Goal: Task Accomplishment & Management: Manage account settings

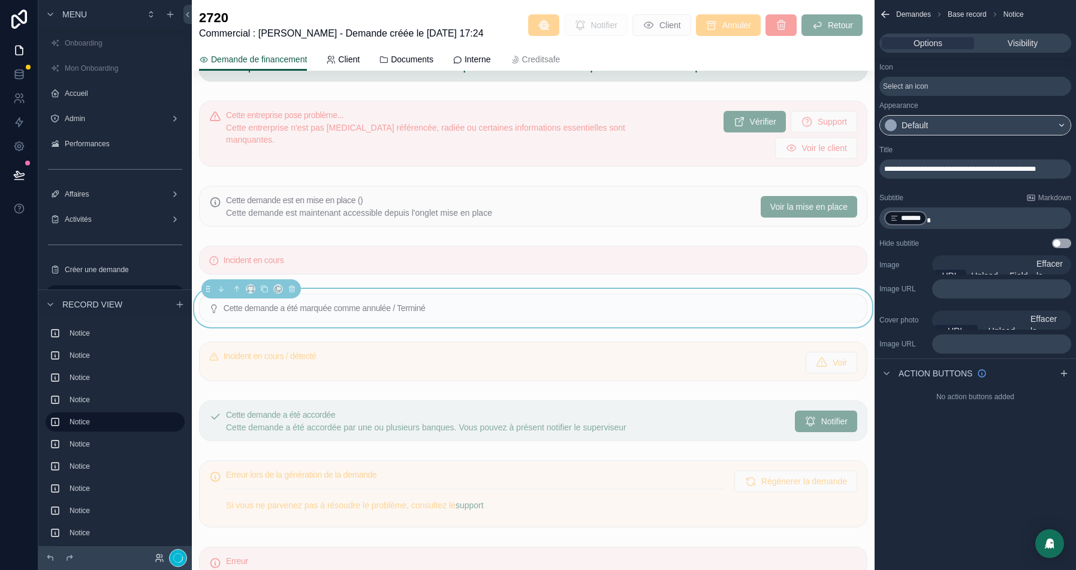
drag, startPoint x: 1059, startPoint y: 164, endPoint x: 943, endPoint y: 231, distance: 133.7
click at [943, 220] on p "﻿ ******* ﻿" at bounding box center [976, 218] width 185 height 17
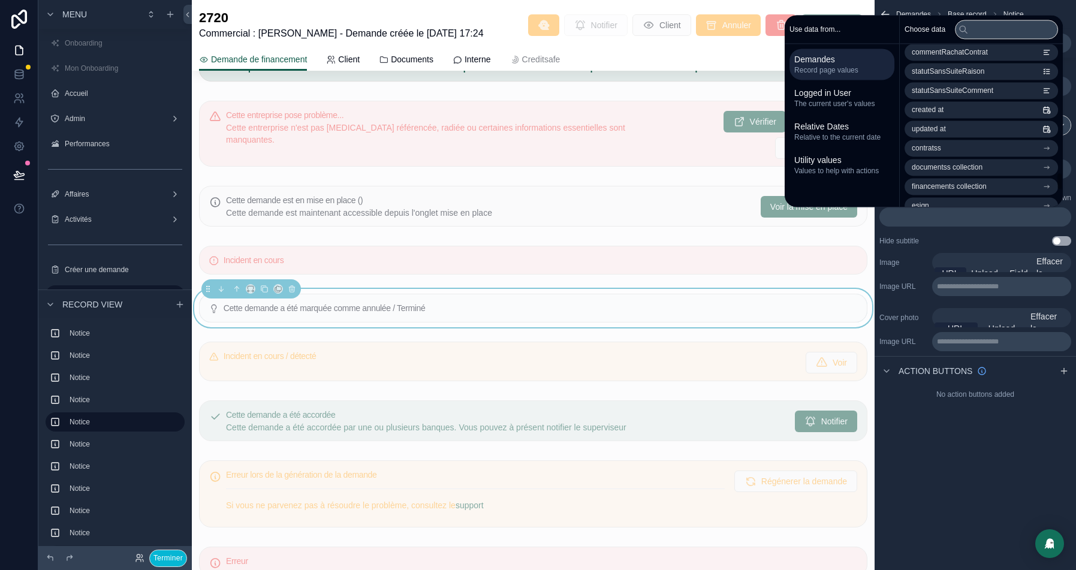
scroll to position [1096, 0]
click at [949, 133] on span "statutSansSuiteComment" at bounding box center [951, 130] width 81 height 10
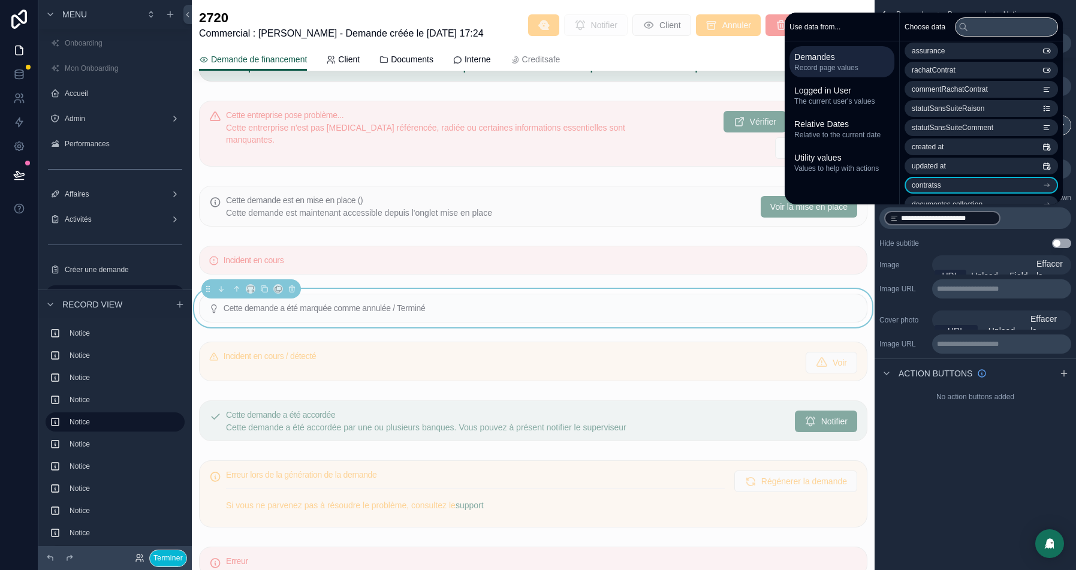
click at [1028, 208] on div "**********" at bounding box center [975, 218] width 192 height 22
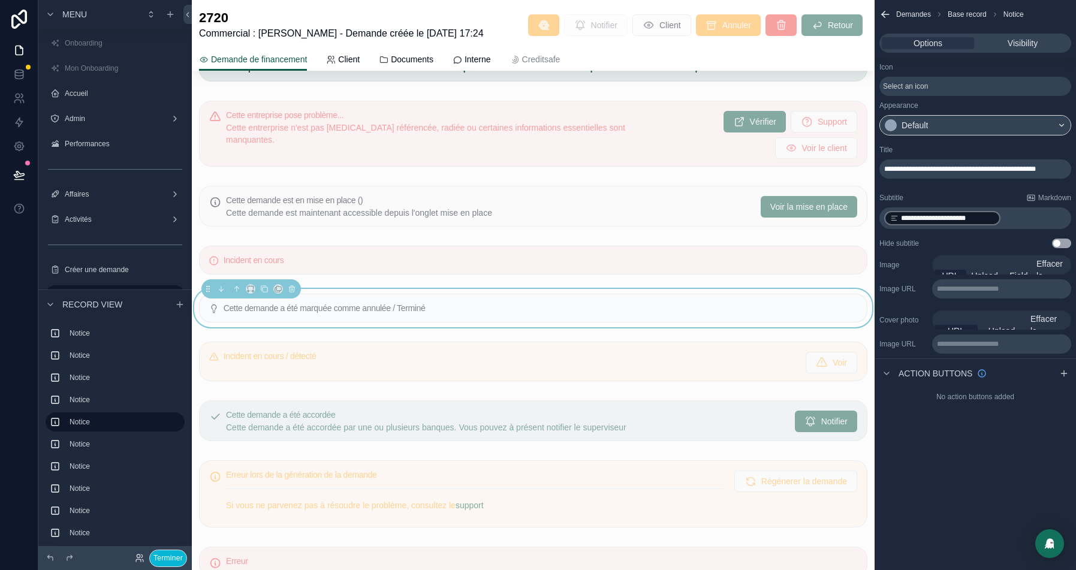
click at [955, 174] on p "**********" at bounding box center [976, 169] width 185 height 10
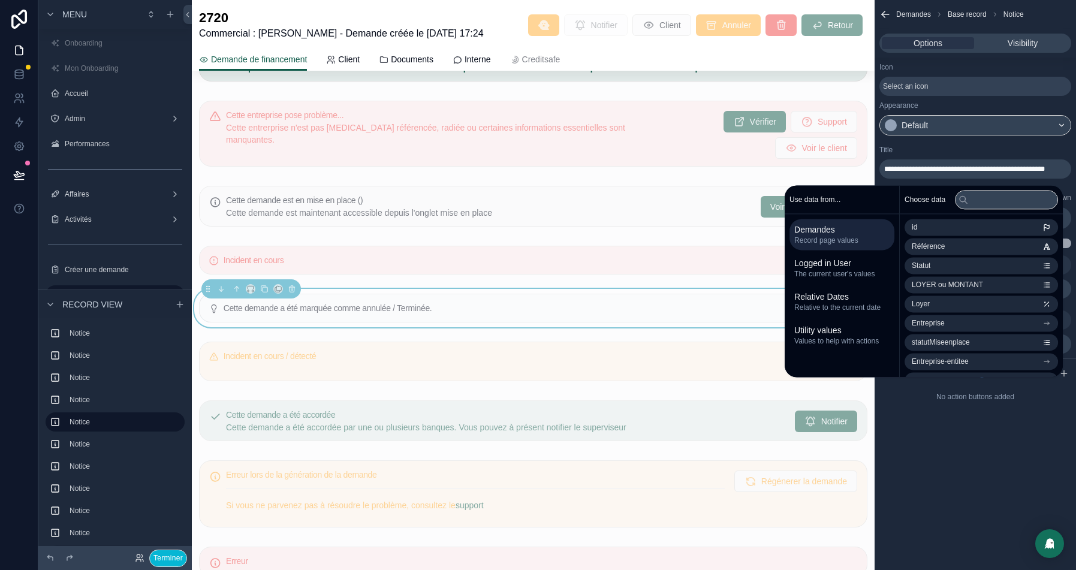
click at [950, 150] on div "Title" at bounding box center [975, 150] width 192 height 10
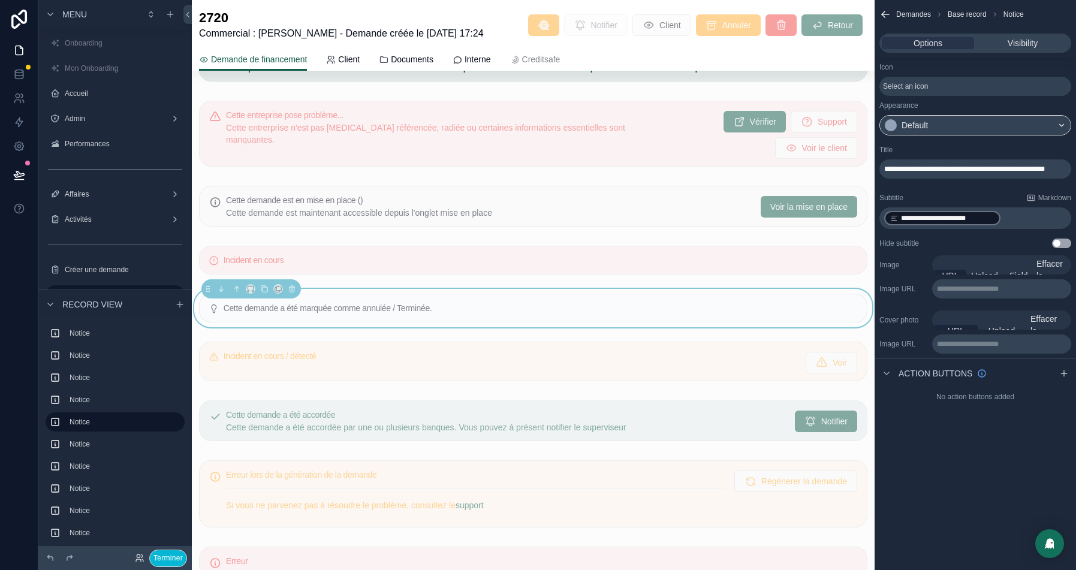
click at [1026, 218] on p "**********" at bounding box center [976, 218] width 185 height 17
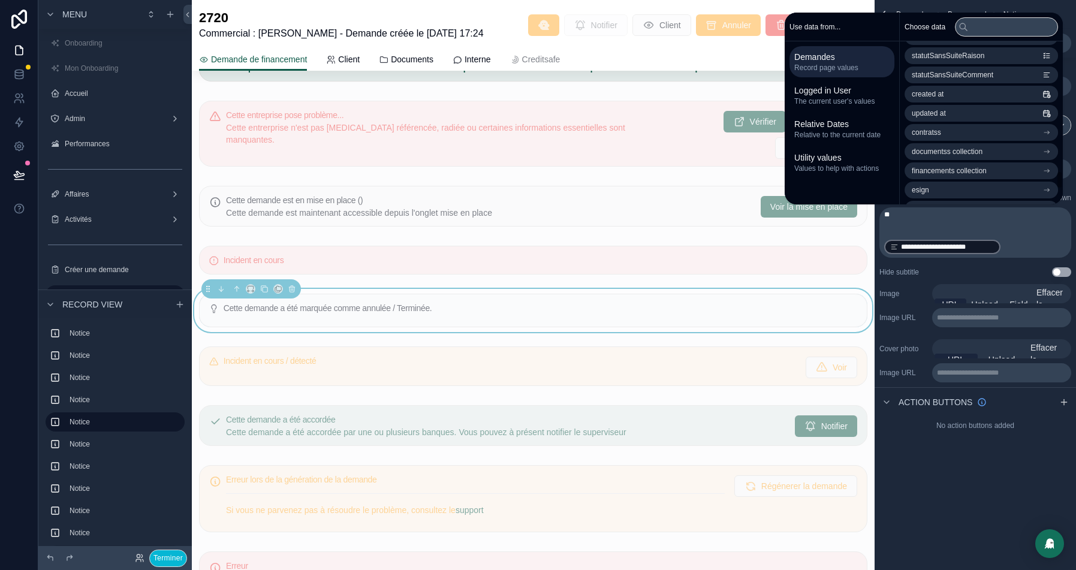
scroll to position [1101, 0]
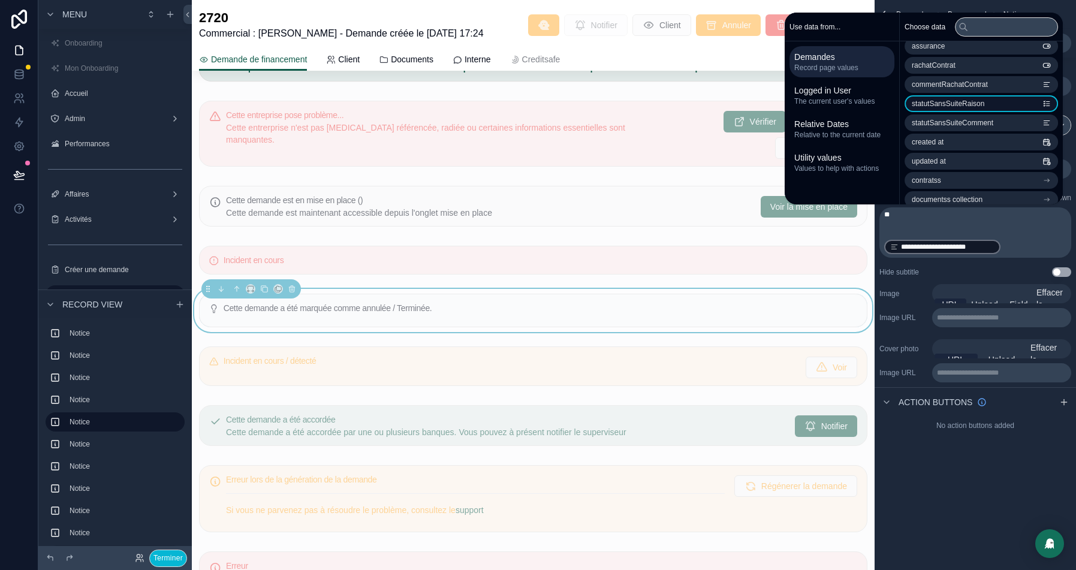
click at [968, 104] on span "statutSansSuiteRaison" at bounding box center [947, 104] width 72 height 10
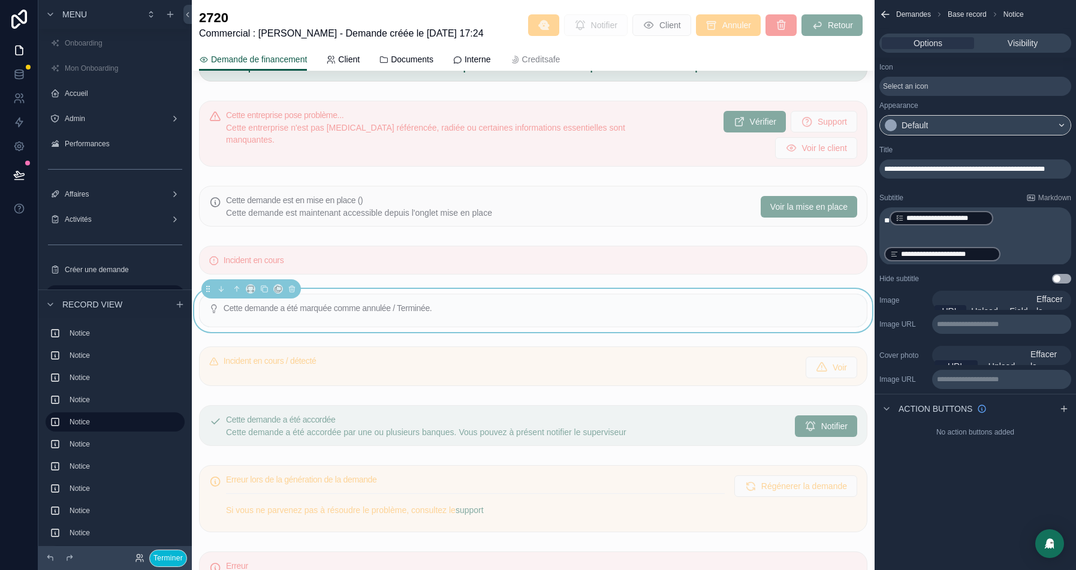
click at [996, 216] on p "**********" at bounding box center [976, 218] width 185 height 17
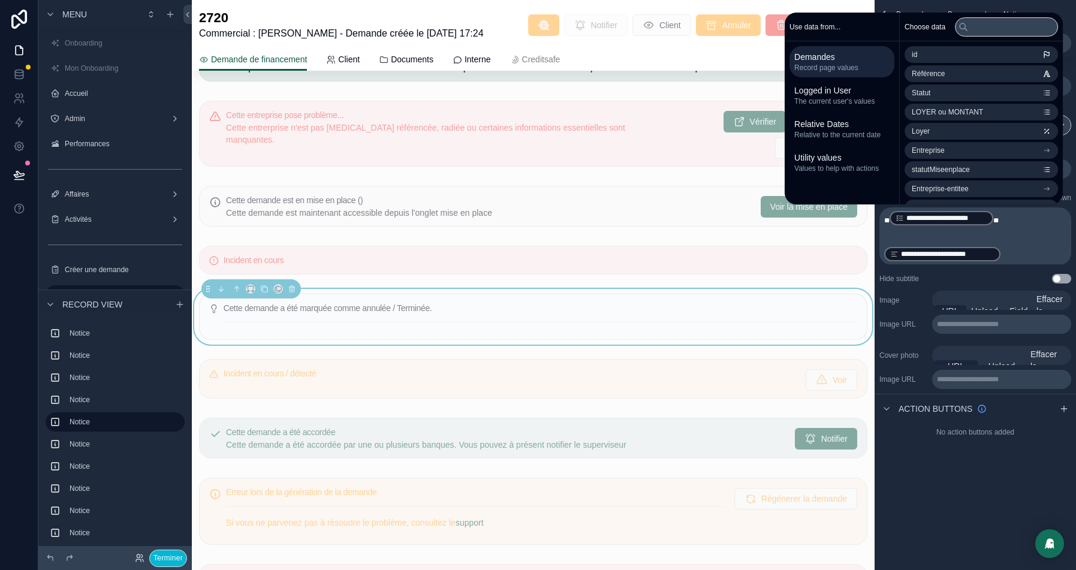
click at [997, 472] on div "**********" at bounding box center [974, 285] width 201 height 570
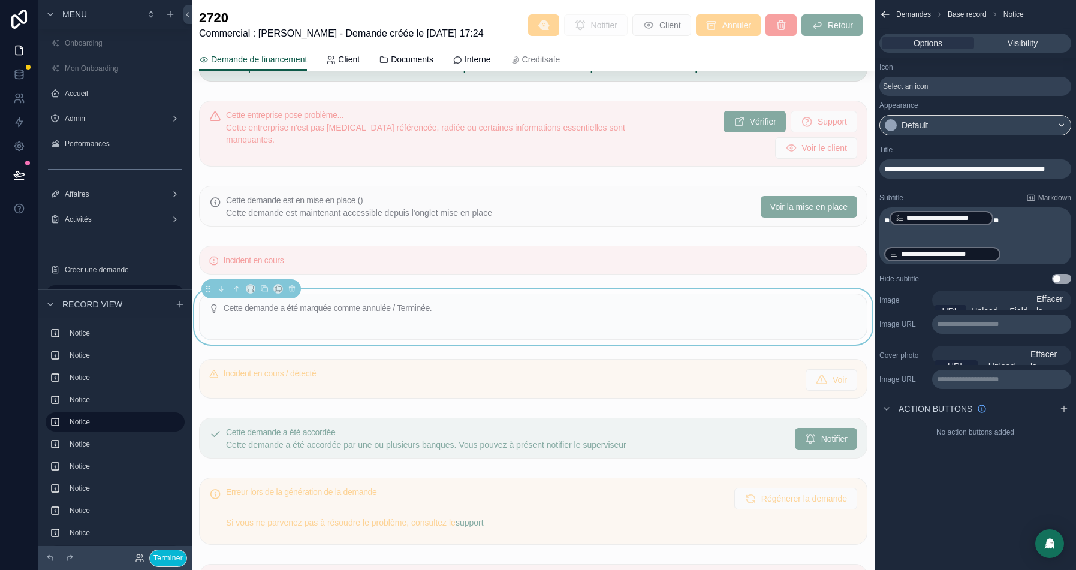
click at [972, 240] on p "﻿" at bounding box center [976, 241] width 185 height 10
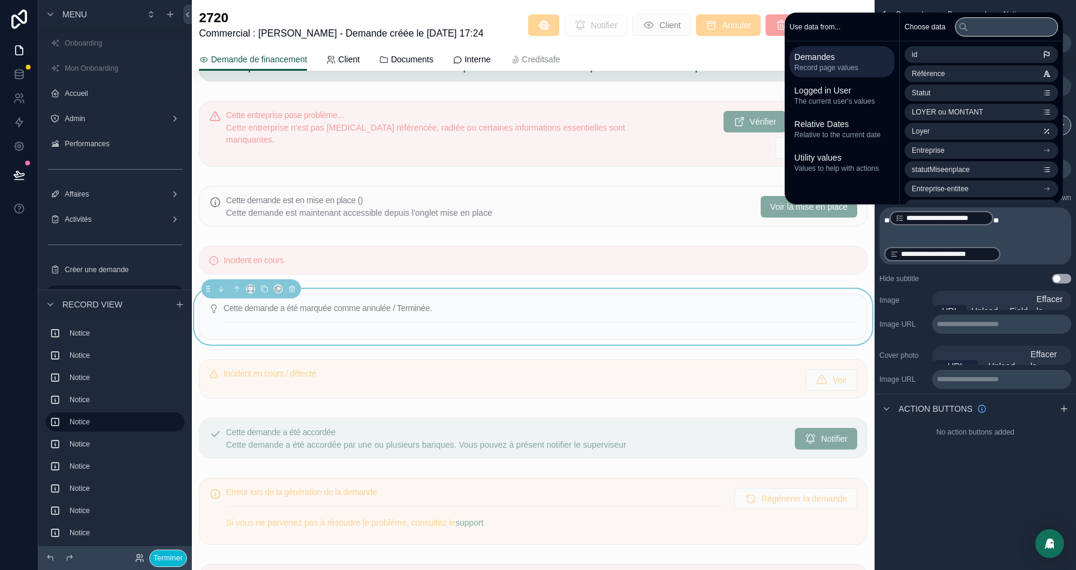
click at [1029, 236] on p "﻿" at bounding box center [976, 241] width 185 height 10
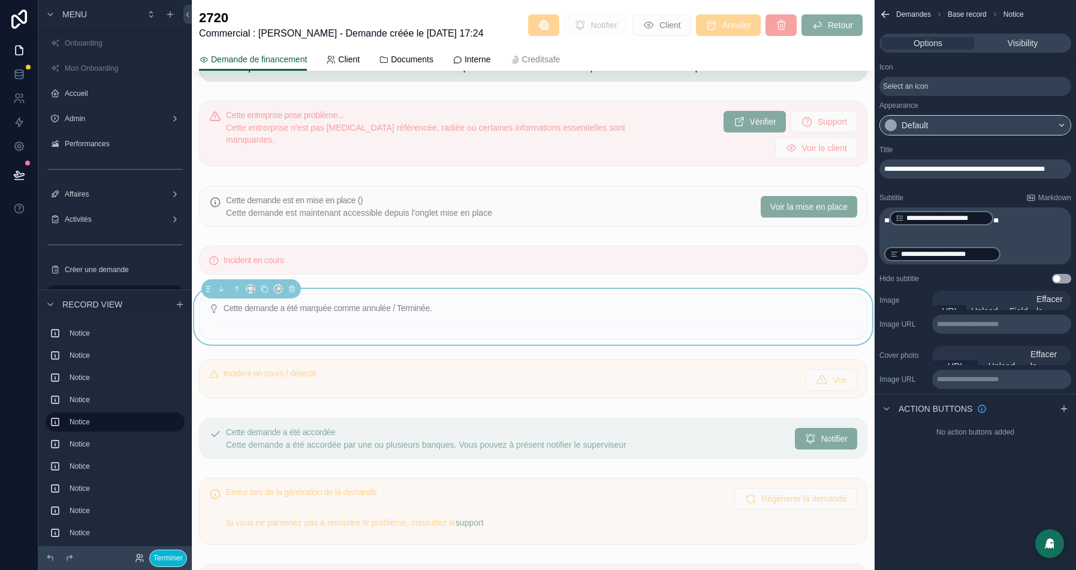
click at [967, 469] on div "**********" at bounding box center [974, 285] width 201 height 570
click at [1018, 41] on span "Visibility" at bounding box center [1022, 43] width 30 height 12
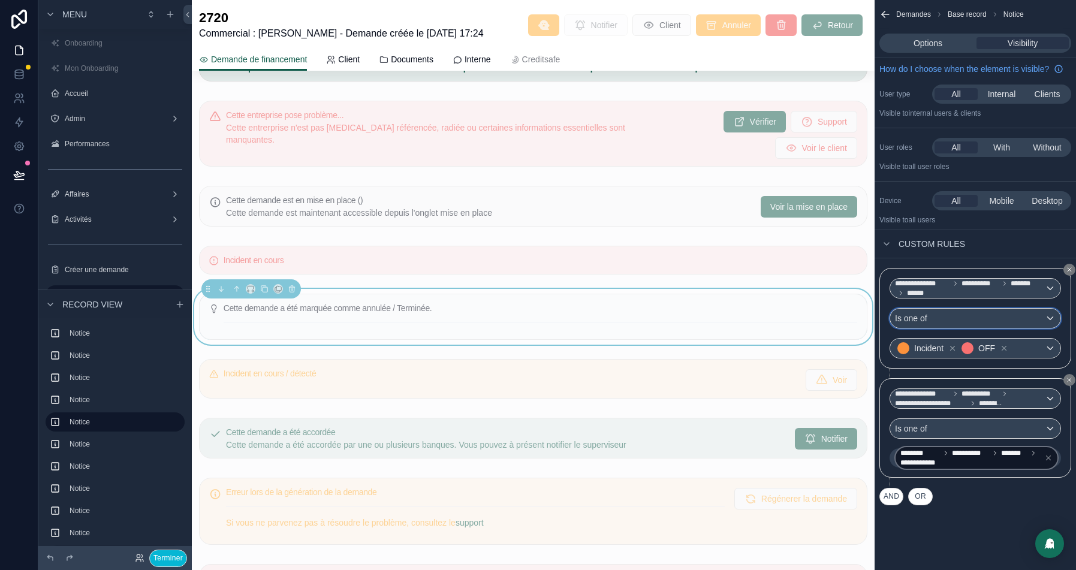
click at [1026, 323] on div "Is one of" at bounding box center [975, 318] width 170 height 19
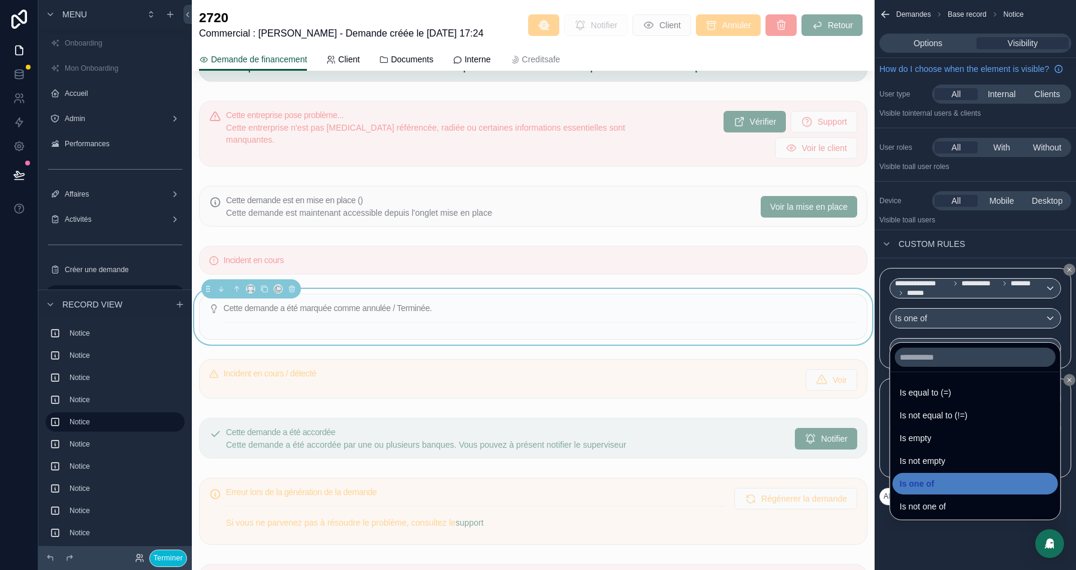
click at [1067, 279] on div "scrollable content" at bounding box center [538, 285] width 1076 height 570
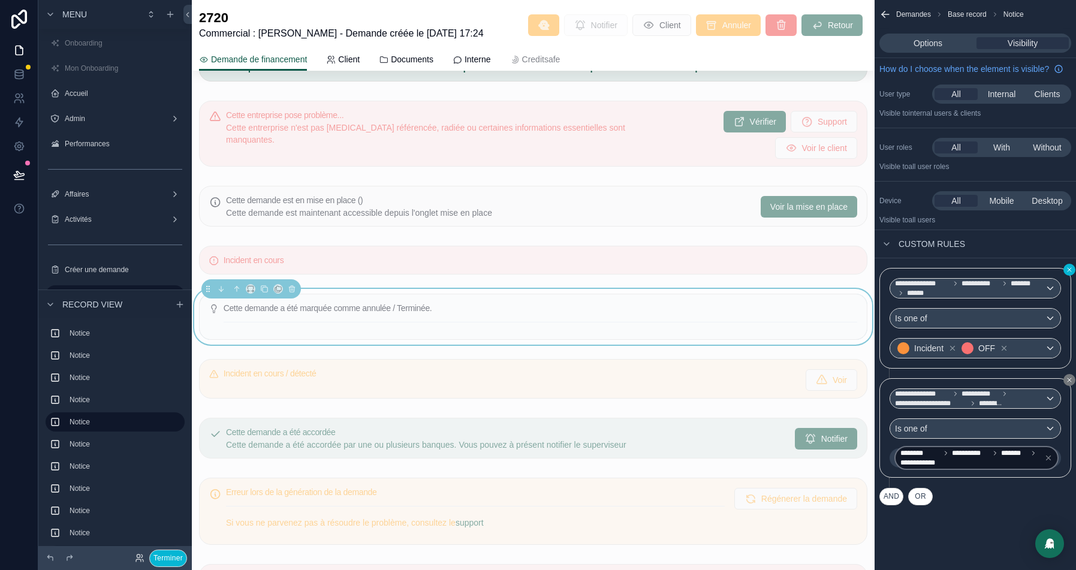
click at [1066, 273] on icon "scrollable content" at bounding box center [1068, 269] width 7 height 7
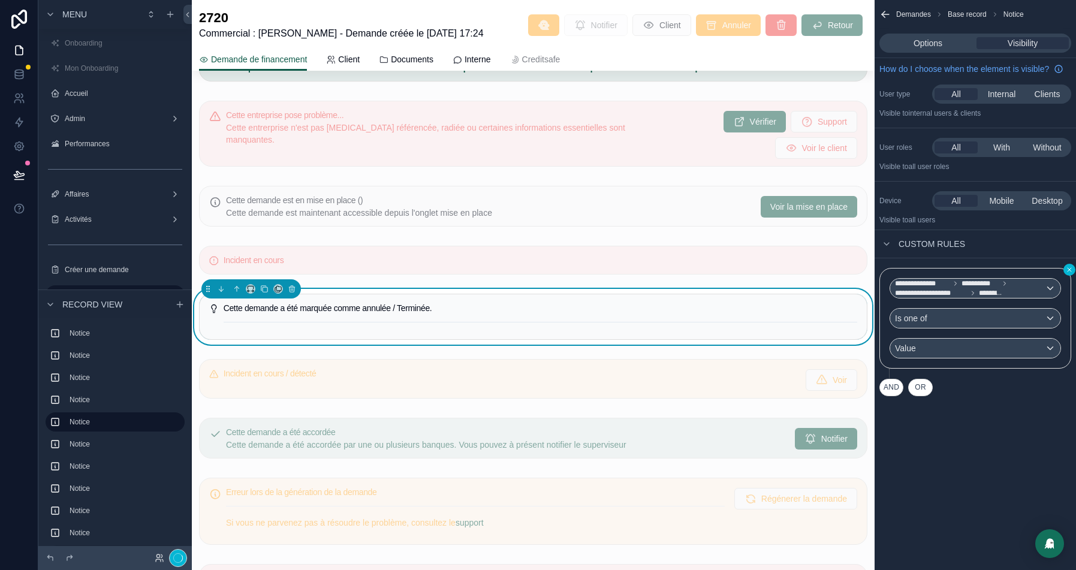
click at [1066, 273] on icon "scrollable content" at bounding box center [1068, 269] width 7 height 7
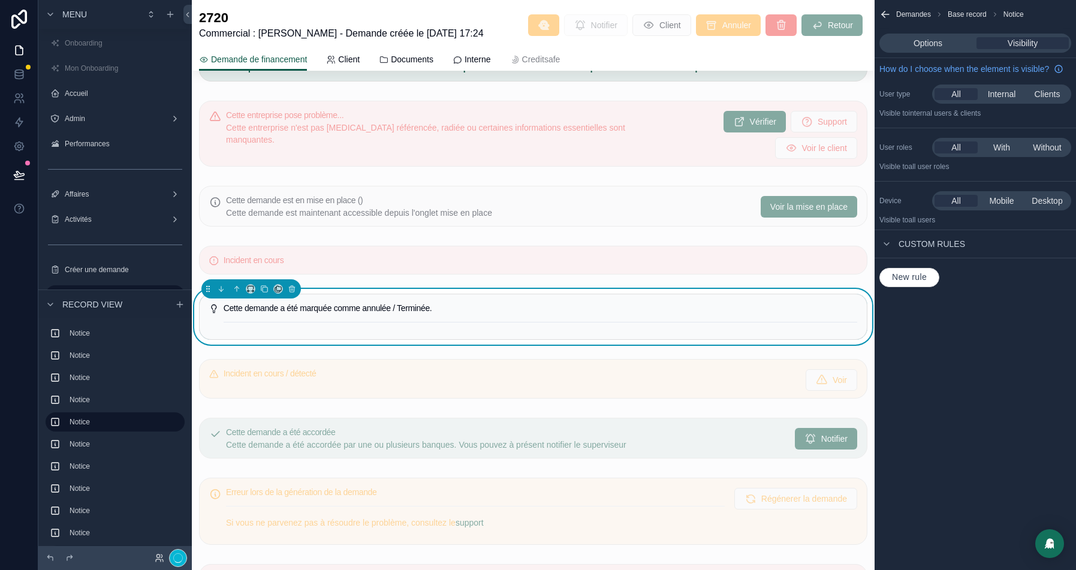
click at [916, 278] on div "New rule" at bounding box center [974, 277] width 201 height 38
click at [926, 283] on span "New rule" at bounding box center [909, 277] width 44 height 11
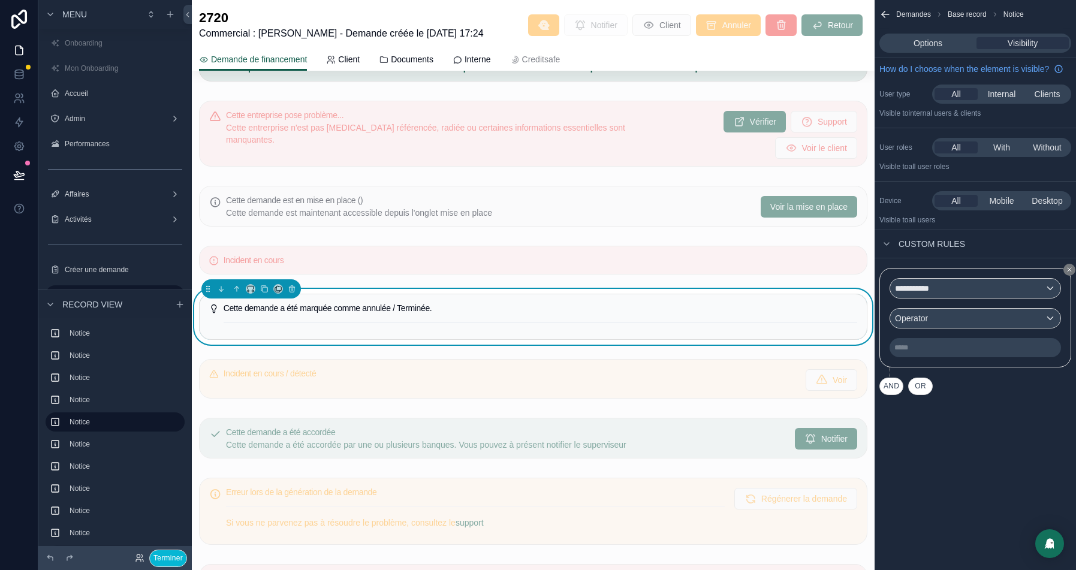
click at [940, 310] on div "**********" at bounding box center [974, 317] width 171 height 79
click at [945, 298] on div "**********" at bounding box center [975, 288] width 170 height 19
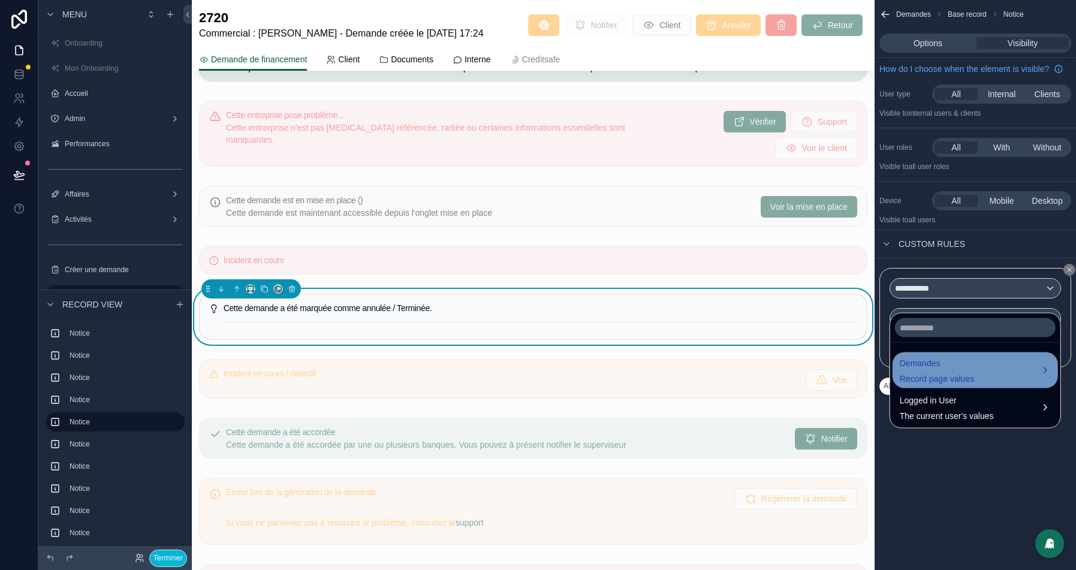
click at [933, 361] on span "Demandes" at bounding box center [936, 363] width 75 height 14
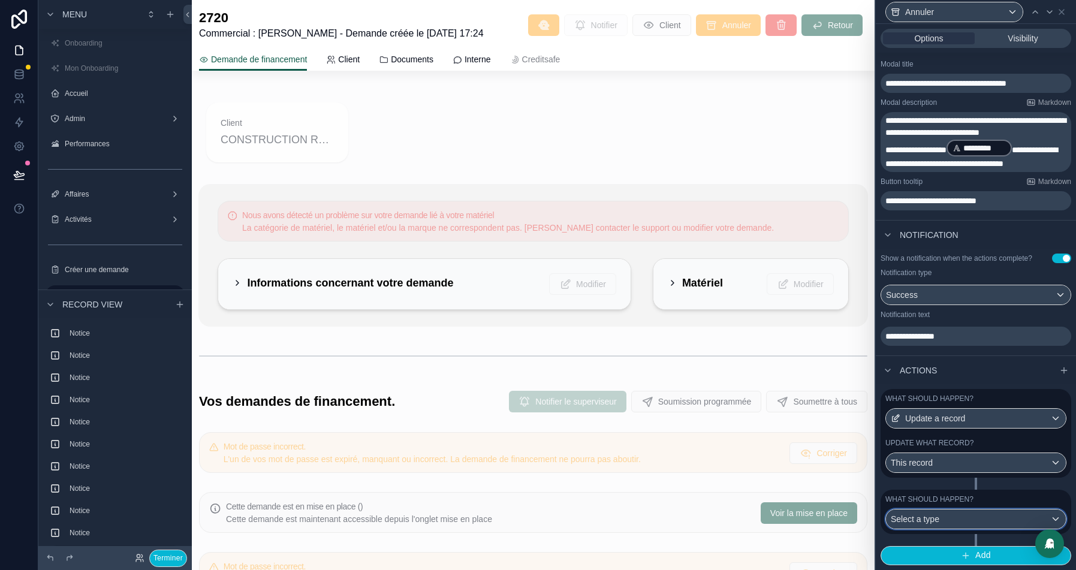
click at [962, 518] on div "Select a type" at bounding box center [976, 518] width 180 height 19
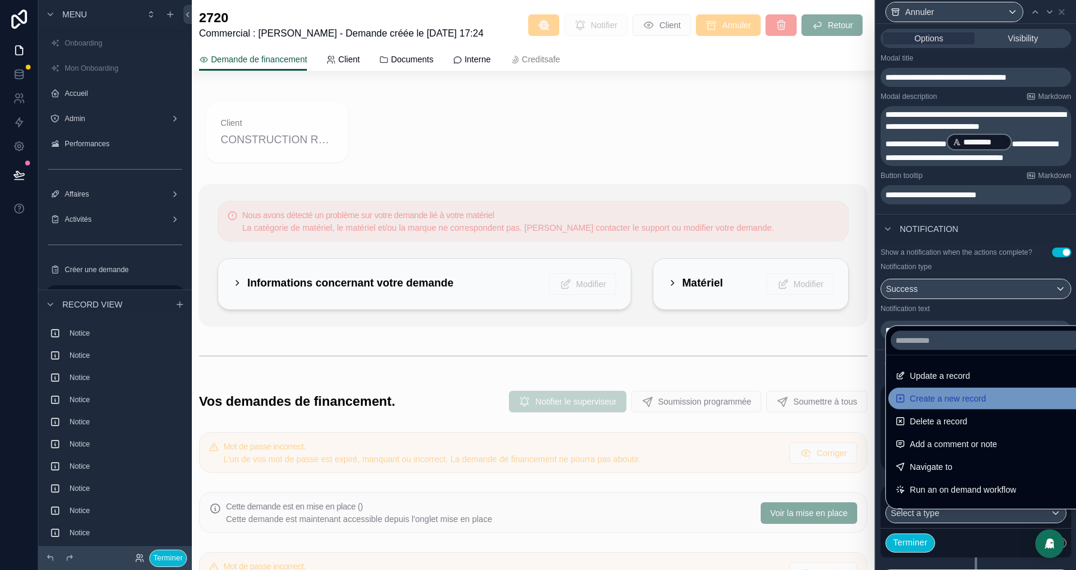
click at [961, 398] on span "Create a new record" at bounding box center [948, 398] width 76 height 14
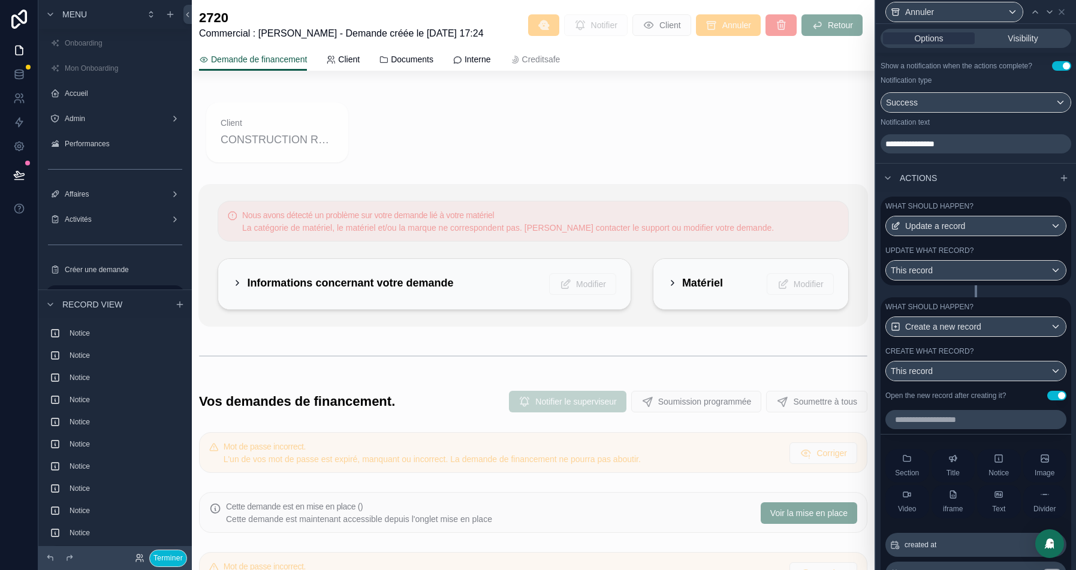
scroll to position [569, 0]
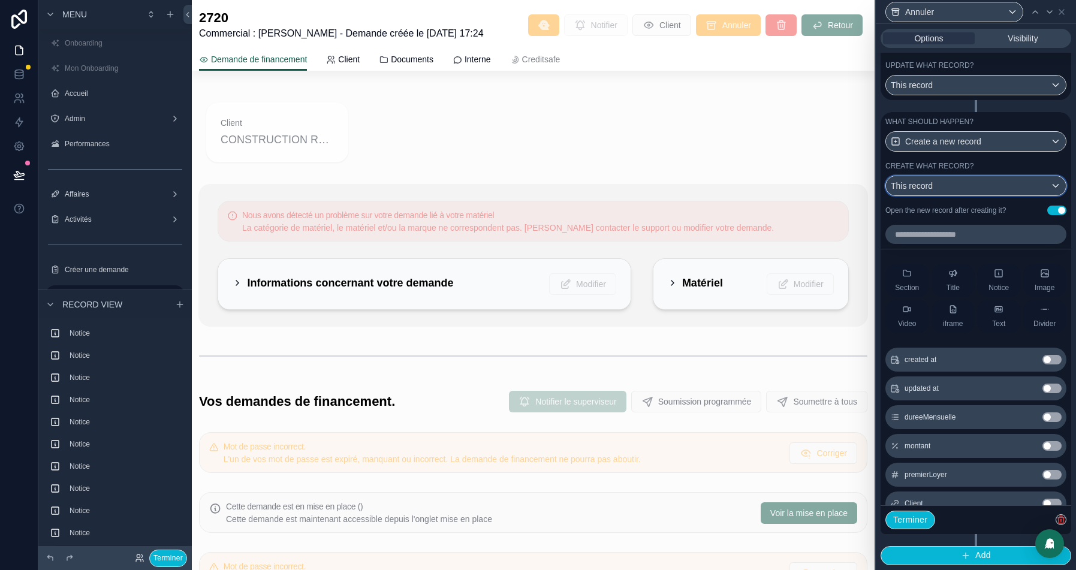
click at [981, 183] on div "This record" at bounding box center [976, 185] width 180 height 19
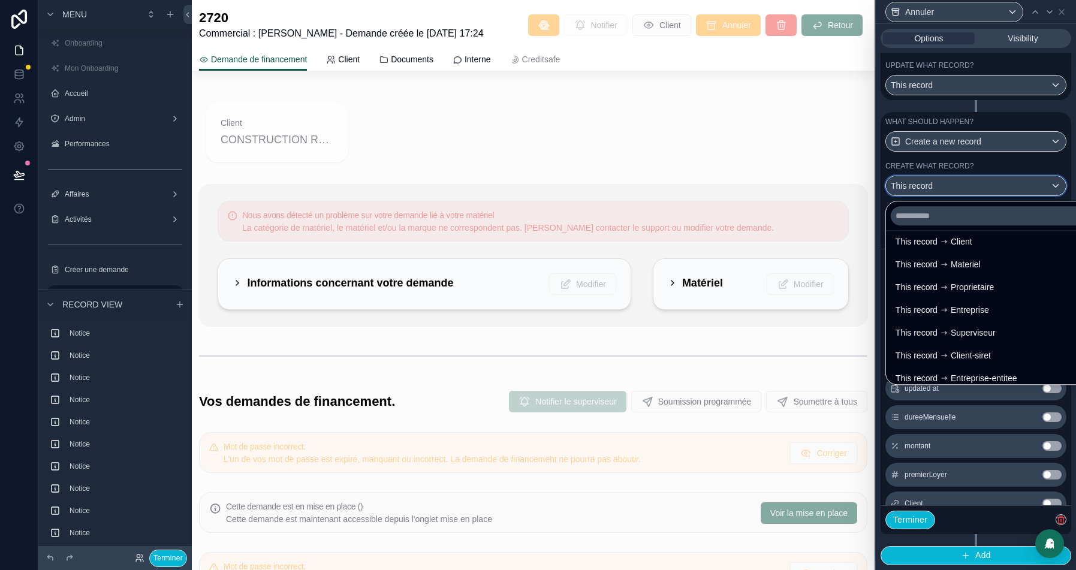
scroll to position [0, 0]
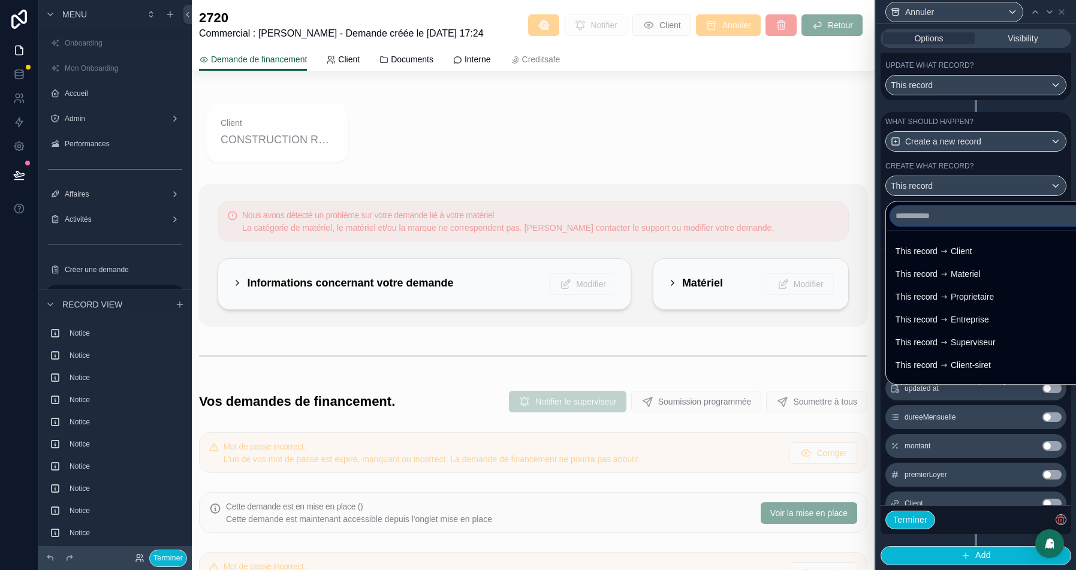
click at [953, 219] on input "text" at bounding box center [989, 215] width 198 height 19
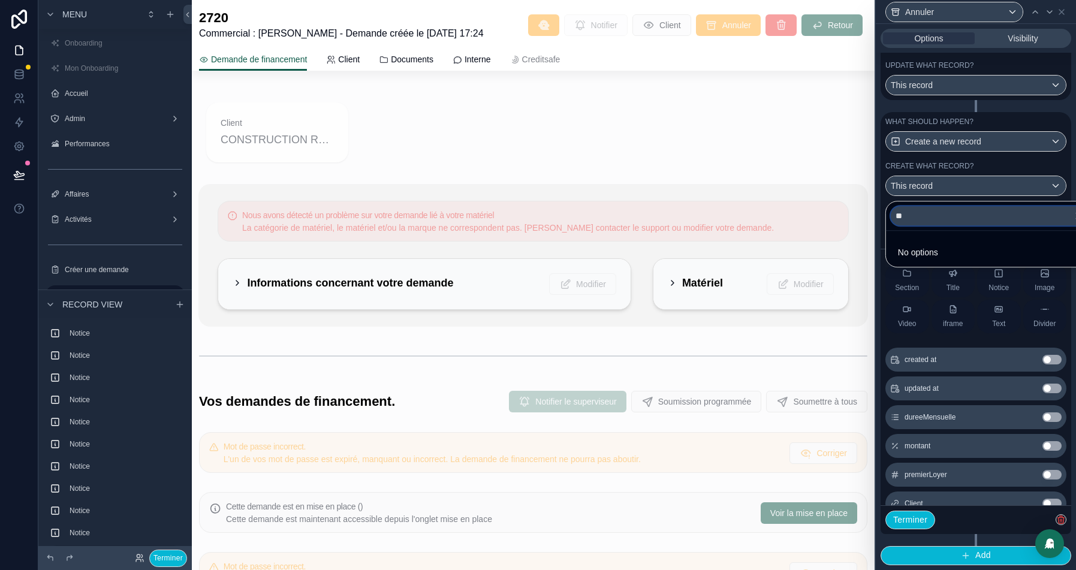
type input "*"
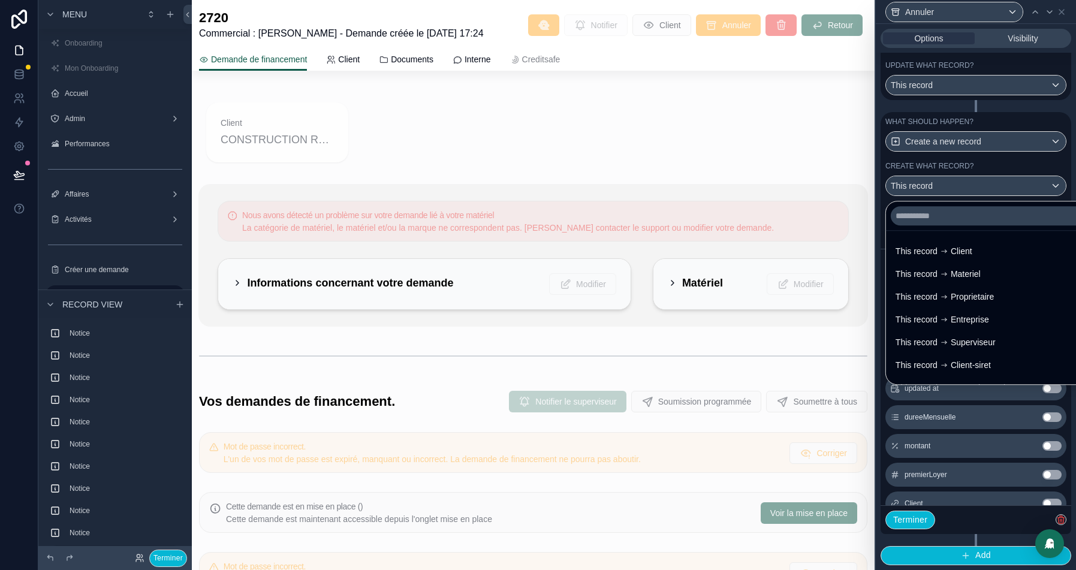
click at [1038, 173] on div at bounding box center [975, 285] width 200 height 570
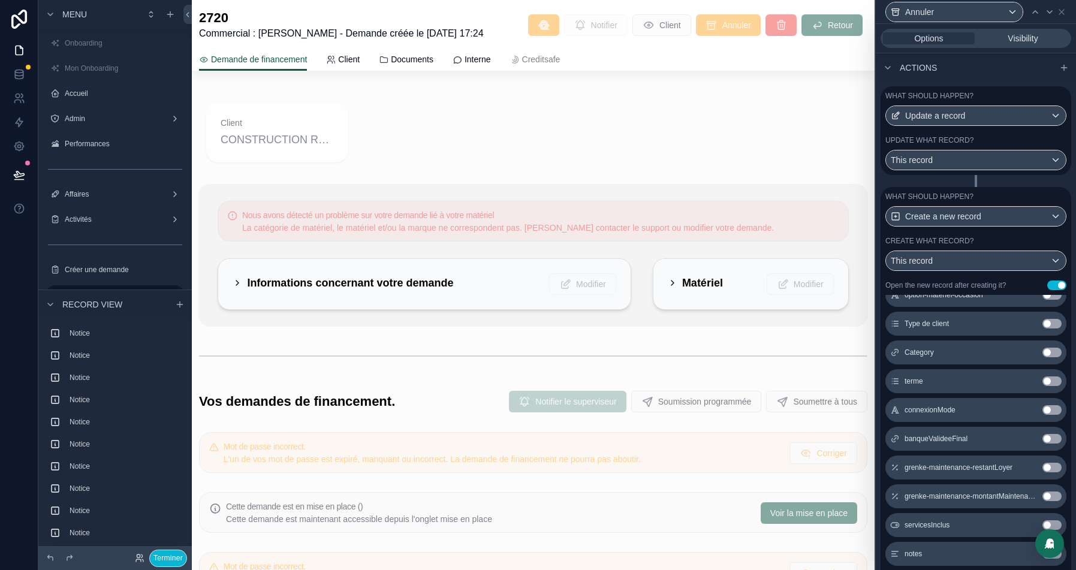
scroll to position [569, 0]
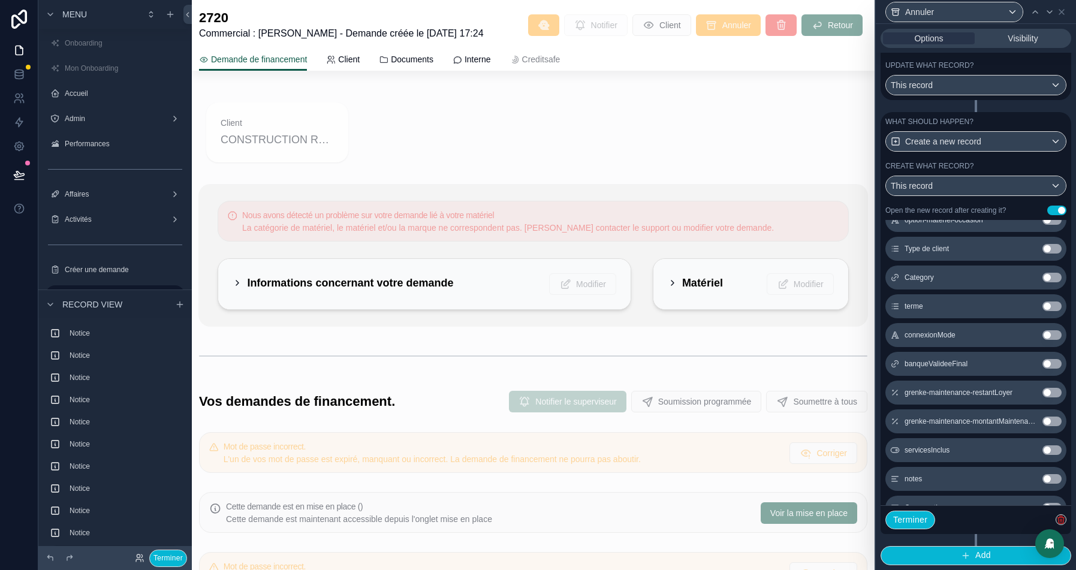
click at [1063, 520] on icon "button" at bounding box center [1060, 520] width 5 height 5
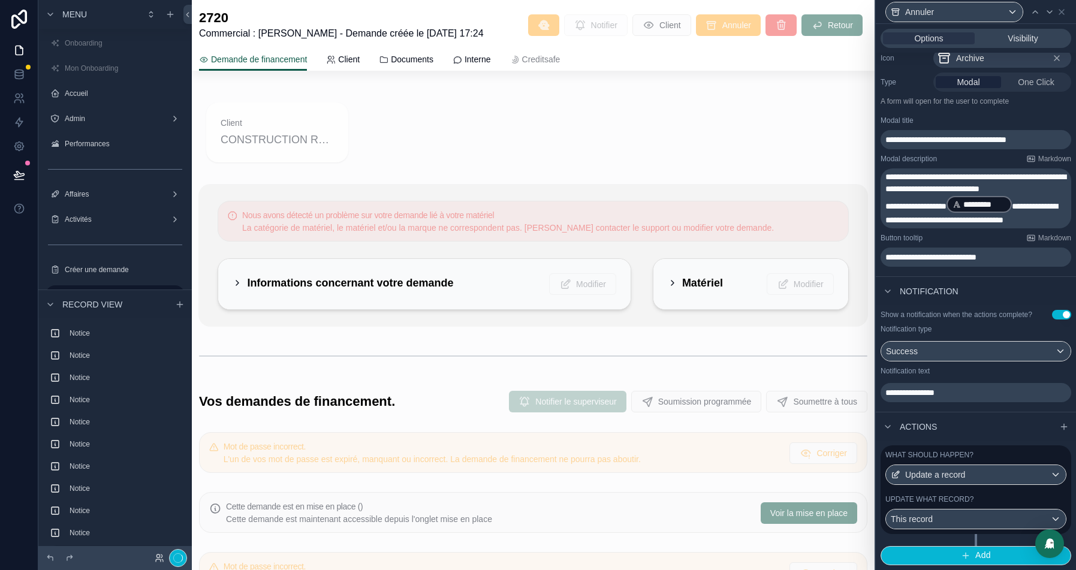
scroll to position [137, 0]
click at [1008, 497] on div "Update what record?" at bounding box center [975, 499] width 181 height 10
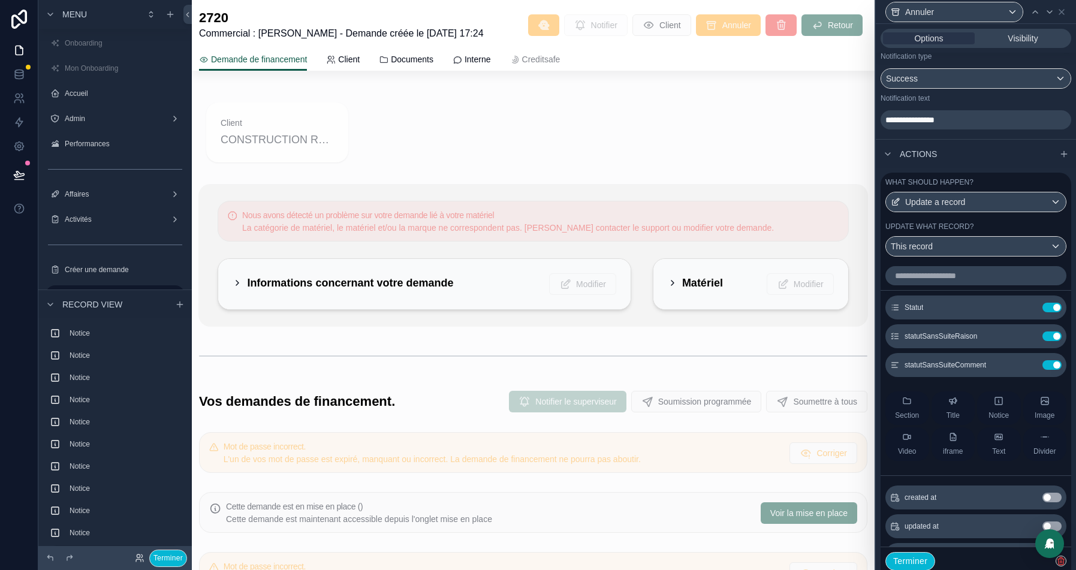
scroll to position [450, 0]
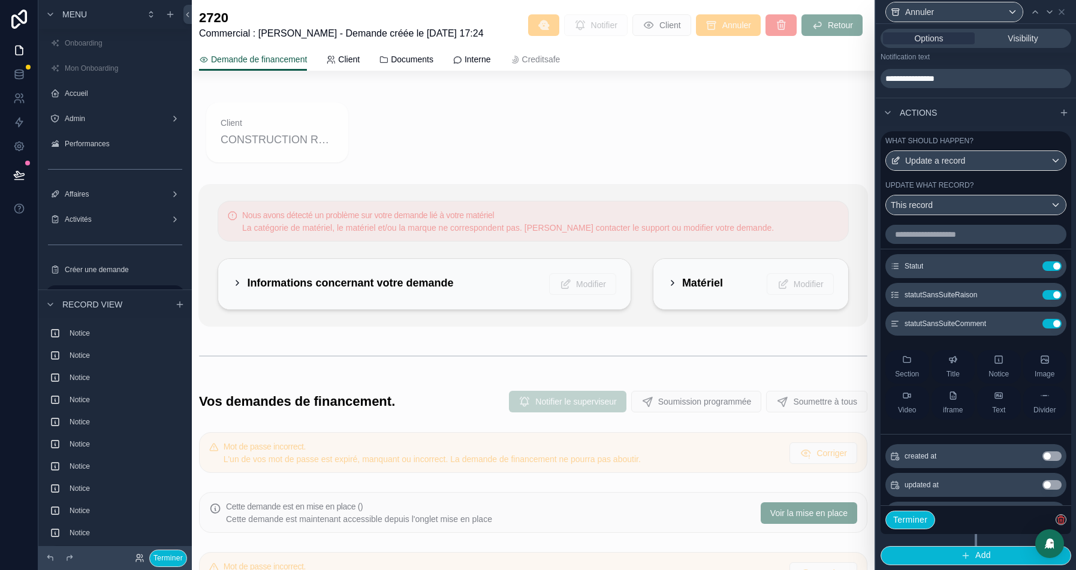
click at [929, 229] on input "text" at bounding box center [975, 234] width 181 height 19
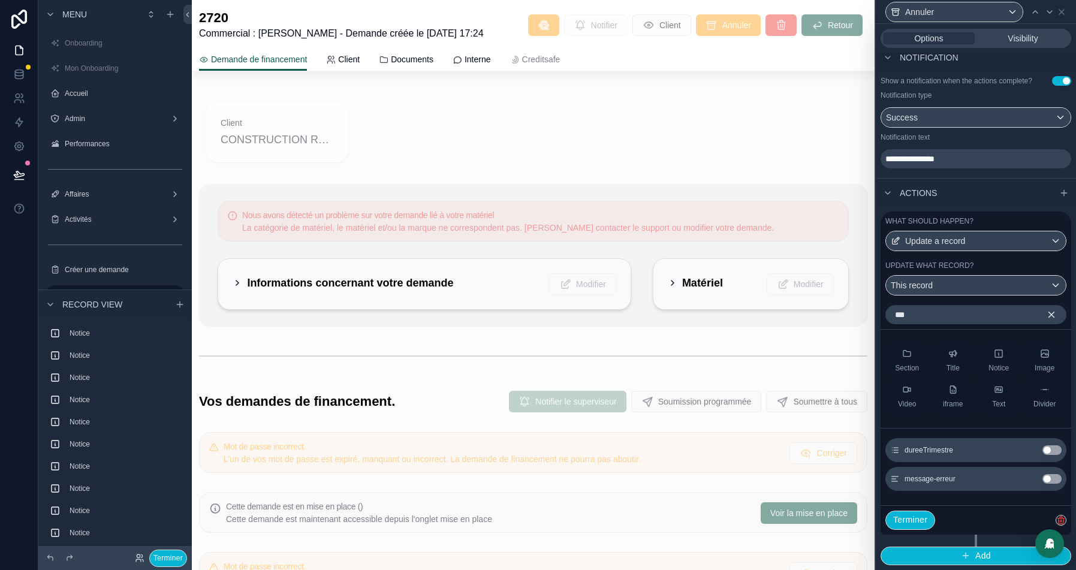
scroll to position [340, 0]
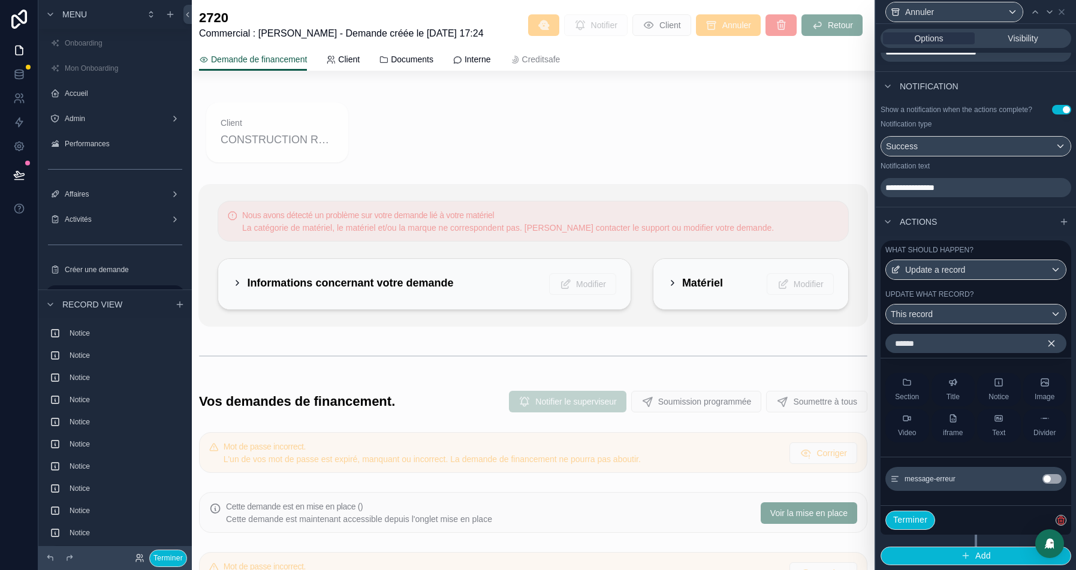
type input "*******"
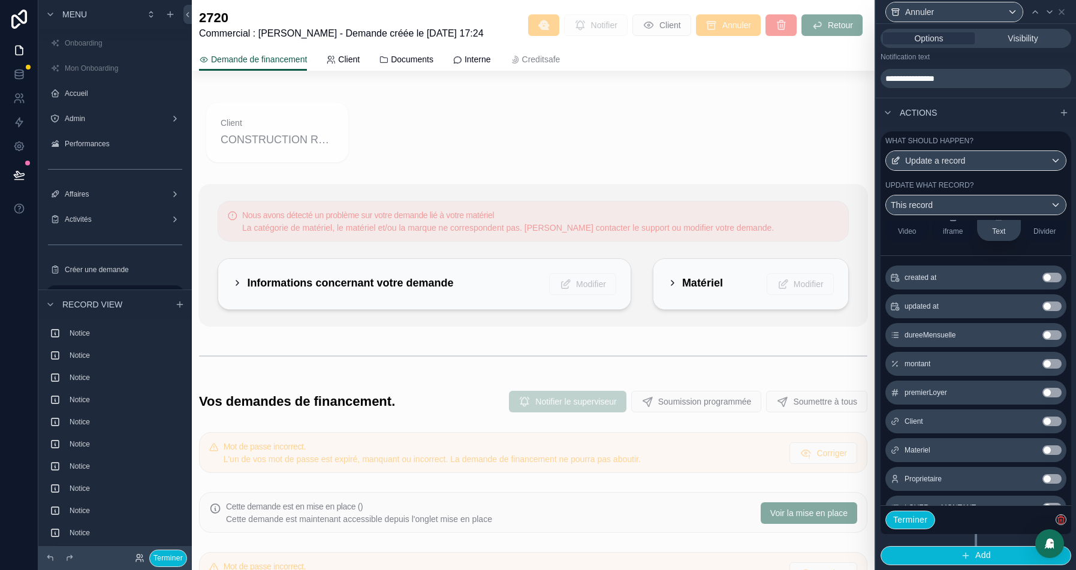
scroll to position [0, 0]
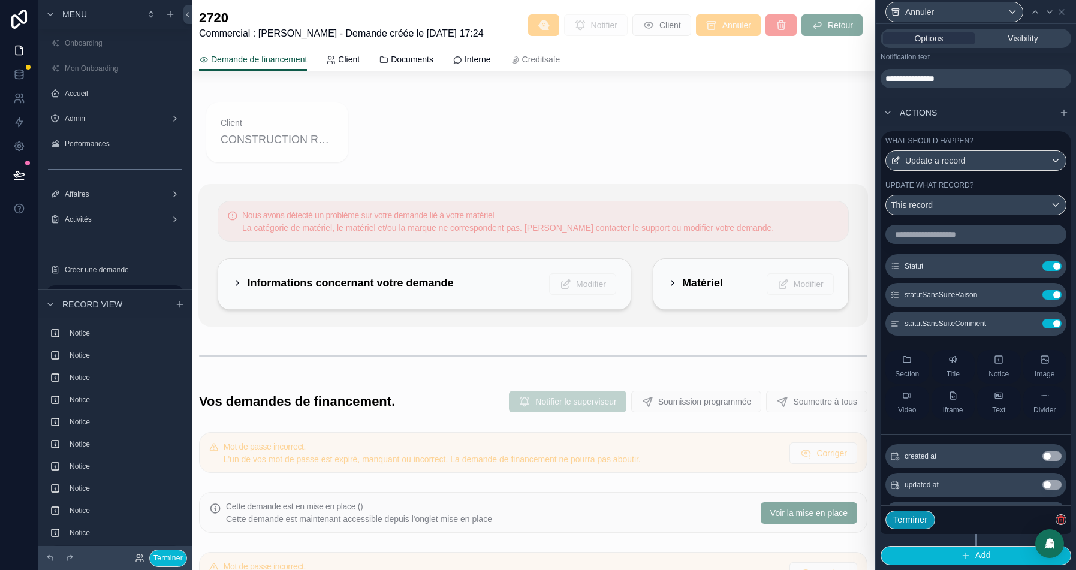
click at [921, 519] on button "Terminer" at bounding box center [910, 519] width 50 height 19
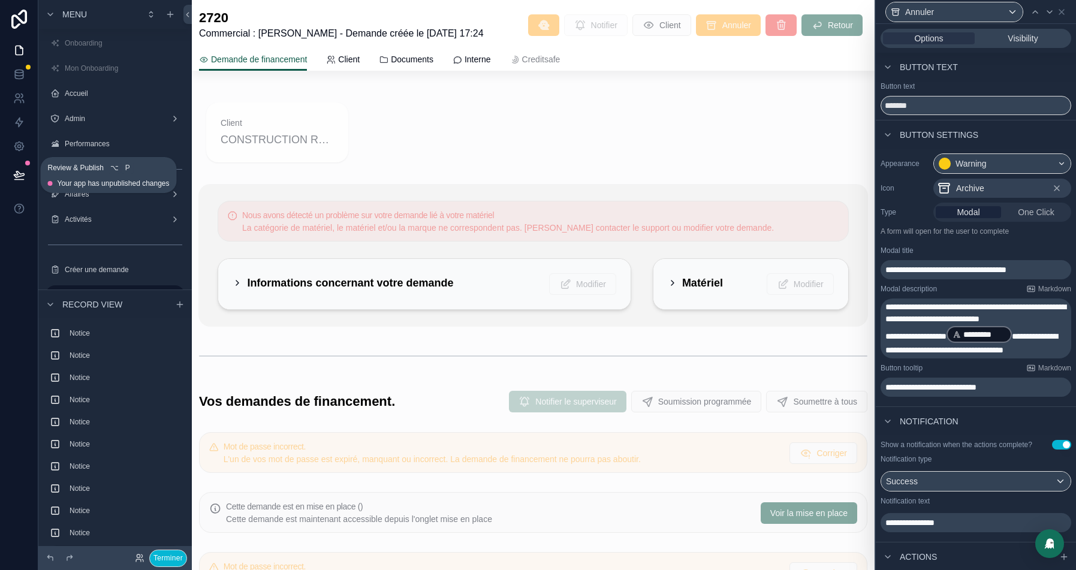
click at [23, 177] on icon at bounding box center [19, 175] width 12 height 12
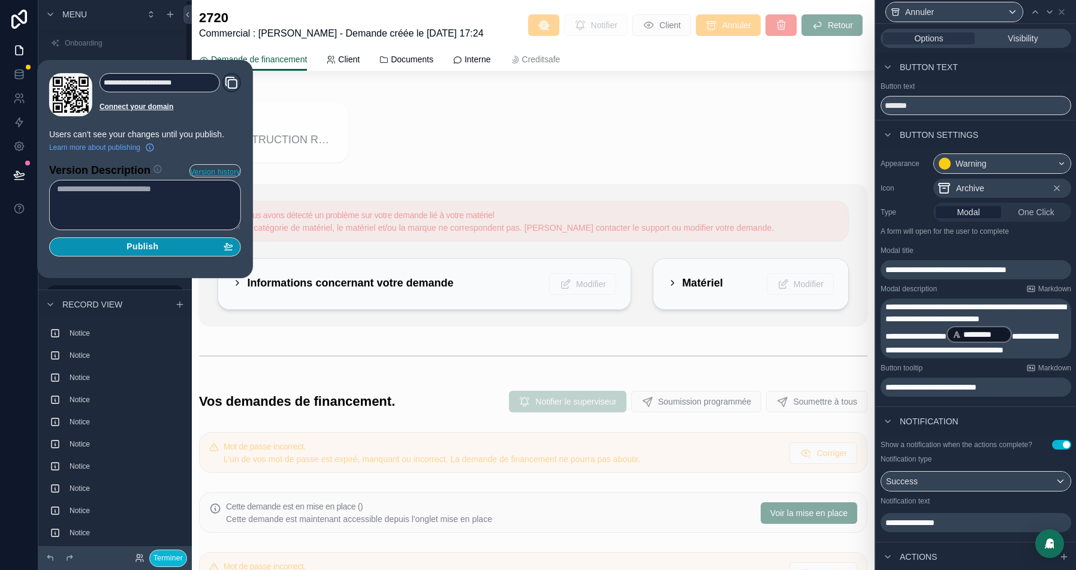
click at [173, 244] on div "Publish" at bounding box center [145, 246] width 176 height 11
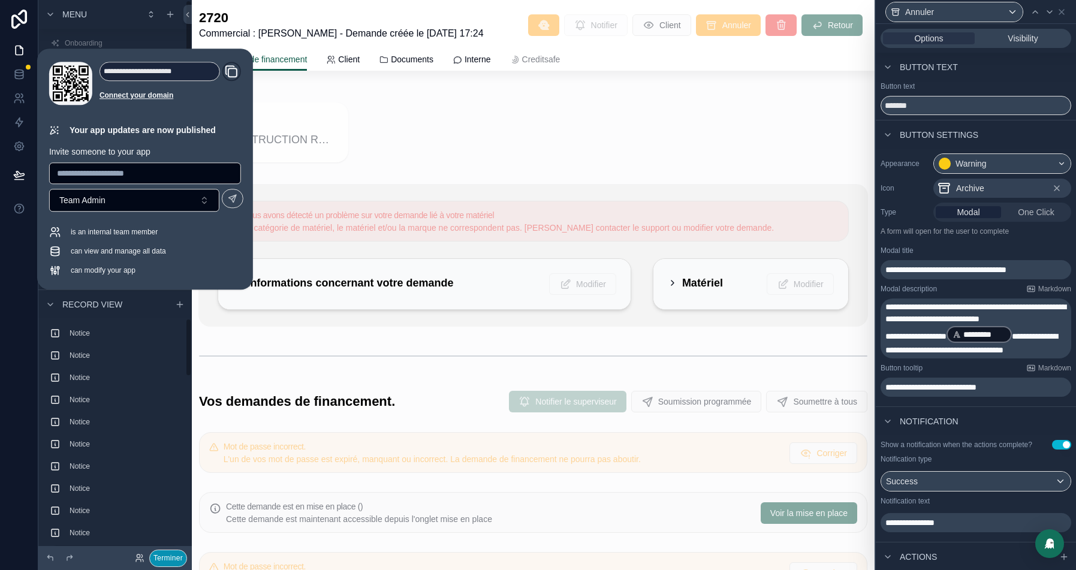
click at [168, 557] on button "Terminer" at bounding box center [168, 557] width 38 height 17
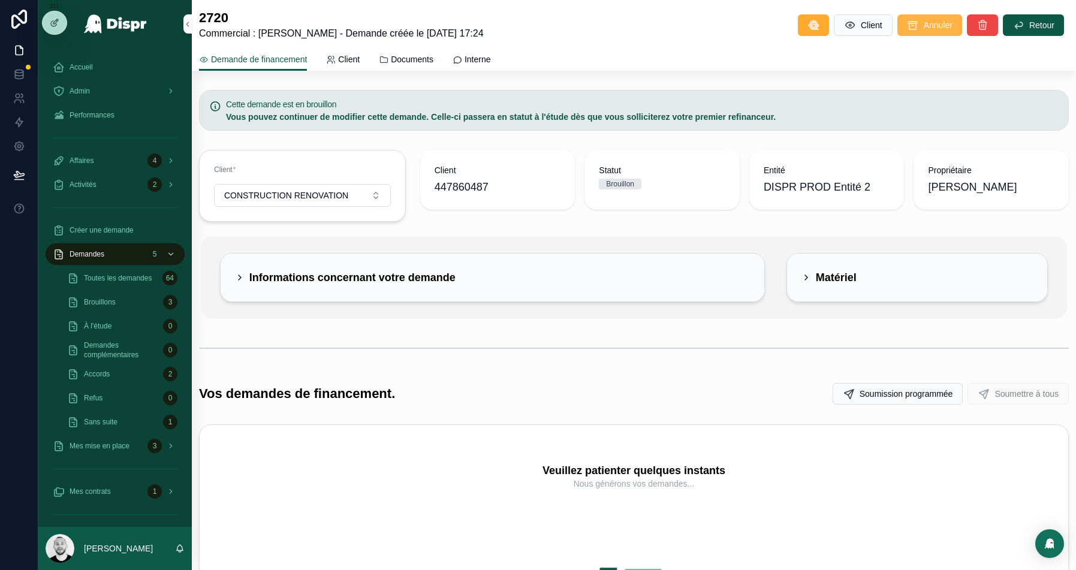
click at [927, 29] on span "Annuler" at bounding box center [937, 25] width 29 height 12
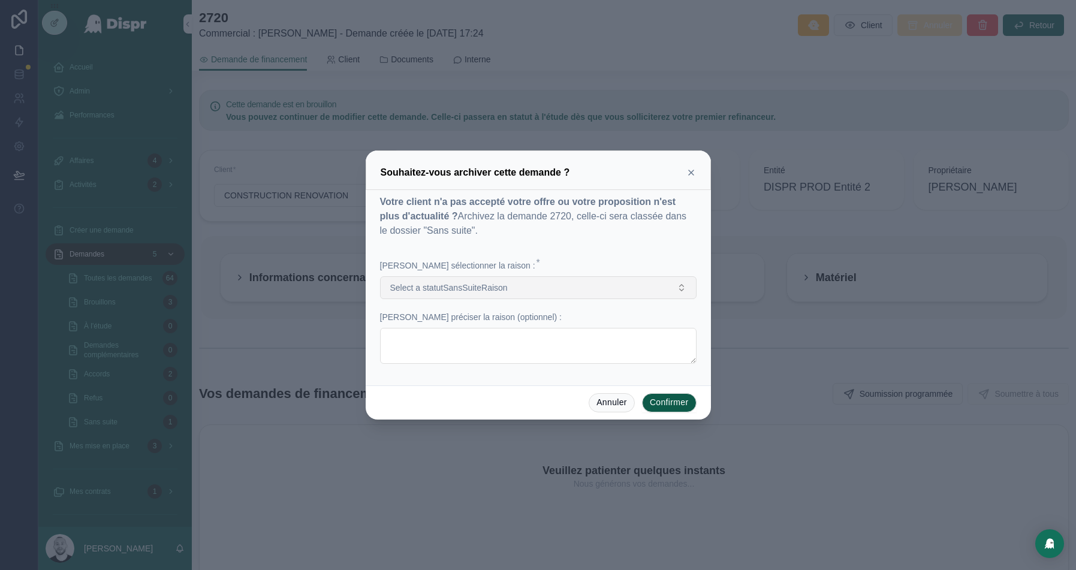
click at [505, 288] on span "Select a statutSansSuiteRaison" at bounding box center [448, 288] width 117 height 12
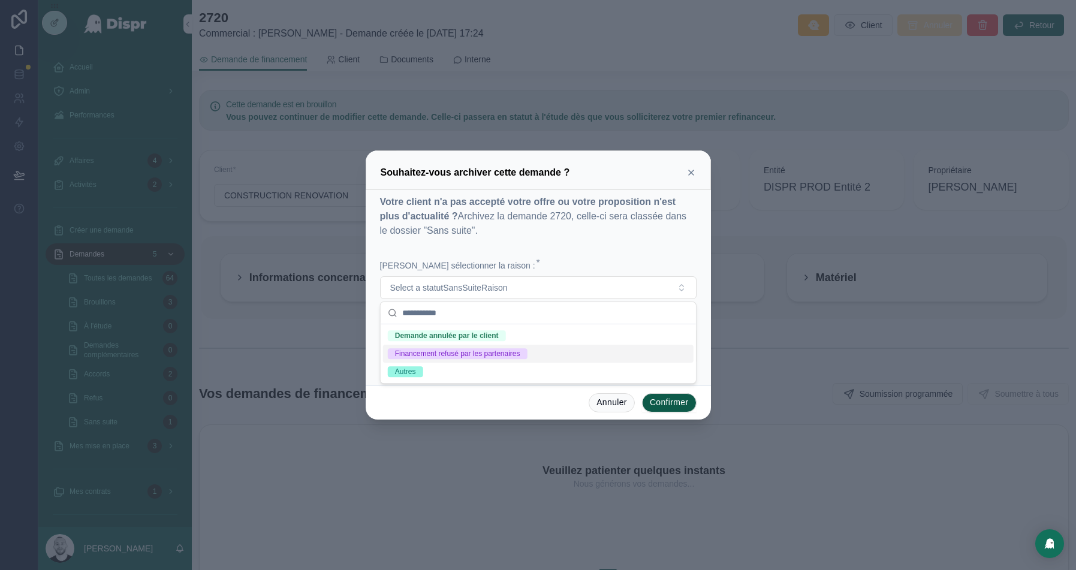
click at [510, 354] on div "Financement refusé par les partenaires" at bounding box center [457, 353] width 125 height 11
click at [627, 259] on div "Votre client n'a pas accepté votre offre ou votre proposition n'est plus d'actu…" at bounding box center [538, 285] width 316 height 181
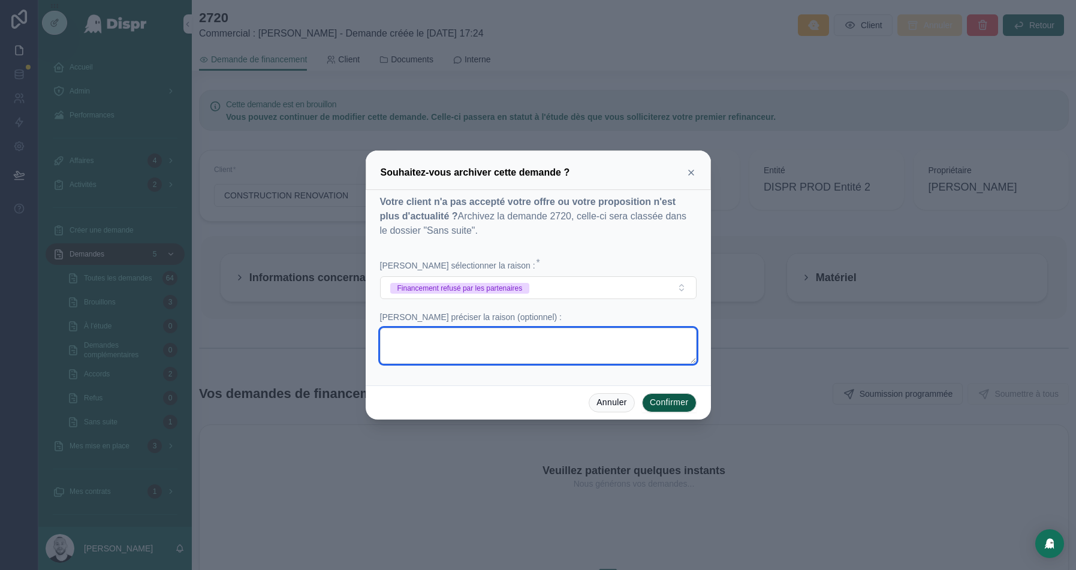
click at [528, 335] on textarea at bounding box center [538, 346] width 316 height 36
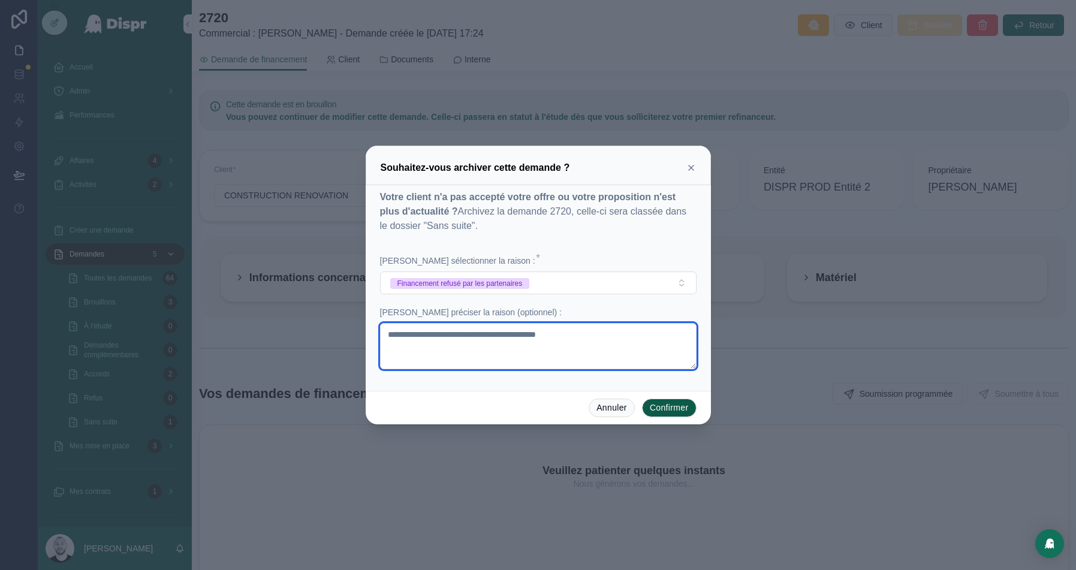
type textarea "**********"
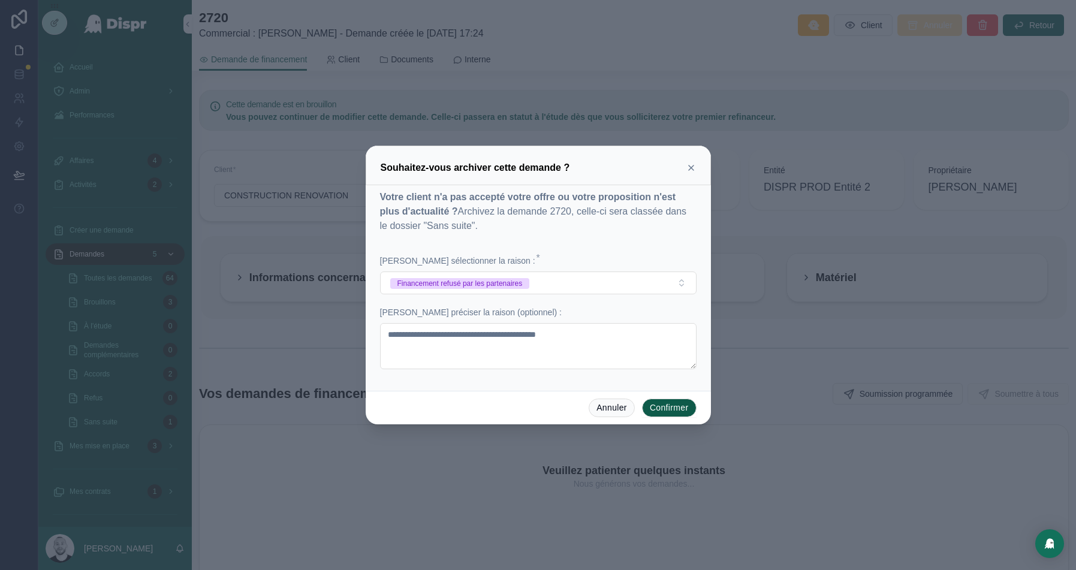
click at [681, 407] on button "Confirmer" at bounding box center [669, 407] width 55 height 19
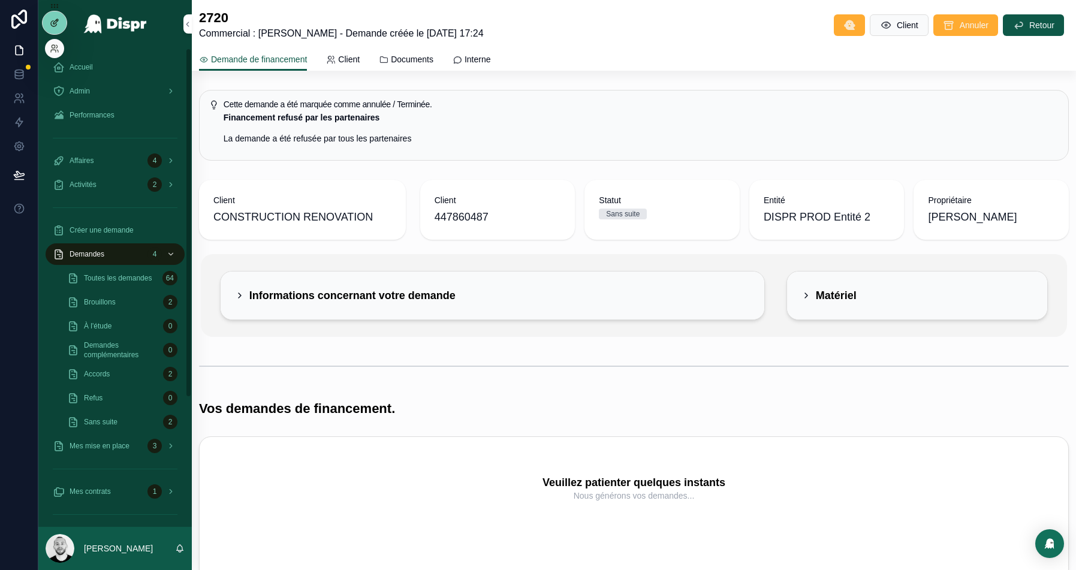
click at [53, 19] on icon at bounding box center [55, 23] width 10 height 10
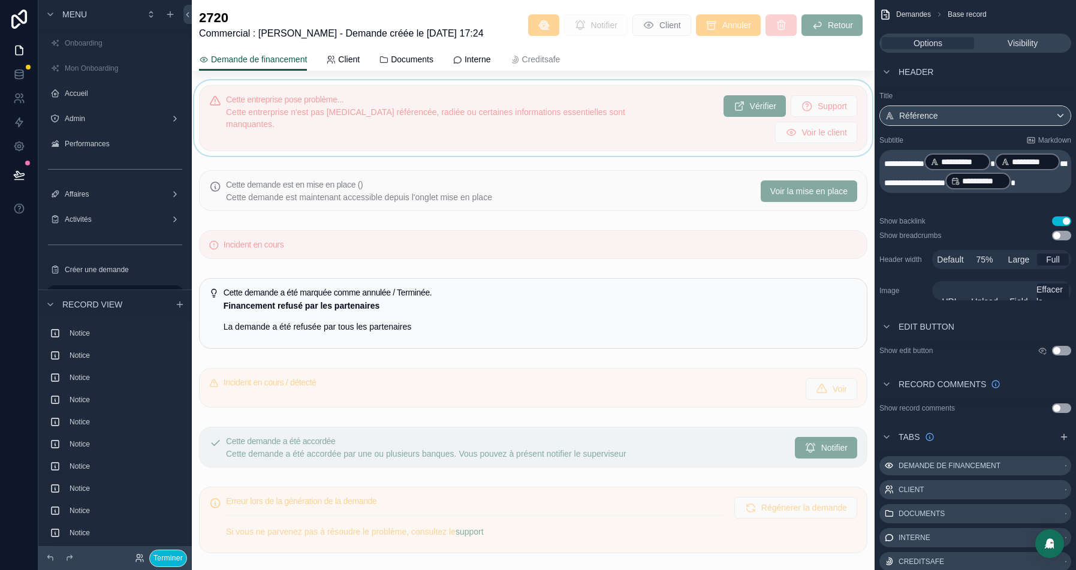
scroll to position [5, 0]
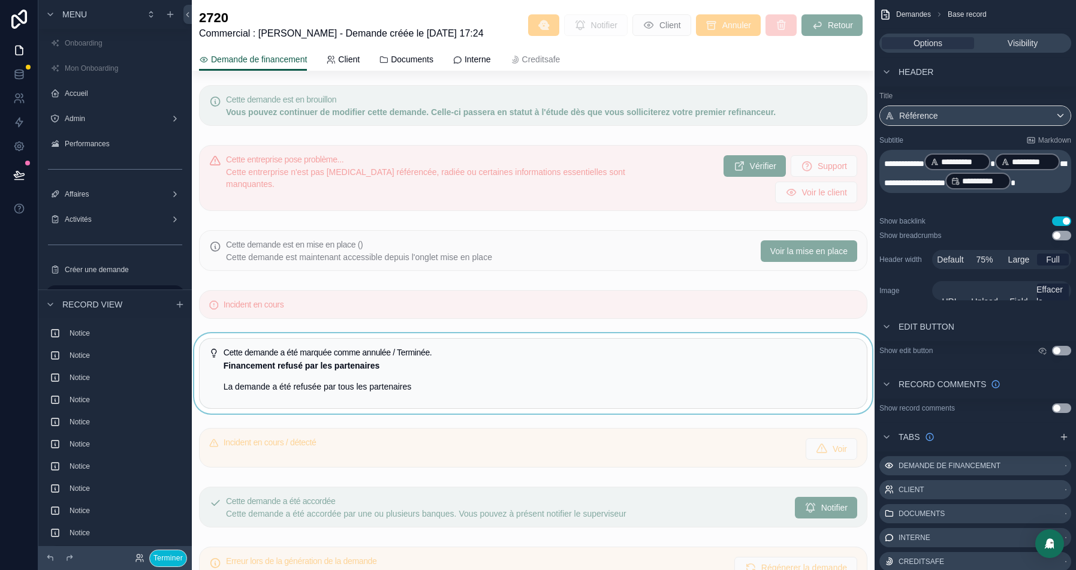
click at [415, 379] on div "scrollable content" at bounding box center [533, 373] width 682 height 80
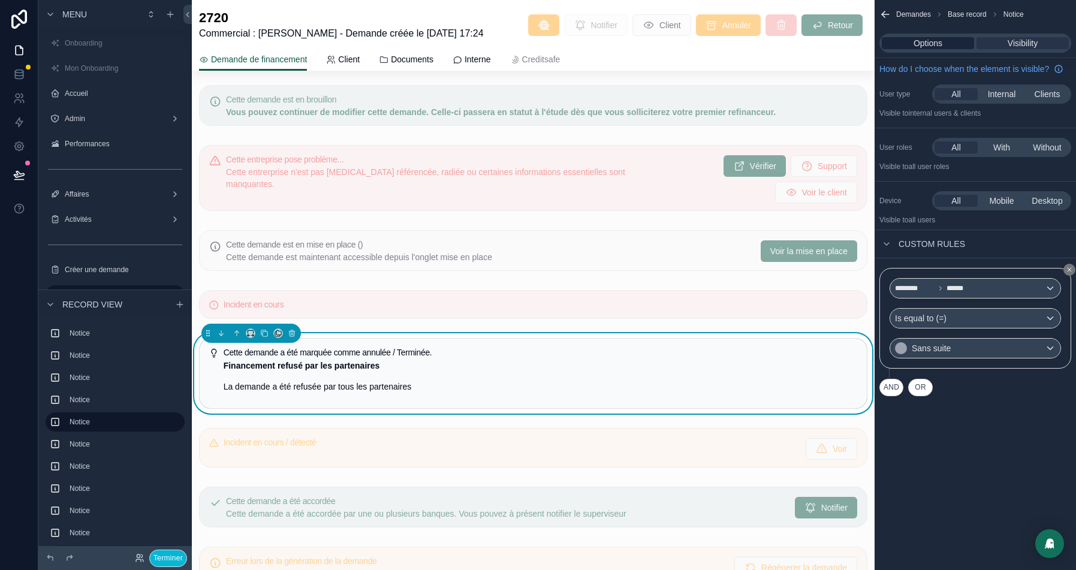
click at [947, 48] on div "Options" at bounding box center [927, 43] width 92 height 12
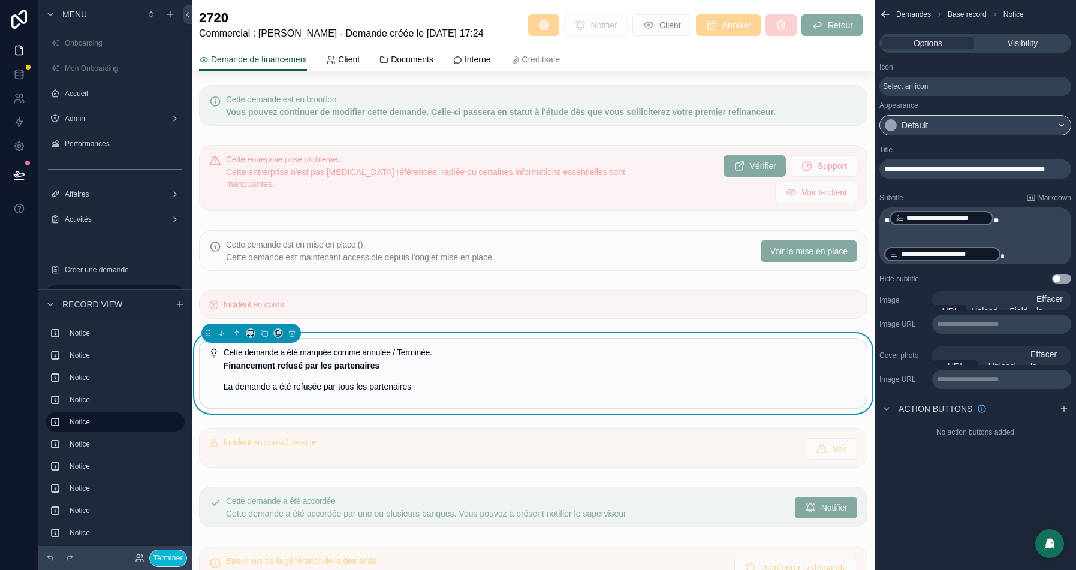
click at [884, 221] on span "**" at bounding box center [886, 220] width 5 height 7
click at [886, 237] on p "﻿" at bounding box center [976, 241] width 185 height 10
click at [925, 253] on span "**********" at bounding box center [904, 256] width 41 height 7
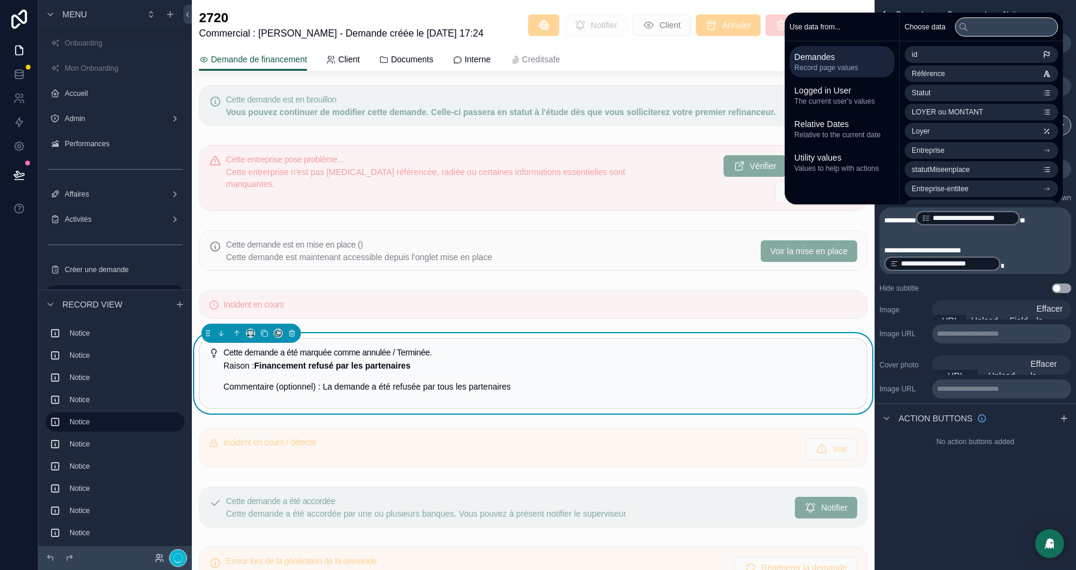
scroll to position [0, 0]
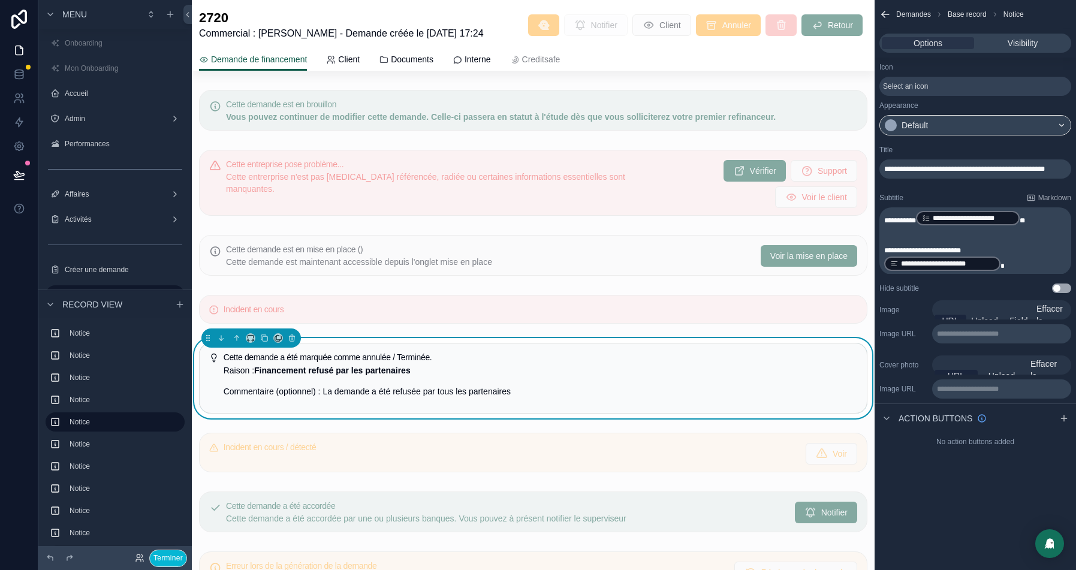
click at [606, 41] on div "2720 Commercial : Tom Guillemin - Demande créée le 22/01/2025 17:24 Notifier Cl…" at bounding box center [533, 25] width 668 height 31
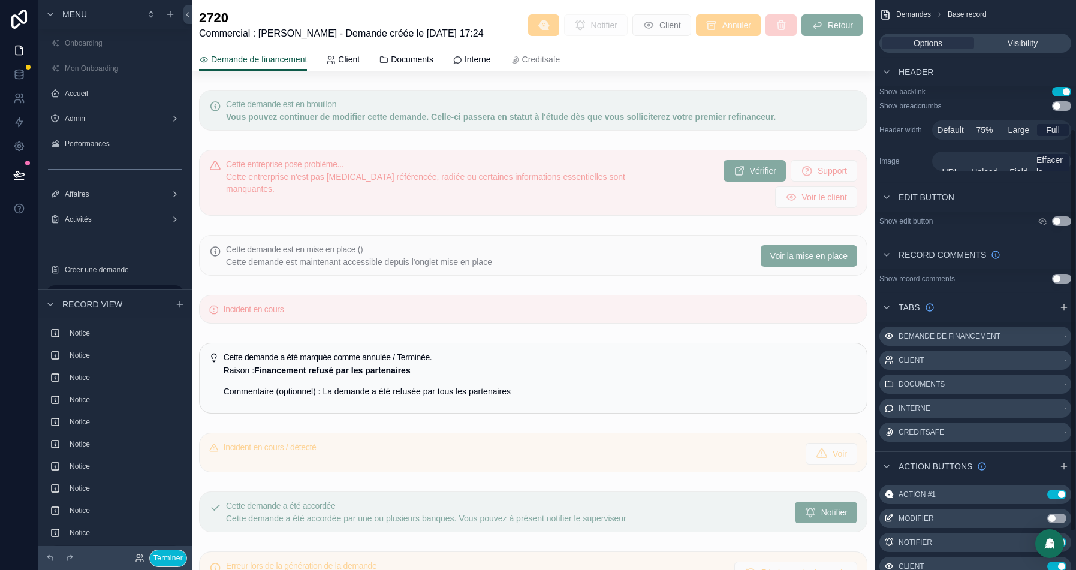
scroll to position [235, 0]
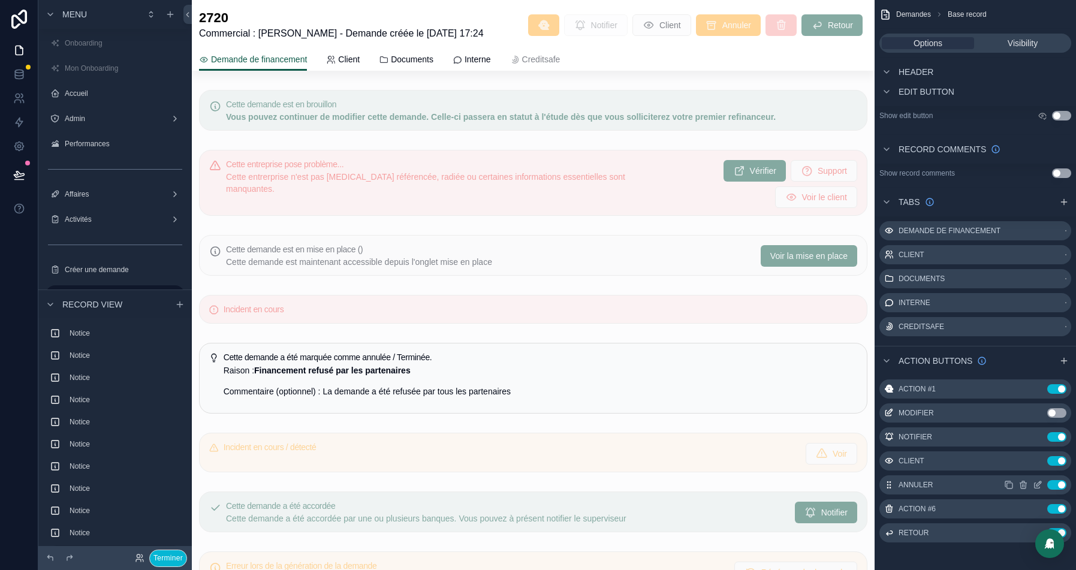
click at [1040, 484] on icon "scrollable content" at bounding box center [1037, 485] width 10 height 10
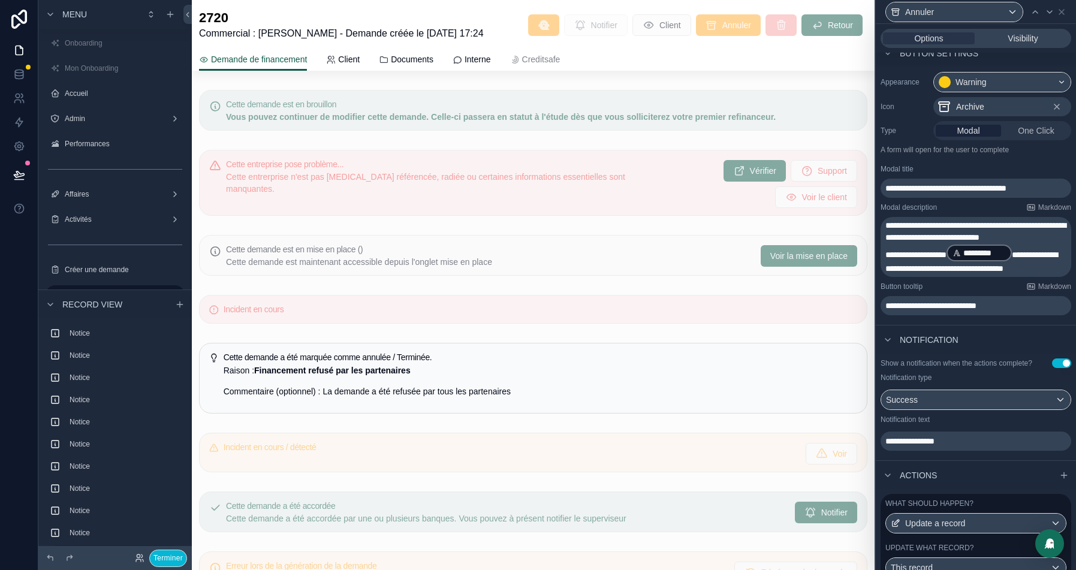
scroll to position [137, 0]
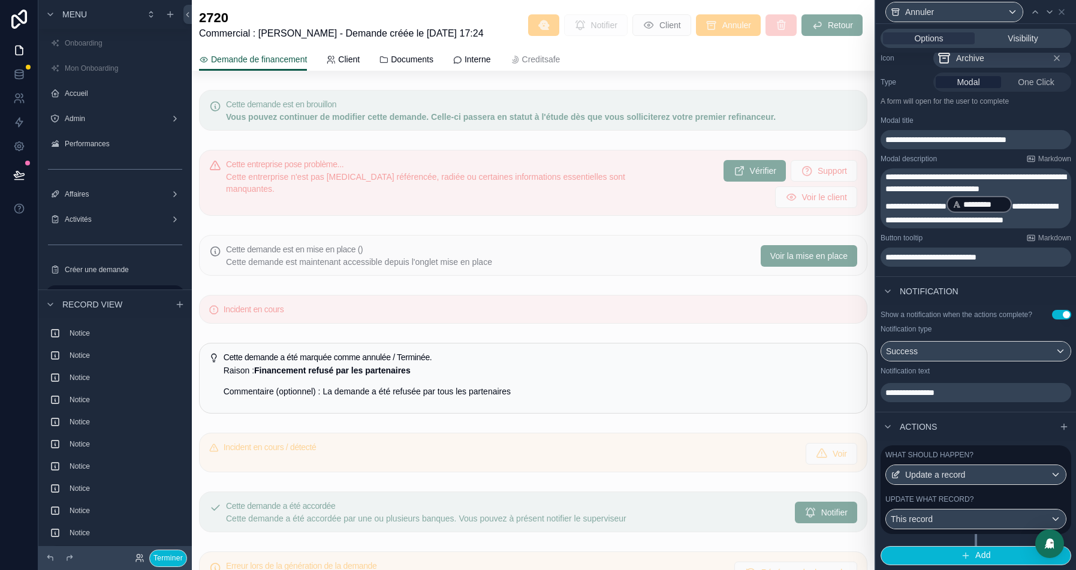
click at [999, 503] on div "Update what record?" at bounding box center [975, 499] width 181 height 10
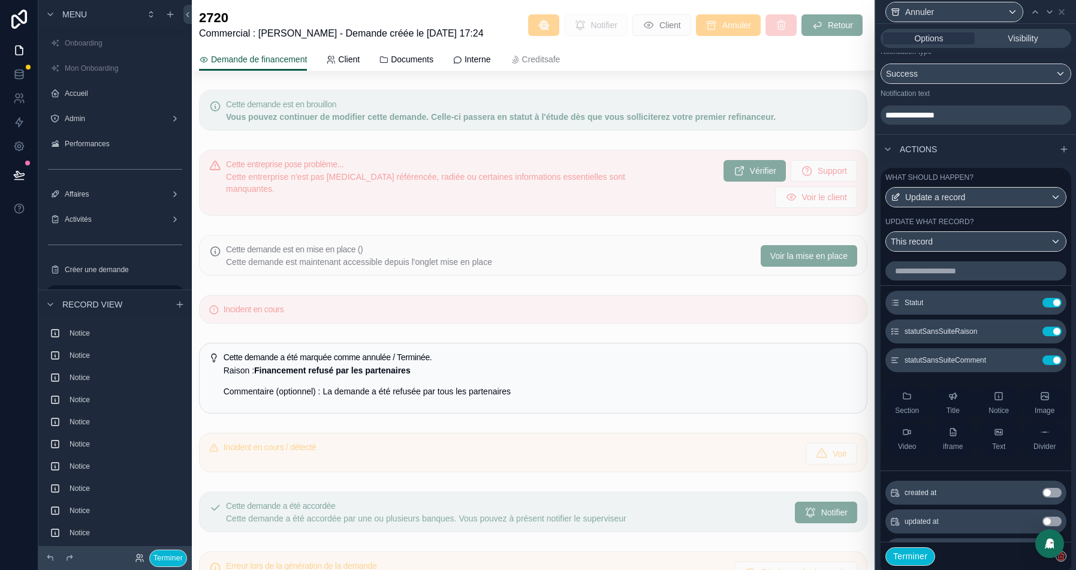
scroll to position [450, 0]
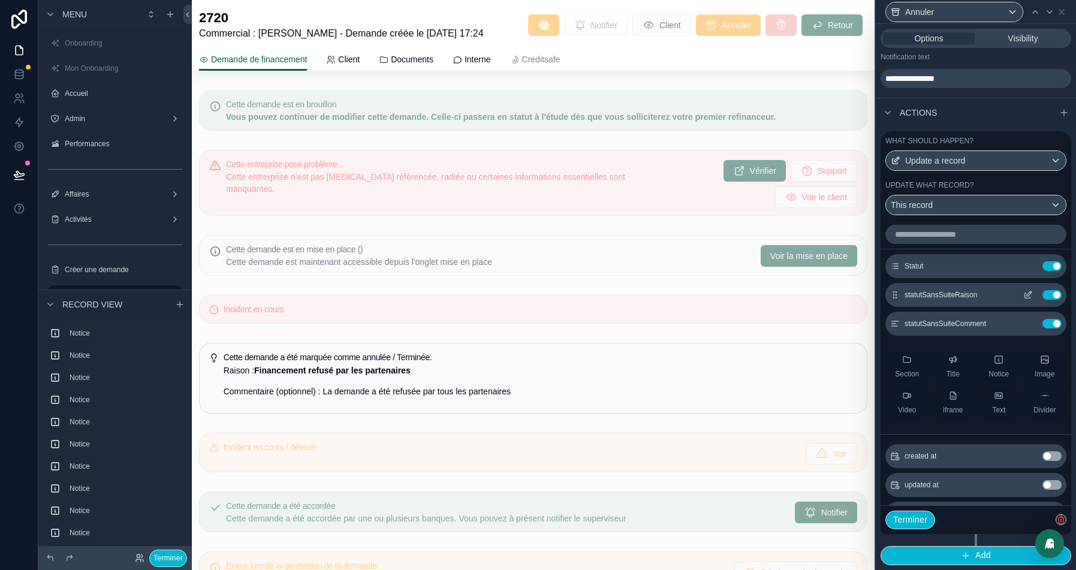
click at [1028, 296] on icon at bounding box center [1028, 293] width 5 height 5
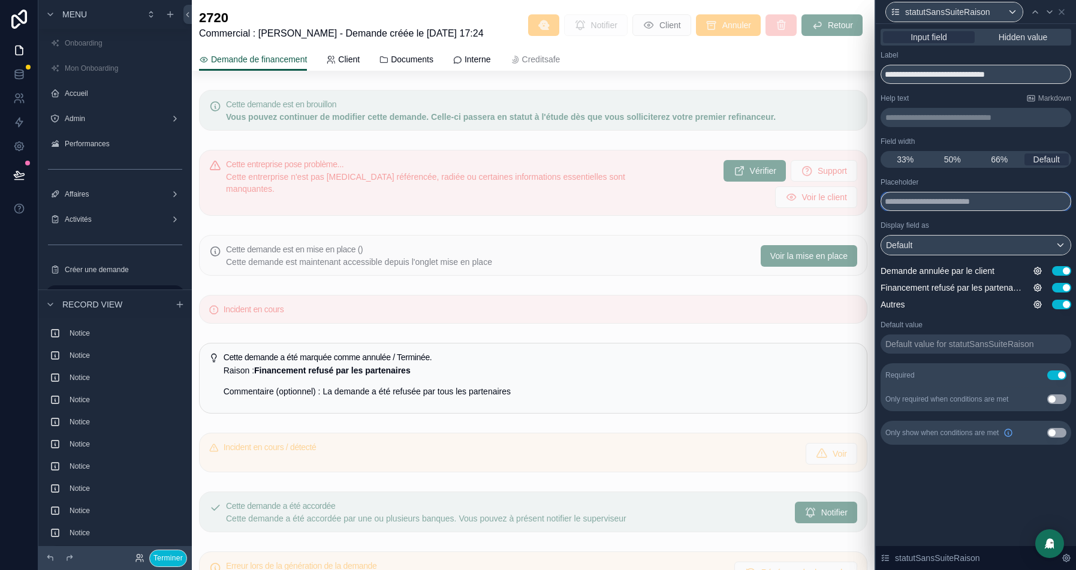
click at [921, 201] on input "text" at bounding box center [975, 201] width 191 height 19
click at [926, 72] on input "**********" at bounding box center [975, 74] width 191 height 19
click at [961, 201] on input "text" at bounding box center [975, 201] width 191 height 19
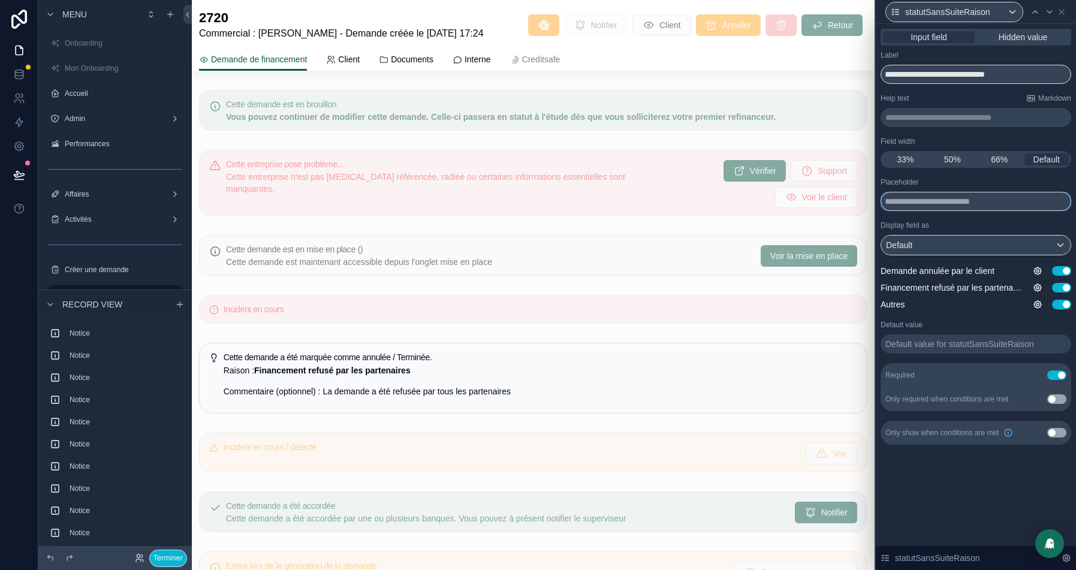
paste input "**********"
type input "**********"
click at [21, 72] on icon at bounding box center [19, 71] width 8 height 3
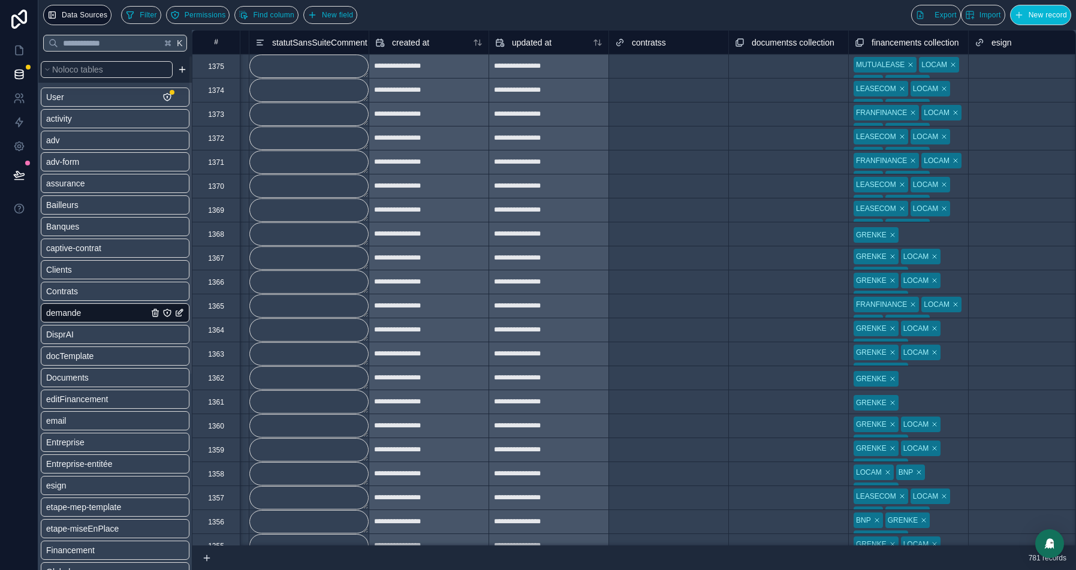
scroll to position [0, 6985]
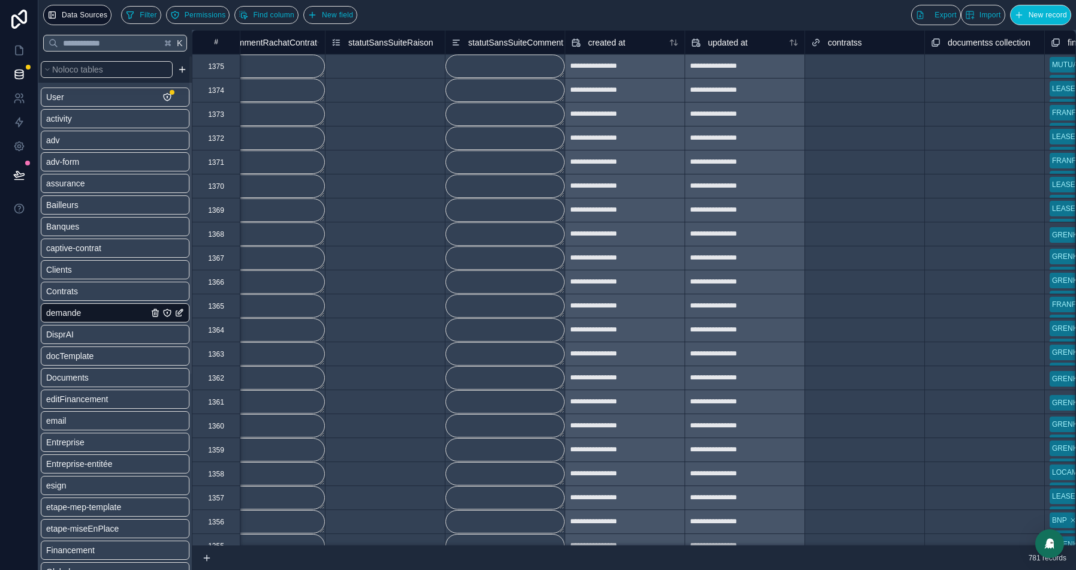
click at [407, 44] on span "statutSansSuiteRaison" at bounding box center [390, 43] width 85 height 12
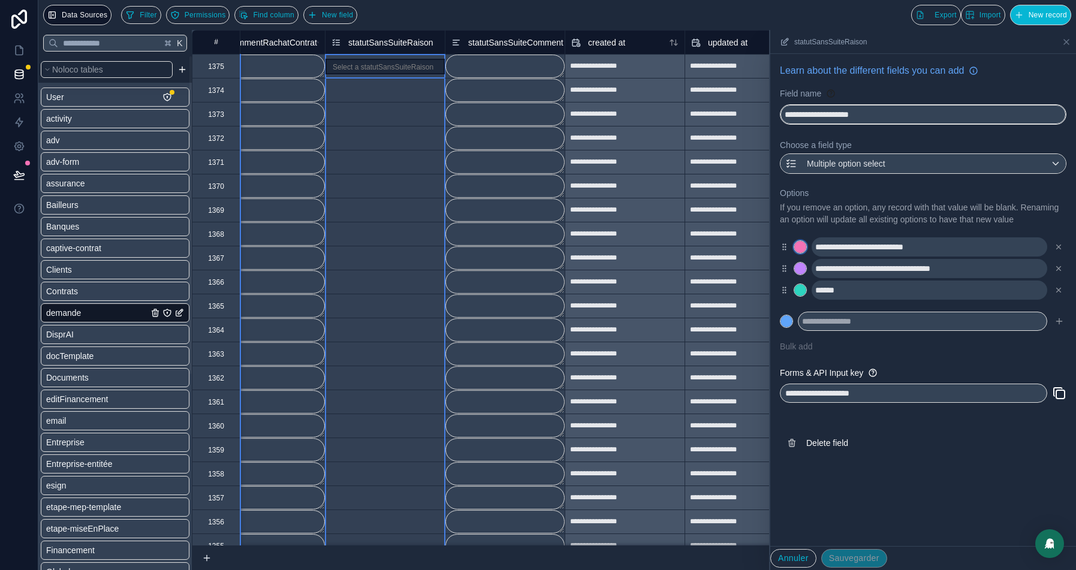
click at [799, 253] on div at bounding box center [800, 247] width 12 height 12
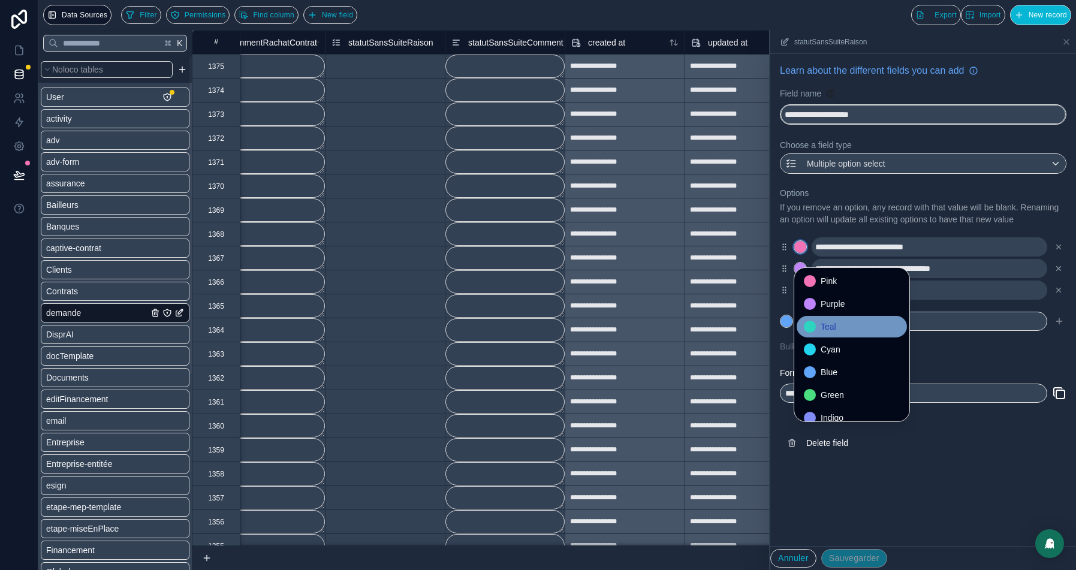
scroll to position [100, 0]
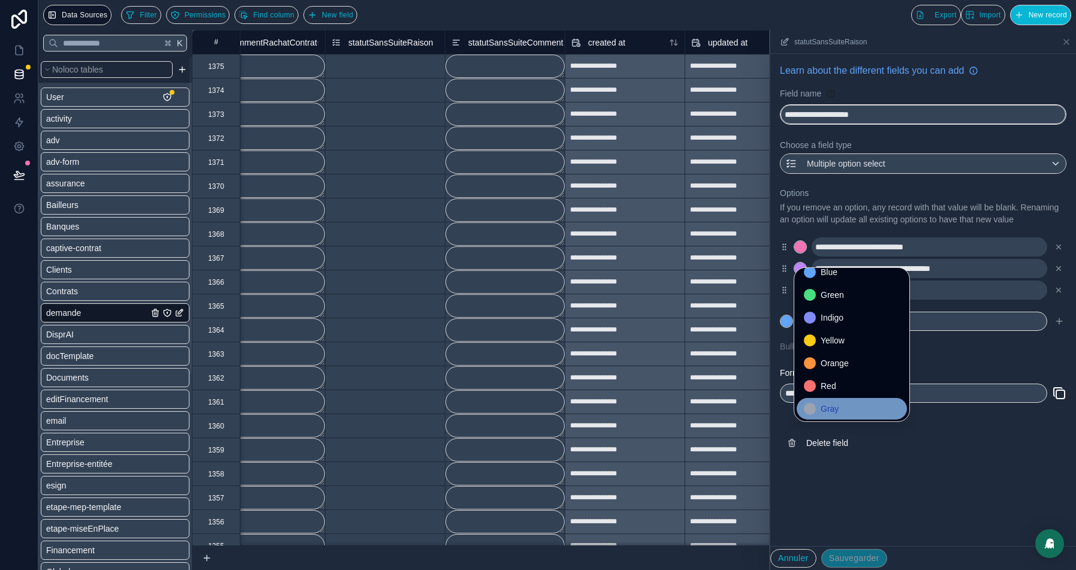
click at [821, 406] on span "Gray" at bounding box center [829, 408] width 18 height 14
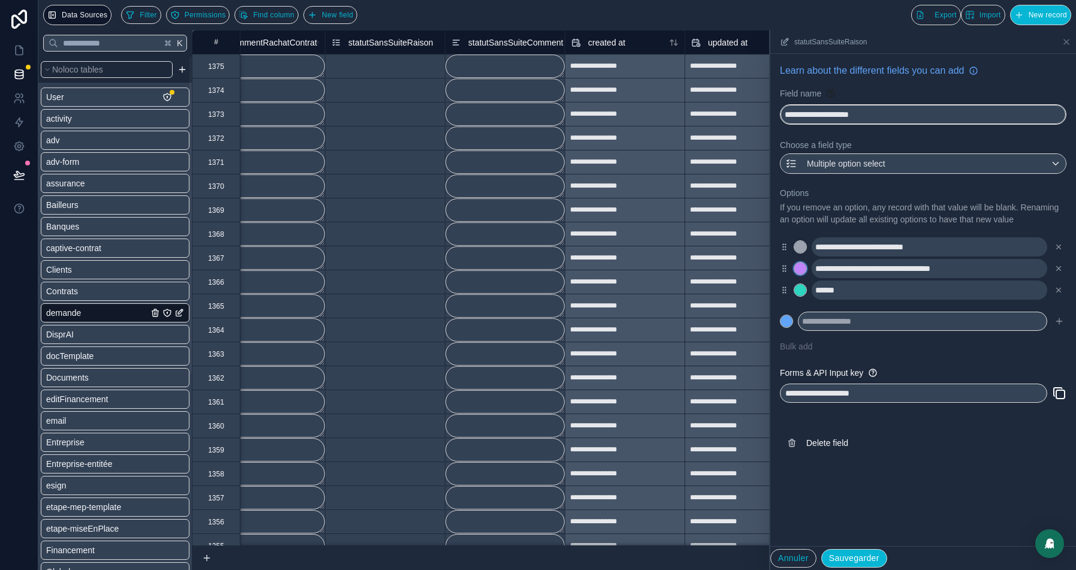
click at [802, 274] on div at bounding box center [800, 268] width 12 height 12
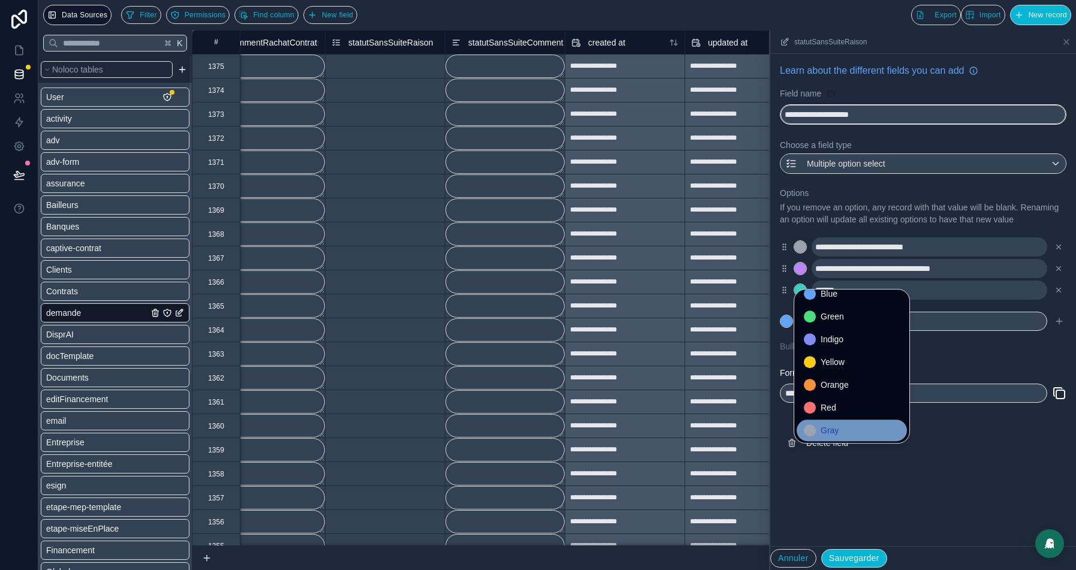
click at [834, 430] on span "Gray" at bounding box center [829, 430] width 18 height 14
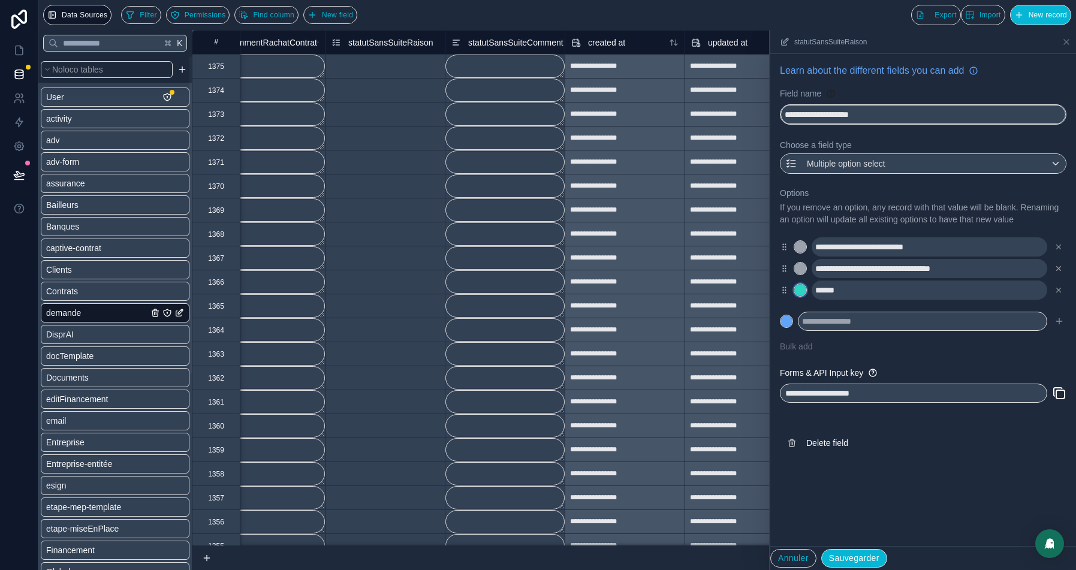
click at [799, 295] on div at bounding box center [800, 290] width 12 height 12
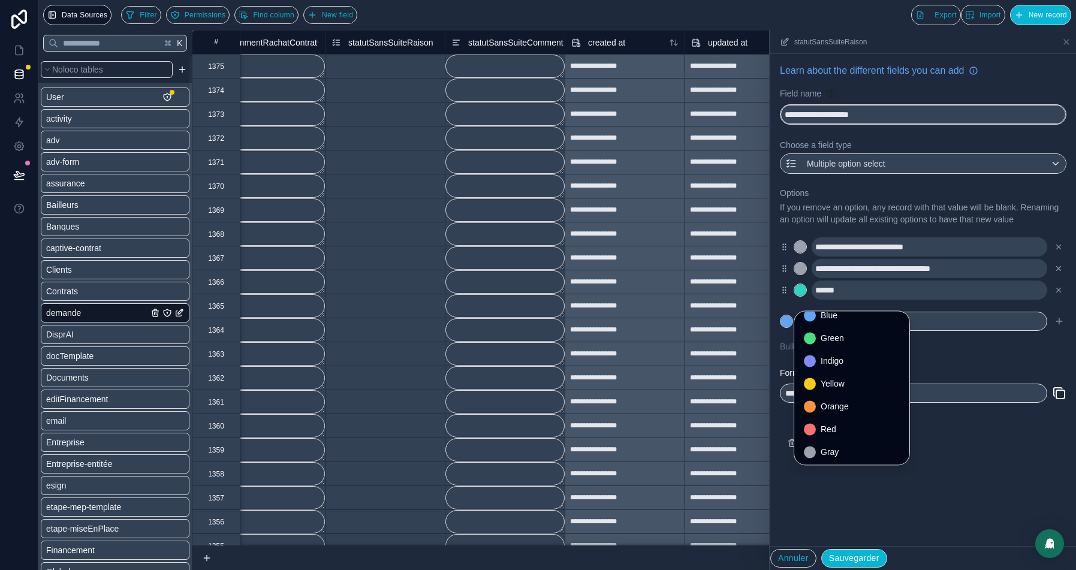
click at [822, 464] on div at bounding box center [923, 300] width 306 height 540
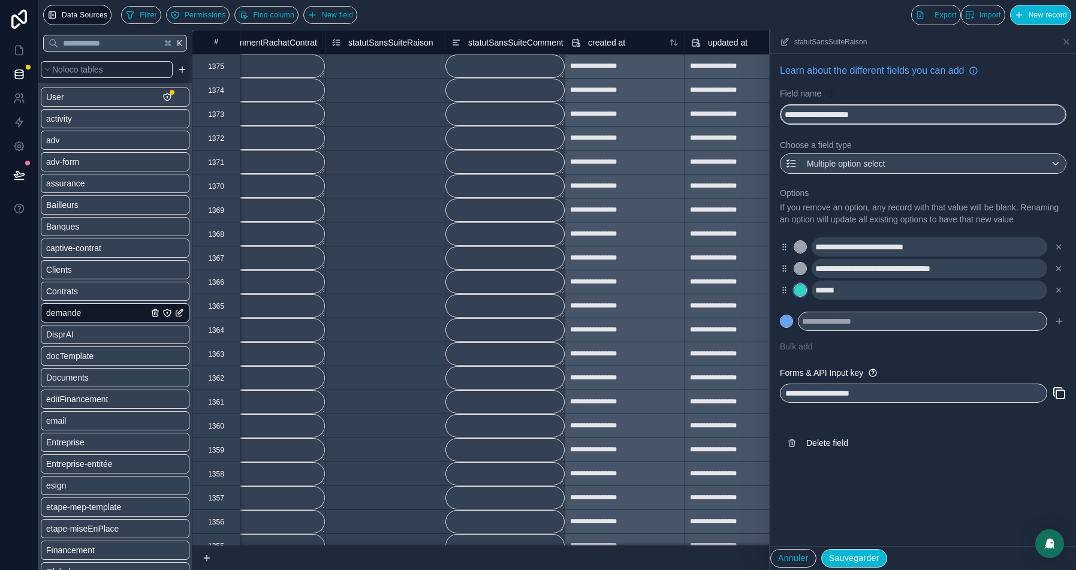
click at [798, 296] on div at bounding box center [800, 290] width 12 height 12
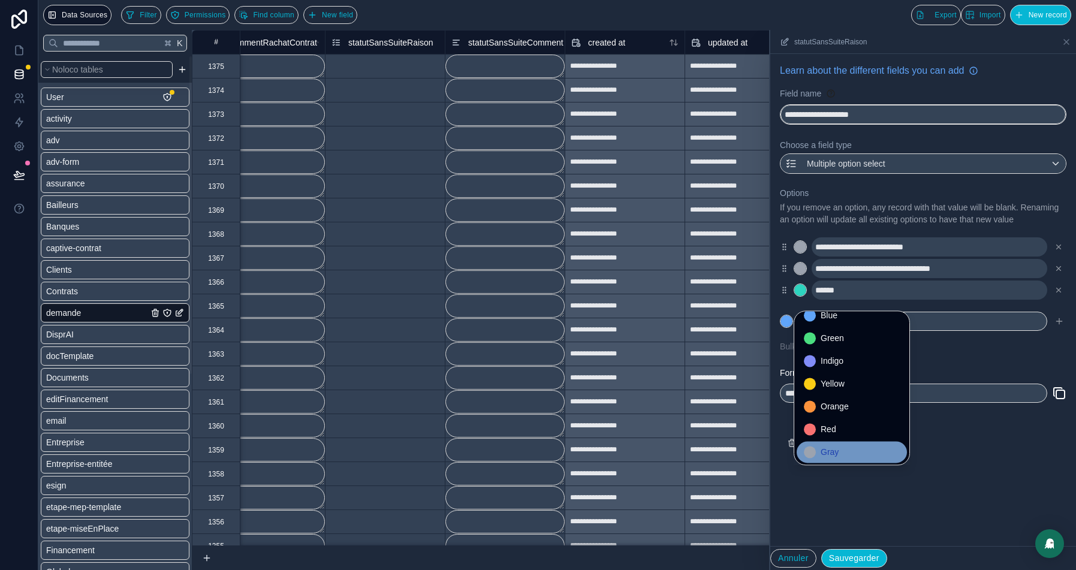
click at [837, 446] on span "Gray" at bounding box center [829, 452] width 18 height 14
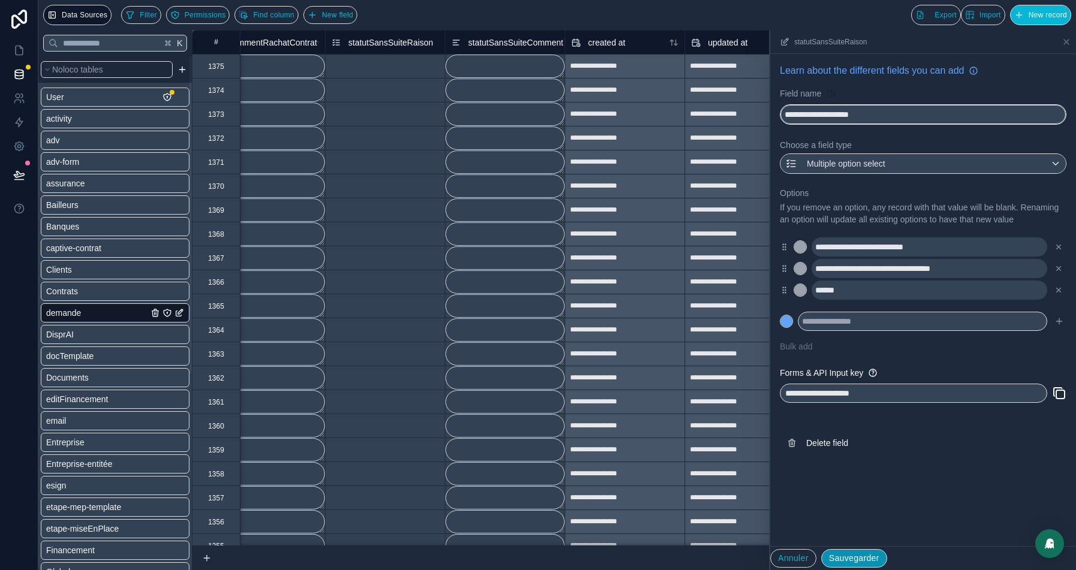
click at [848, 560] on button "Sauvegarder" at bounding box center [854, 558] width 66 height 19
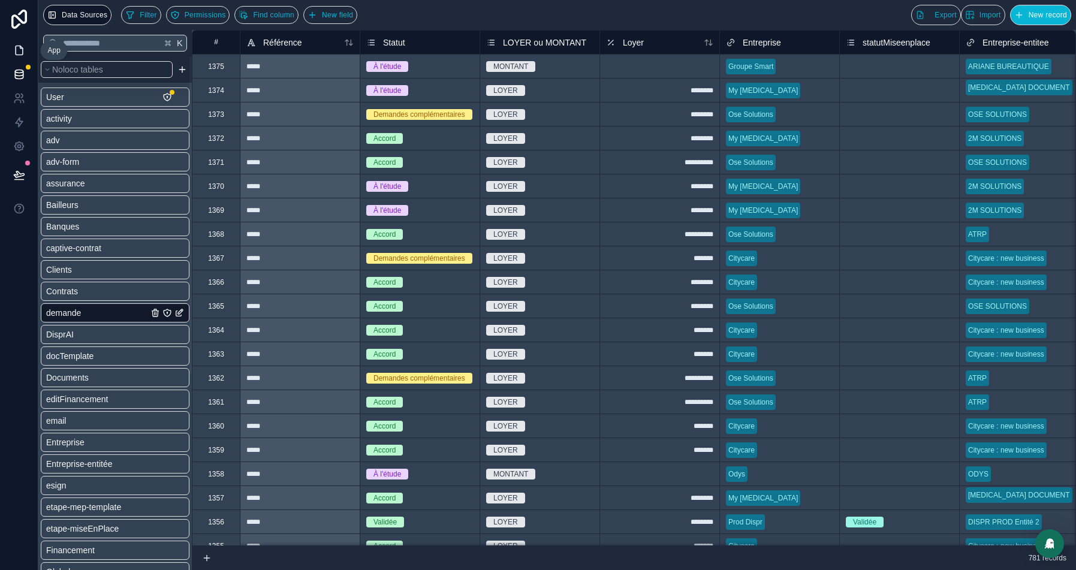
click at [22, 48] on icon at bounding box center [21, 47] width 2 height 2
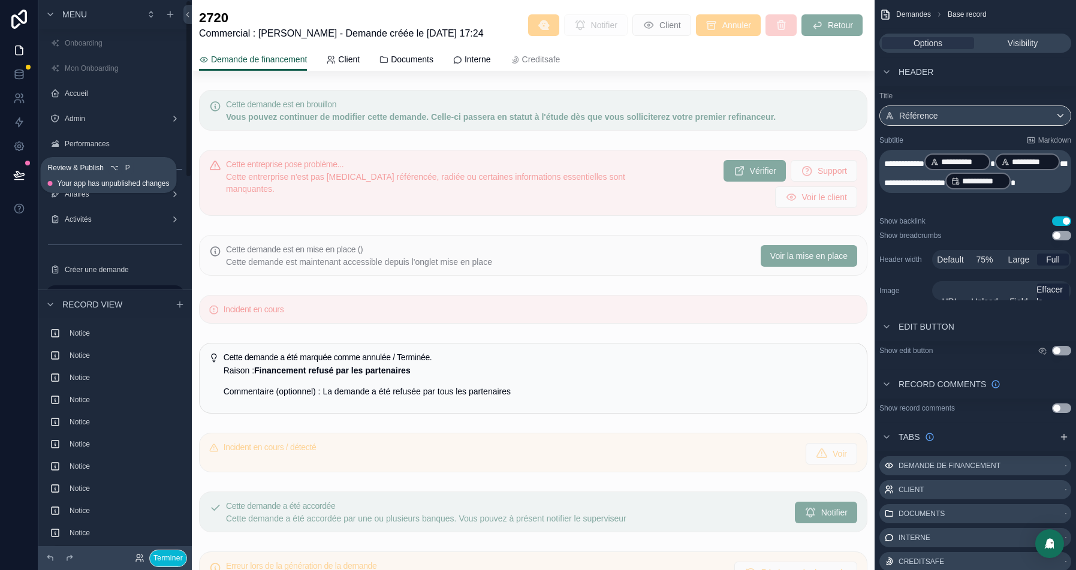
click at [20, 180] on icon at bounding box center [18, 180] width 9 height 0
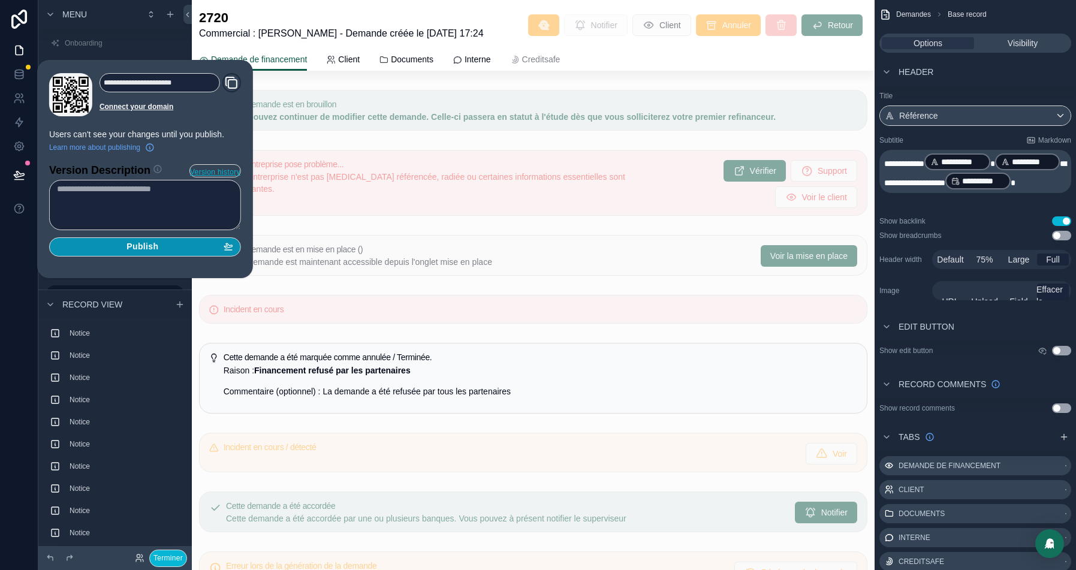
click at [173, 248] on div "Publish" at bounding box center [145, 246] width 176 height 11
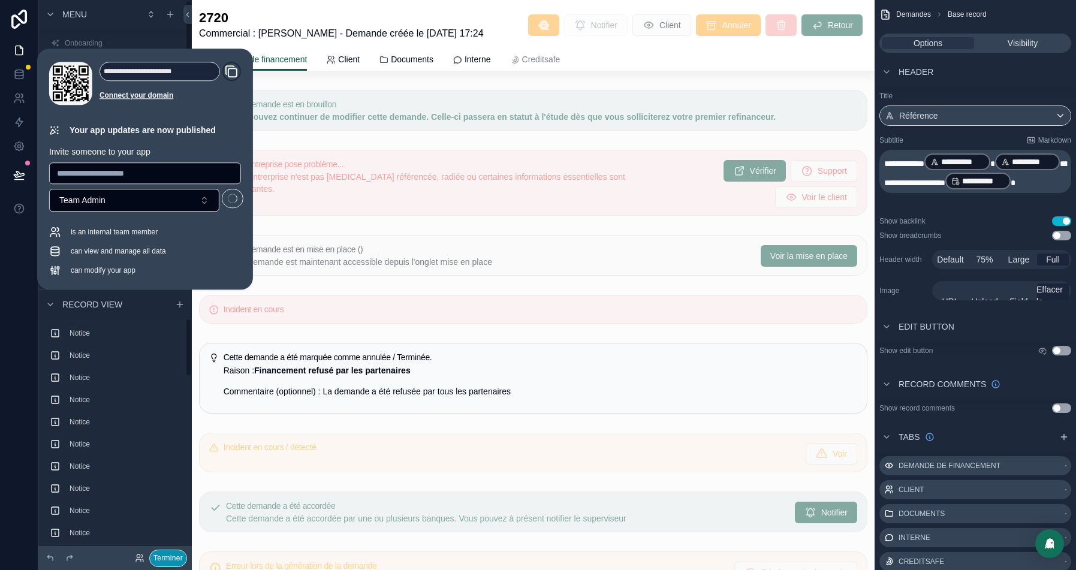
click at [175, 559] on button "Terminer" at bounding box center [168, 557] width 38 height 17
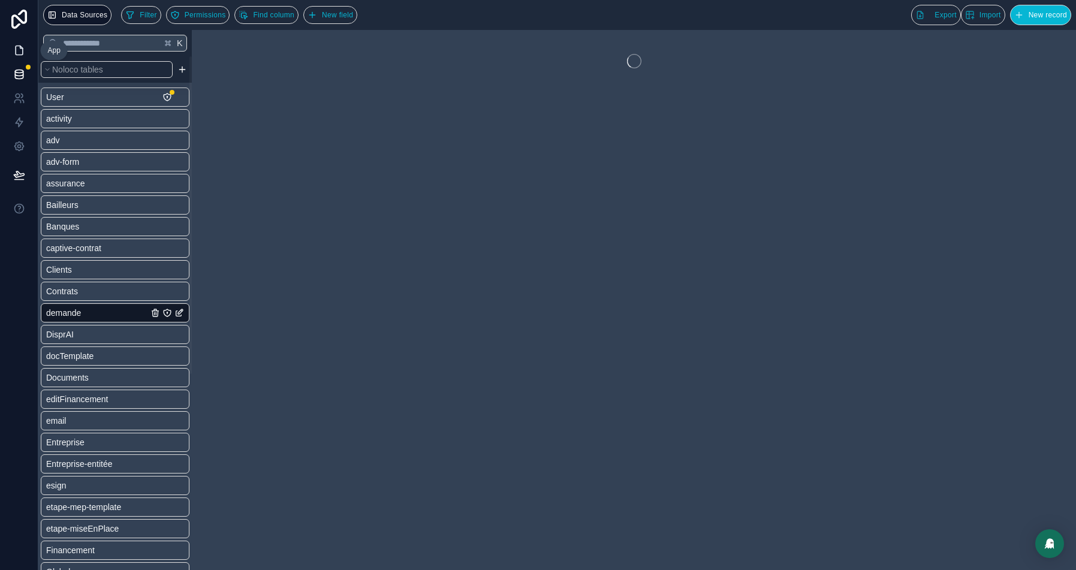
click at [16, 48] on icon at bounding box center [19, 50] width 7 height 9
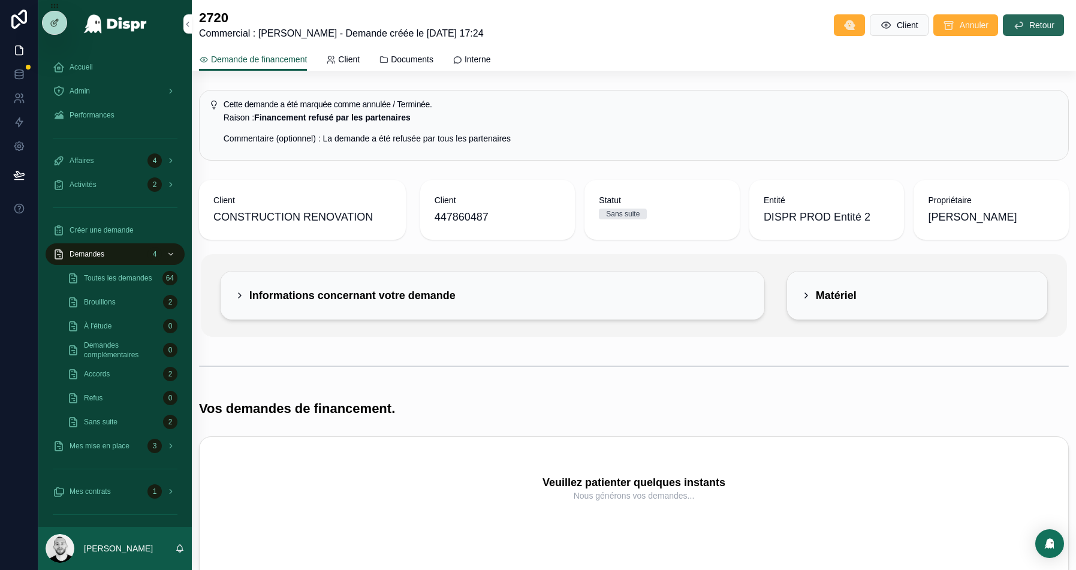
click at [1047, 20] on span "Retour" at bounding box center [1041, 25] width 25 height 12
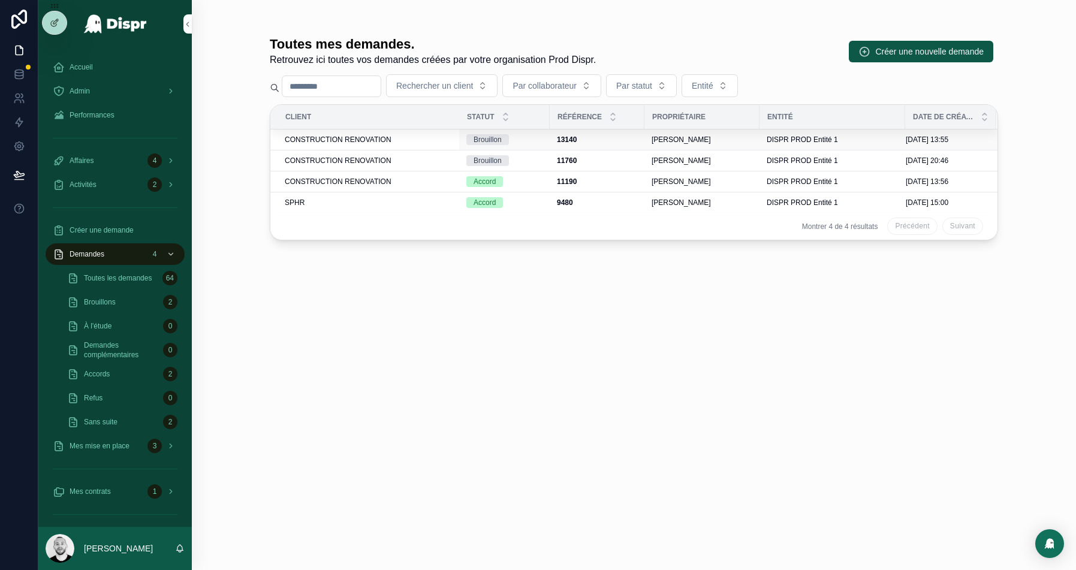
click at [396, 137] on div "CONSTRUCTION RENOVATION" at bounding box center [368, 140] width 167 height 10
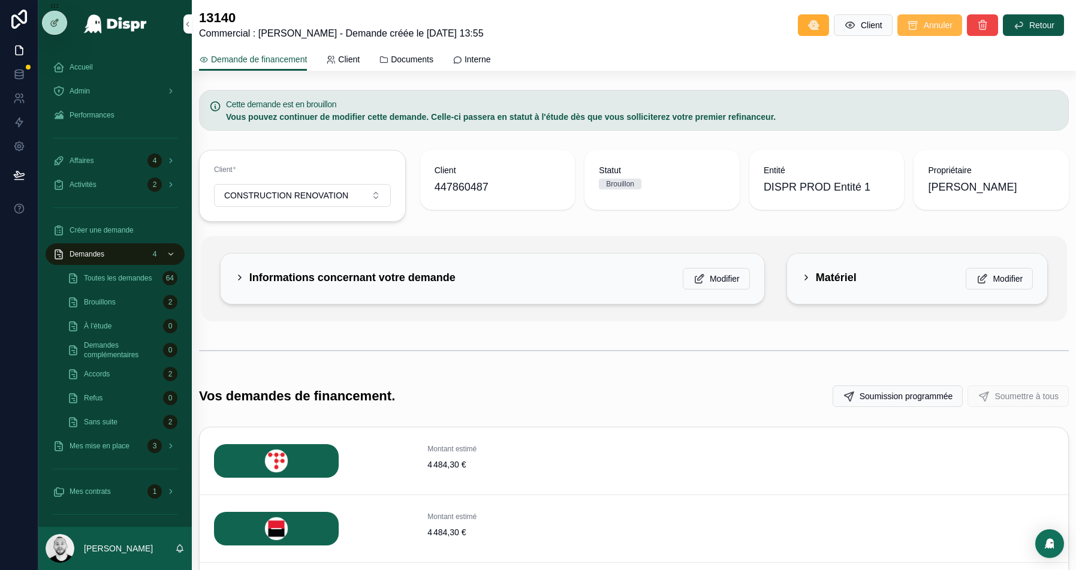
click at [935, 20] on div "Accueil Admin Performances Affaires 4 Activités 2 Créer une demande Demandes 4 …" at bounding box center [556, 285] width 1037 height 570
click at [923, 28] on span "Annuler" at bounding box center [937, 25] width 29 height 12
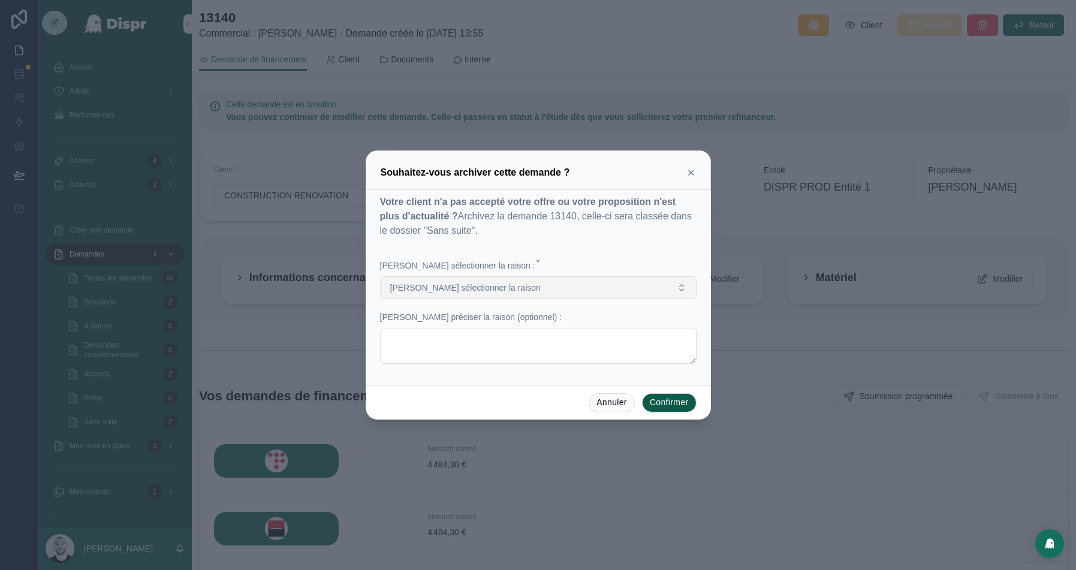
click at [524, 288] on button "Veuillez sélectionner la raison" at bounding box center [538, 287] width 316 height 23
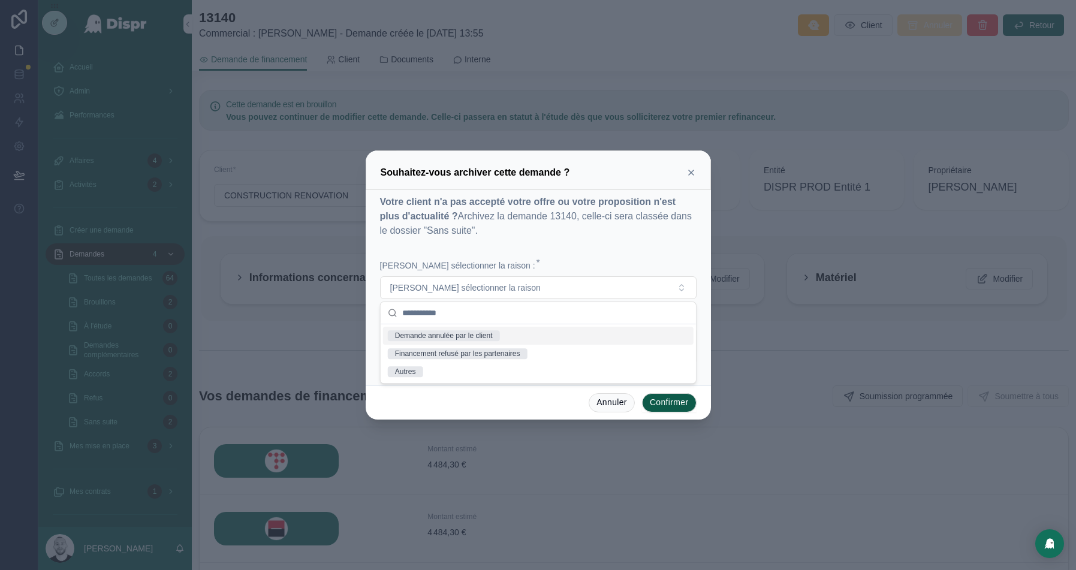
click at [689, 174] on icon at bounding box center [690, 172] width 5 height 5
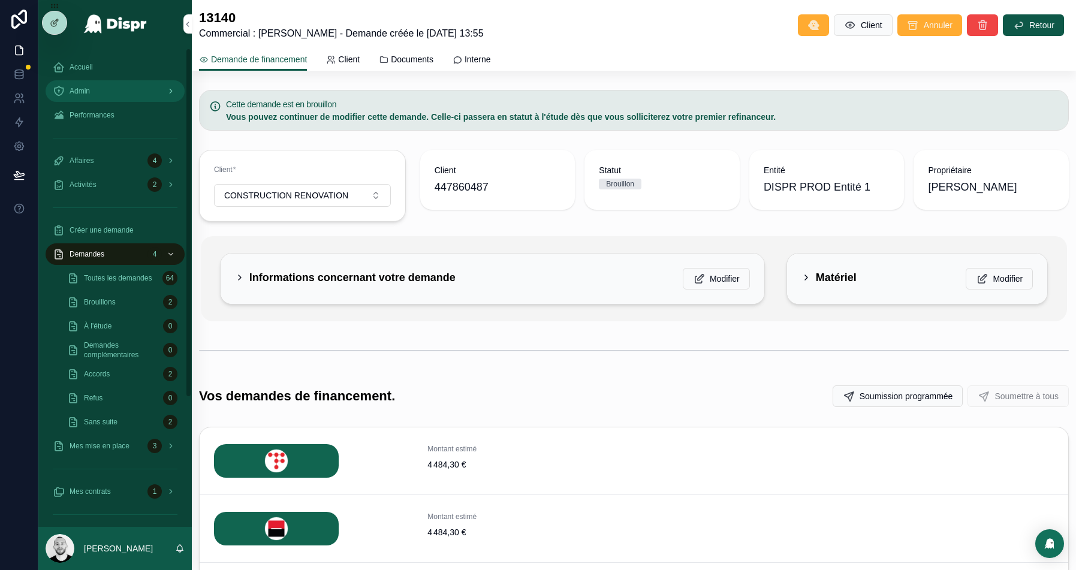
click at [89, 89] on span "Admin" at bounding box center [80, 91] width 20 height 10
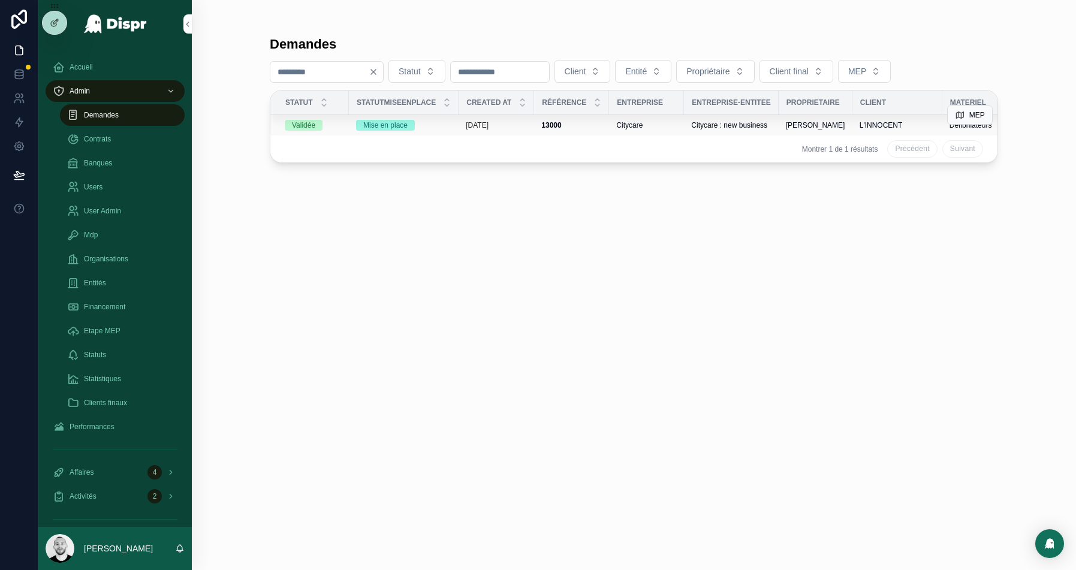
type input "****"
click at [597, 125] on div "13000 13000" at bounding box center [571, 125] width 61 height 10
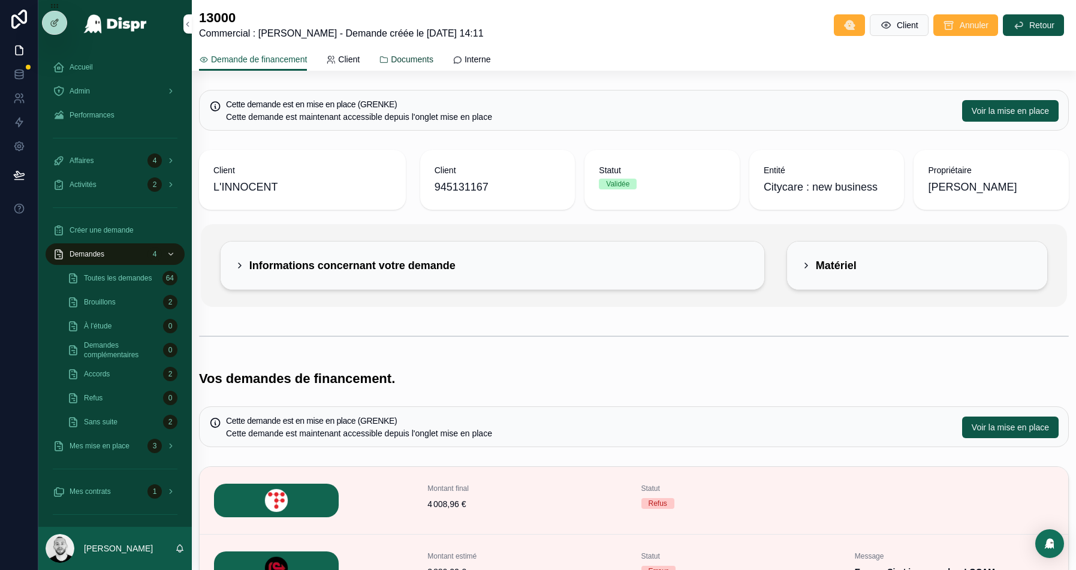
click at [433, 65] on span "Documents" at bounding box center [412, 59] width 43 height 12
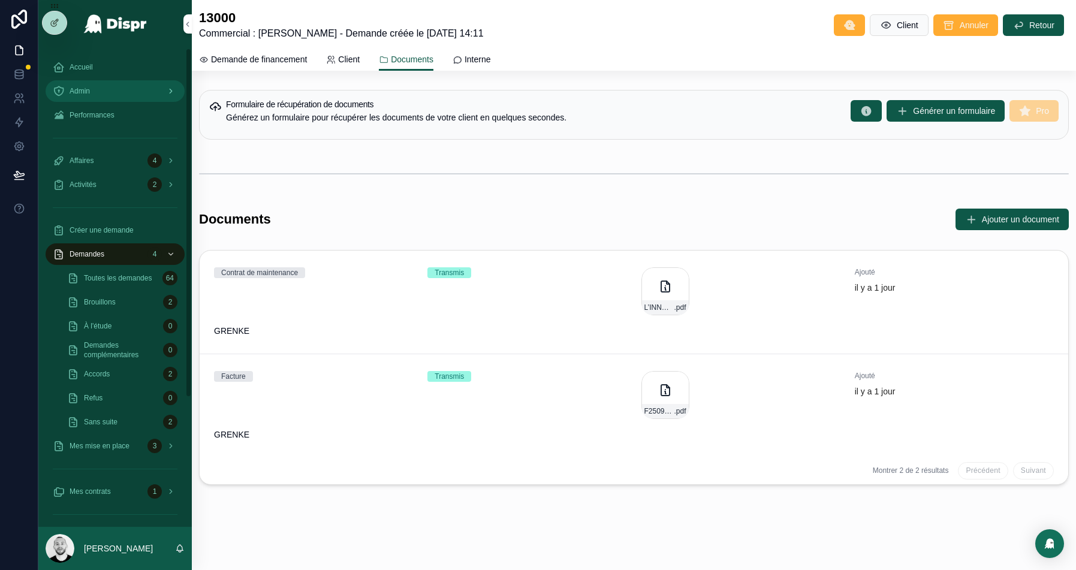
click at [101, 91] on div "Admin" at bounding box center [115, 90] width 125 height 19
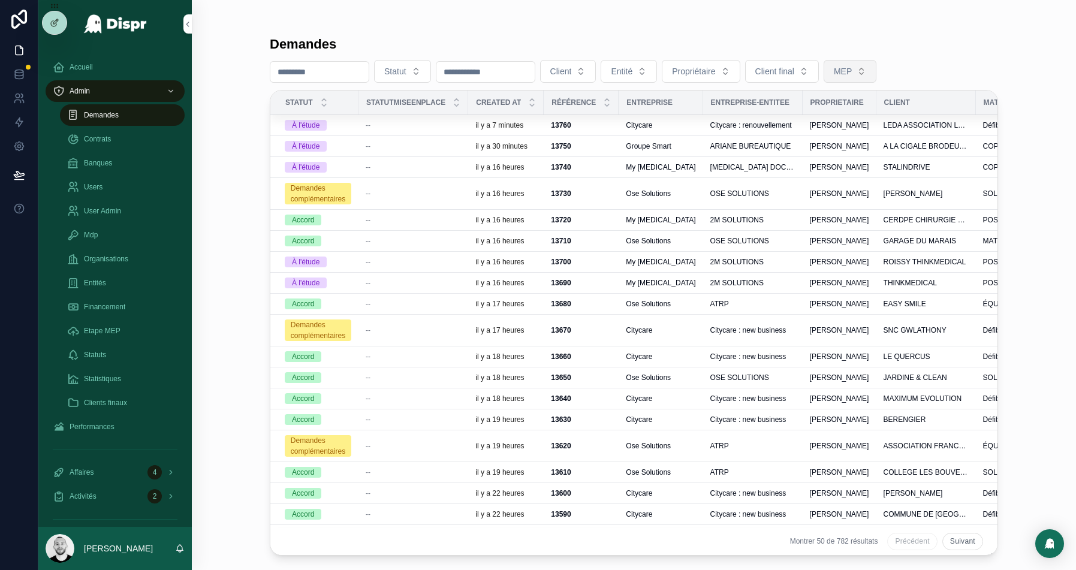
click at [851, 70] on span "MEP" at bounding box center [842, 71] width 18 height 12
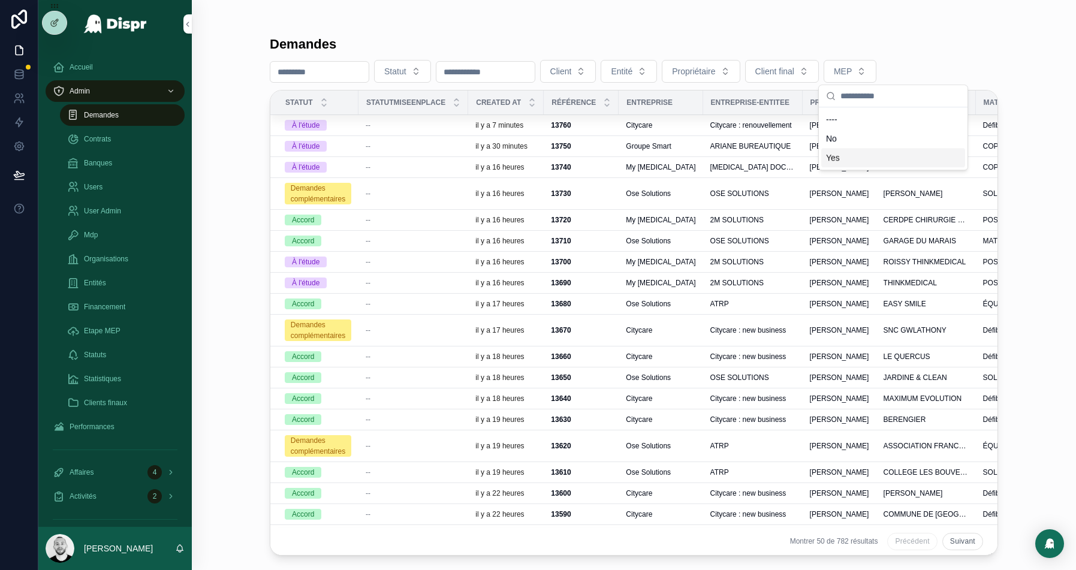
click at [827, 153] on div "Yes" at bounding box center [893, 157] width 144 height 19
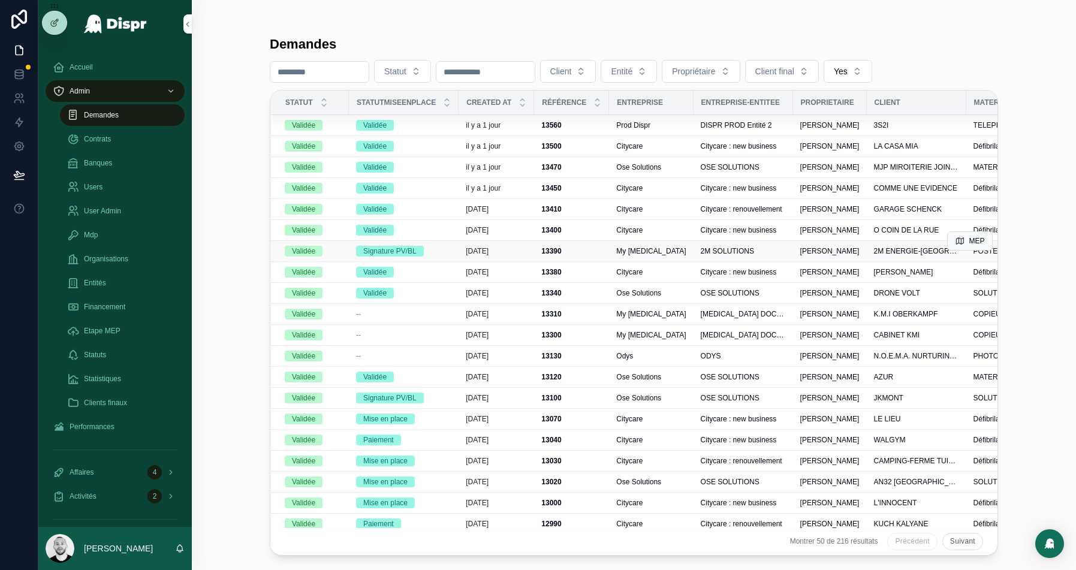
scroll to position [0, 166]
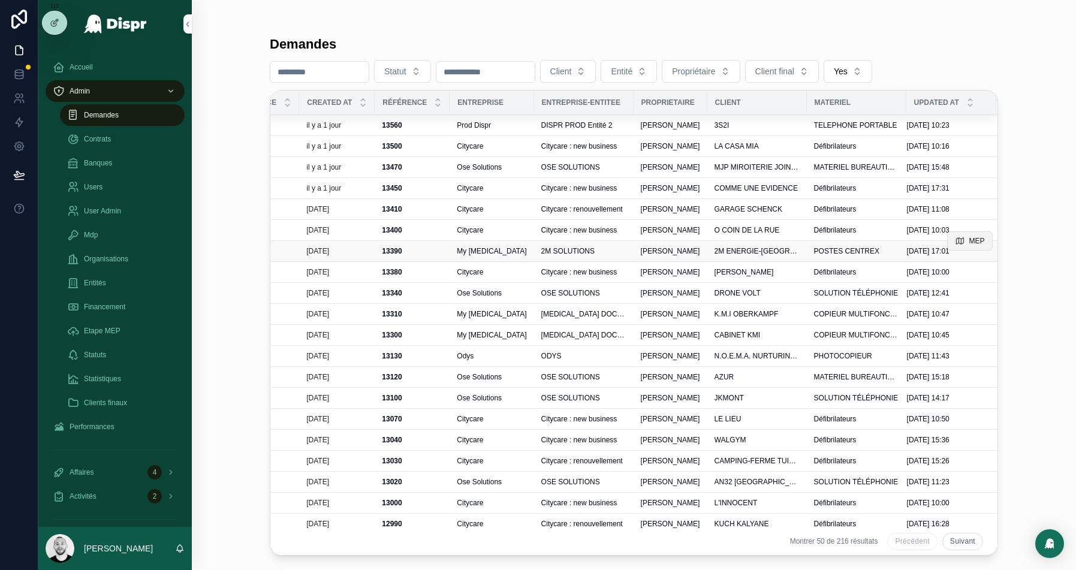
click at [966, 237] on button "MEP" at bounding box center [970, 240] width 46 height 19
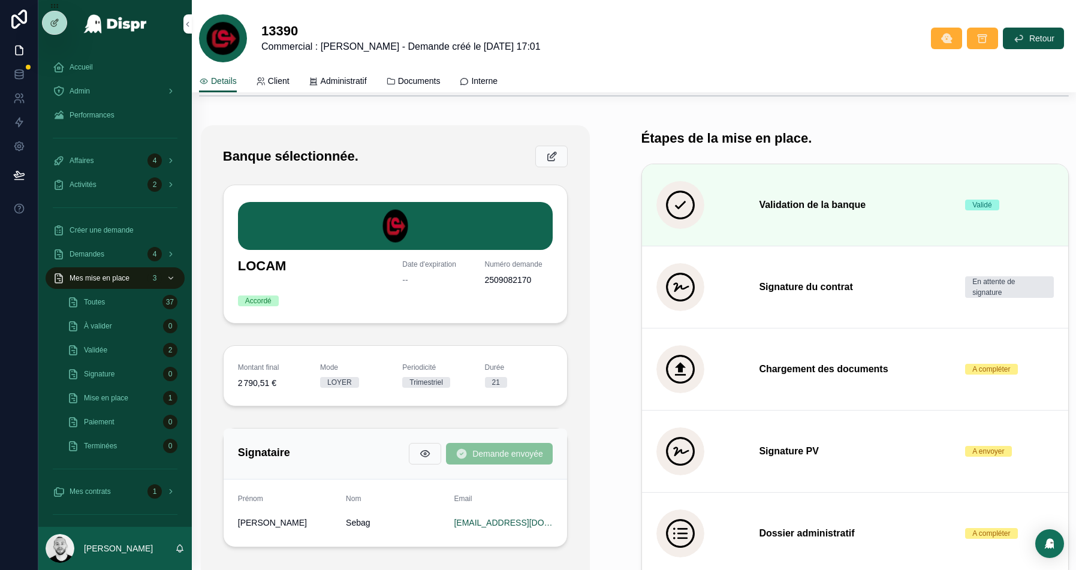
scroll to position [325, 0]
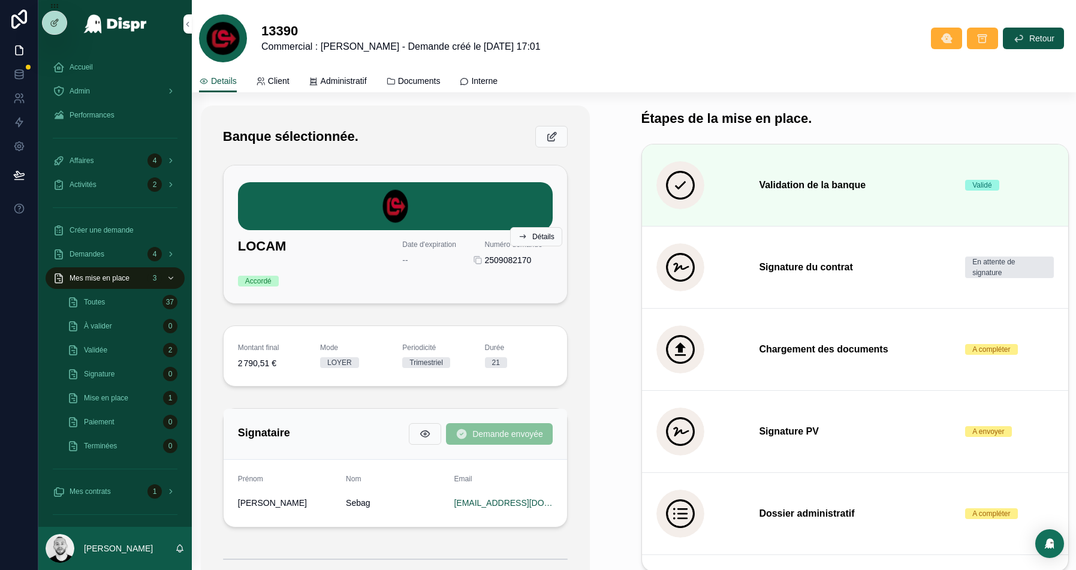
click at [500, 262] on span "2509082170" at bounding box center [519, 260] width 68 height 12
click at [471, 252] on div "LOCAM Date d'expiration -- Numéro demande 2509082170 Accordé" at bounding box center [395, 234] width 315 height 104
click at [477, 261] on icon "scrollable content" at bounding box center [478, 260] width 10 height 10
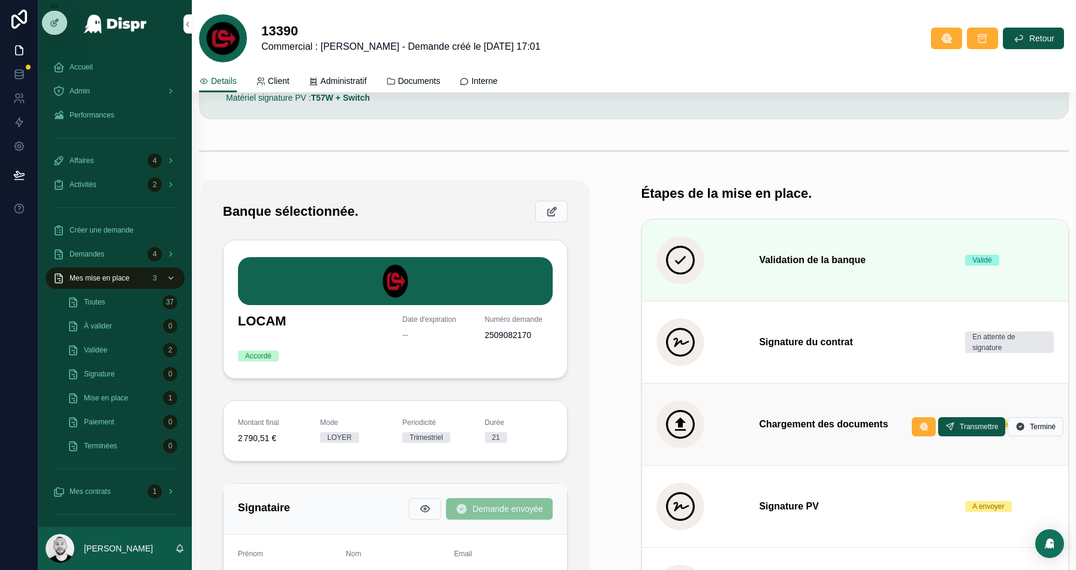
scroll to position [222, 0]
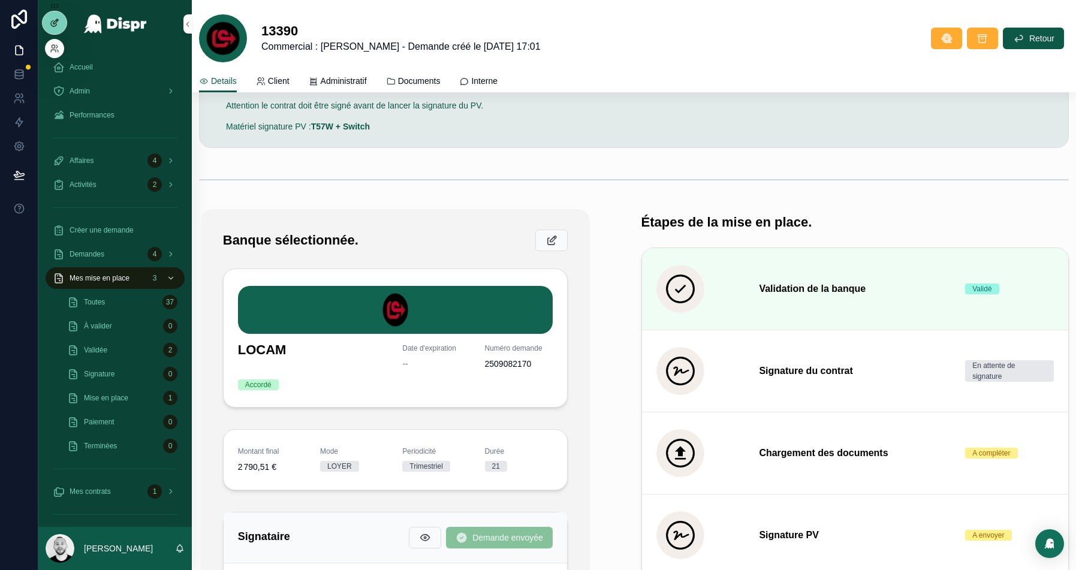
click at [50, 20] on icon at bounding box center [55, 23] width 10 height 10
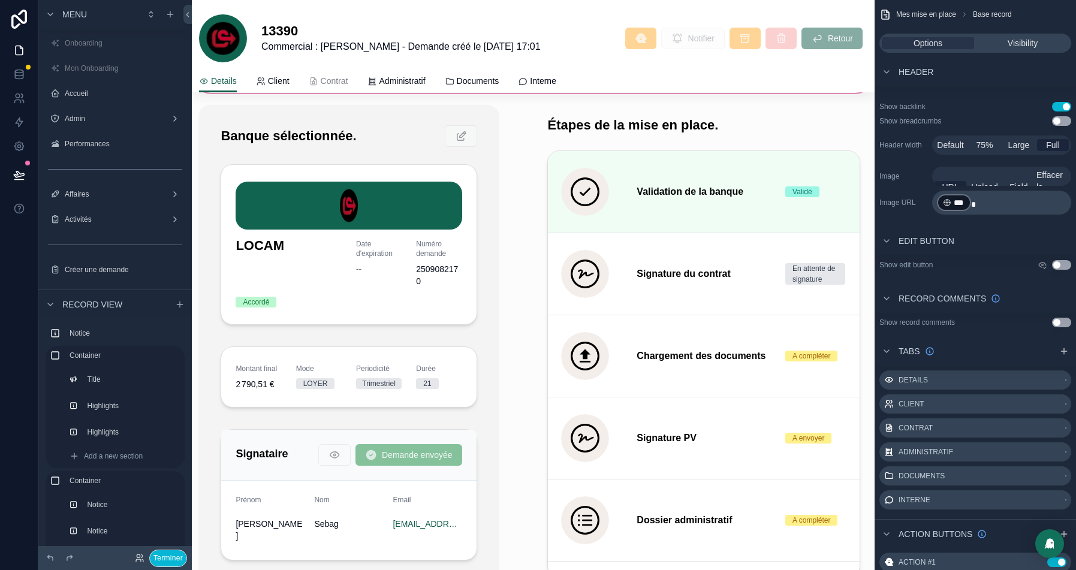
scroll to position [746, 0]
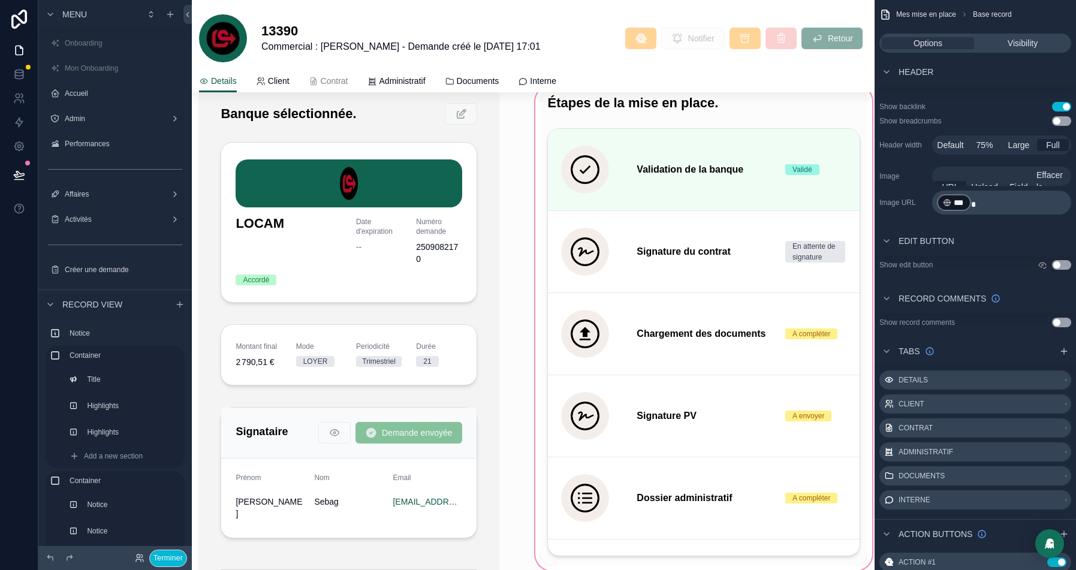
click at [555, 113] on div "scrollable content" at bounding box center [704, 500] width 342 height 834
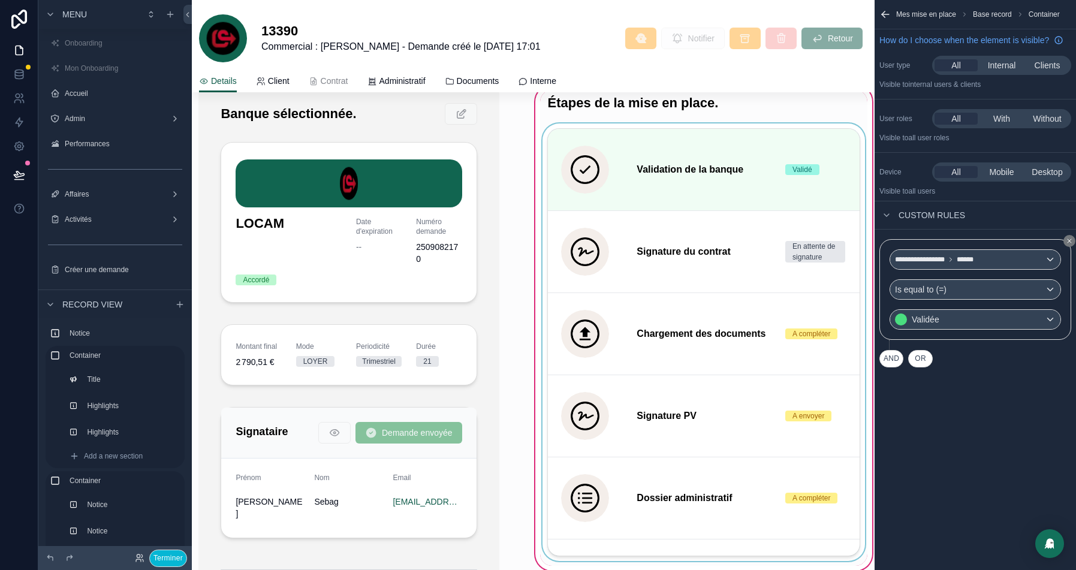
scroll to position [0, 0]
click at [642, 123] on div "scrollable content" at bounding box center [703, 344] width 327 height 442
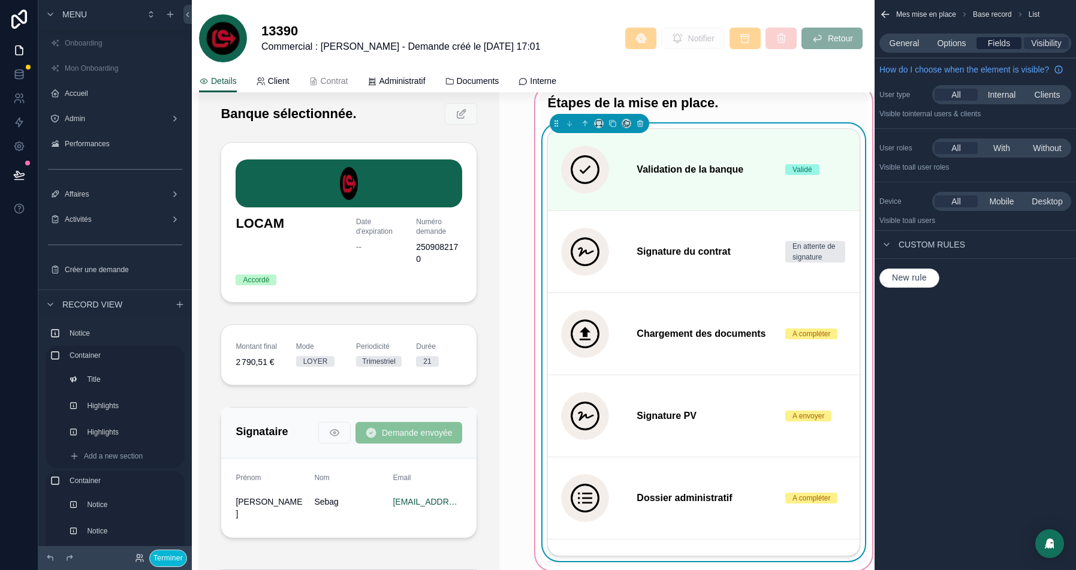
click at [993, 43] on span "Fields" at bounding box center [998, 43] width 22 height 12
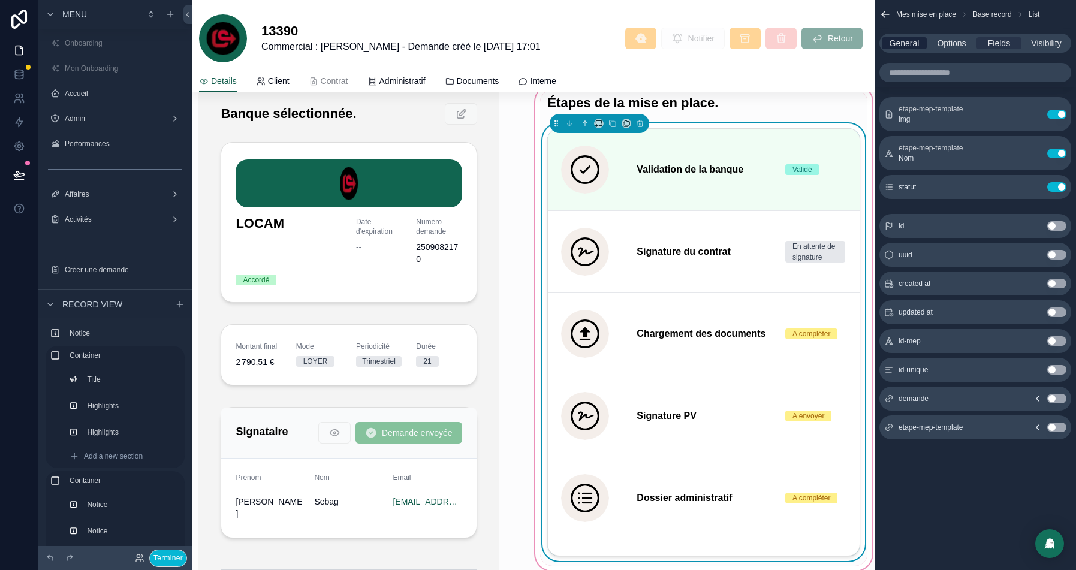
click at [902, 43] on span "General" at bounding box center [904, 43] width 30 height 12
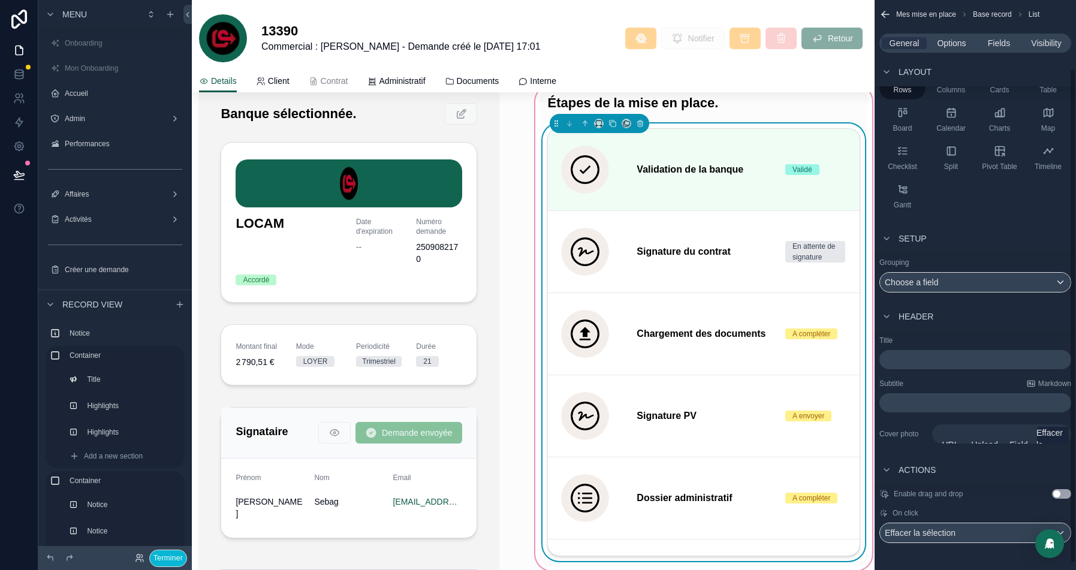
scroll to position [70, 0]
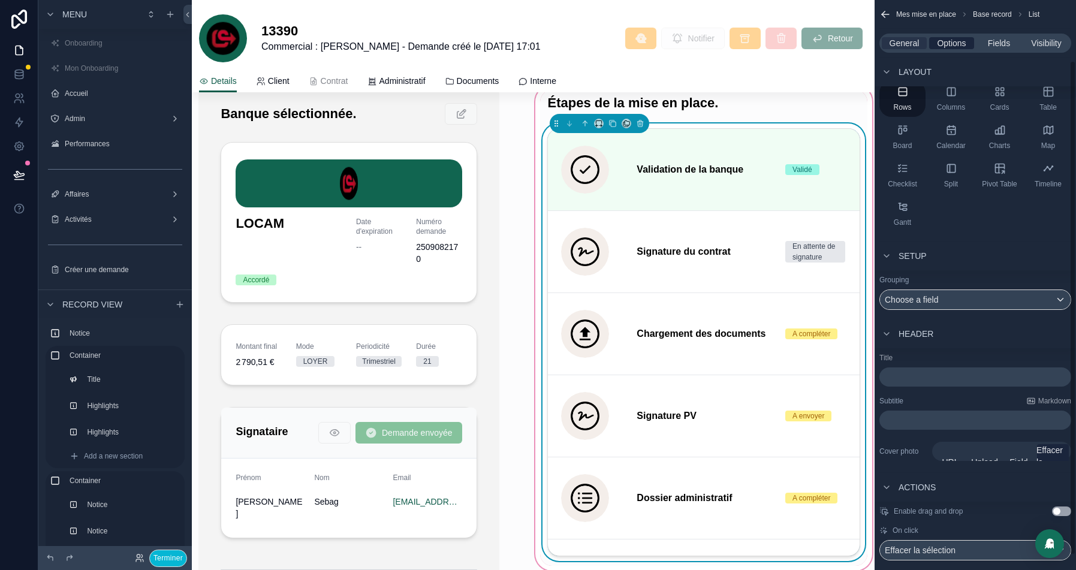
click at [956, 39] on span "Options" at bounding box center [951, 43] width 29 height 12
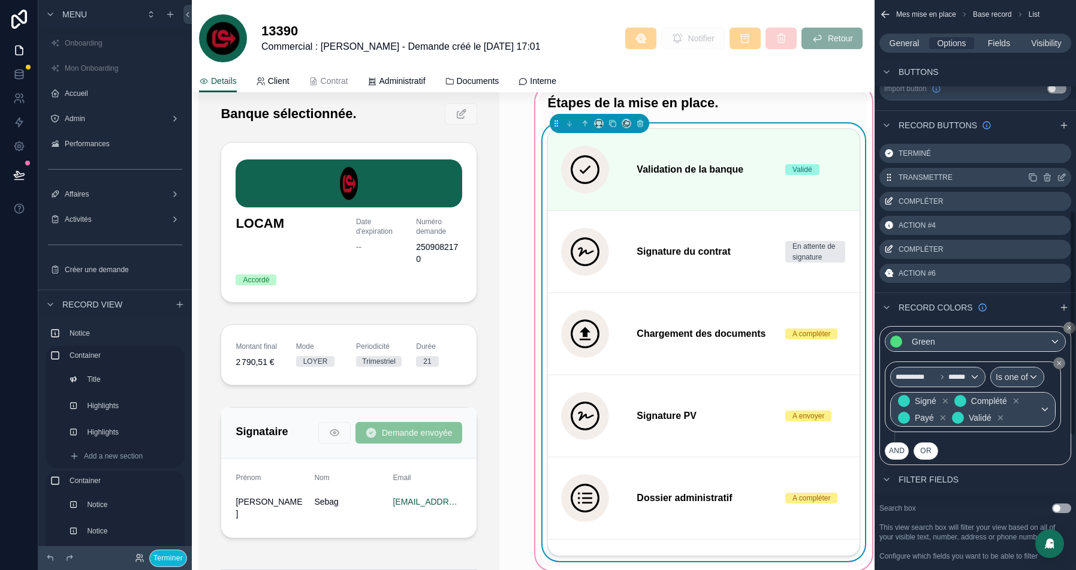
scroll to position [522, 0]
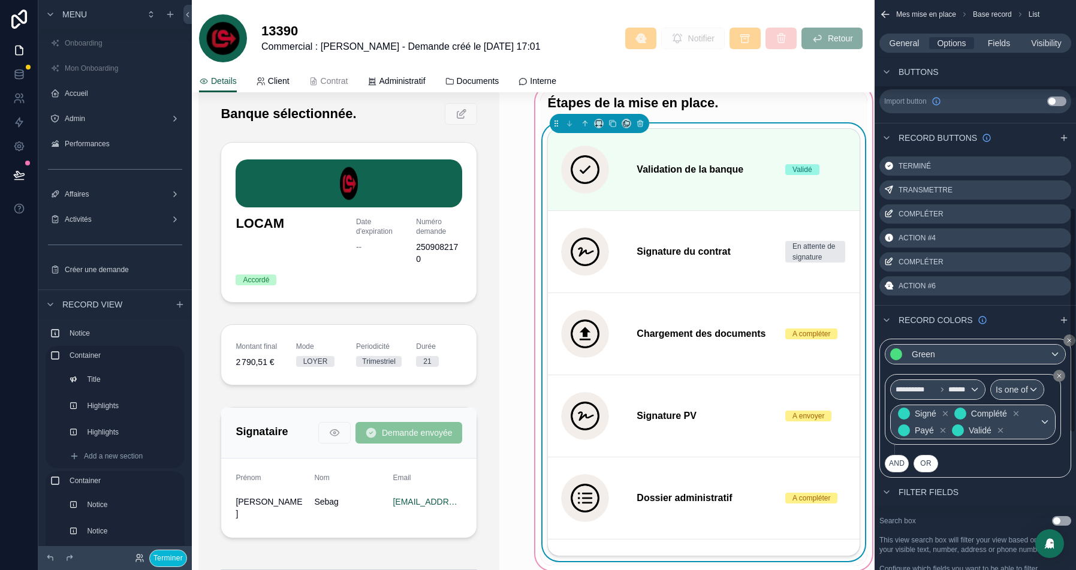
drag, startPoint x: 1069, startPoint y: 139, endPoint x: 1072, endPoint y: 355, distance: 215.7
click at [1069, 139] on div "scrollable content" at bounding box center [1063, 138] width 14 height 14
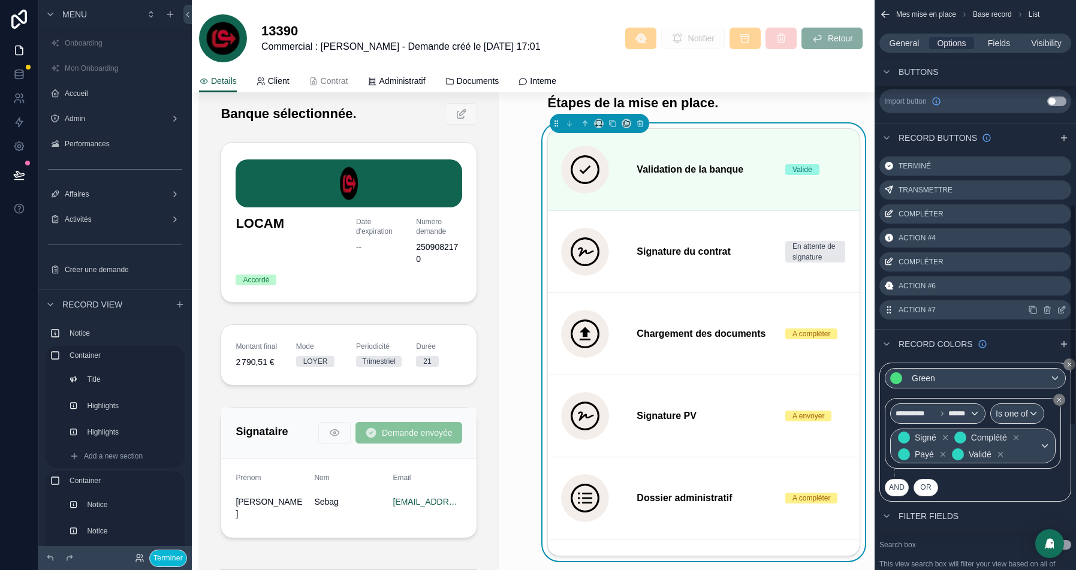
click at [1059, 308] on icon "scrollable content" at bounding box center [1060, 310] width 5 height 5
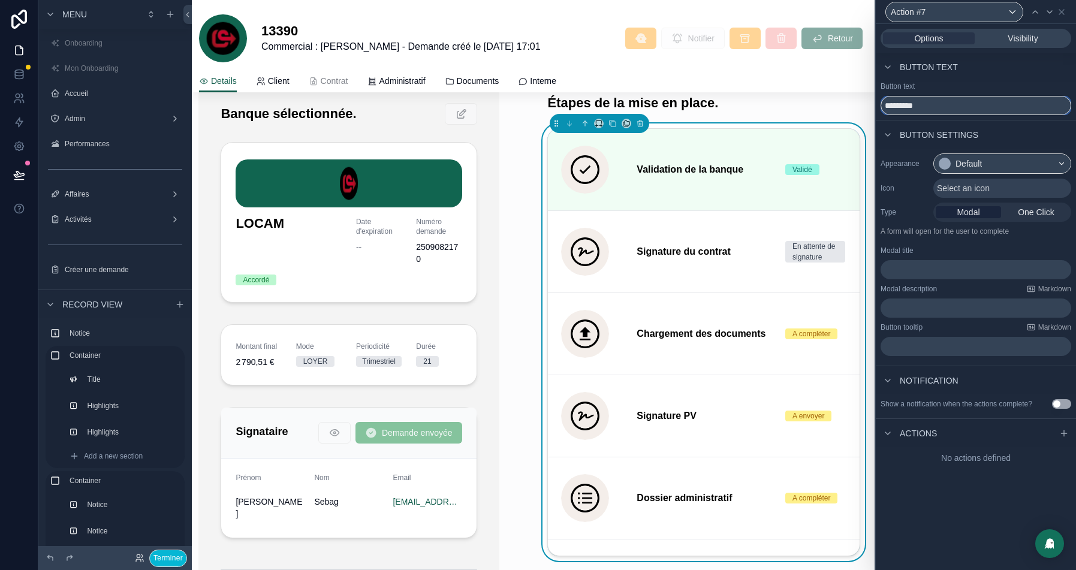
click at [898, 111] on input "*********" at bounding box center [975, 105] width 191 height 19
type input "**********"
click at [1037, 14] on icon at bounding box center [1035, 12] width 10 height 10
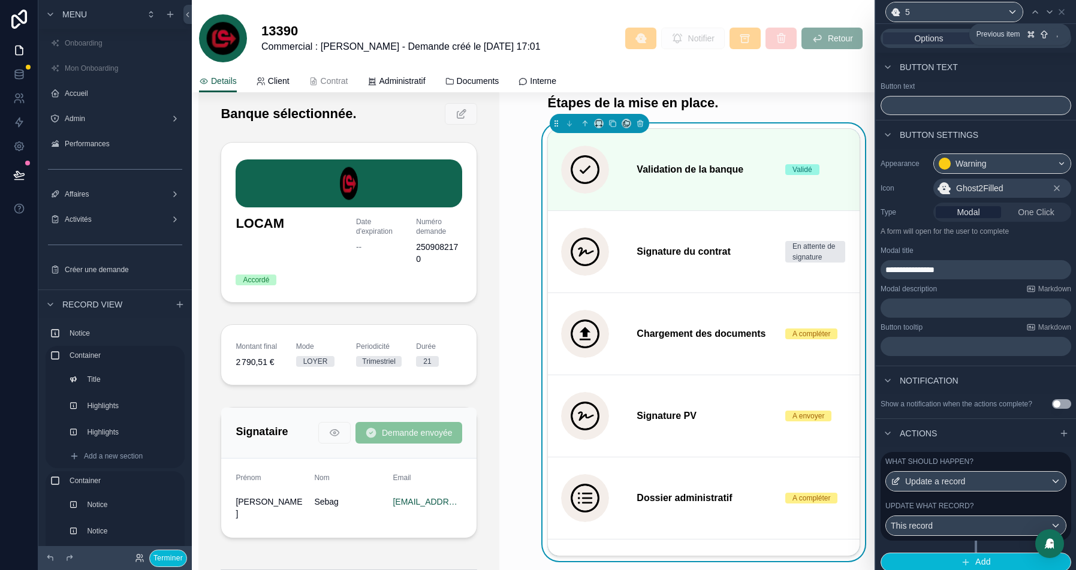
click at [1037, 14] on icon at bounding box center [1035, 12] width 10 height 10
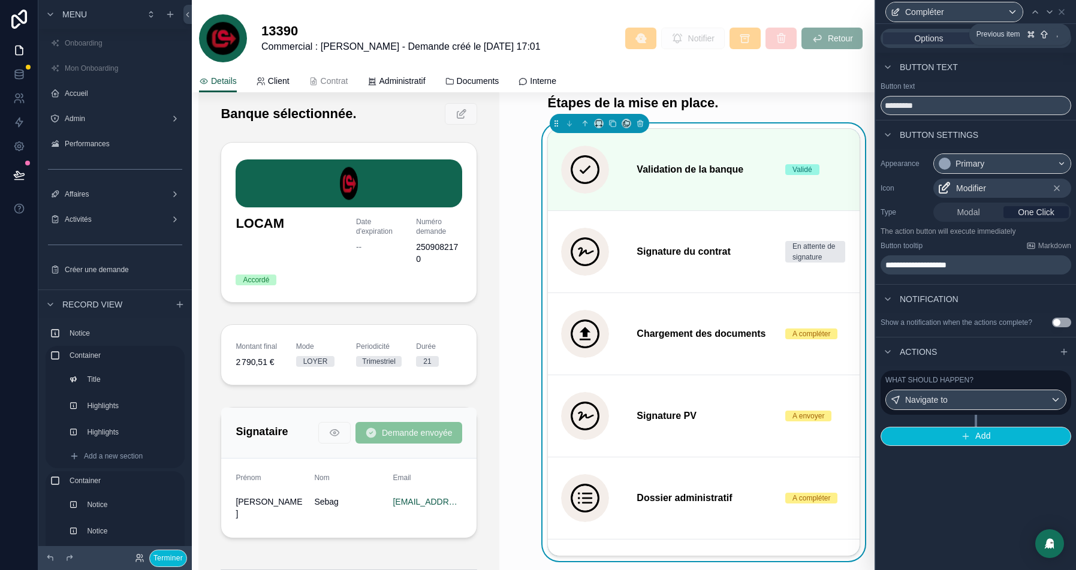
click at [1037, 14] on icon at bounding box center [1035, 12] width 10 height 10
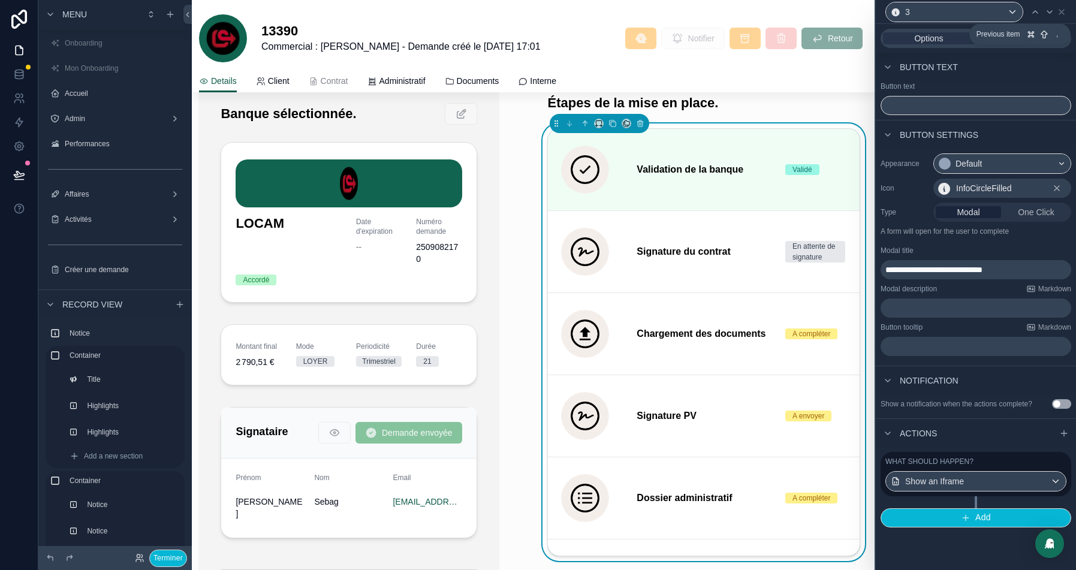
click at [1037, 14] on icon at bounding box center [1035, 12] width 10 height 10
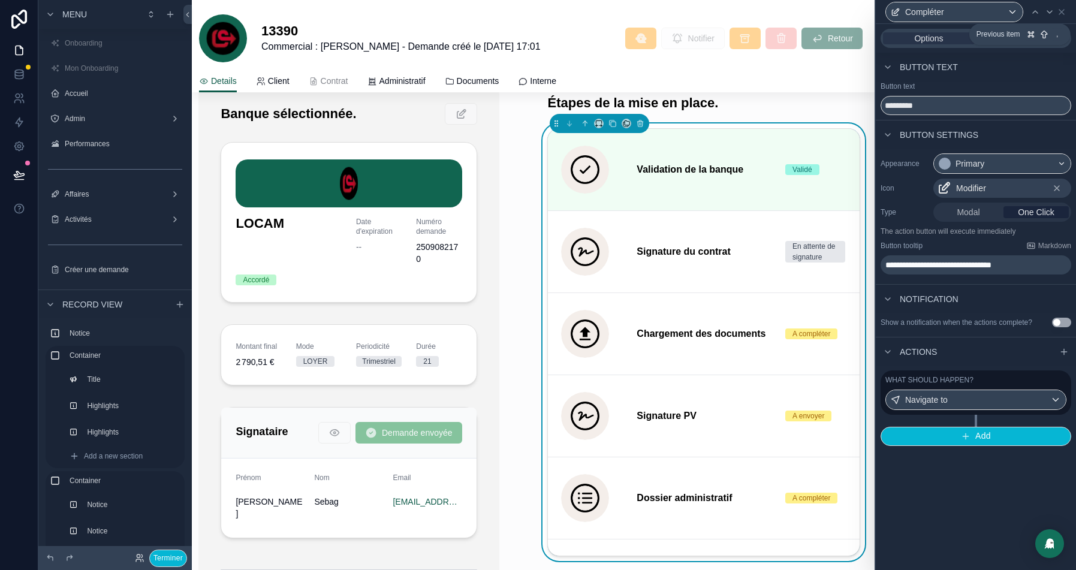
click at [1037, 14] on icon at bounding box center [1035, 12] width 10 height 10
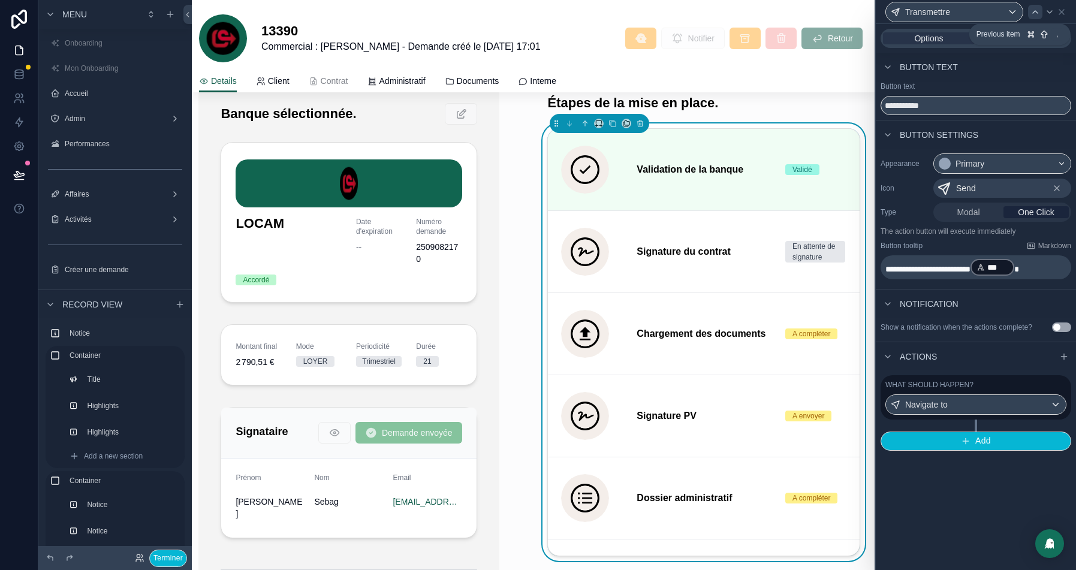
click at [1037, 14] on icon at bounding box center [1035, 12] width 10 height 10
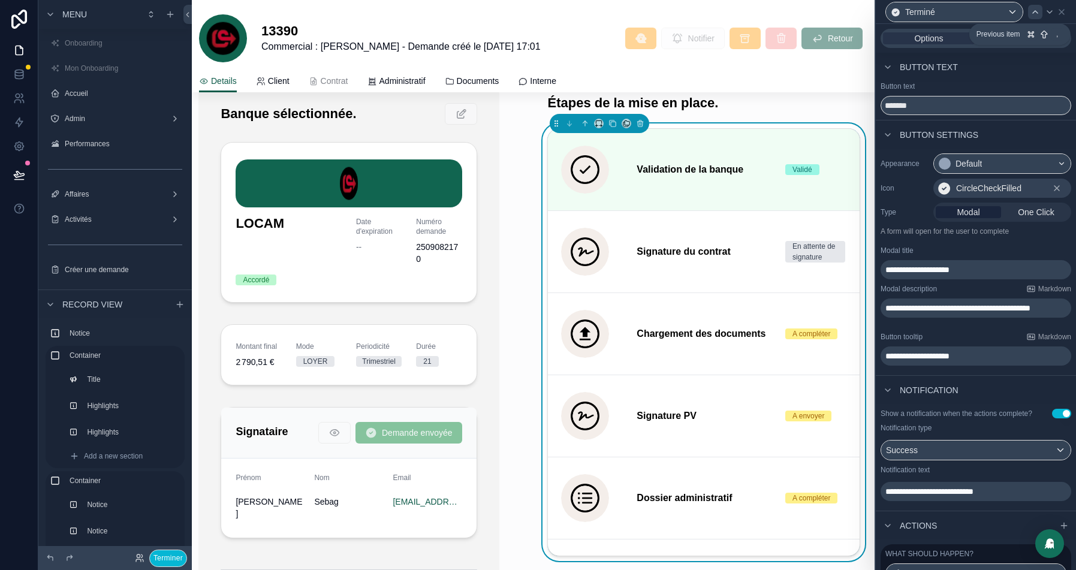
click at [1037, 14] on icon at bounding box center [1035, 12] width 10 height 10
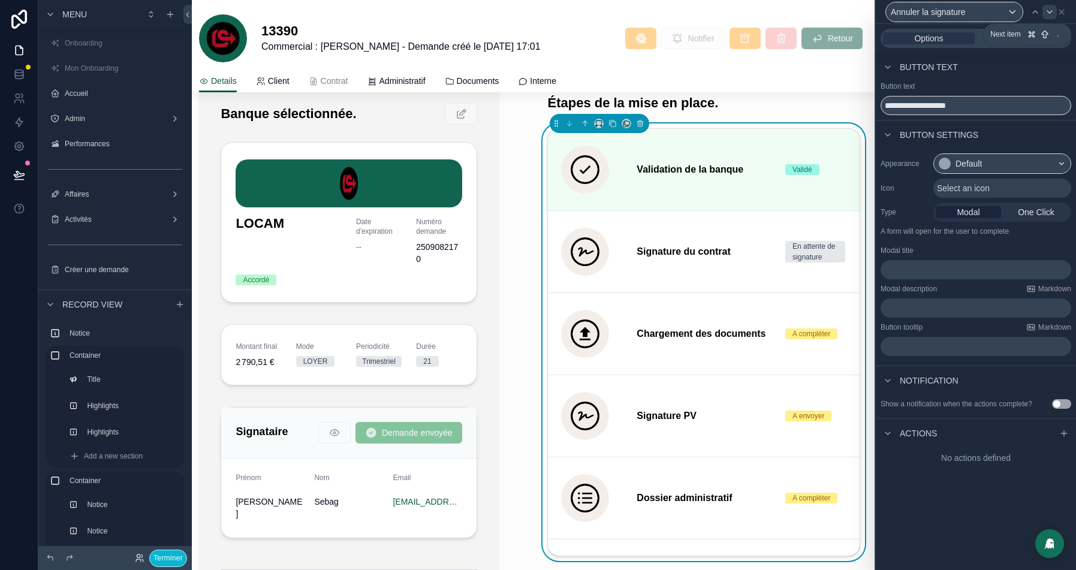
click at [1049, 14] on icon at bounding box center [1049, 12] width 10 height 10
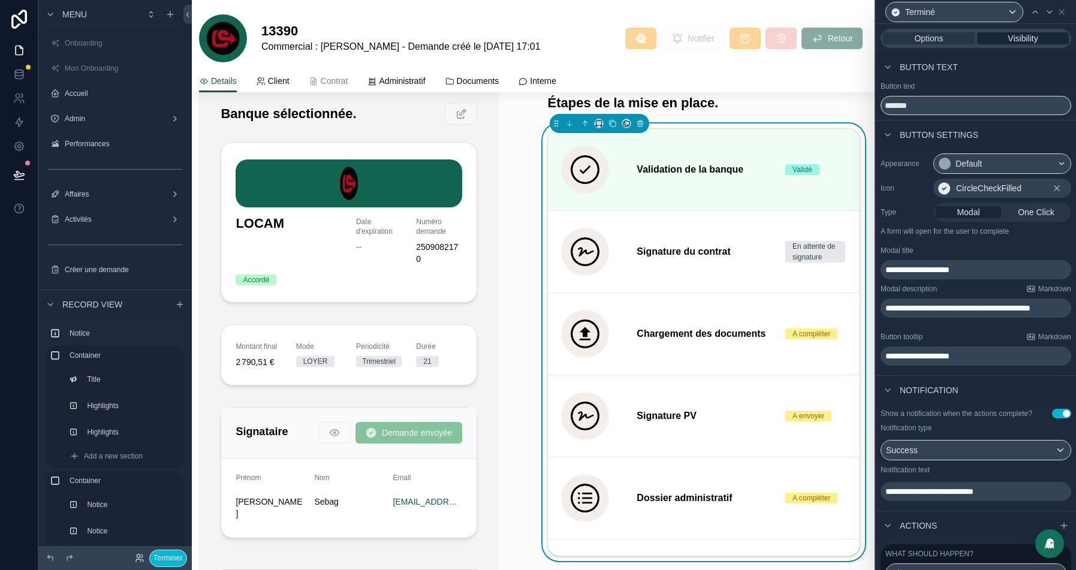
click at [1019, 32] on span "Visibility" at bounding box center [1022, 38] width 30 height 12
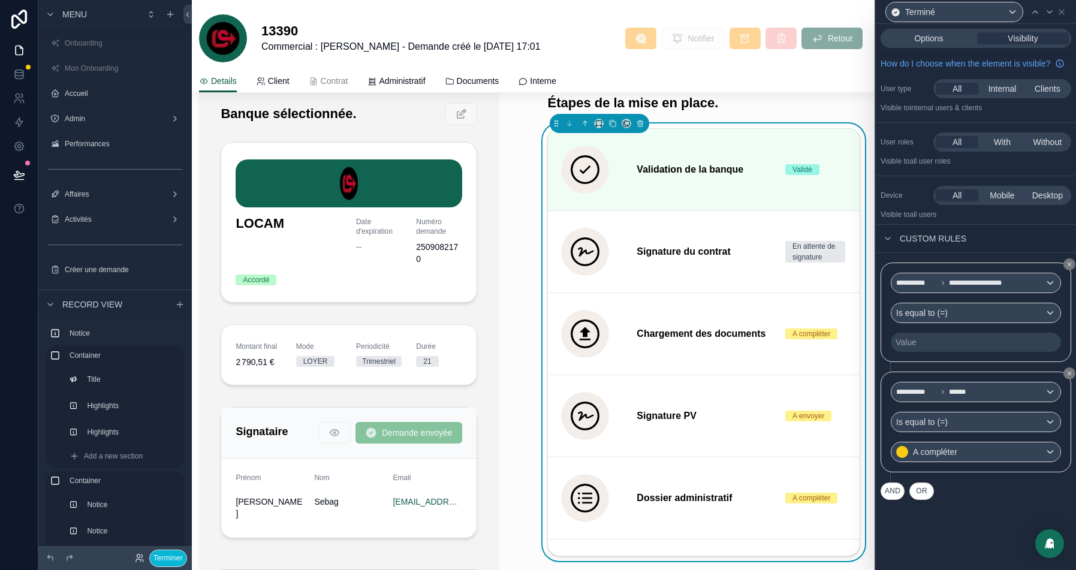
click at [921, 352] on div "Value" at bounding box center [975, 342] width 170 height 19
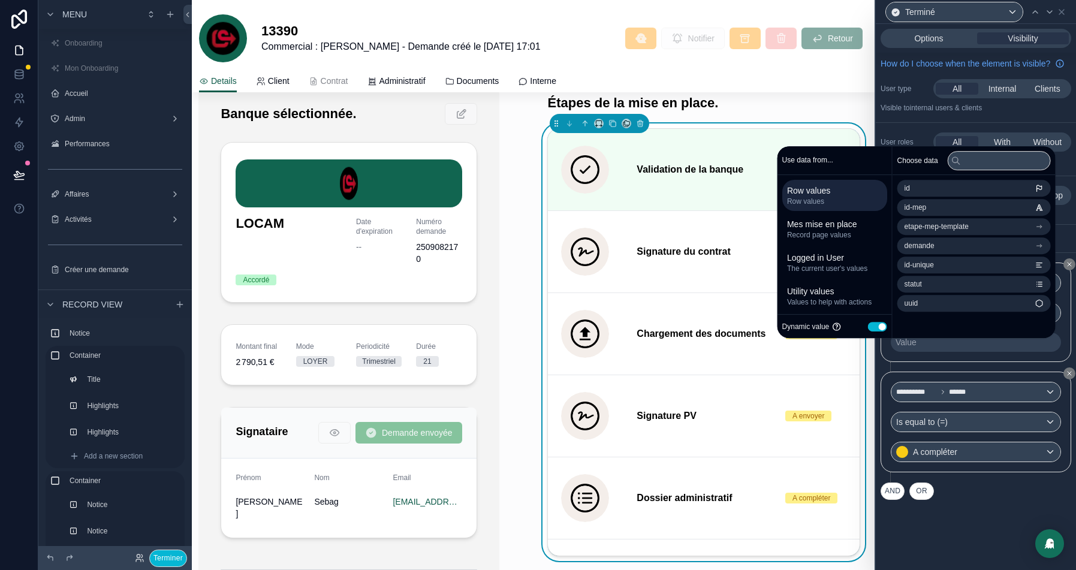
click at [1011, 133] on div "**********" at bounding box center [975, 266] width 200 height 485
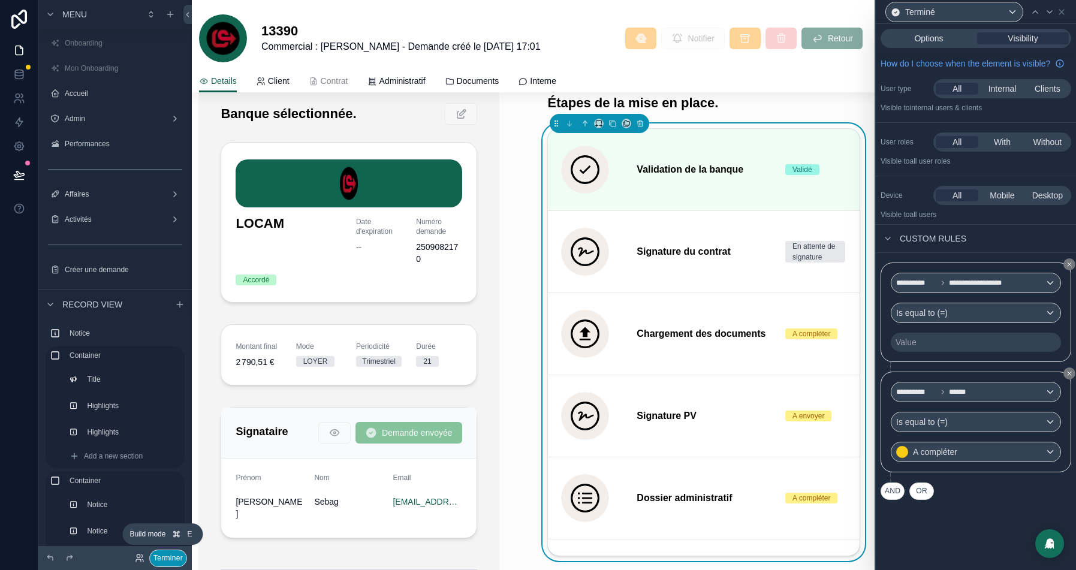
click at [160, 558] on button "Terminer" at bounding box center [168, 557] width 38 height 17
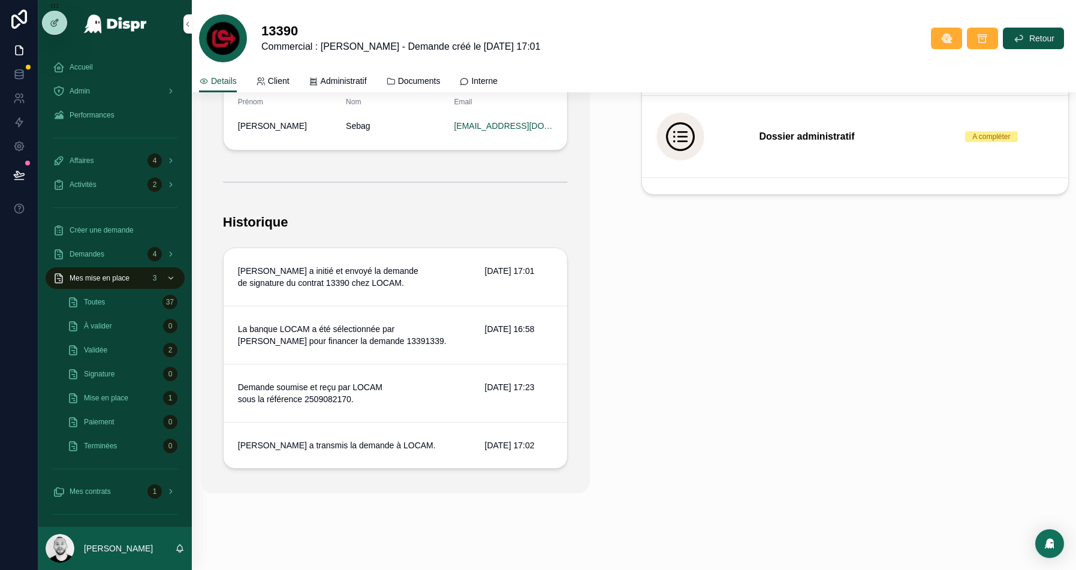
scroll to position [710, 0]
click at [90, 89] on span "Admin" at bounding box center [80, 91] width 20 height 10
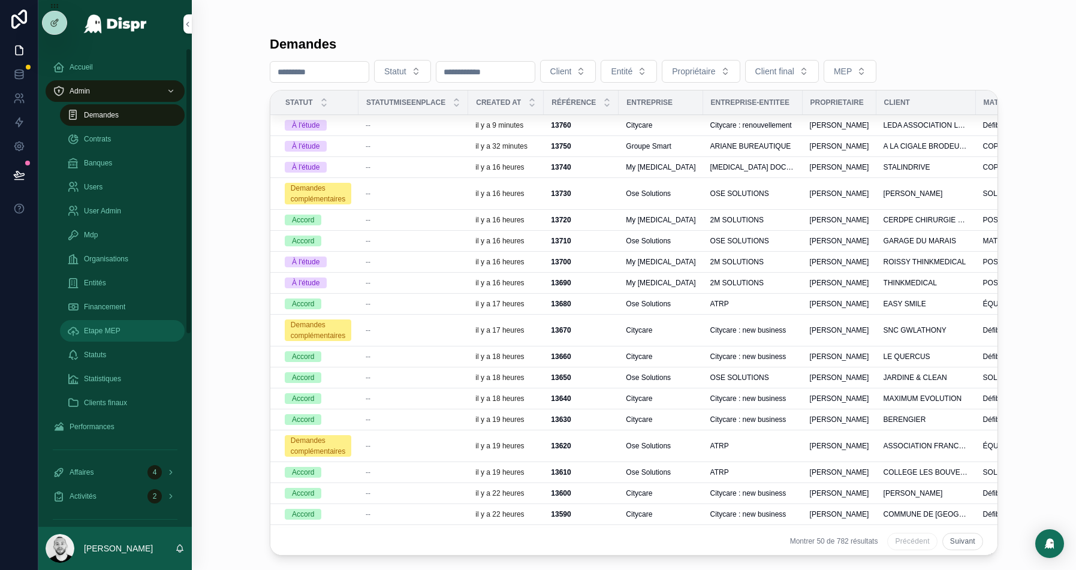
click at [126, 325] on div "Etape MEP" at bounding box center [122, 330] width 110 height 19
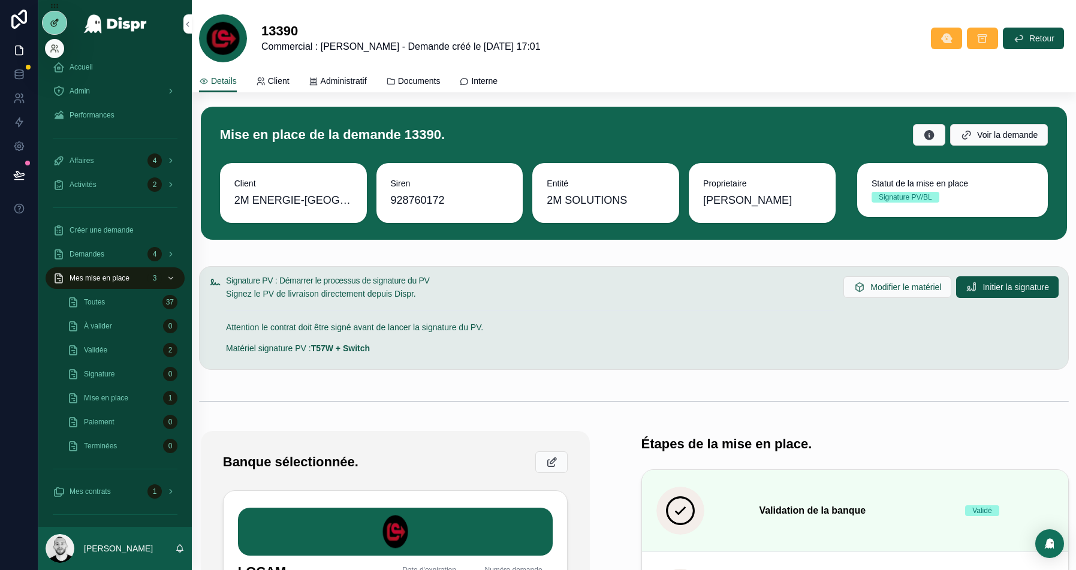
click at [53, 24] on icon at bounding box center [55, 23] width 10 height 10
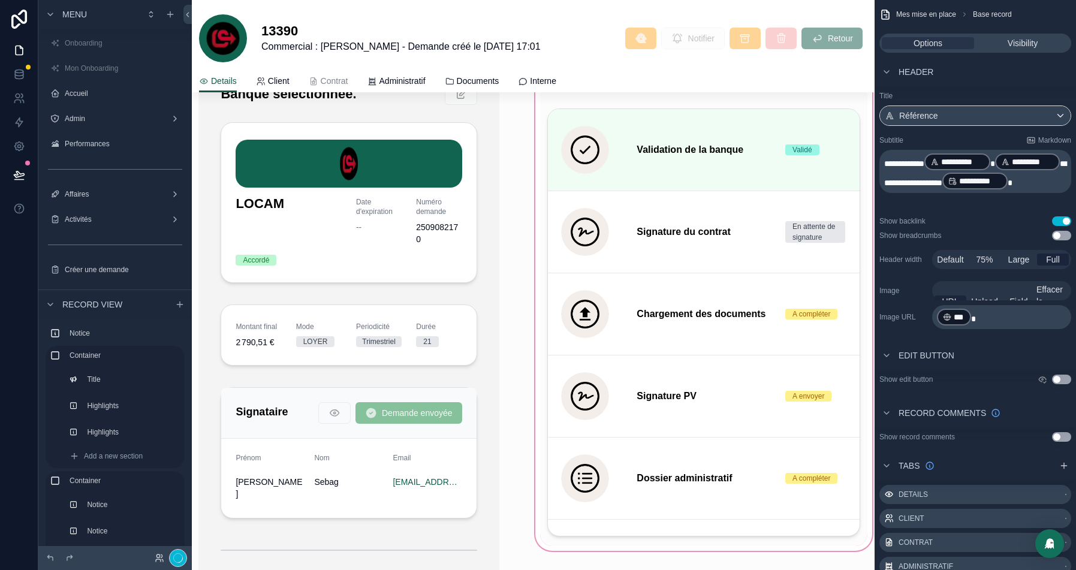
scroll to position [777, 0]
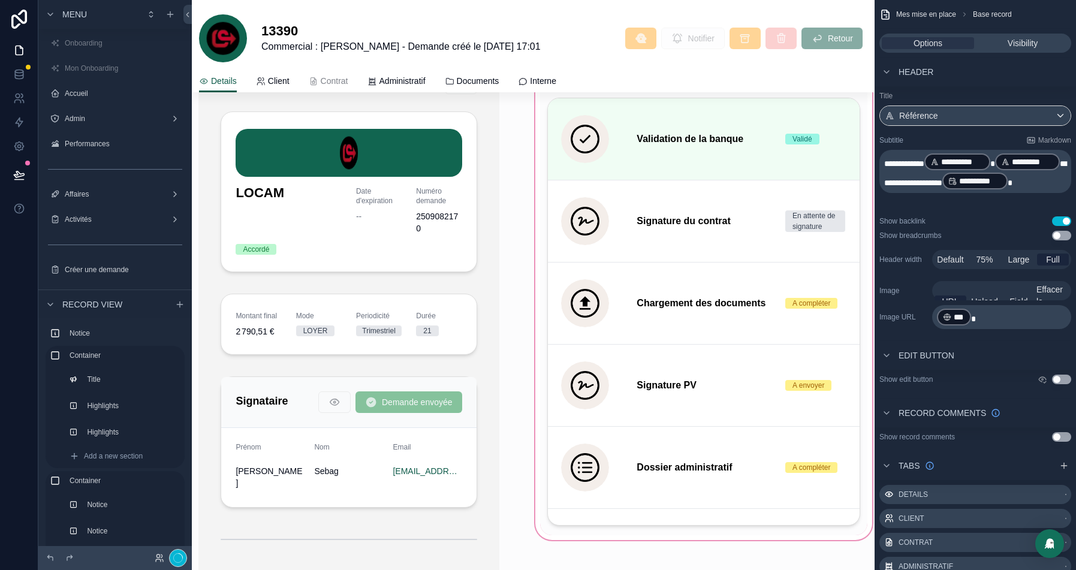
click at [594, 124] on div "scrollable content" at bounding box center [704, 469] width 342 height 834
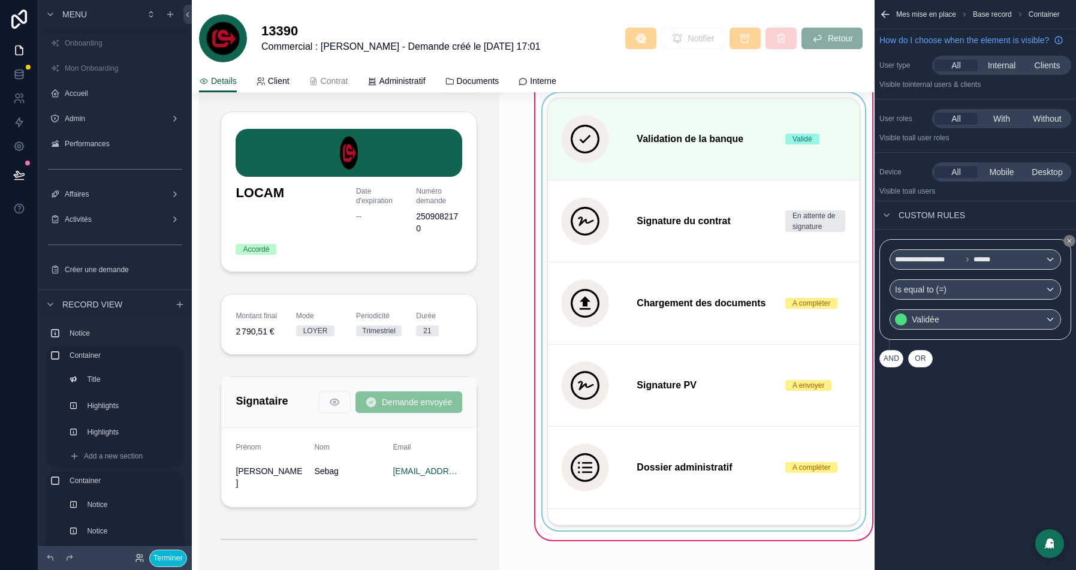
click at [706, 166] on div "scrollable content" at bounding box center [703, 314] width 327 height 442
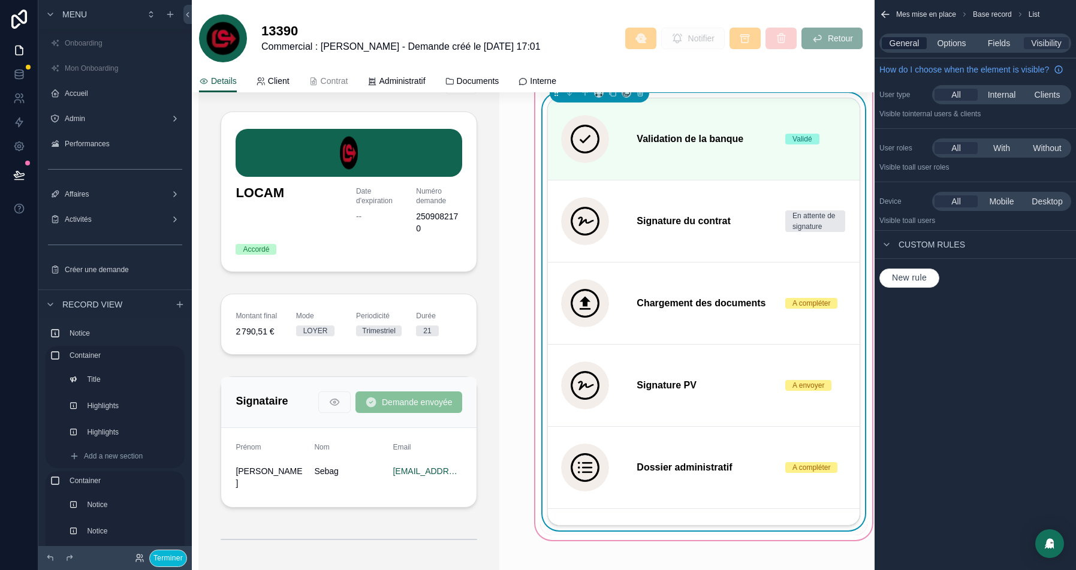
click at [914, 44] on span "General" at bounding box center [904, 43] width 30 height 12
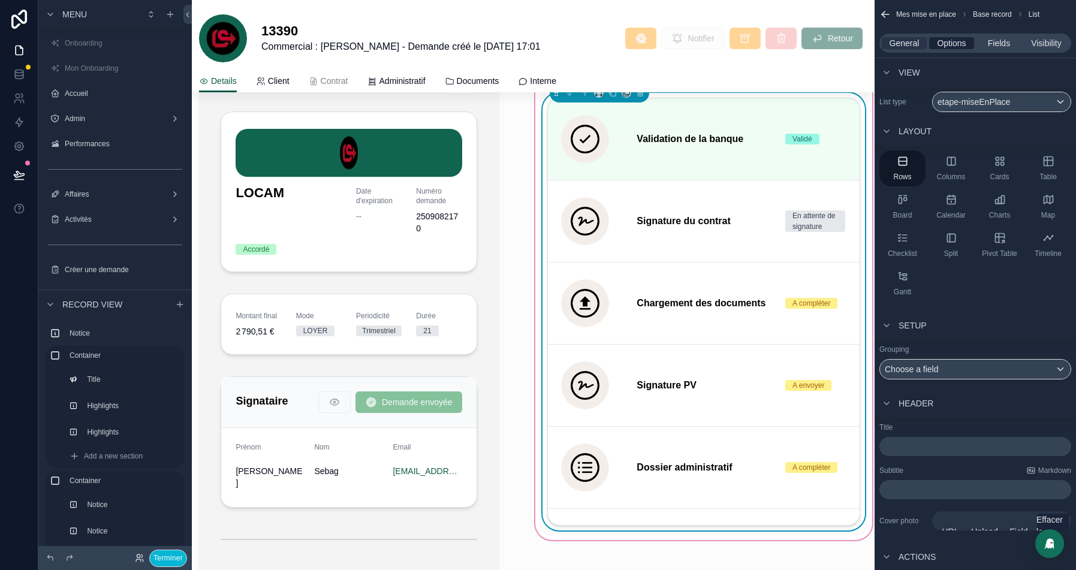
click at [946, 44] on span "Options" at bounding box center [951, 43] width 29 height 12
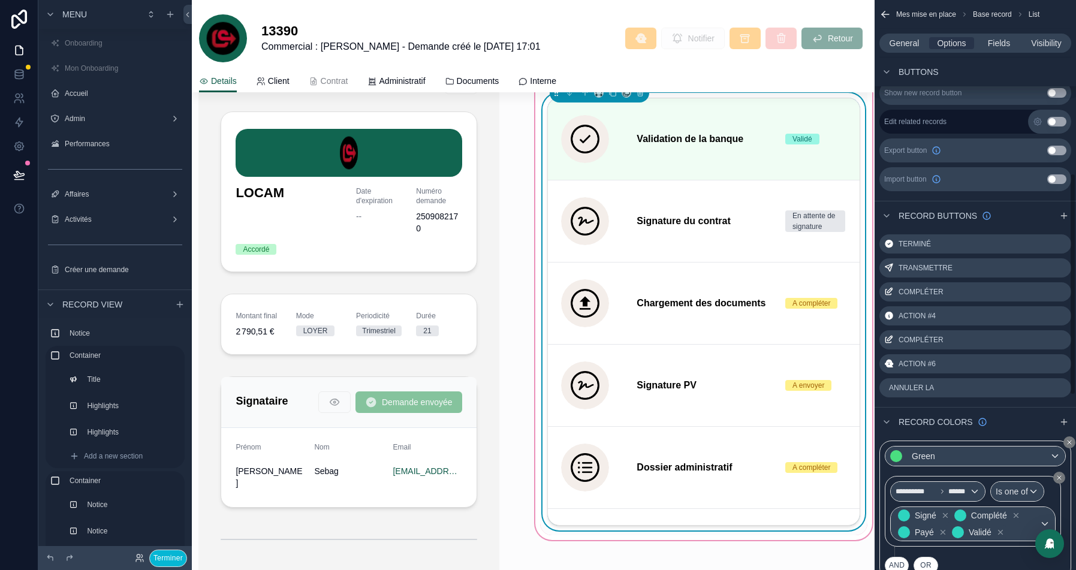
scroll to position [458, 0]
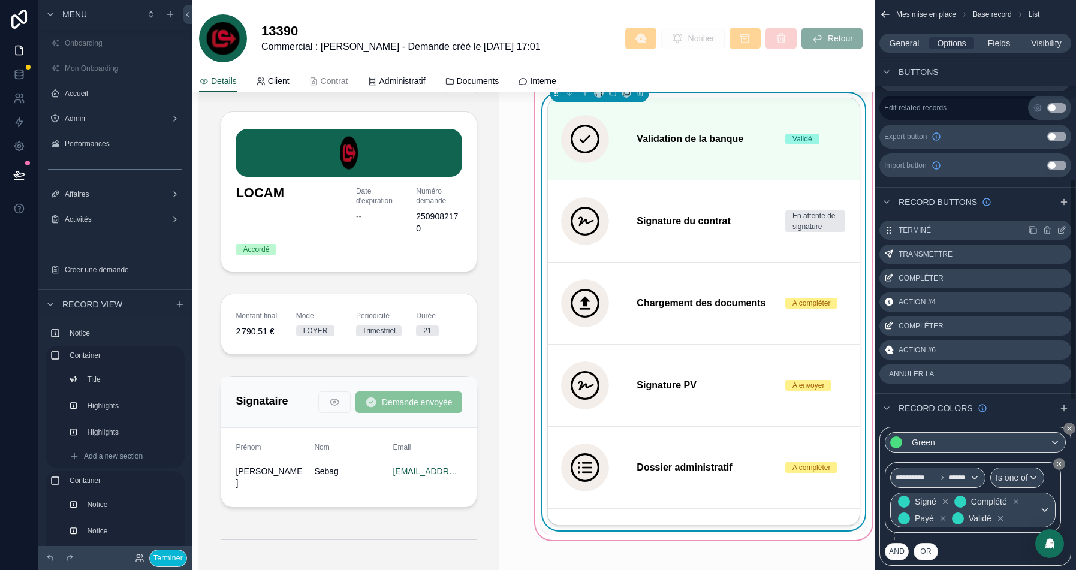
click at [1062, 231] on icon "scrollable content" at bounding box center [1060, 230] width 5 height 5
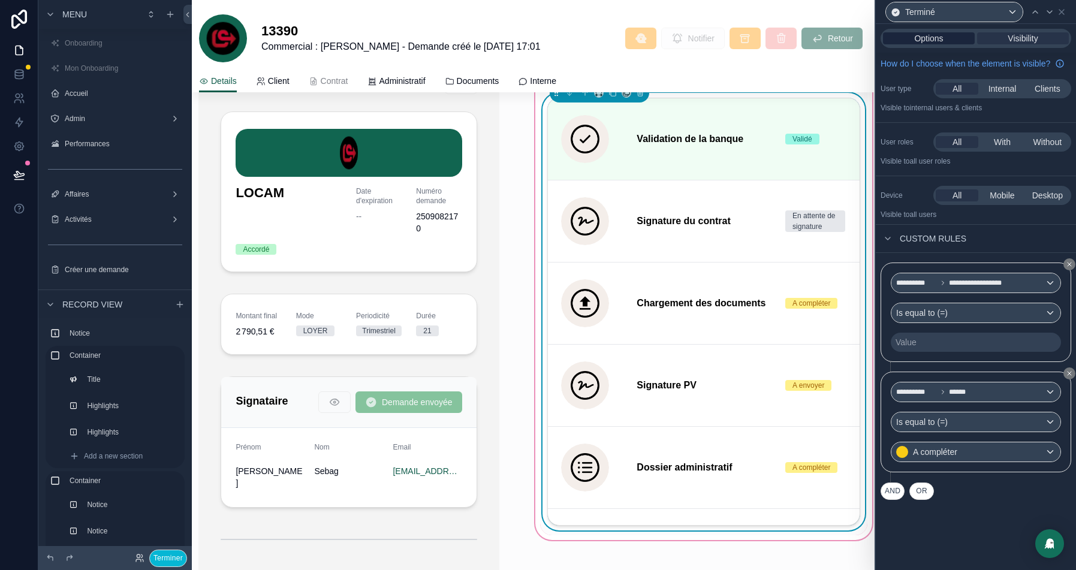
click at [925, 36] on span "Options" at bounding box center [928, 38] width 29 height 12
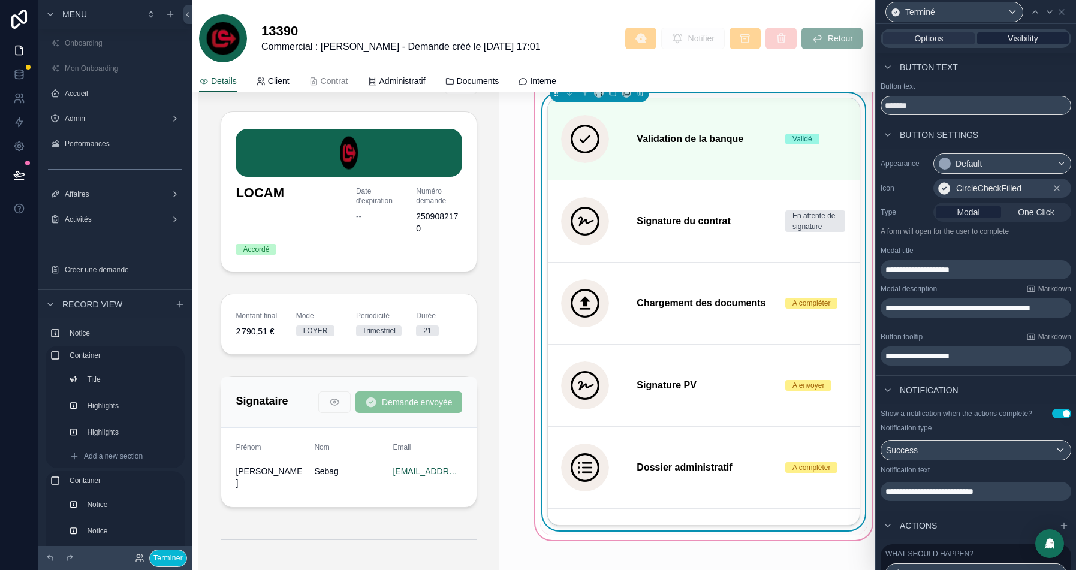
click at [1022, 41] on span "Visibility" at bounding box center [1022, 38] width 30 height 12
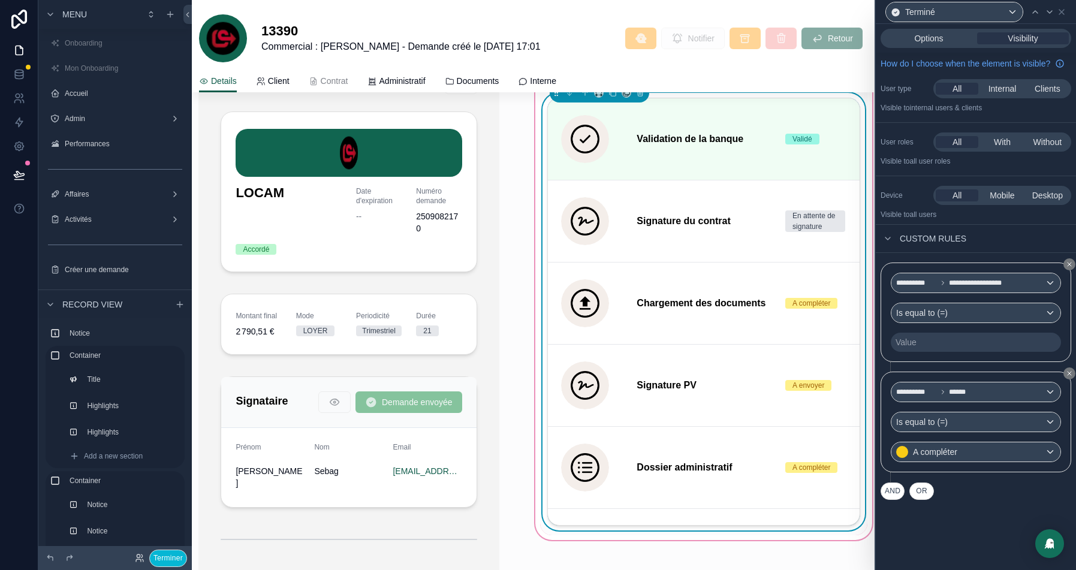
click at [934, 352] on div "Value" at bounding box center [975, 342] width 170 height 19
click at [919, 352] on div "Value" at bounding box center [975, 342] width 170 height 19
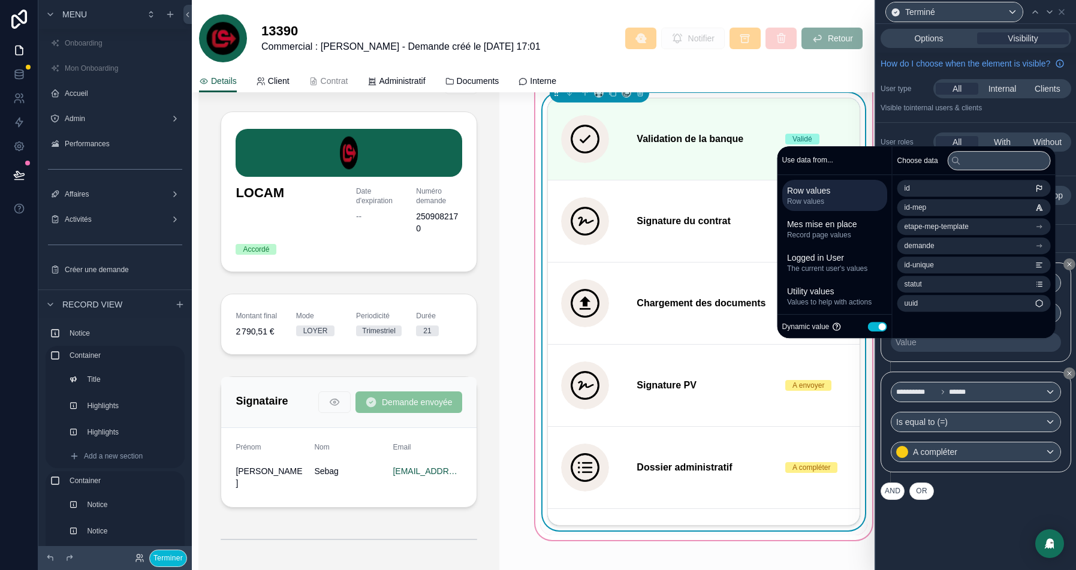
click at [871, 326] on button "Use setting" at bounding box center [877, 327] width 19 height 10
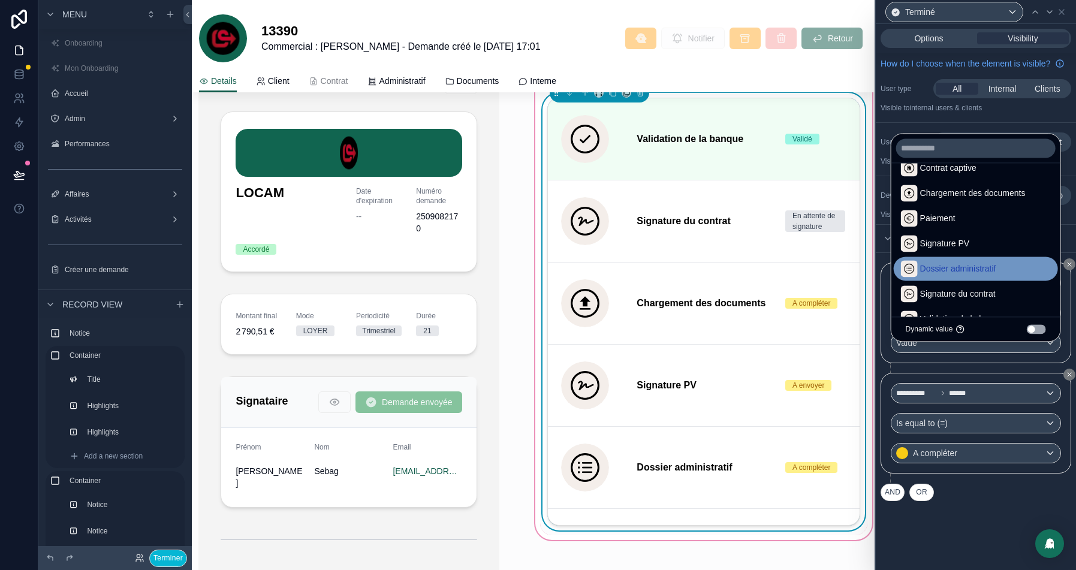
scroll to position [0, 0]
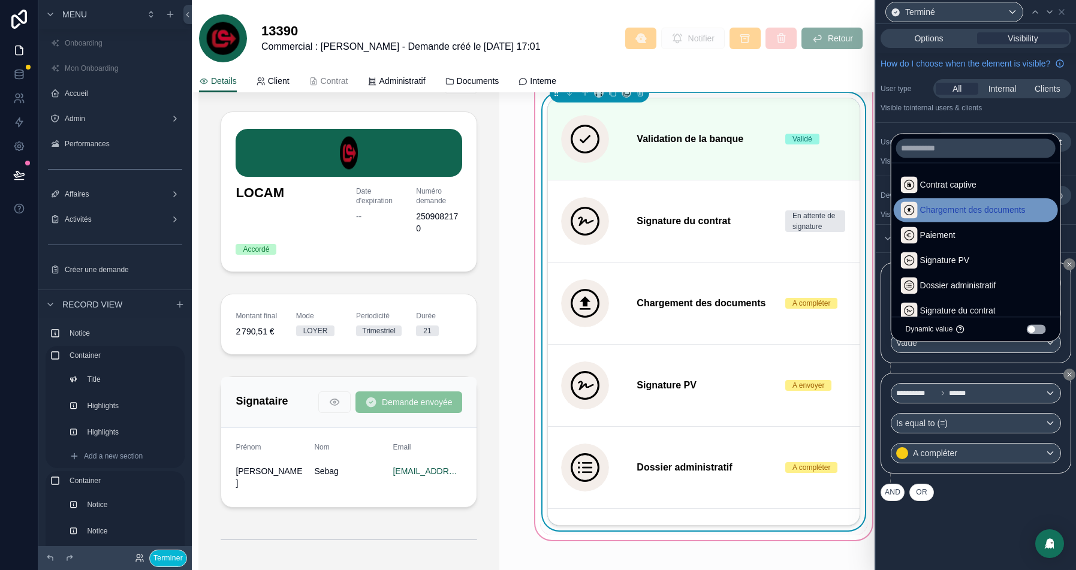
click at [972, 207] on span "Chargement des documents" at bounding box center [972, 210] width 105 height 14
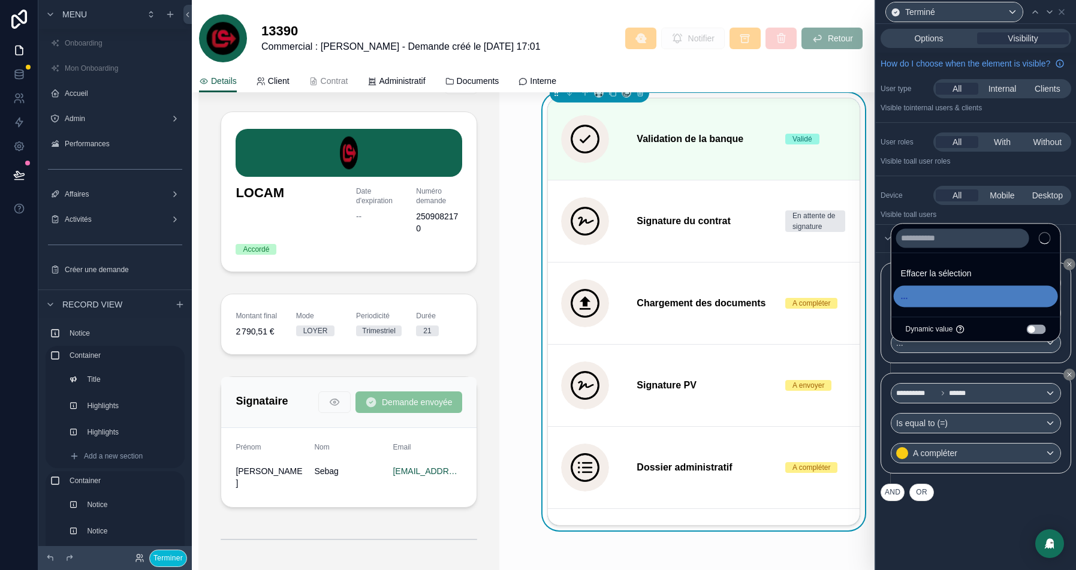
click at [998, 531] on div "**********" at bounding box center [975, 297] width 200 height 546
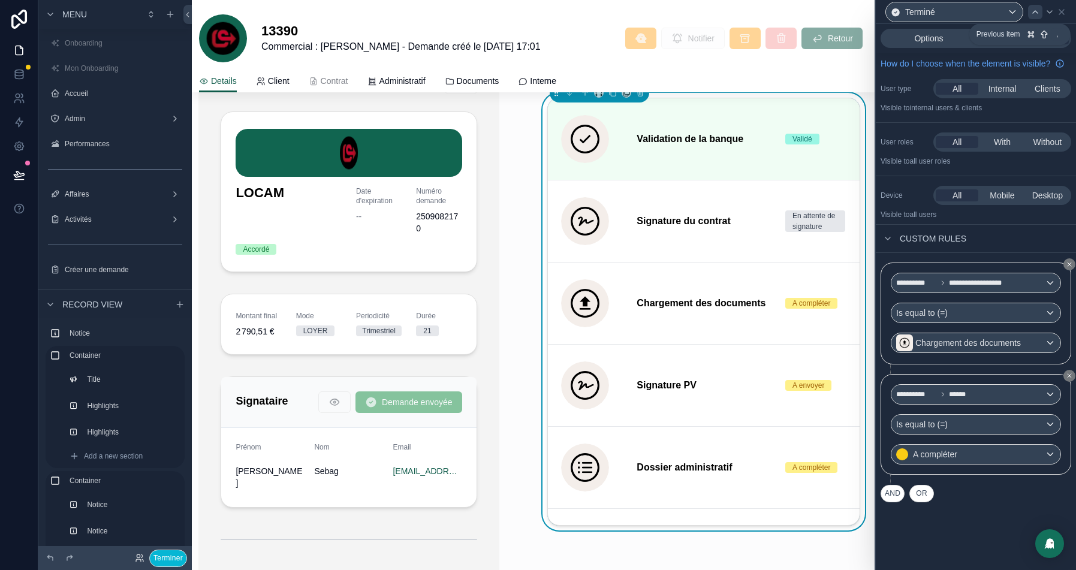
click at [1039, 15] on icon at bounding box center [1035, 12] width 10 height 10
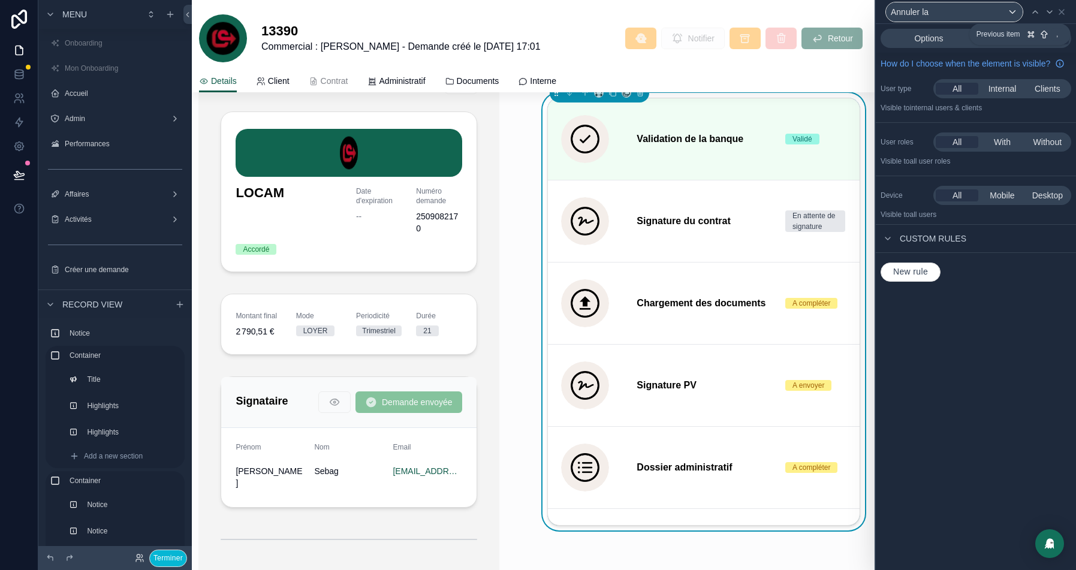
click at [1039, 15] on icon at bounding box center [1035, 12] width 10 height 10
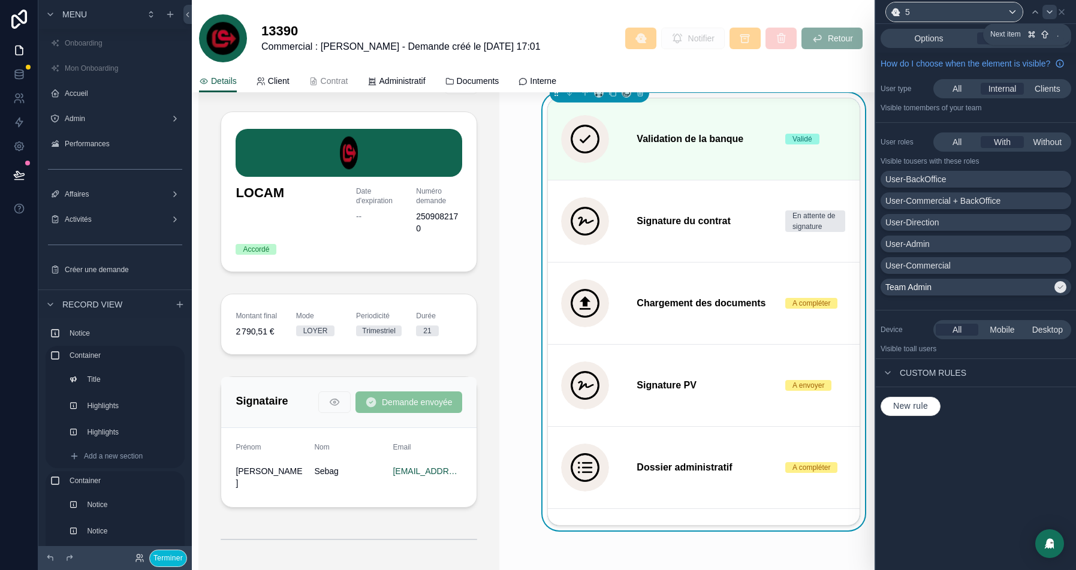
click at [1050, 14] on icon at bounding box center [1049, 12] width 10 height 10
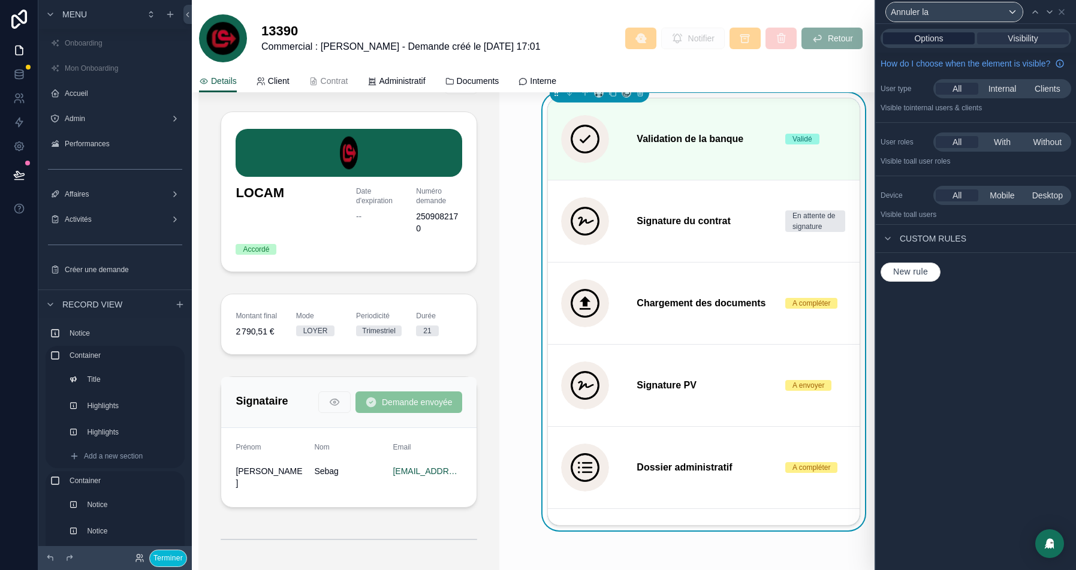
click at [926, 38] on span "Options" at bounding box center [928, 38] width 29 height 12
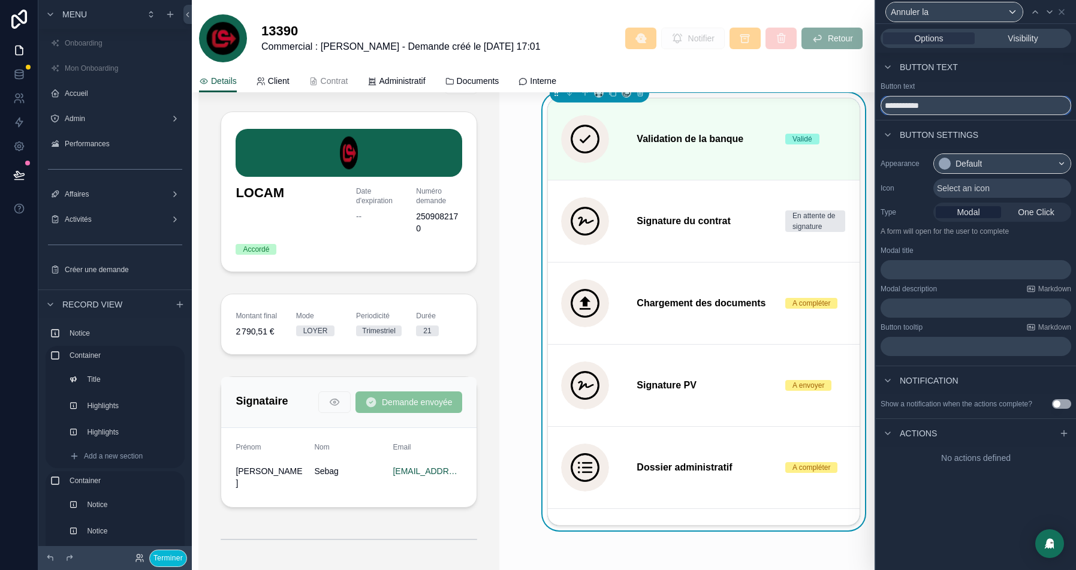
click at [970, 106] on input "**********" at bounding box center [975, 105] width 191 height 19
type input "**********"
click at [984, 186] on span "Select an icon" at bounding box center [963, 188] width 53 height 12
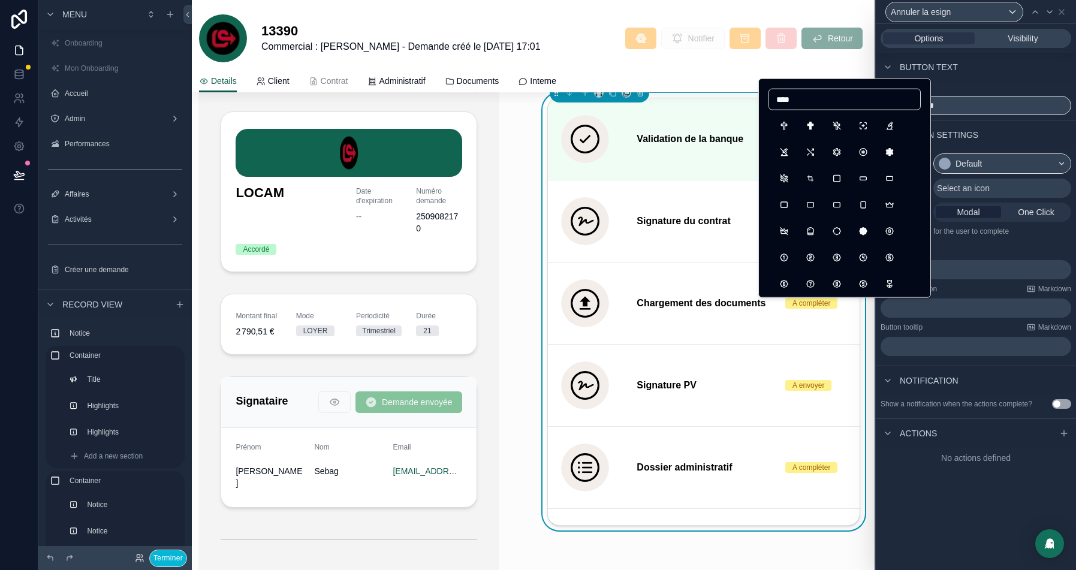
type input "*****"
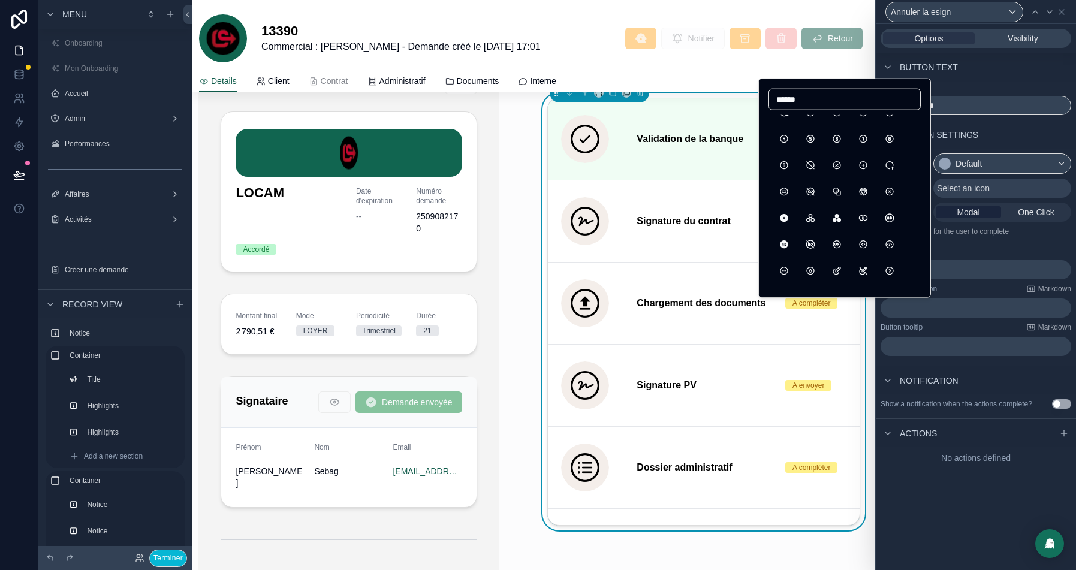
scroll to position [417, 0]
type input "******"
drag, startPoint x: 777, startPoint y: 209, endPoint x: 950, endPoint y: 166, distance: 178.3
click at [777, 209] on button "CircleXFilled" at bounding box center [784, 210] width 22 height 22
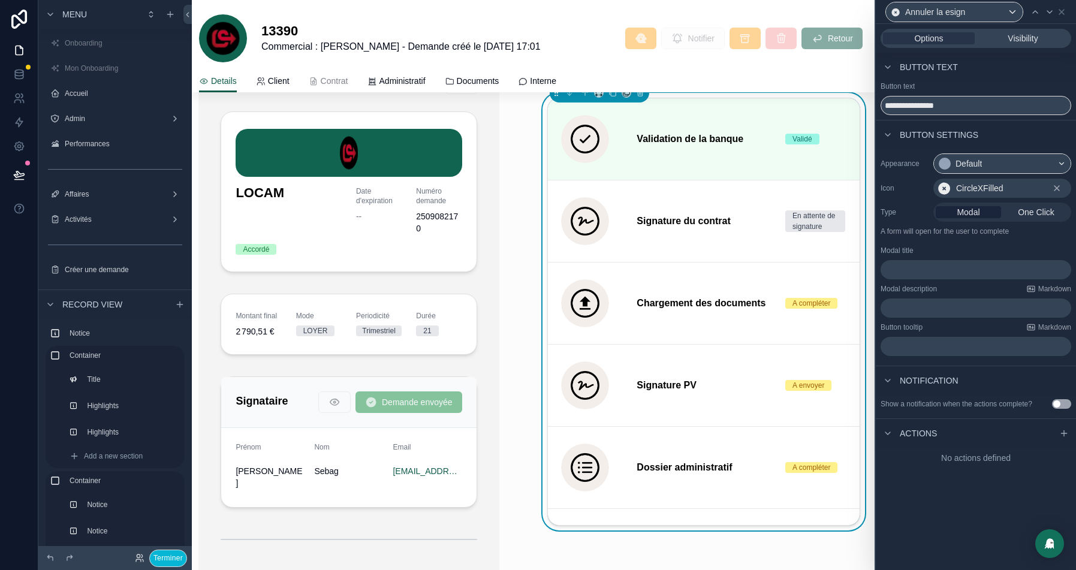
click at [907, 270] on p "﻿" at bounding box center [976, 270] width 183 height 12
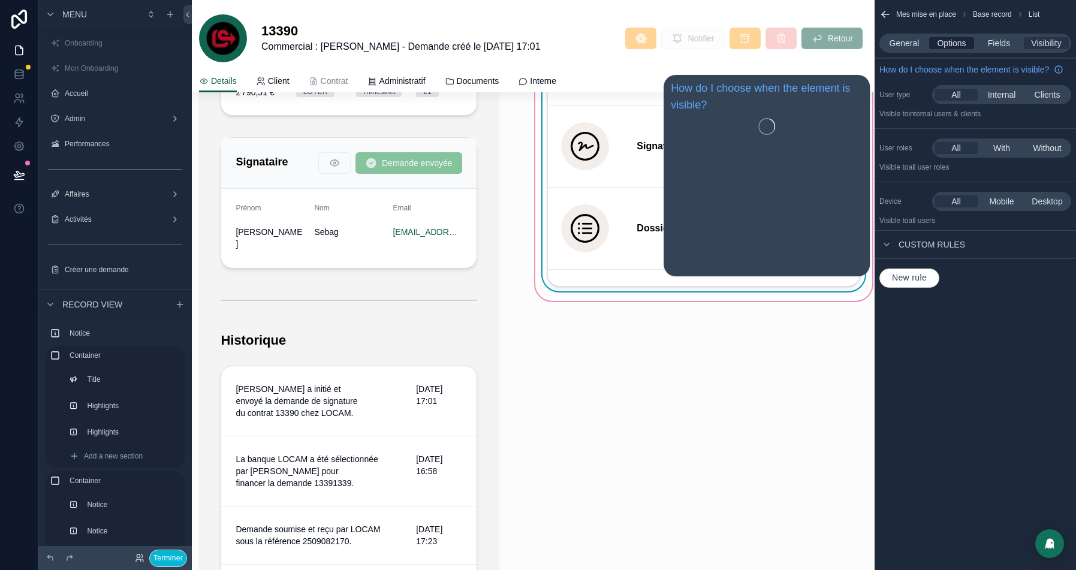
click at [956, 48] on span "Options" at bounding box center [951, 43] width 29 height 12
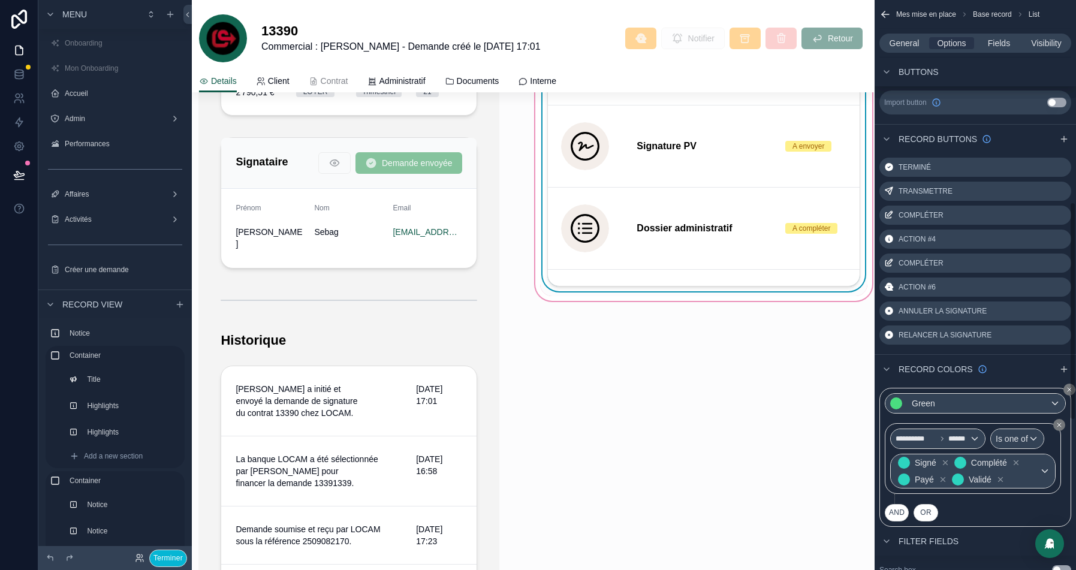
scroll to position [512, 0]
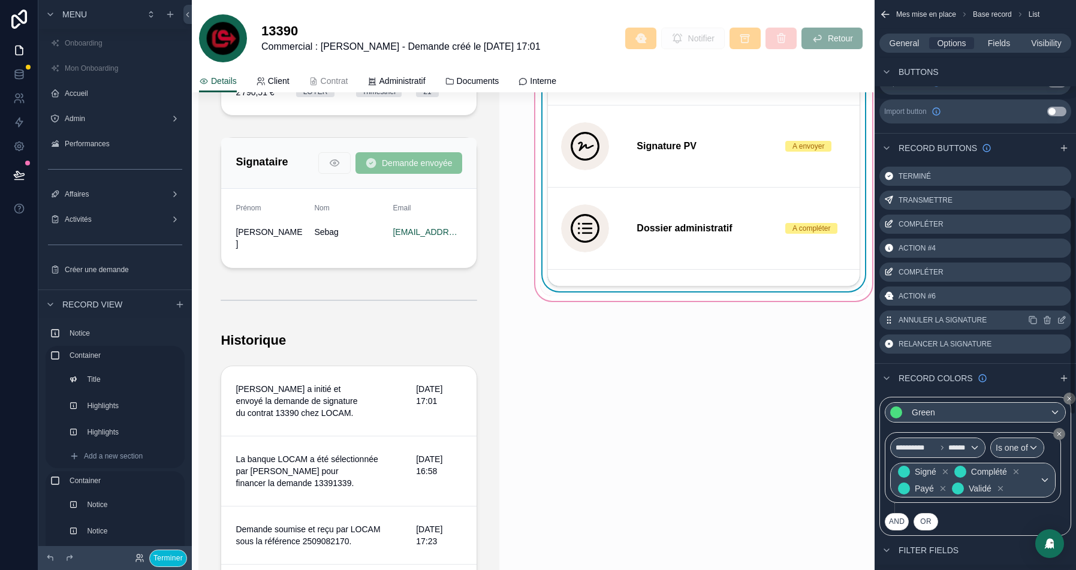
click at [1063, 318] on icon "scrollable content" at bounding box center [1062, 318] width 5 height 5
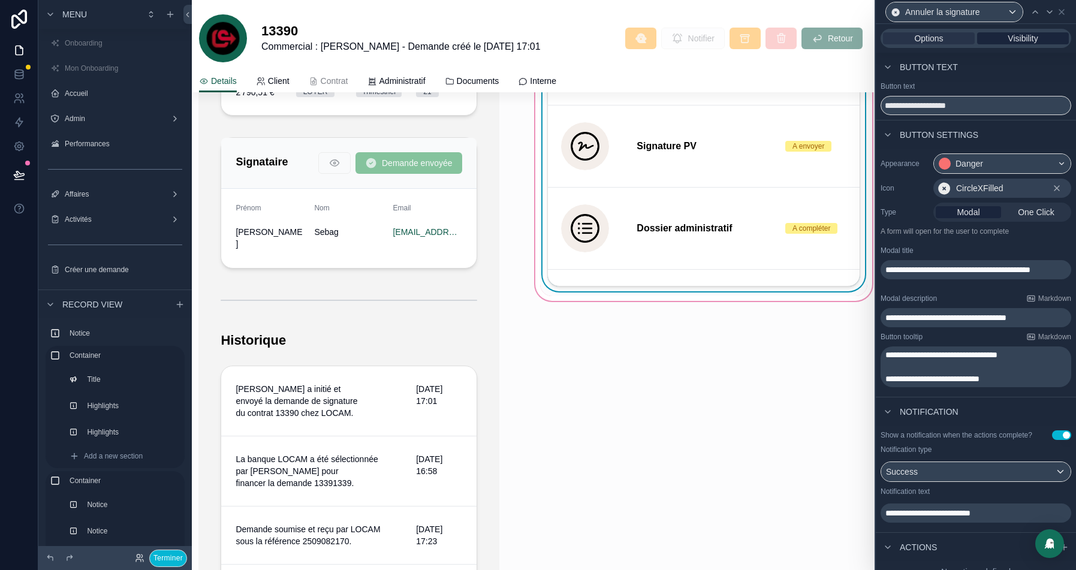
click at [1031, 39] on span "Visibility" at bounding box center [1022, 38] width 30 height 12
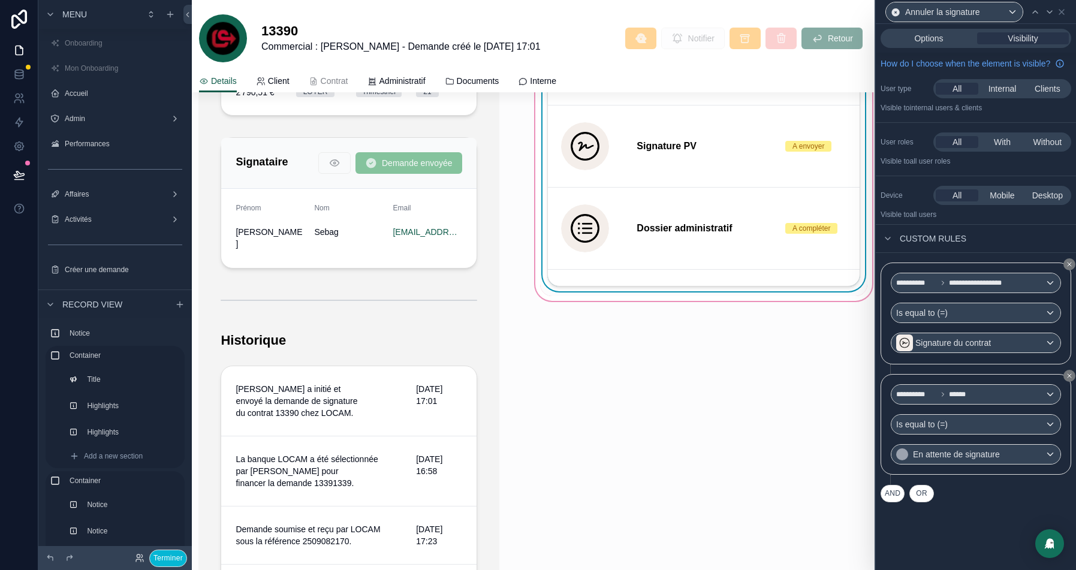
click at [896, 501] on button "AND" at bounding box center [892, 493] width 24 height 17
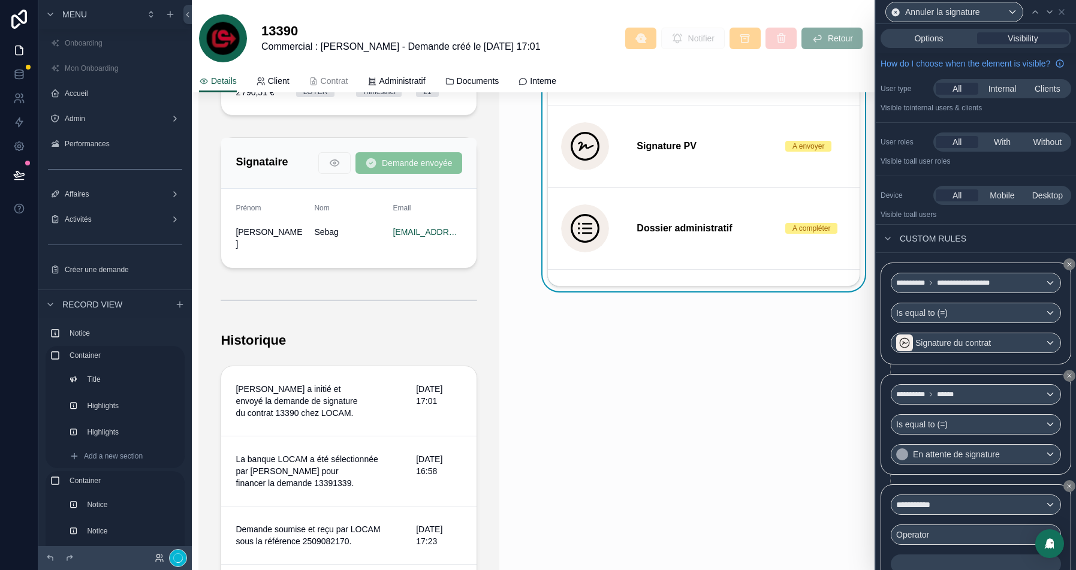
scroll to position [57, 0]
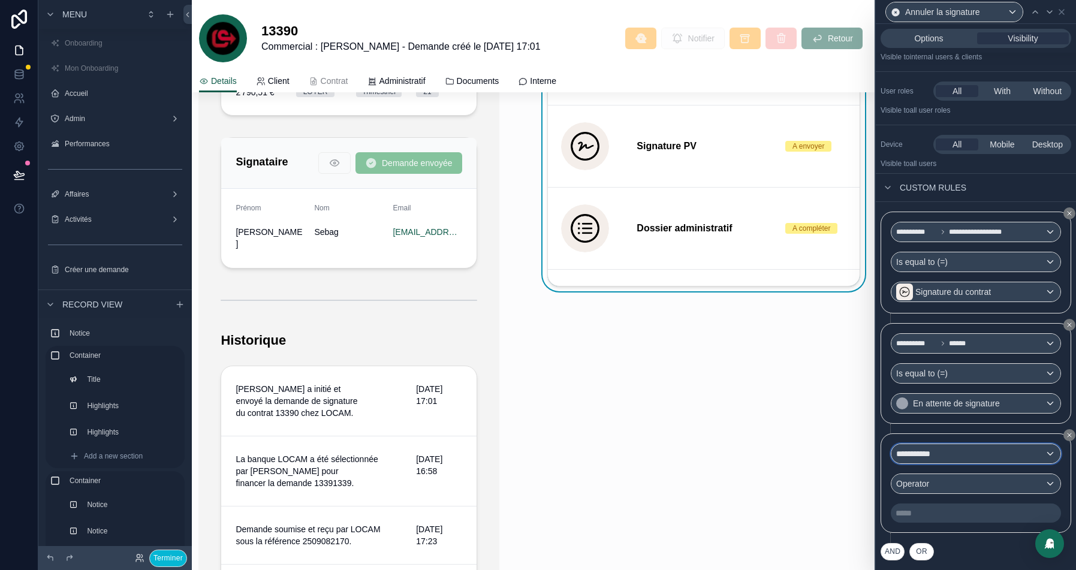
click at [930, 457] on span "**********" at bounding box center [919, 454] width 47 height 12
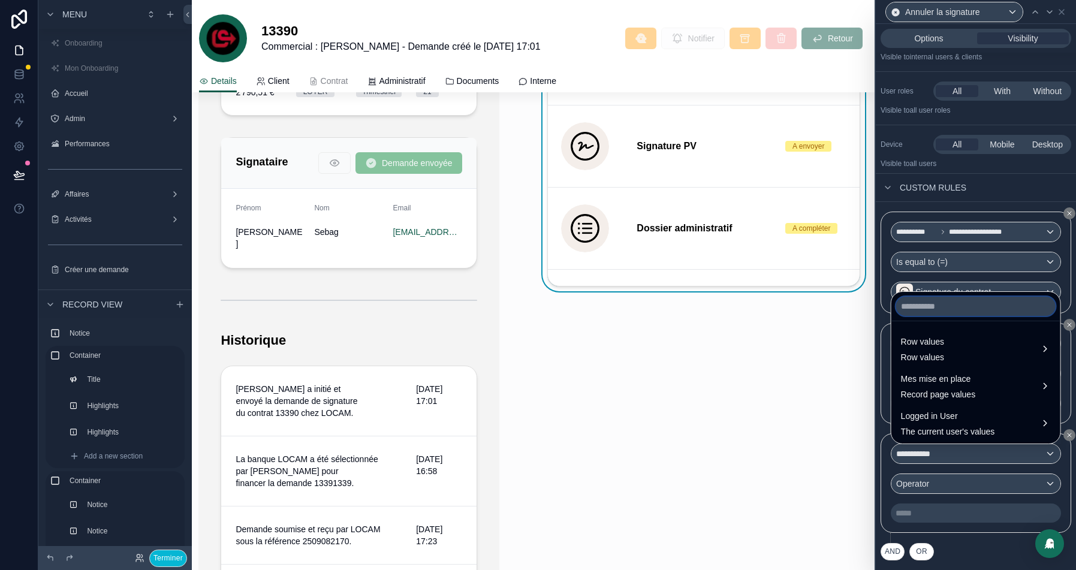
click at [925, 307] on input "text" at bounding box center [975, 306] width 159 height 19
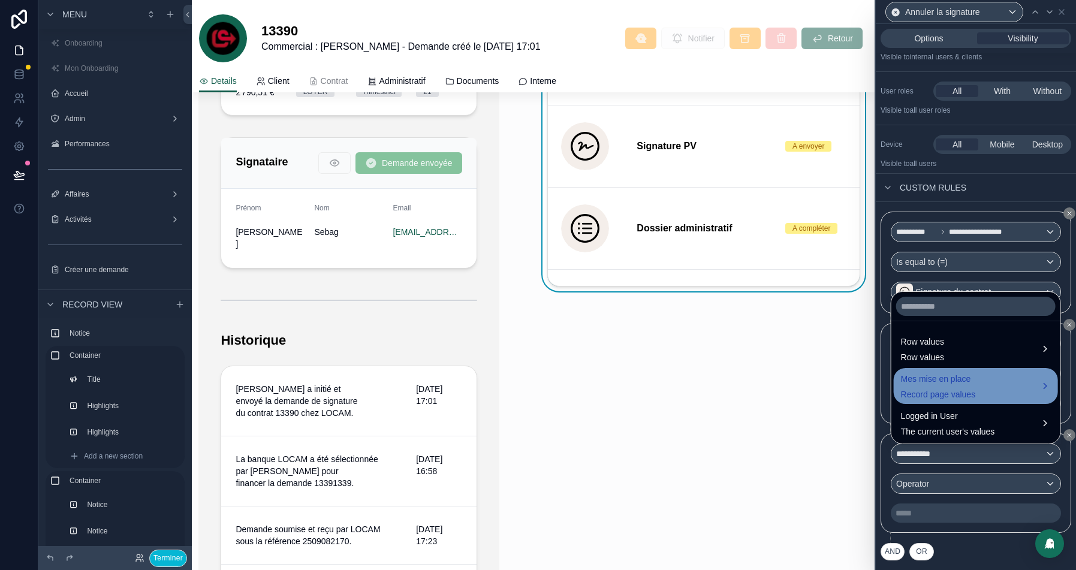
click at [912, 383] on span "Mes mise en place" at bounding box center [938, 378] width 75 height 14
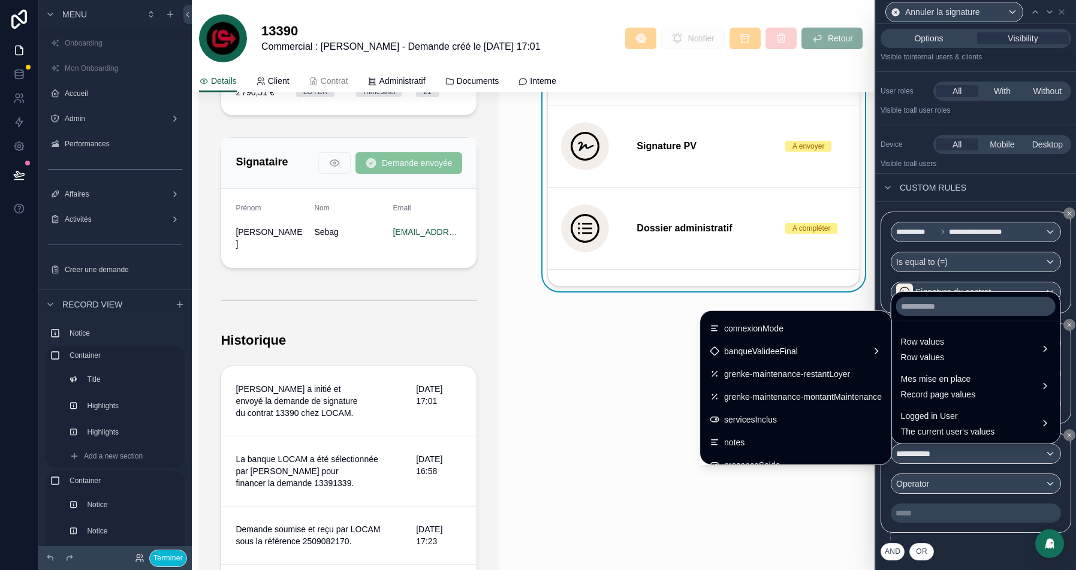
scroll to position [807, 0]
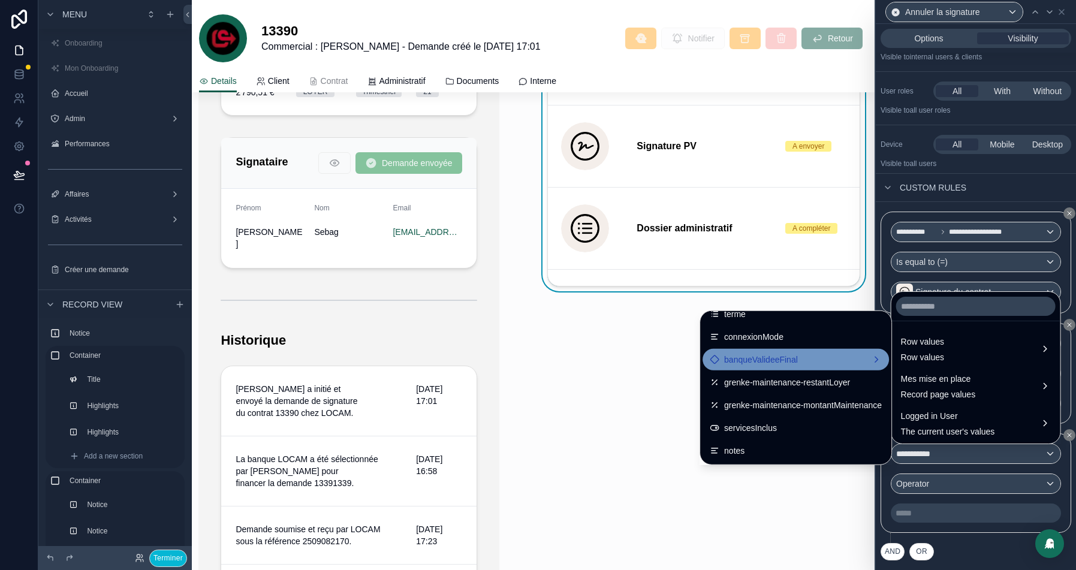
click at [749, 365] on span "banqueValideeFinal" at bounding box center [761, 359] width 74 height 14
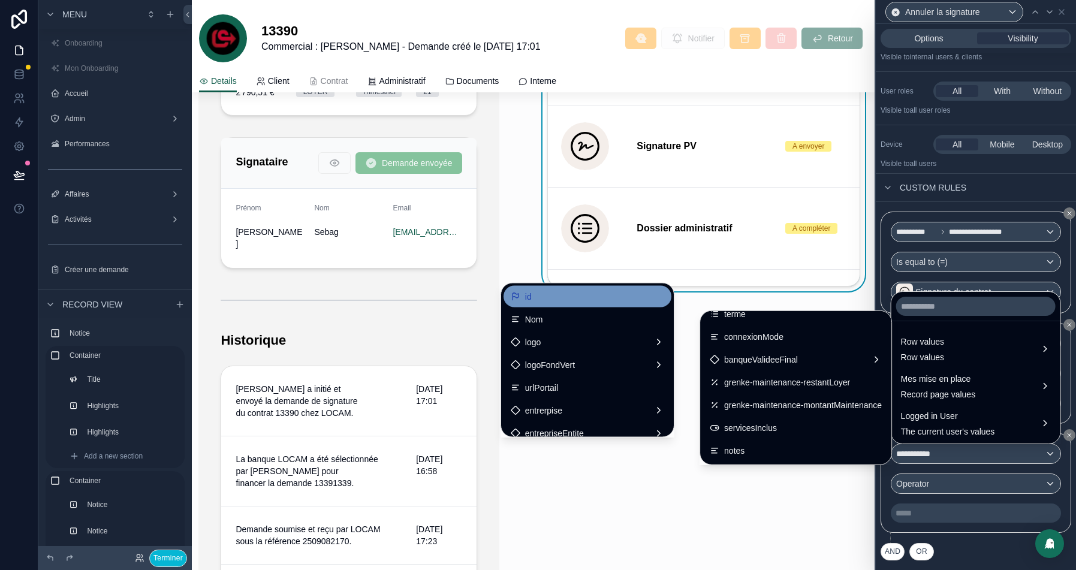
click at [540, 294] on div "id" at bounding box center [586, 296] width 153 height 14
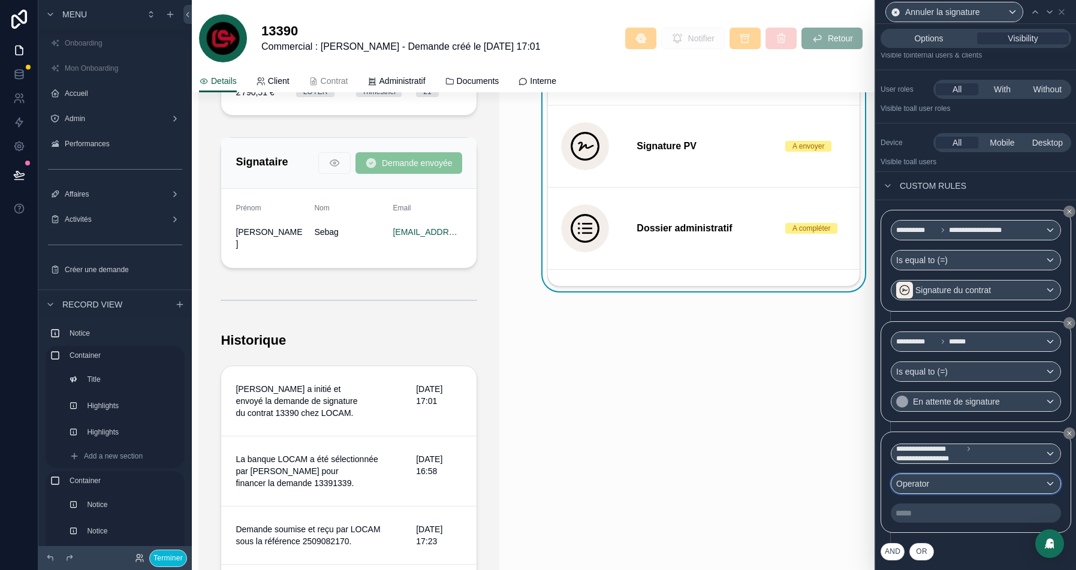
click at [940, 490] on div "Operator" at bounding box center [975, 483] width 169 height 19
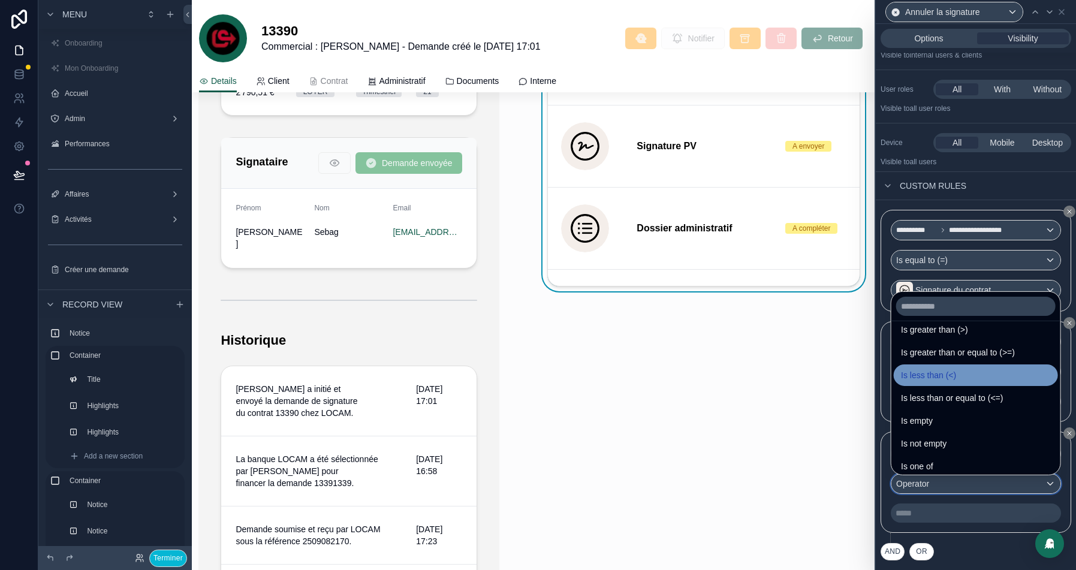
scroll to position [84, 0]
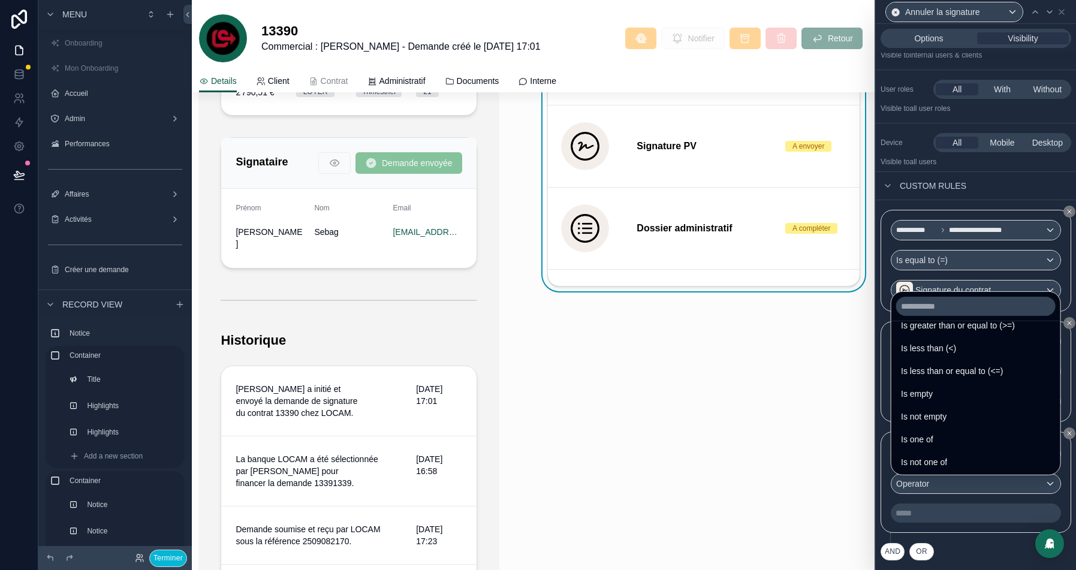
click at [948, 432] on div "Is one of" at bounding box center [976, 439] width 150 height 14
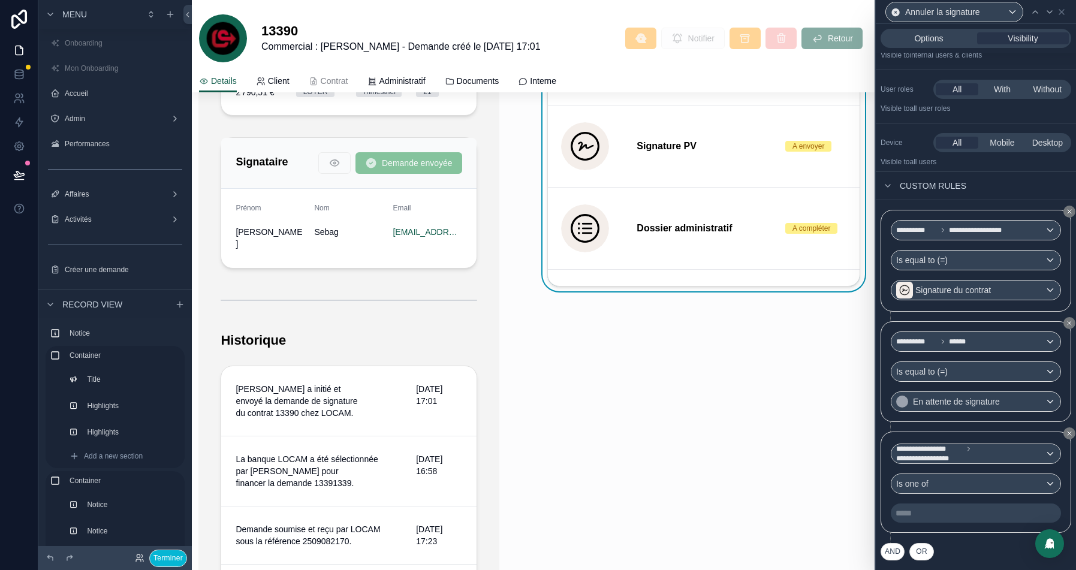
scroll to position [58, 0]
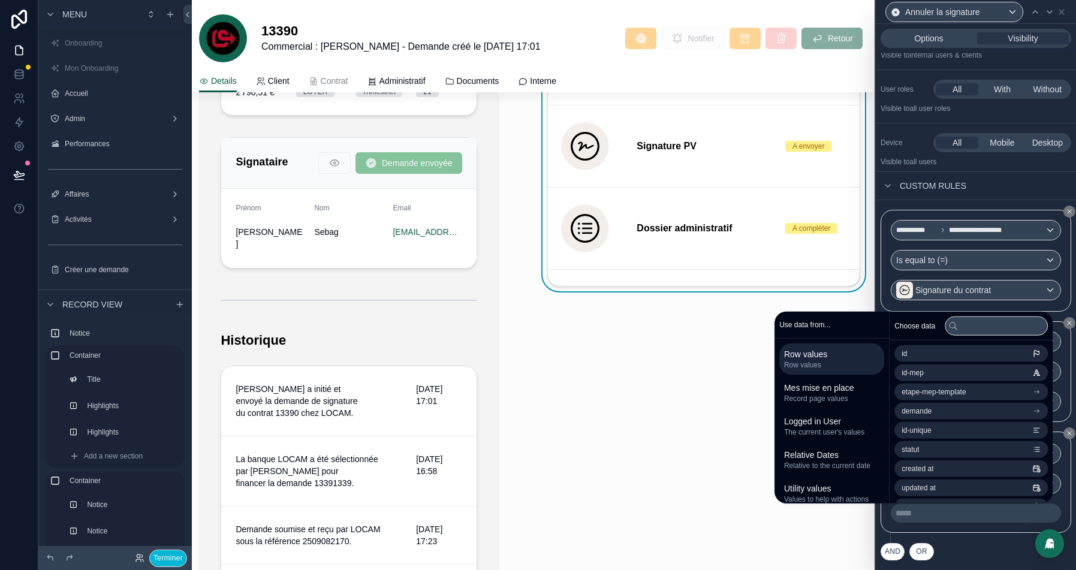
click at [1003, 163] on p "Visible to all users" at bounding box center [975, 162] width 191 height 10
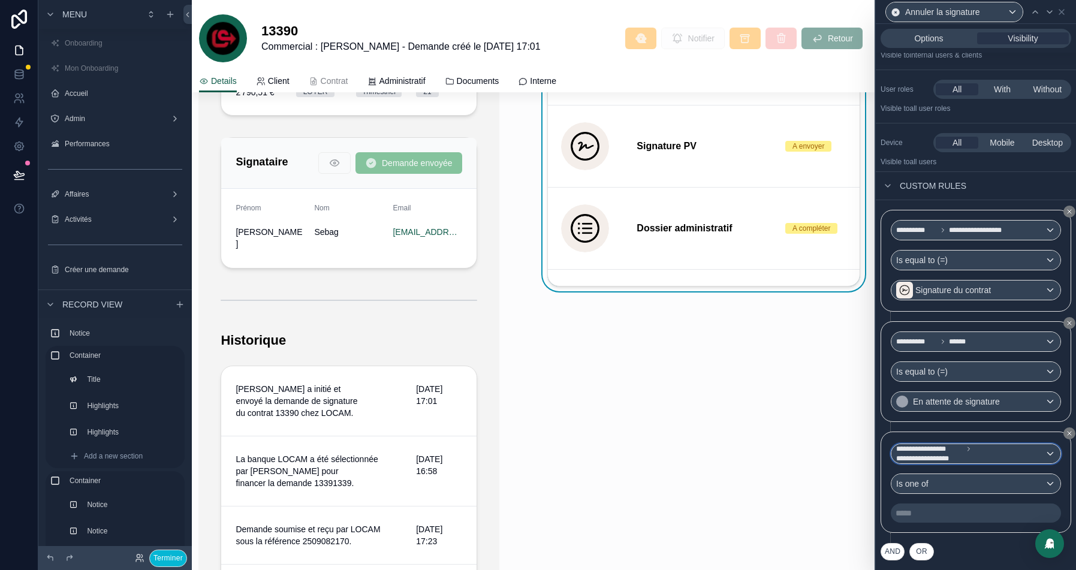
click at [987, 455] on span "**********" at bounding box center [970, 453] width 149 height 19
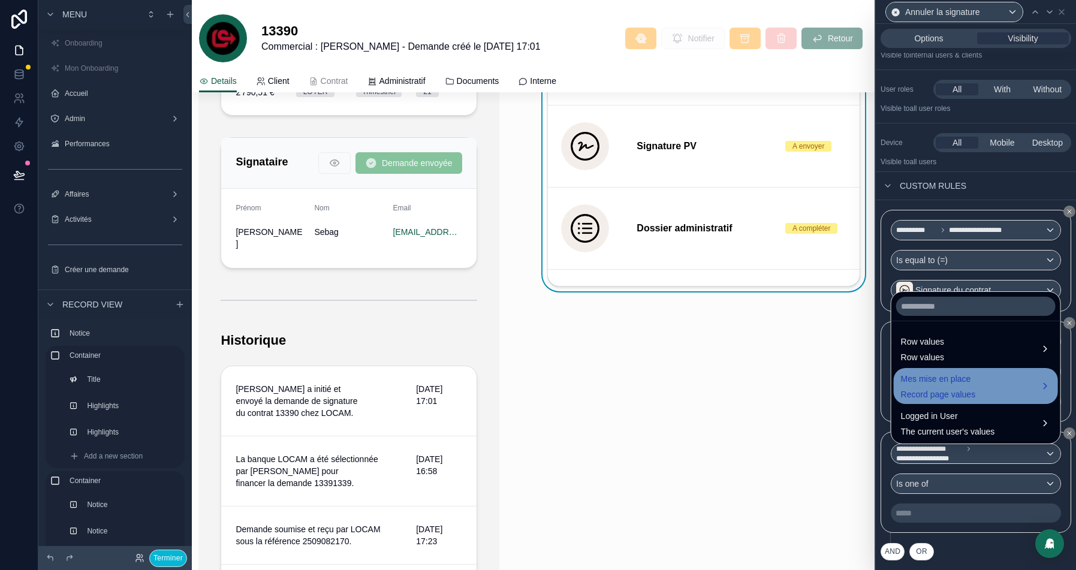
click at [937, 387] on div "Mes mise en place Record page values" at bounding box center [938, 385] width 75 height 29
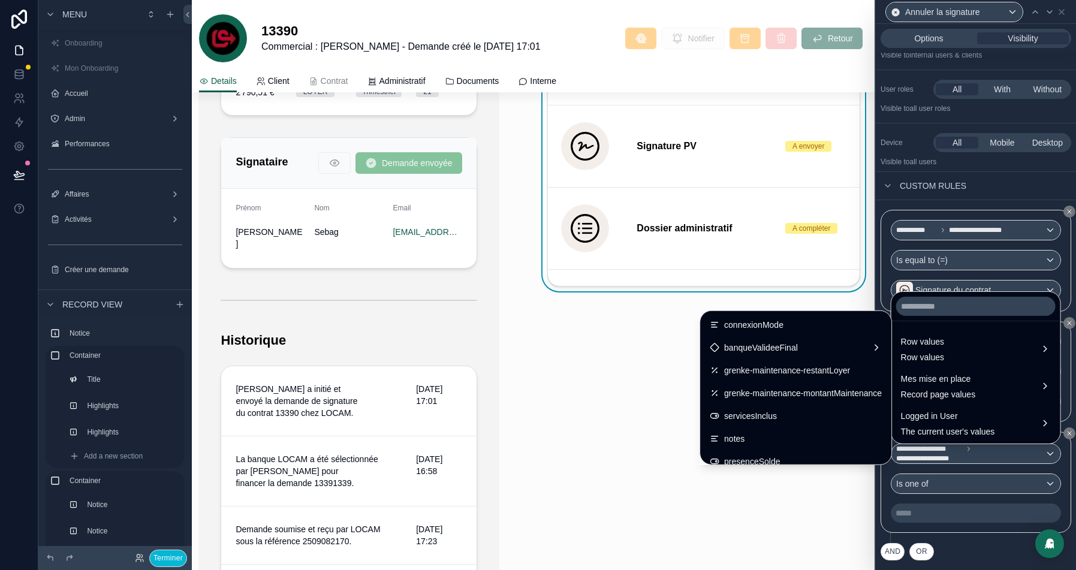
scroll to position [801, 0]
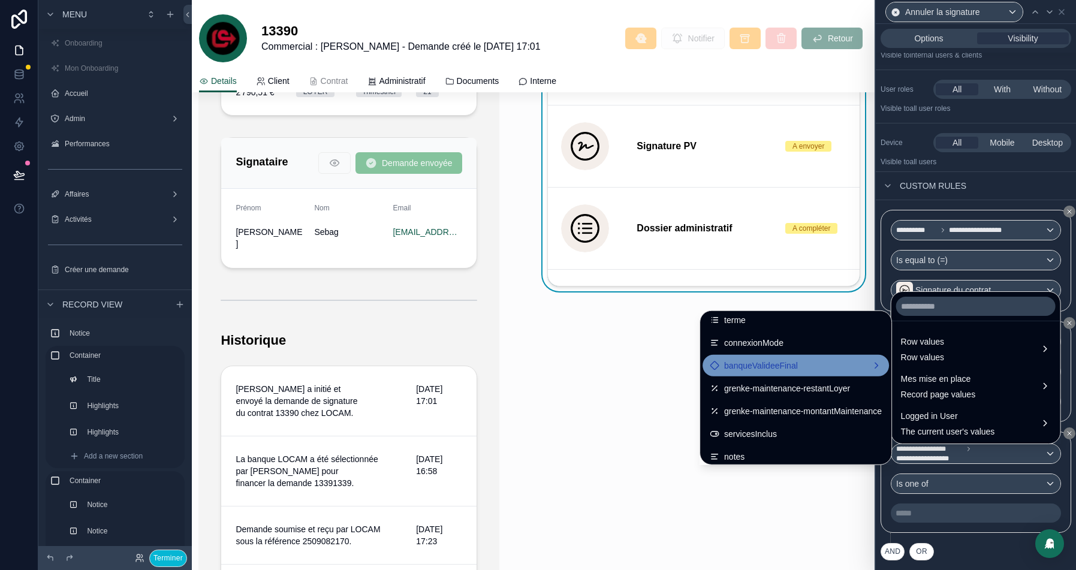
click at [742, 360] on span "banqueValideeFinal" at bounding box center [761, 365] width 74 height 14
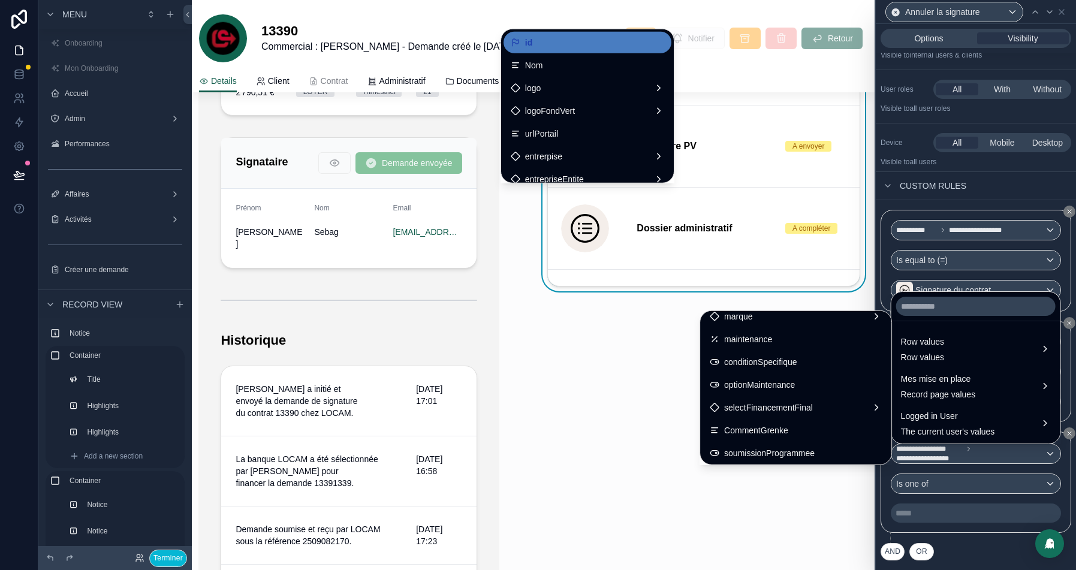
scroll to position [1068, 0]
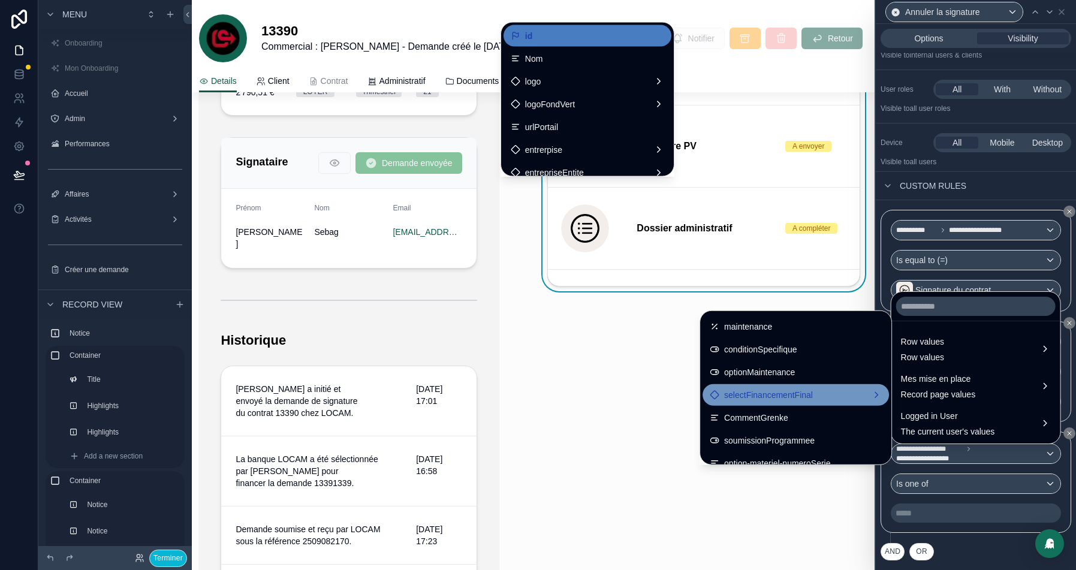
click at [737, 397] on span "selectFinancementFinal" at bounding box center [768, 395] width 89 height 14
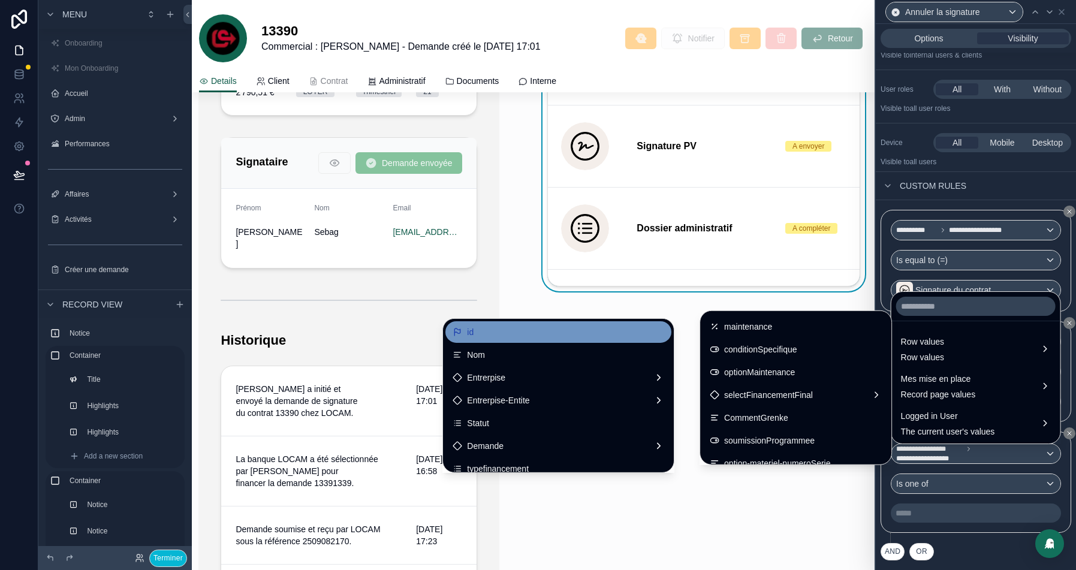
click at [495, 325] on div "id" at bounding box center [558, 332] width 212 height 14
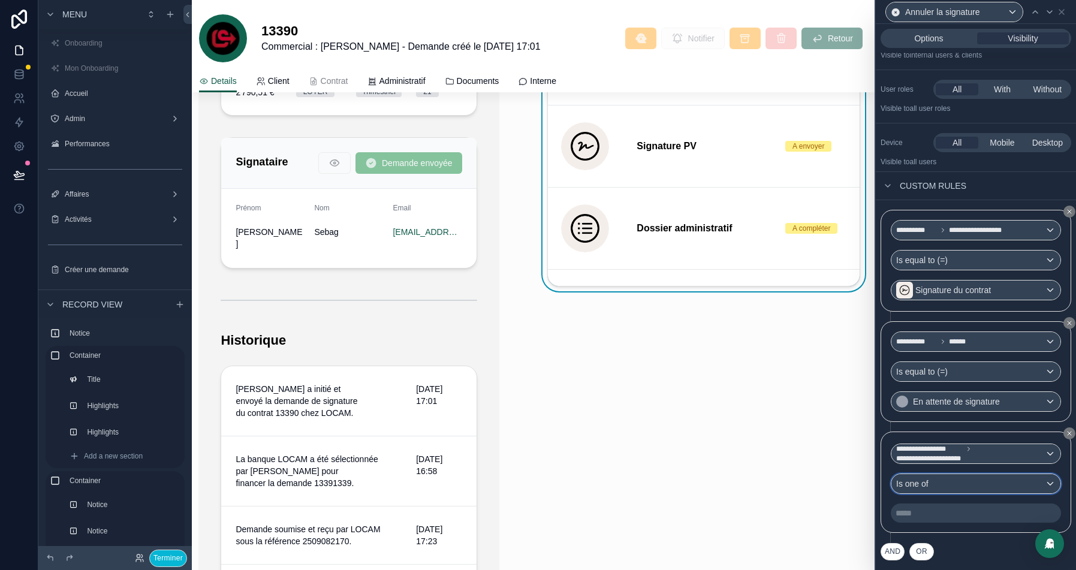
click at [947, 485] on div "Is one of" at bounding box center [975, 483] width 169 height 19
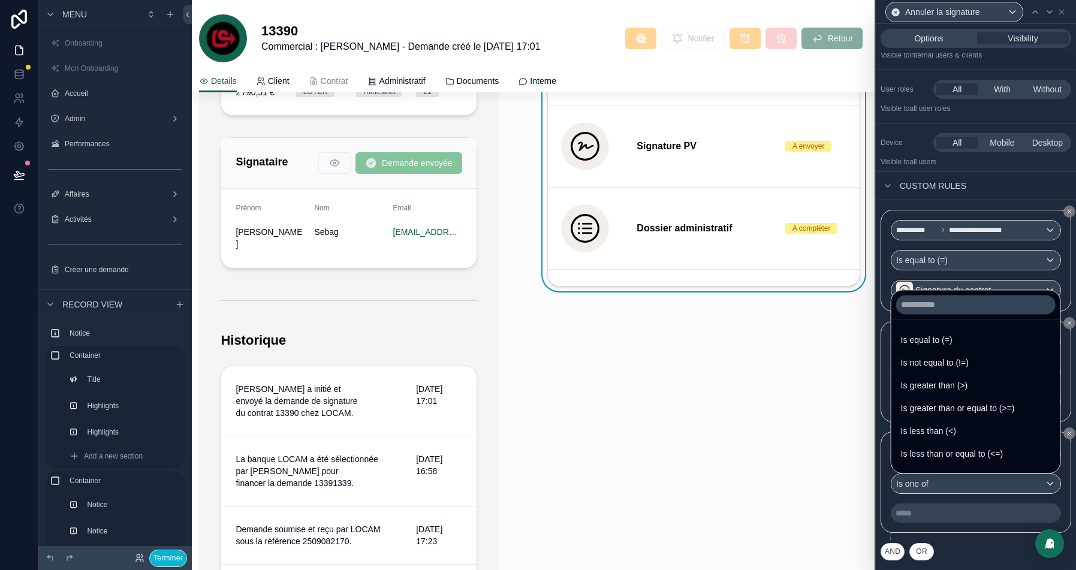
click at [926, 519] on div at bounding box center [975, 285] width 200 height 570
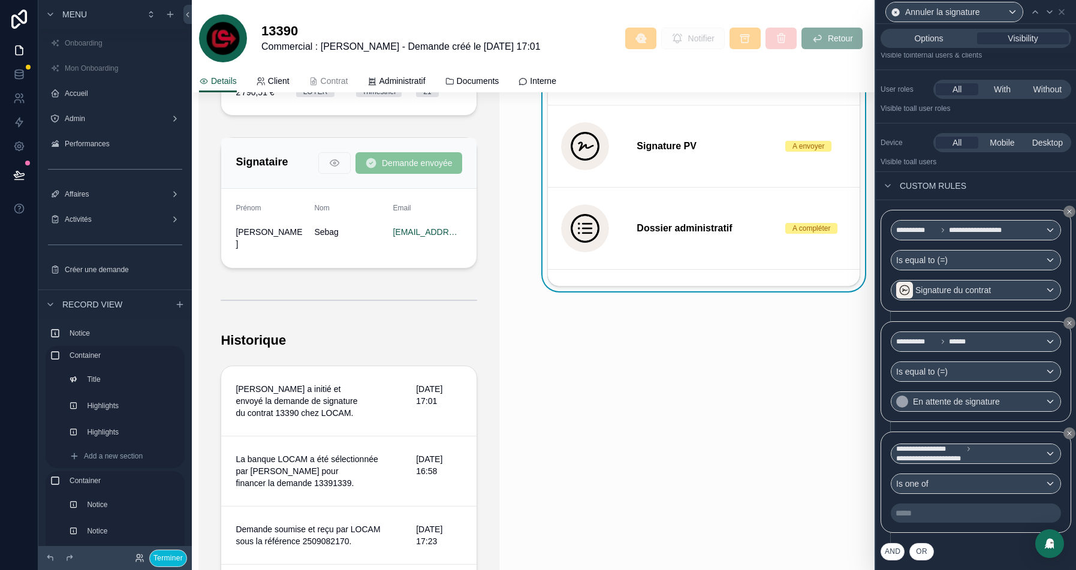
click at [922, 519] on p "***** ﻿" at bounding box center [976, 513] width 163 height 12
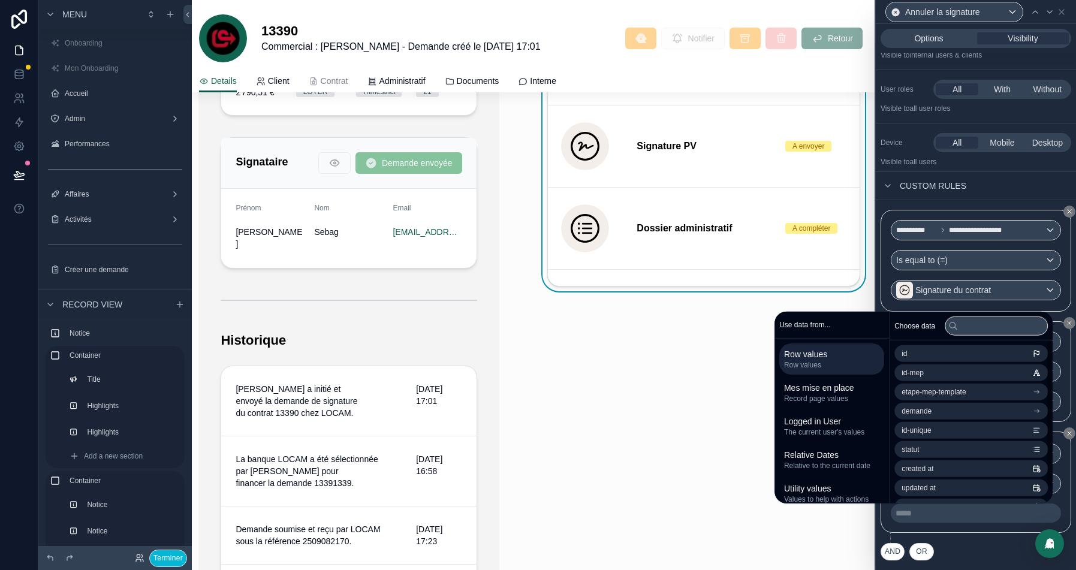
click at [964, 538] on div "**********" at bounding box center [975, 486] width 191 height 111
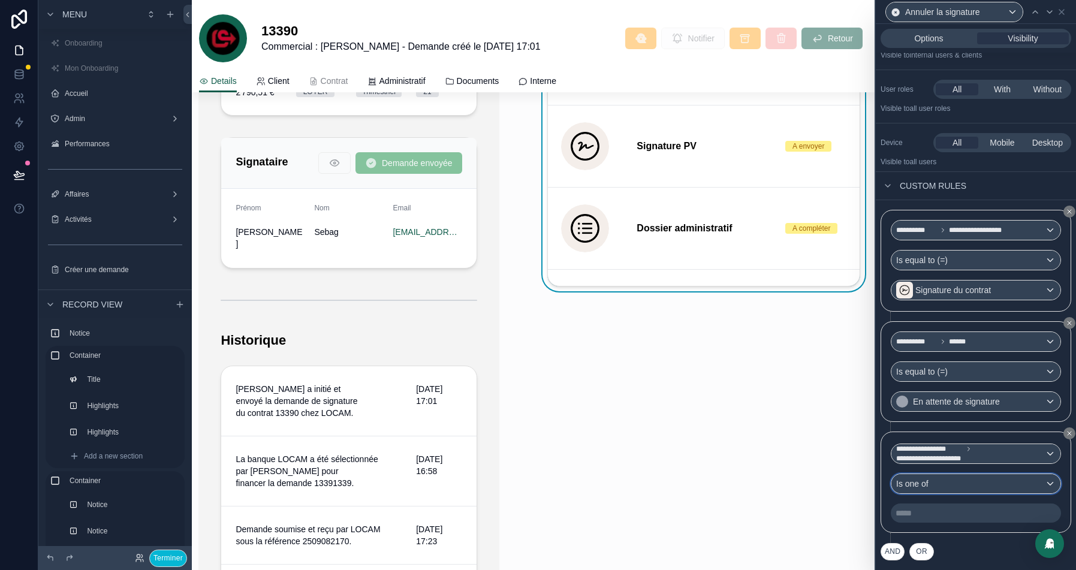
click at [941, 486] on div "Is one of" at bounding box center [975, 483] width 169 height 19
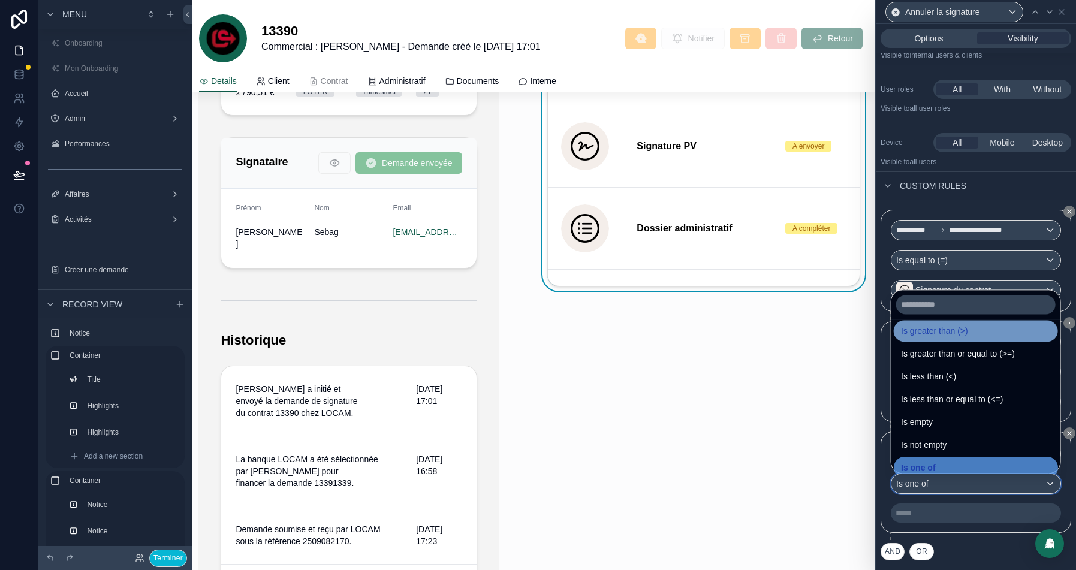
scroll to position [84, 0]
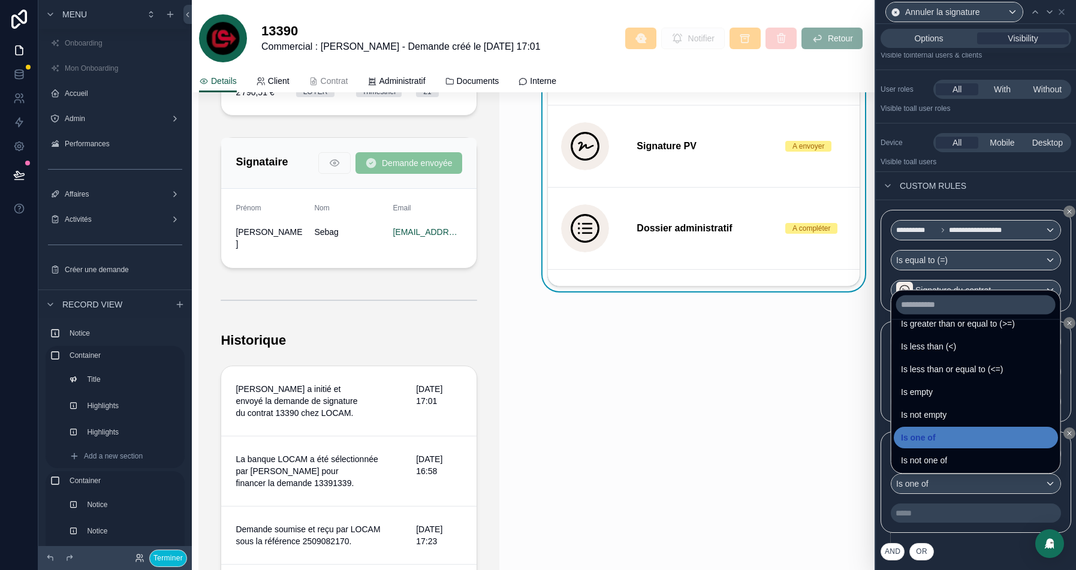
click at [971, 530] on div at bounding box center [975, 285] width 200 height 570
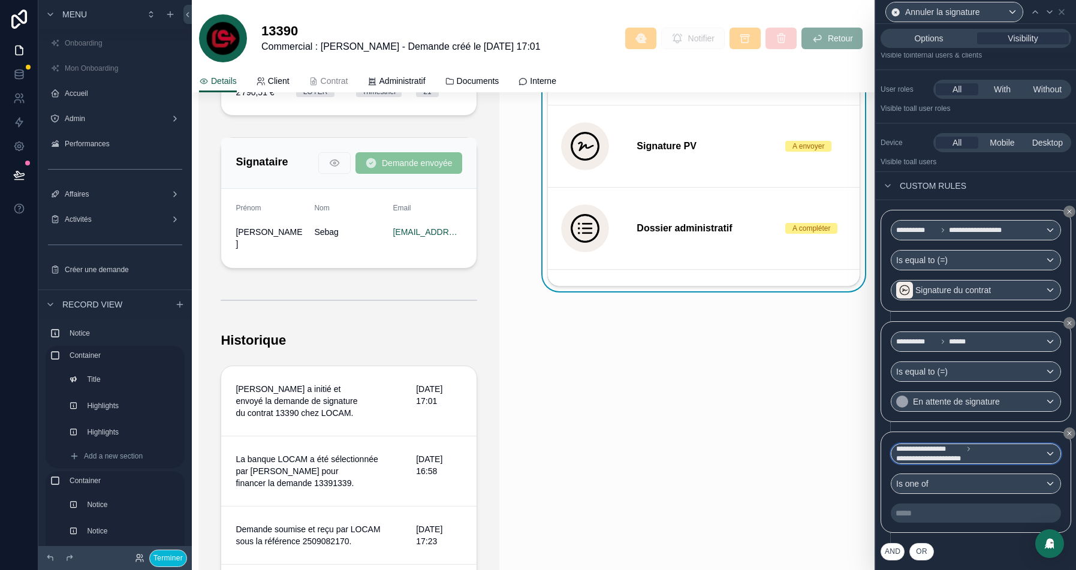
click at [986, 462] on span "**********" at bounding box center [970, 453] width 149 height 19
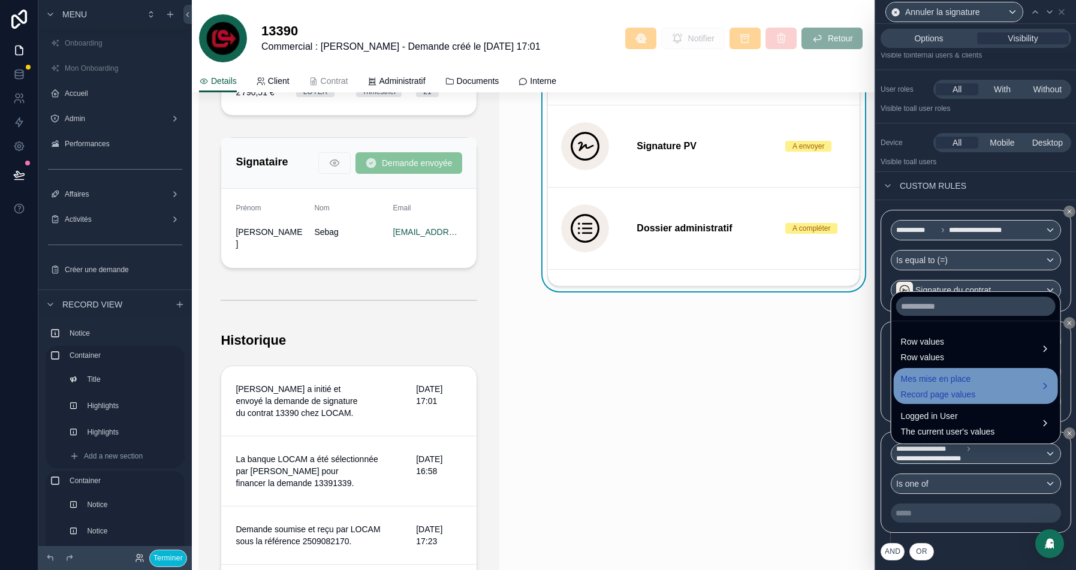
click at [954, 377] on span "Mes mise en place" at bounding box center [938, 378] width 75 height 14
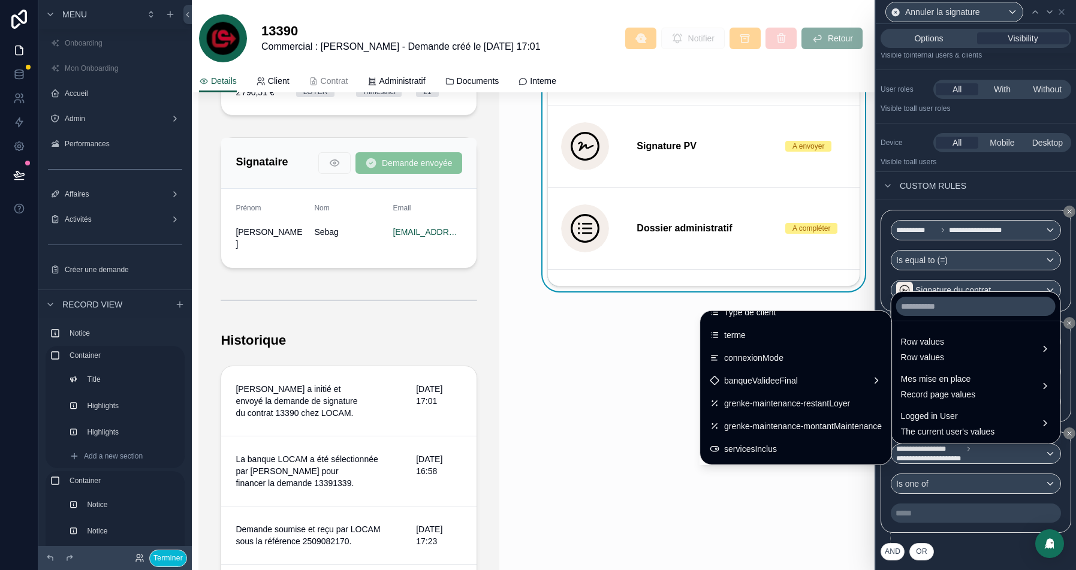
scroll to position [783, 0]
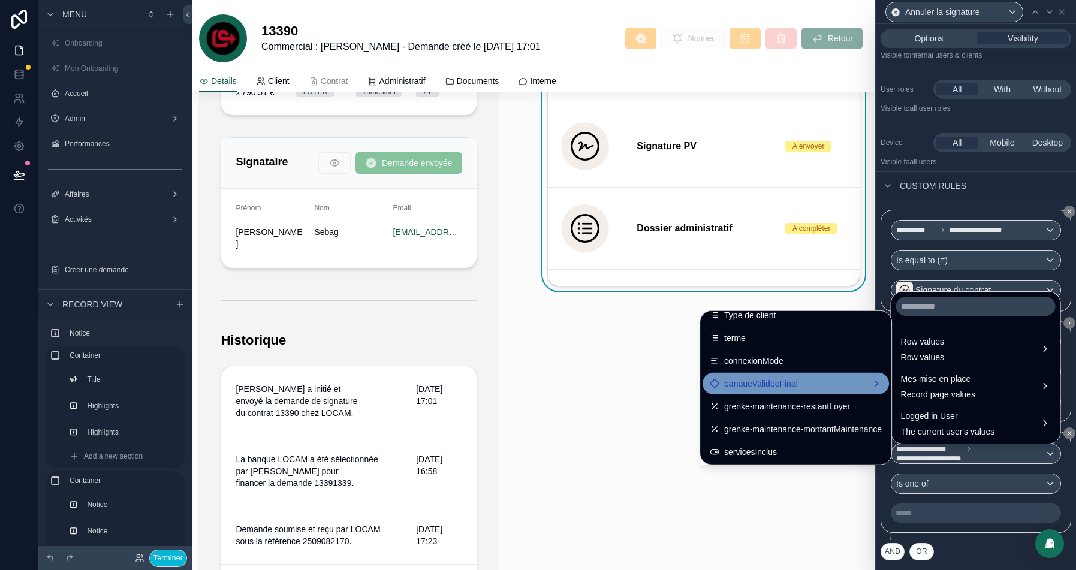
click at [798, 383] on div "banqueValideeFinal" at bounding box center [795, 383] width 172 height 14
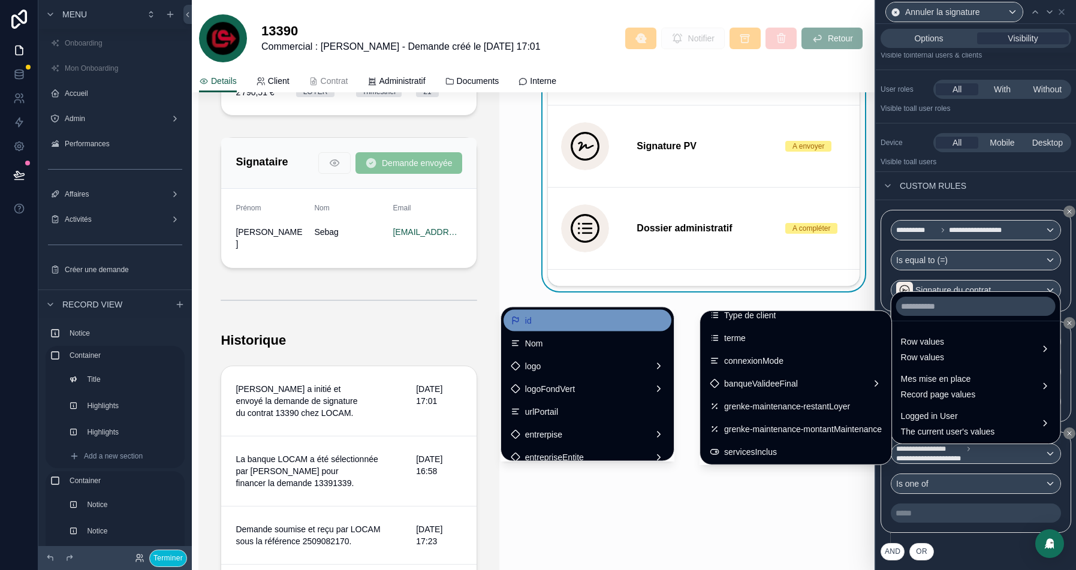
click at [549, 322] on div "id" at bounding box center [586, 320] width 153 height 14
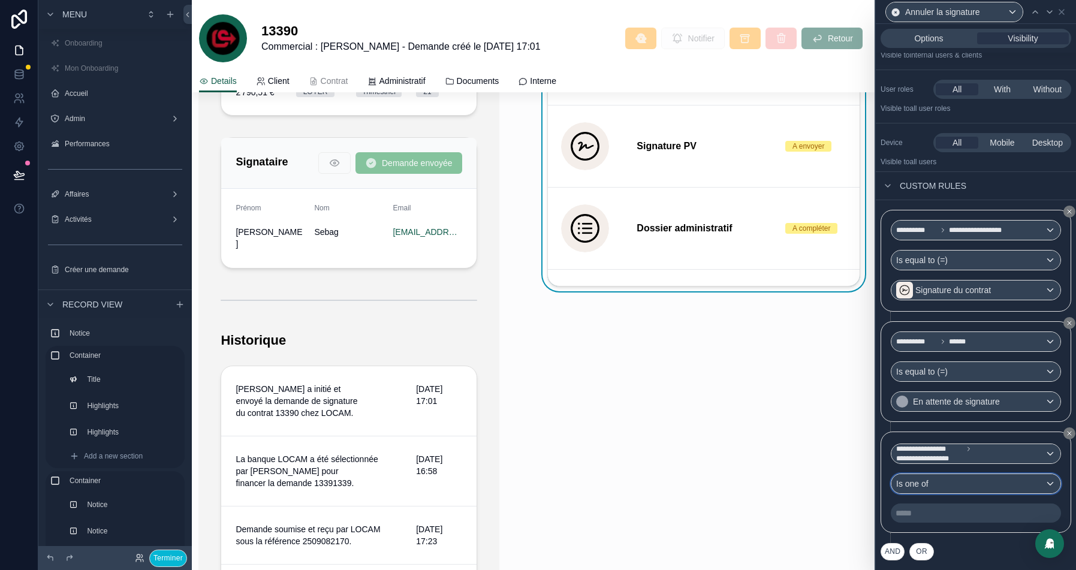
click at [951, 482] on div "Is one of" at bounding box center [975, 483] width 169 height 19
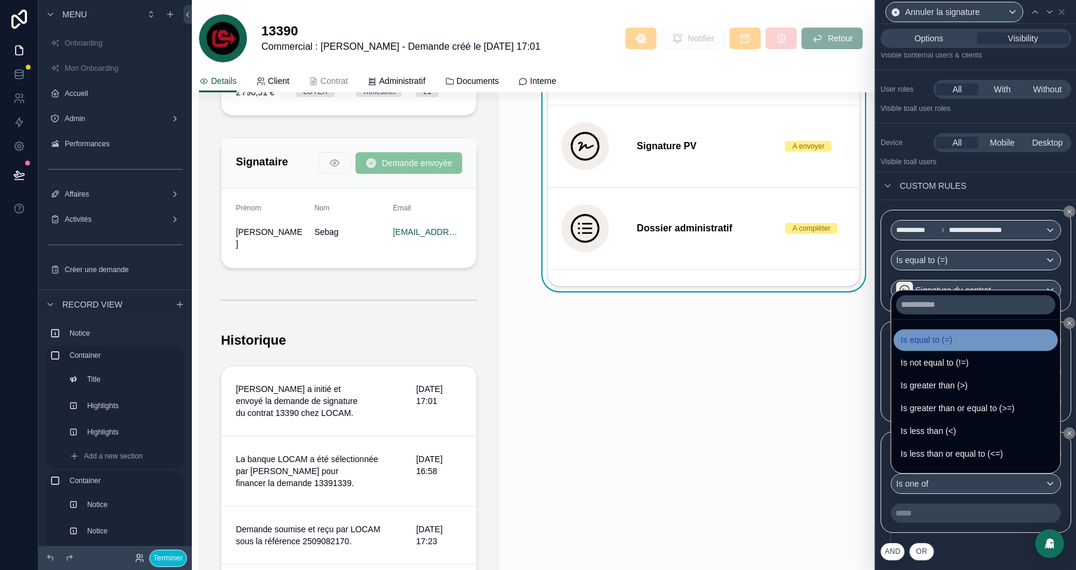
click at [931, 340] on span "Is equal to (=)" at bounding box center [927, 340] width 52 height 14
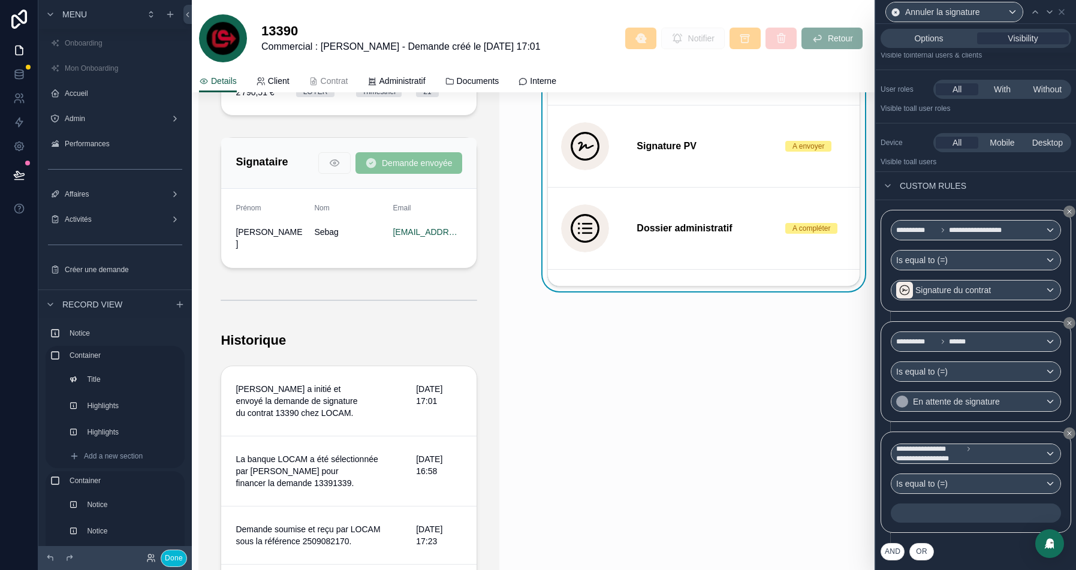
click at [922, 517] on p "﻿" at bounding box center [976, 513] width 163 height 12
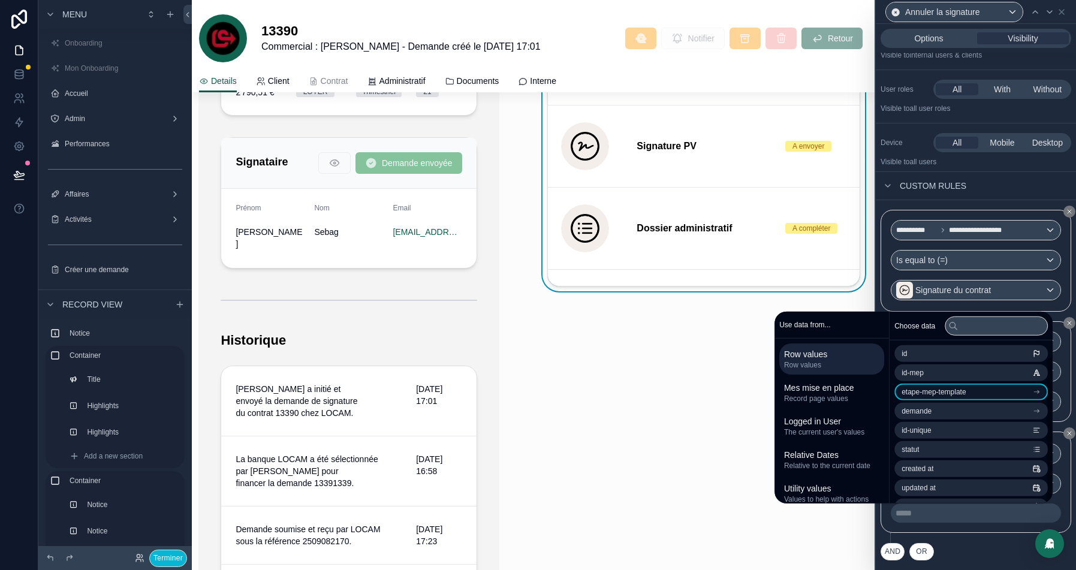
scroll to position [17, 0]
click at [957, 534] on div "**********" at bounding box center [975, 486] width 191 height 111
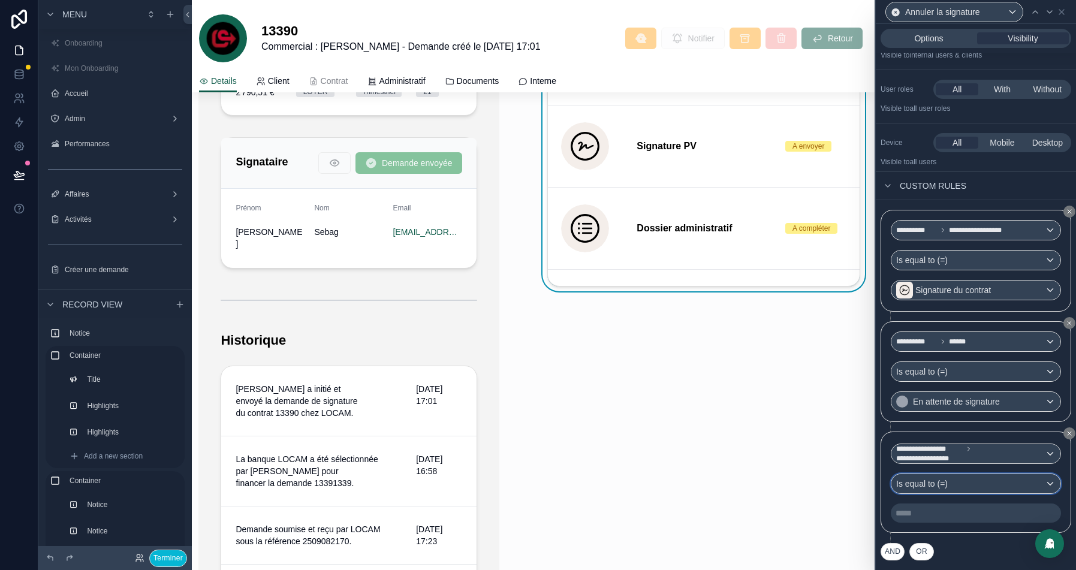
click at [947, 487] on span "Is equal to (=)" at bounding box center [922, 484] width 52 height 12
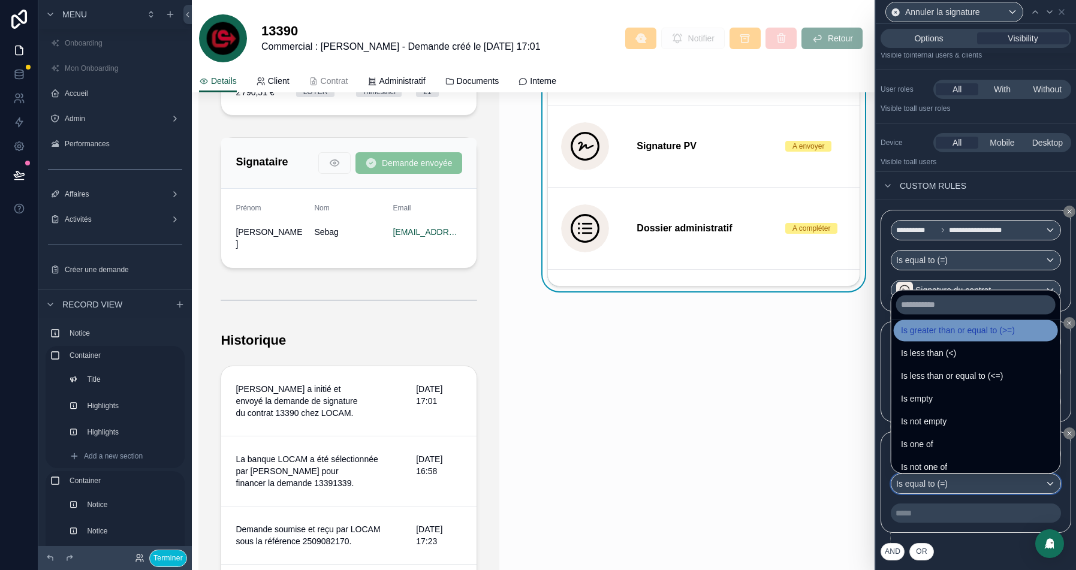
scroll to position [84, 0]
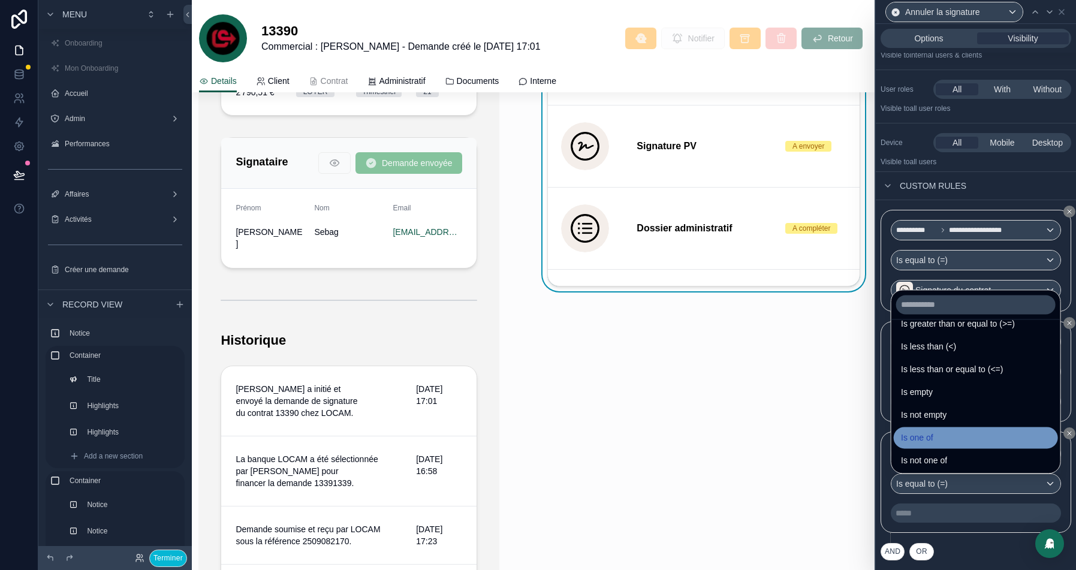
click at [940, 434] on div "Is one of" at bounding box center [976, 437] width 150 height 14
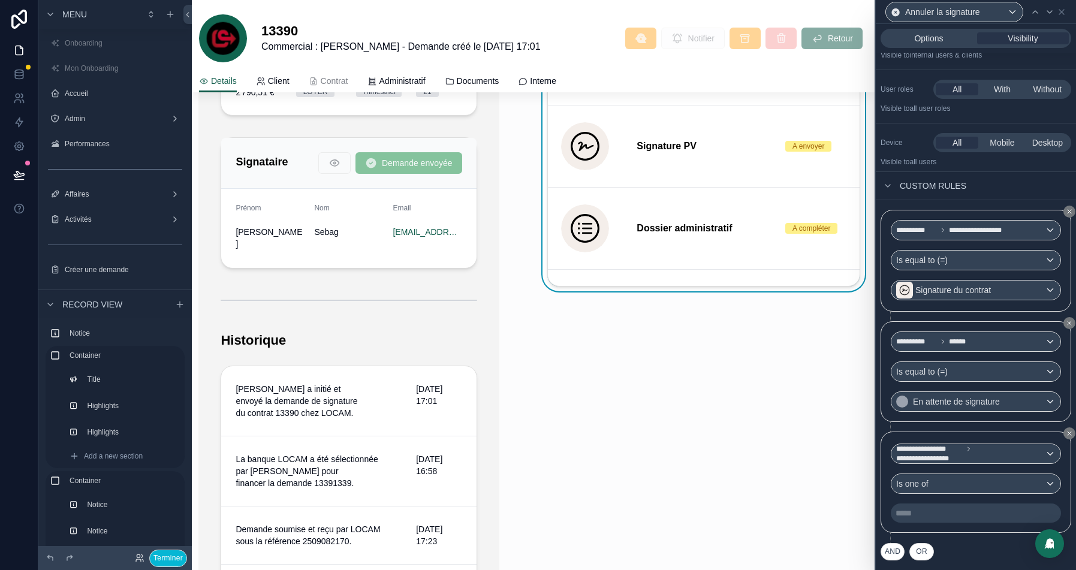
click at [940, 515] on p "***** ﻿" at bounding box center [976, 513] width 163 height 12
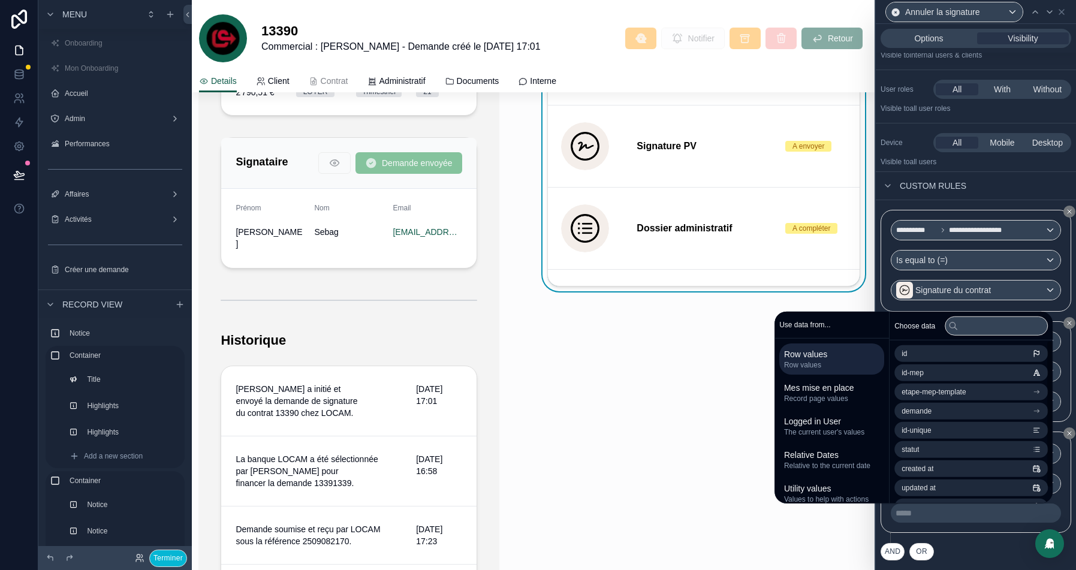
click at [1000, 200] on div "Custom rules" at bounding box center [975, 185] width 200 height 29
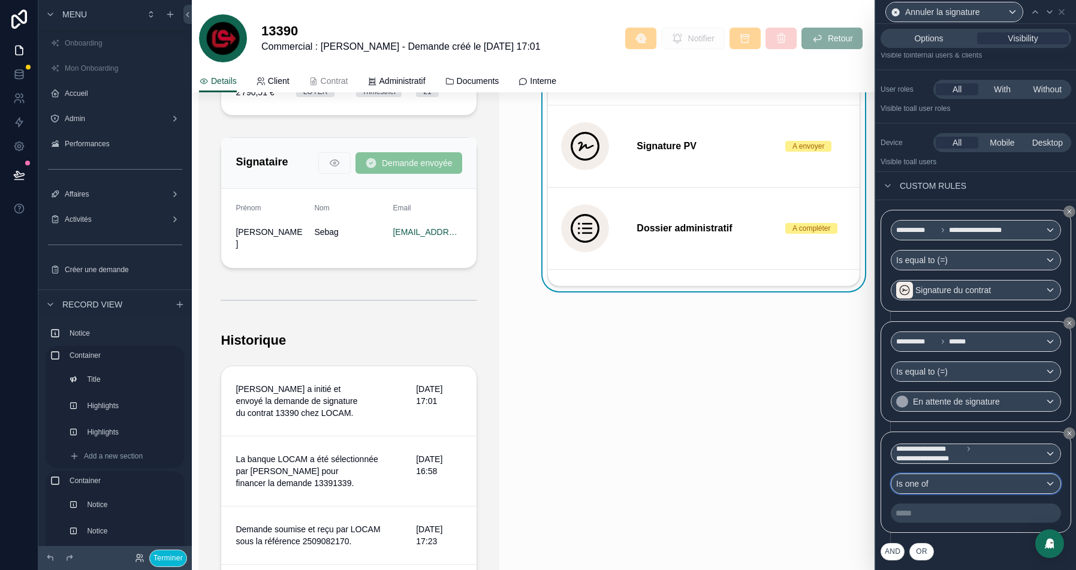
click at [966, 487] on div "Is one of" at bounding box center [975, 483] width 169 height 19
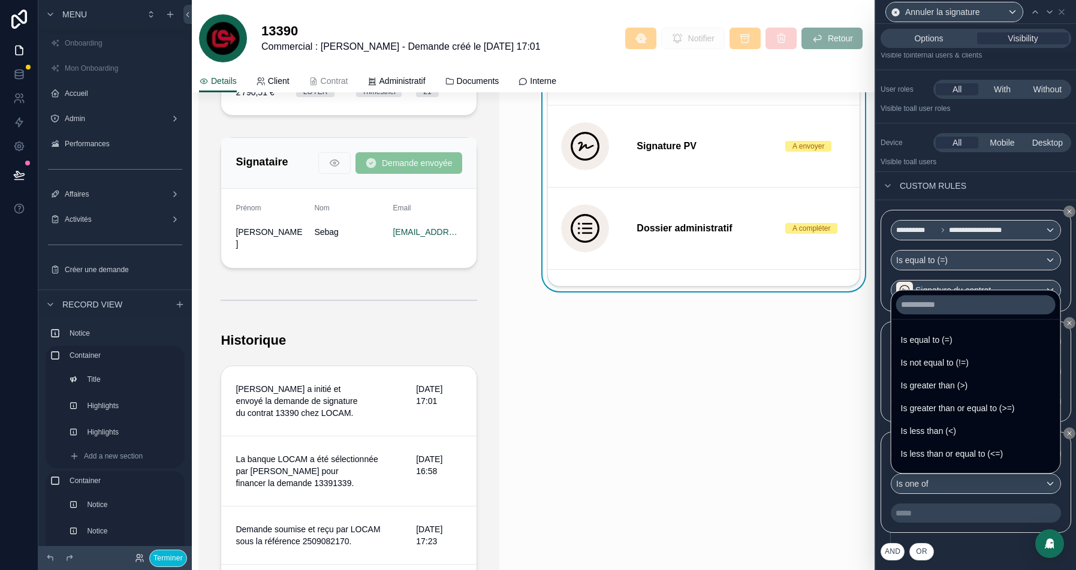
click at [944, 518] on div at bounding box center [975, 285] width 200 height 570
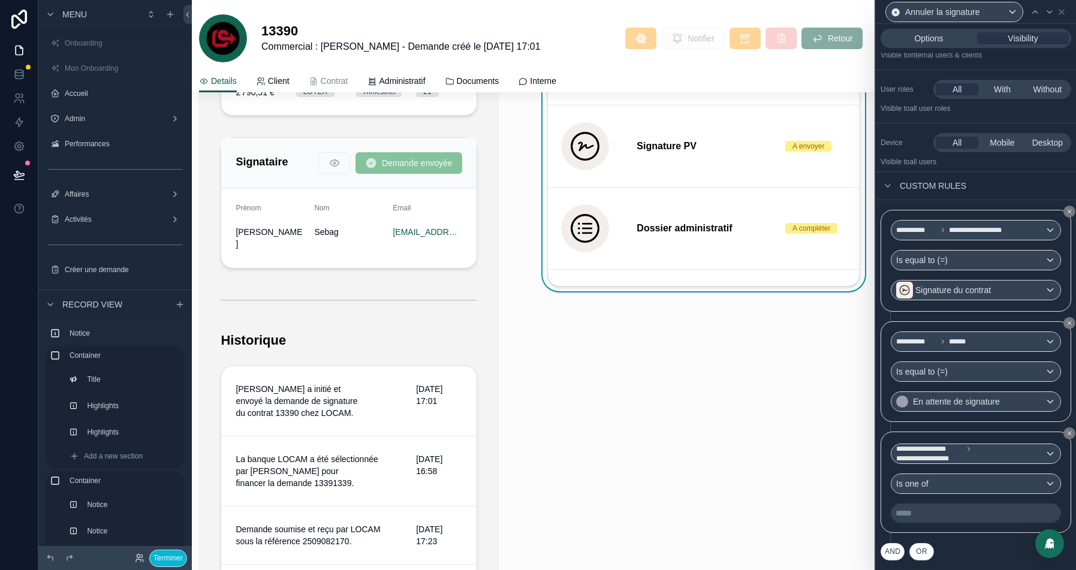
click at [925, 514] on p "***** ﻿" at bounding box center [976, 513] width 163 height 12
click at [979, 183] on div "Custom rules" at bounding box center [975, 185] width 200 height 29
click at [1068, 437] on icon at bounding box center [1068, 433] width 7 height 7
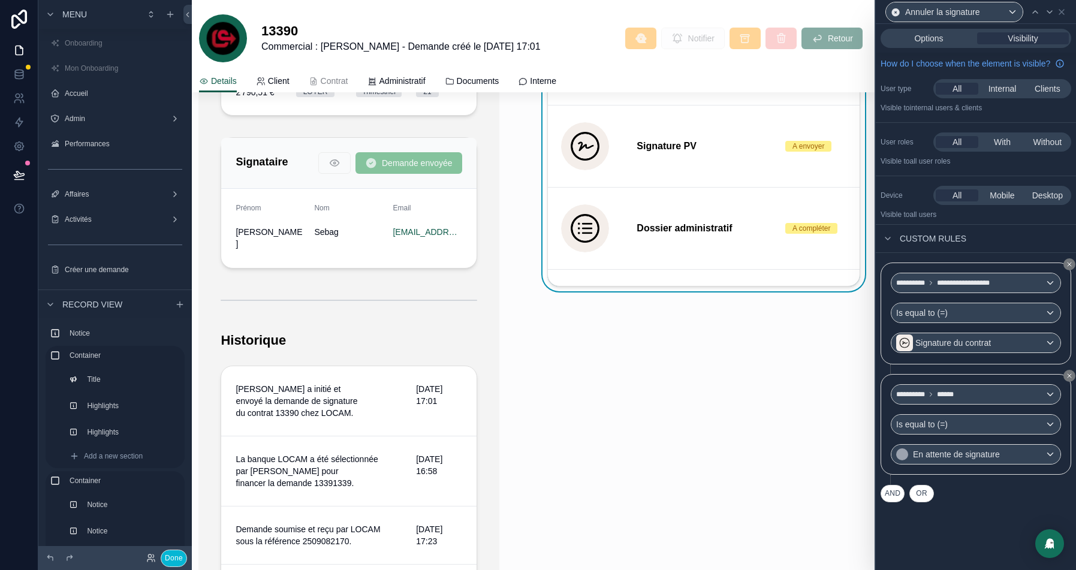
scroll to position [0, 0]
click at [932, 39] on span "Options" at bounding box center [928, 38] width 29 height 12
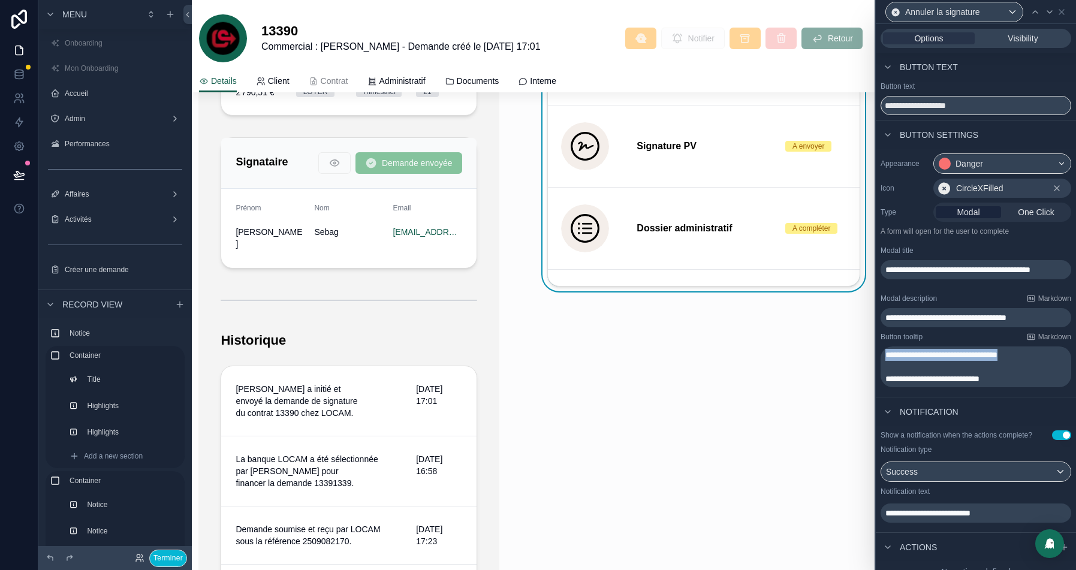
drag, startPoint x: 1047, startPoint y: 355, endPoint x: 880, endPoint y: 357, distance: 167.8
click at [880, 357] on div "**********" at bounding box center [975, 270] width 200 height 243
copy span "**********"
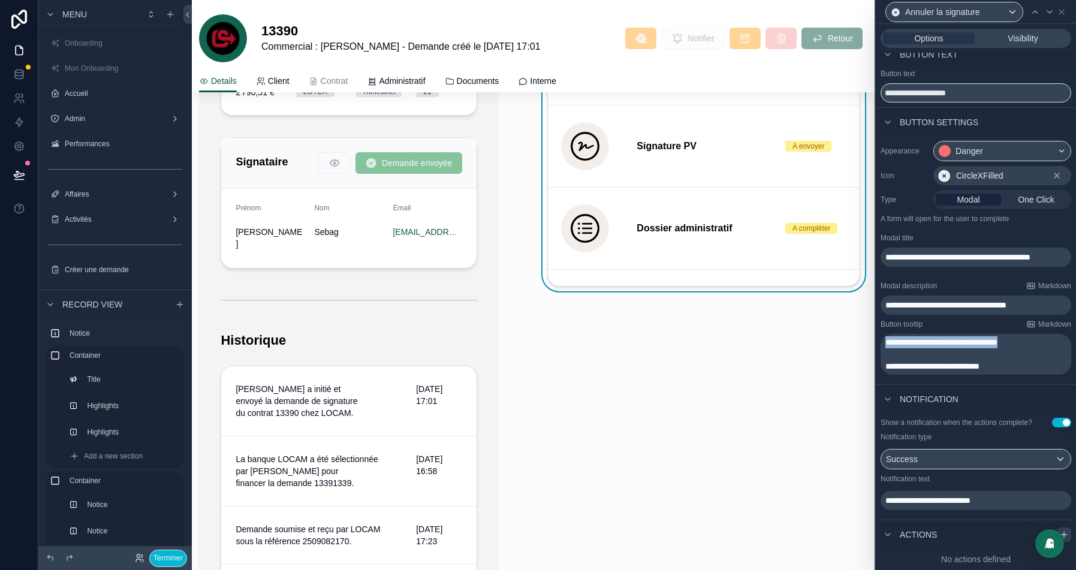
click at [1065, 530] on icon at bounding box center [1064, 535] width 10 height 10
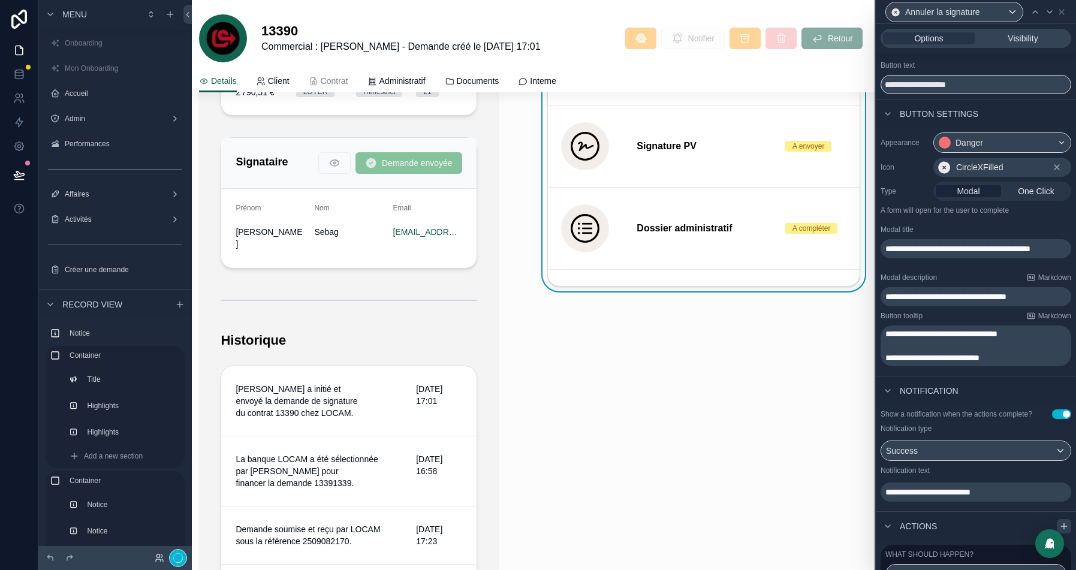
scroll to position [83, 0]
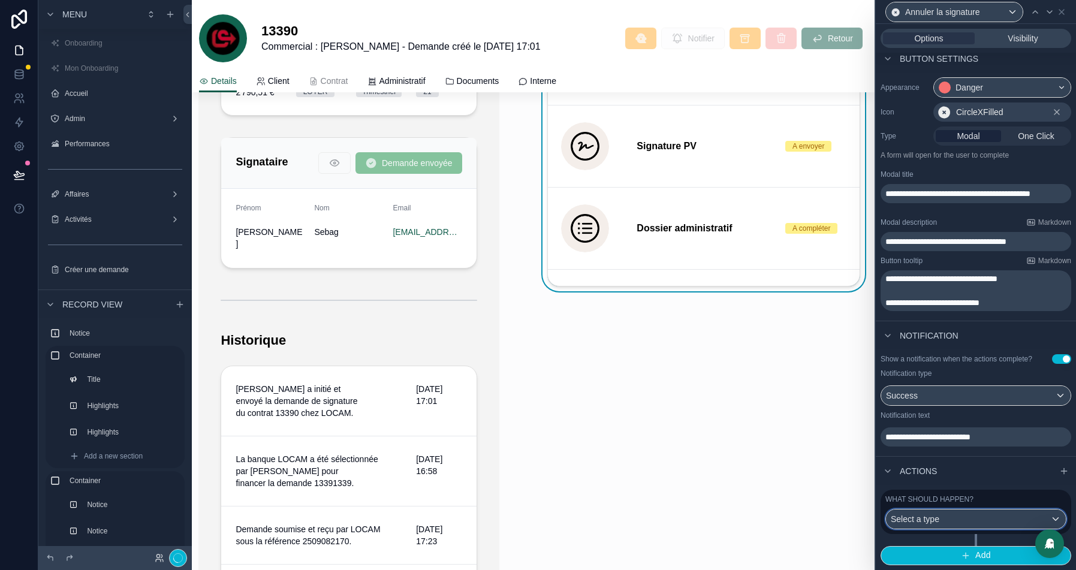
click at [950, 518] on div "Select a type" at bounding box center [976, 518] width 180 height 19
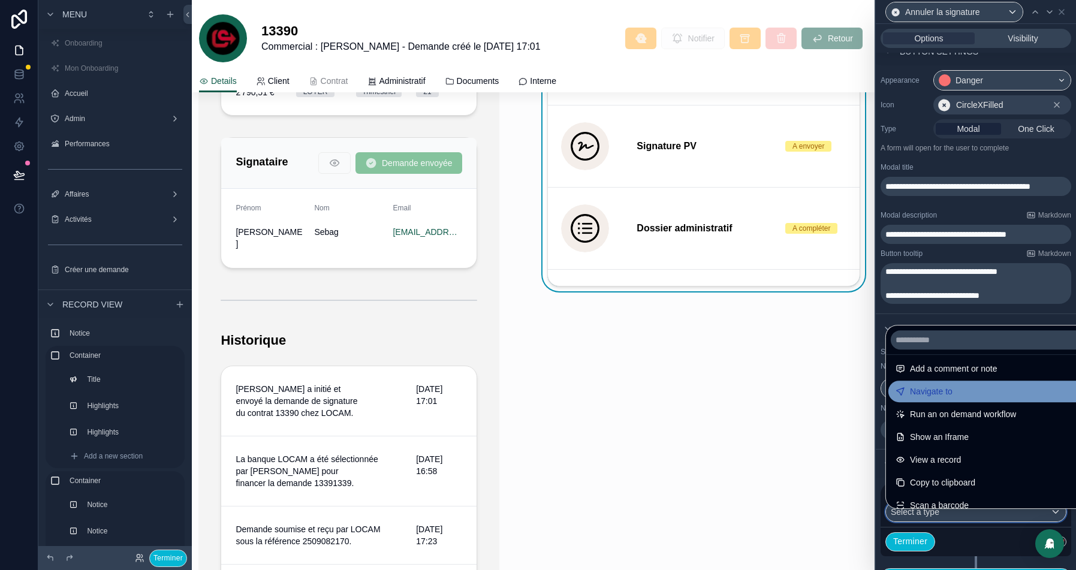
scroll to position [107, 0]
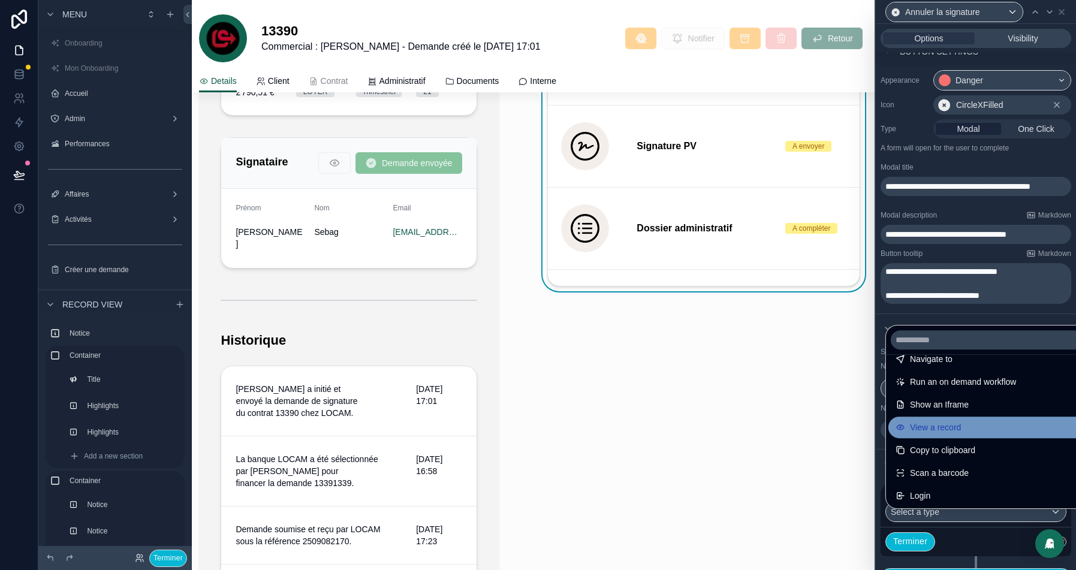
click at [952, 429] on span "View a record" at bounding box center [935, 427] width 51 height 14
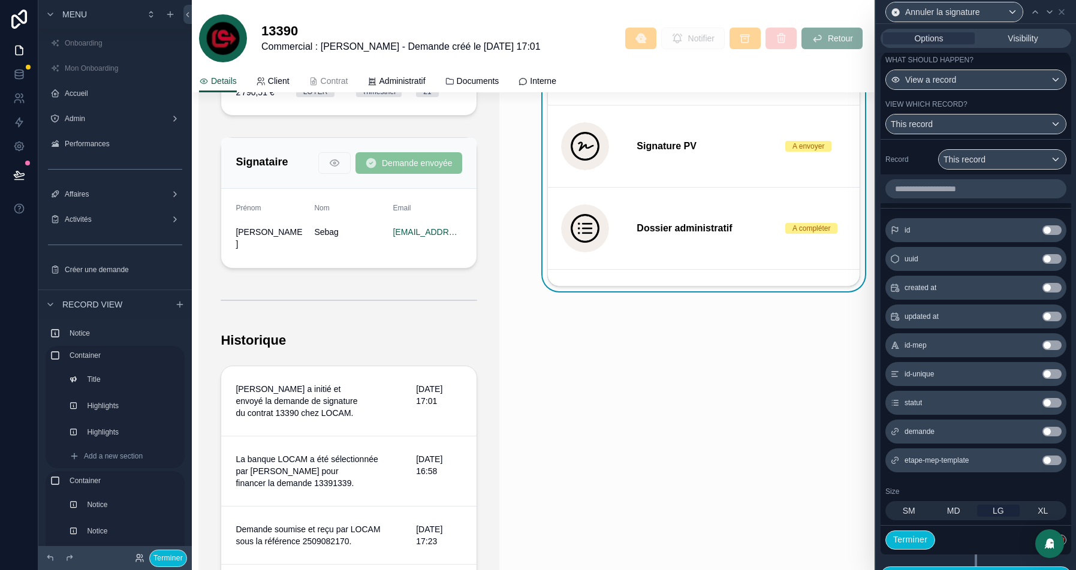
scroll to position [540, 0]
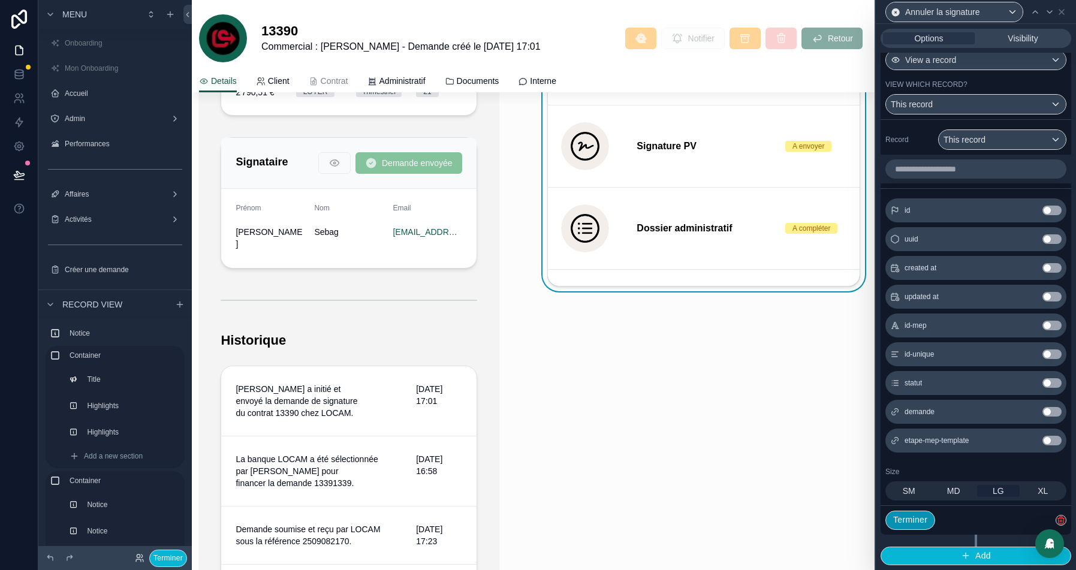
click at [911, 524] on button "Terminer" at bounding box center [910, 519] width 50 height 19
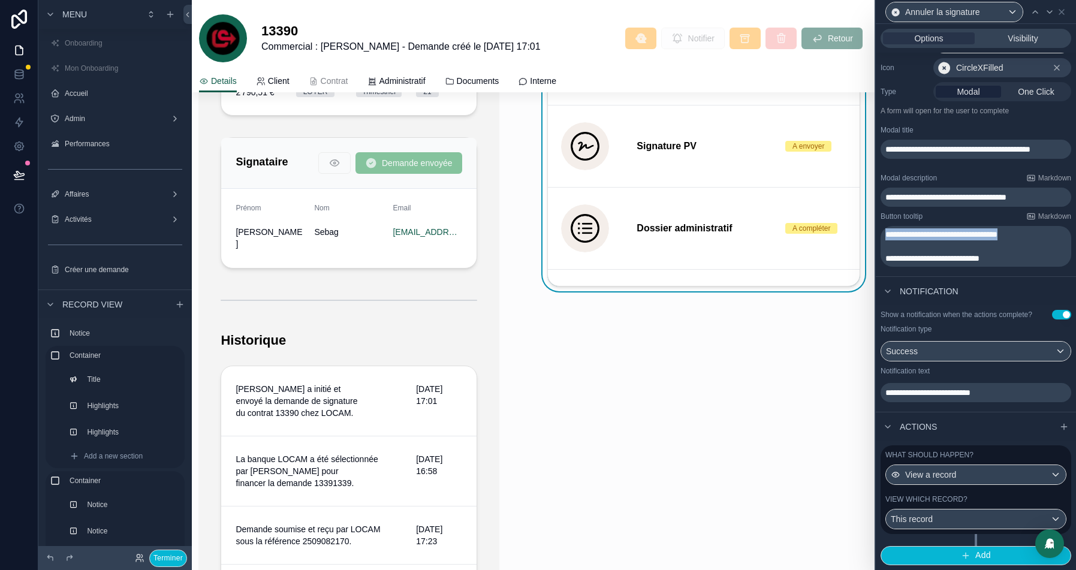
drag, startPoint x: 1044, startPoint y: 229, endPoint x: 876, endPoint y: 229, distance: 168.4
click at [876, 229] on div "**********" at bounding box center [975, 149] width 200 height 243
copy span "**********"
click at [1047, 11] on icon at bounding box center [1049, 12] width 5 height 2
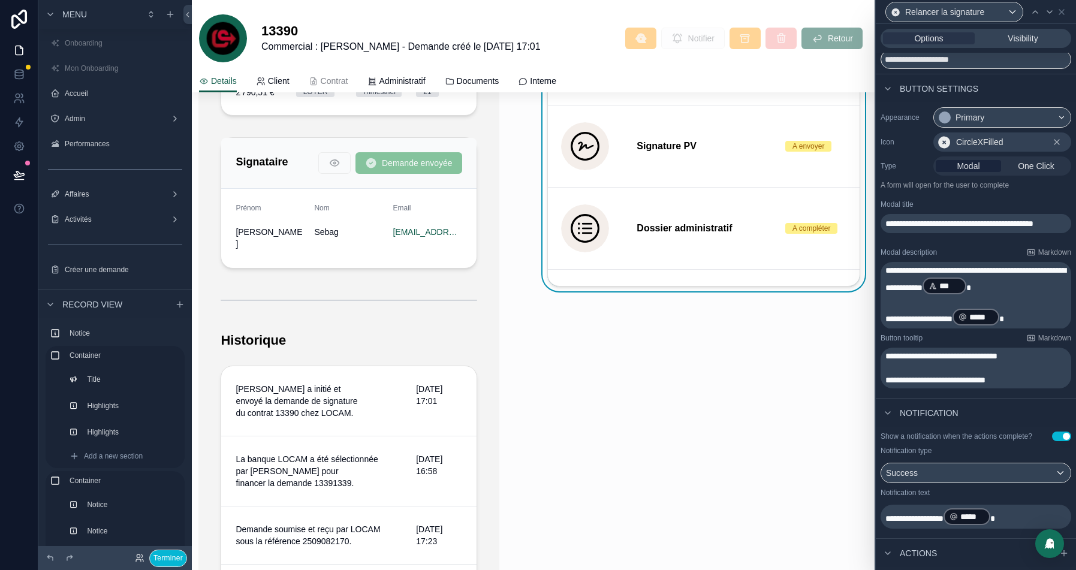
scroll to position [72, 0]
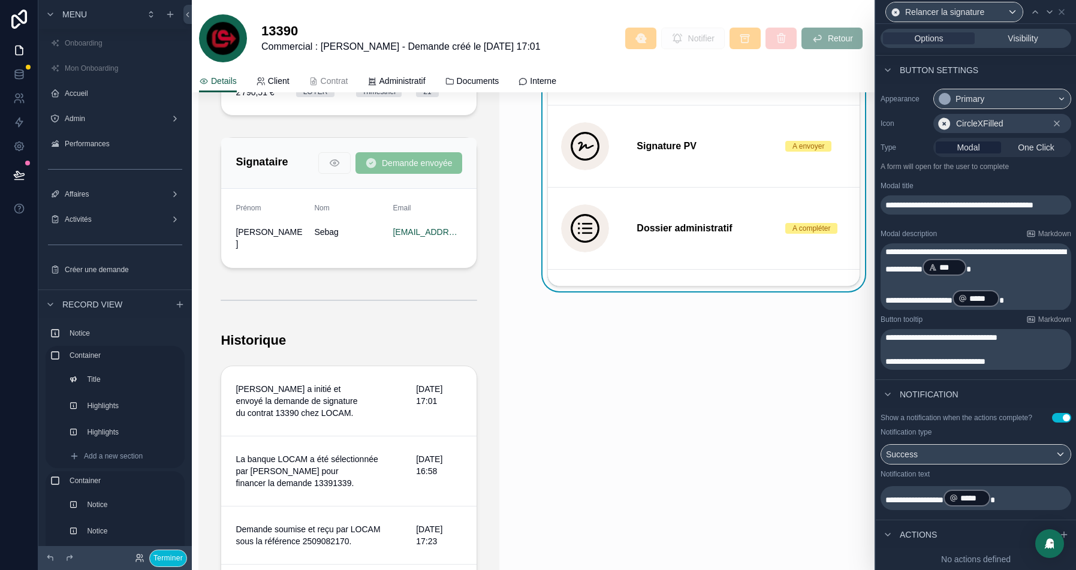
click at [886, 247] on span "**********" at bounding box center [975, 260] width 180 height 26
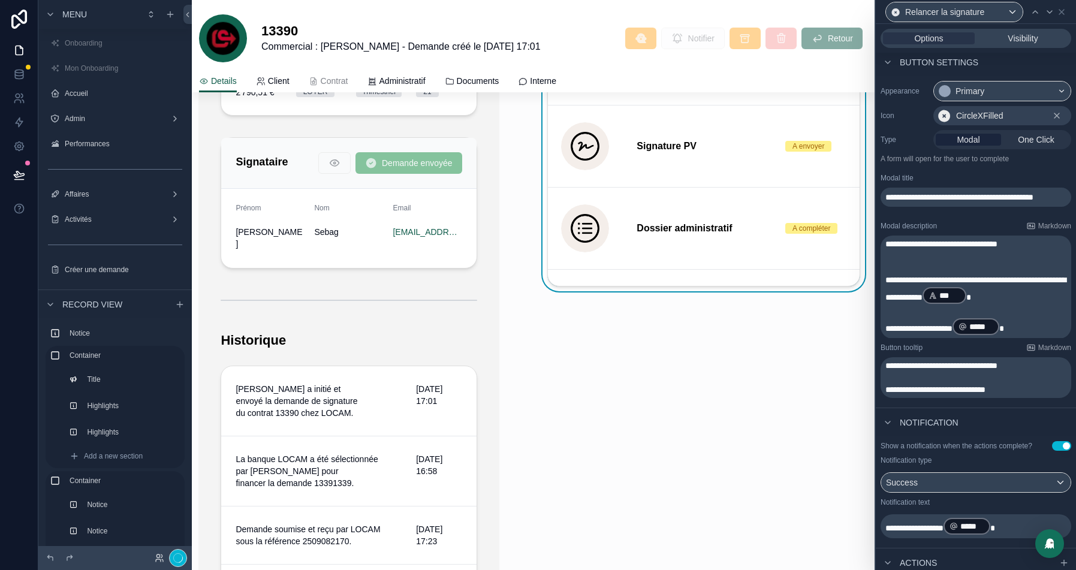
click at [1053, 258] on p "﻿" at bounding box center [976, 256] width 183 height 12
click at [1035, 14] on icon at bounding box center [1035, 12] width 10 height 10
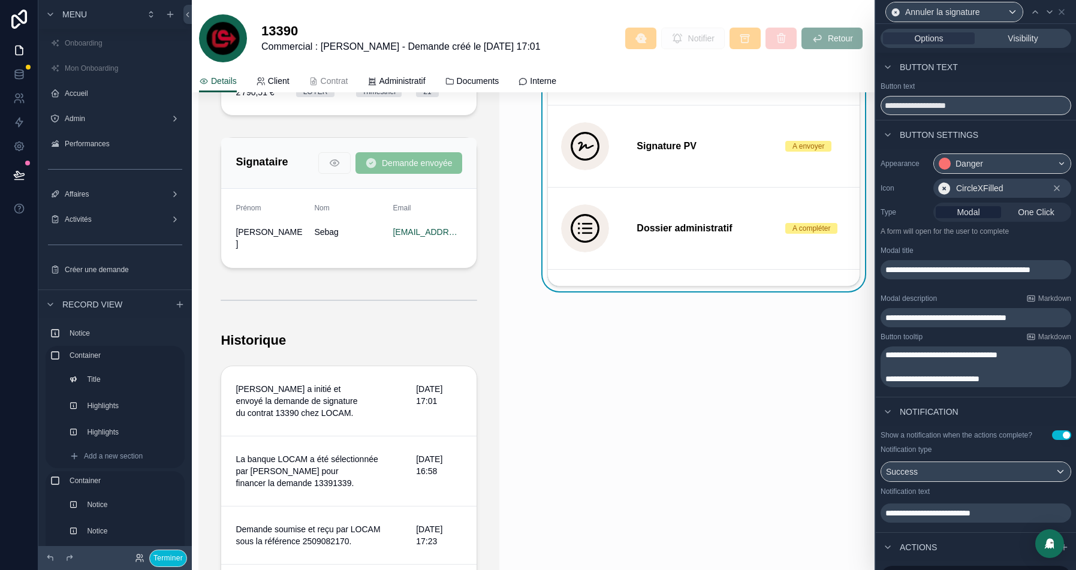
click at [886, 319] on span "**********" at bounding box center [945, 317] width 121 height 8
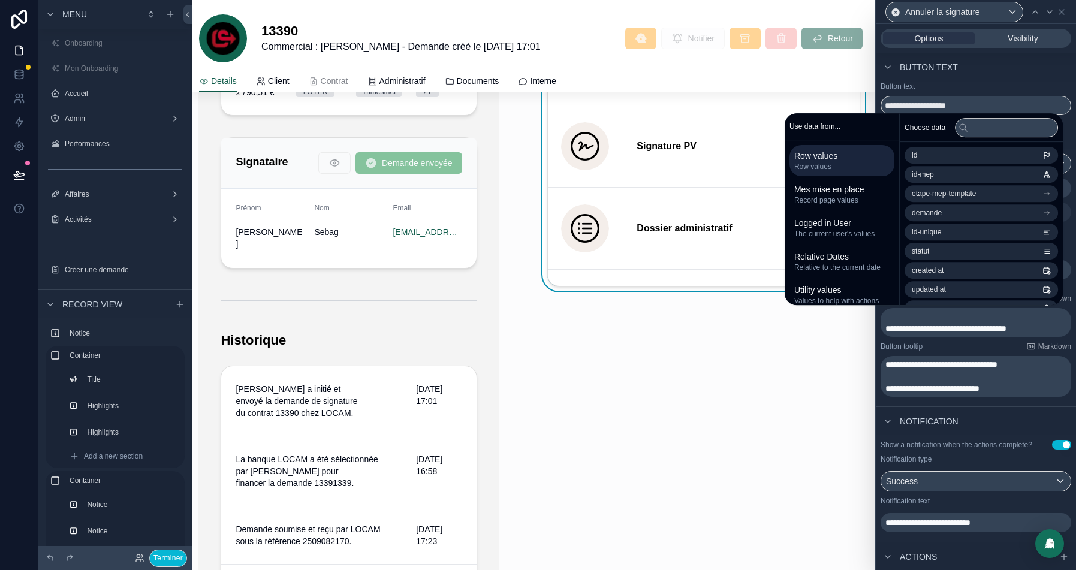
scroll to position [0, 0]
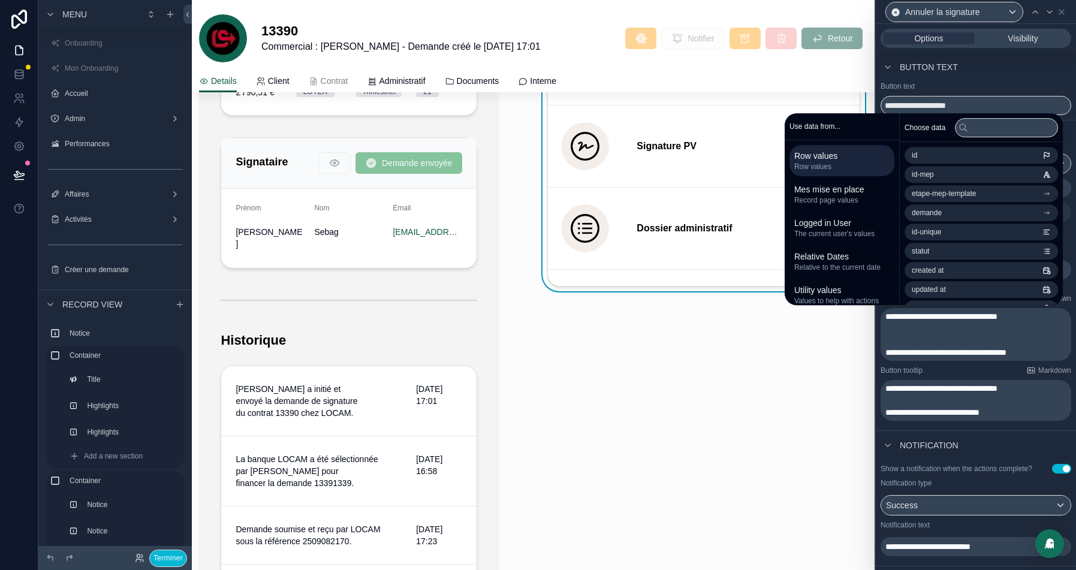
click at [985, 331] on p "﻿" at bounding box center [976, 328] width 183 height 12
click at [960, 408] on span "**********" at bounding box center [932, 412] width 94 height 8
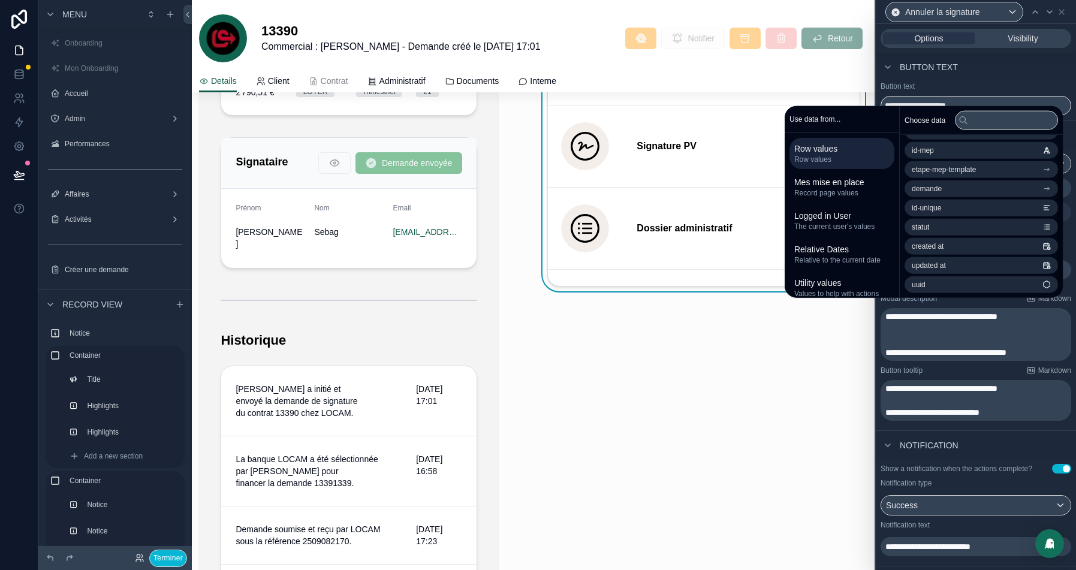
scroll to position [161, 0]
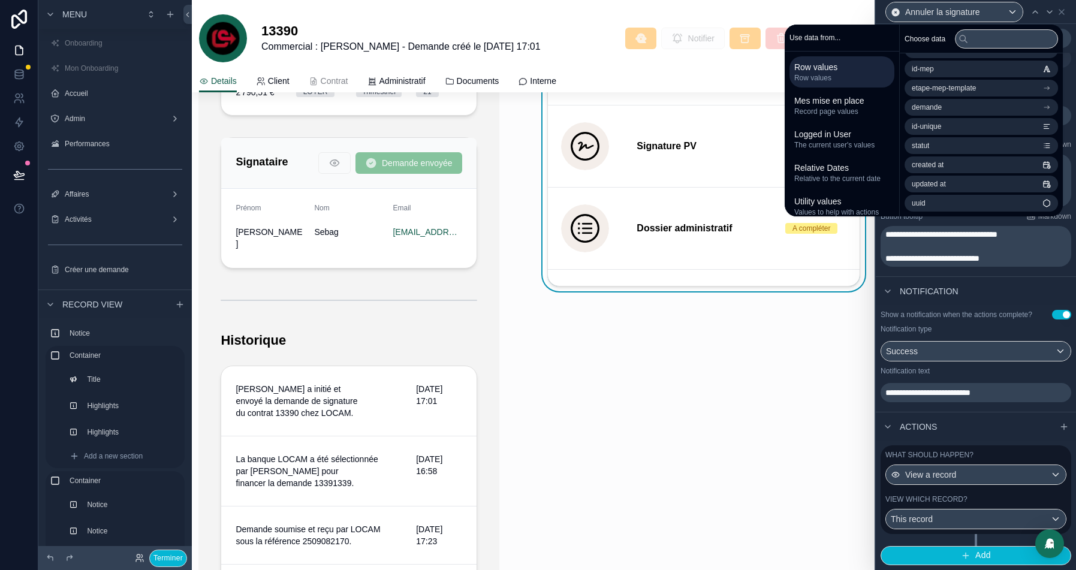
click at [982, 425] on div "Actions" at bounding box center [975, 426] width 200 height 29
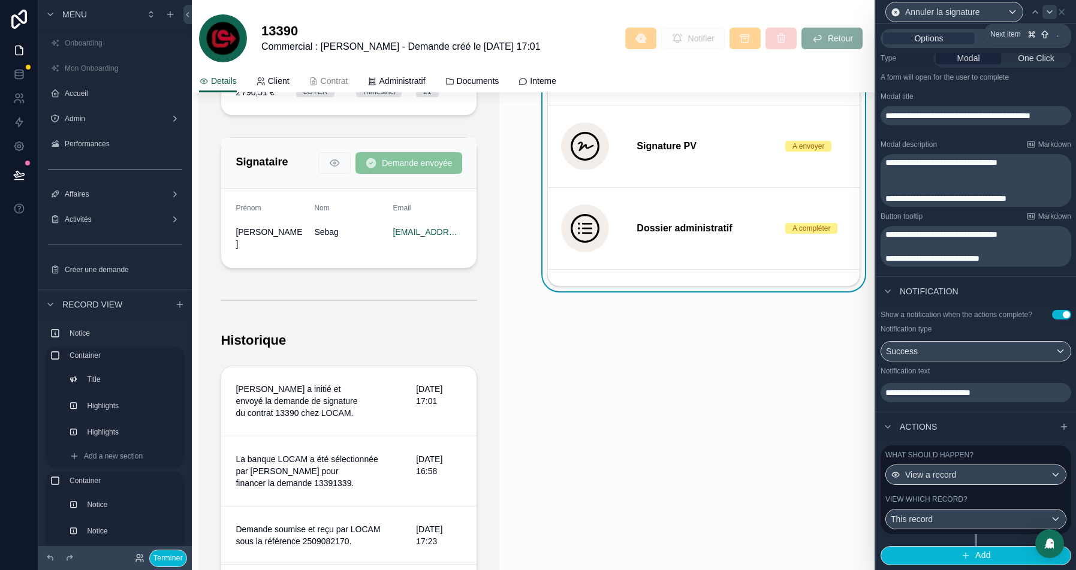
click at [1049, 13] on icon at bounding box center [1049, 12] width 5 height 2
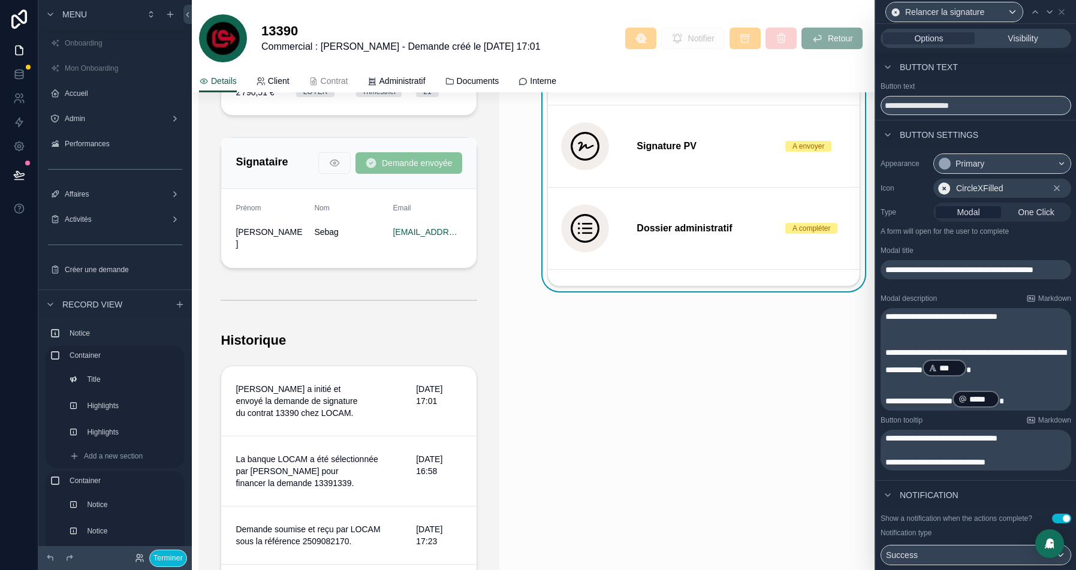
scroll to position [108, 0]
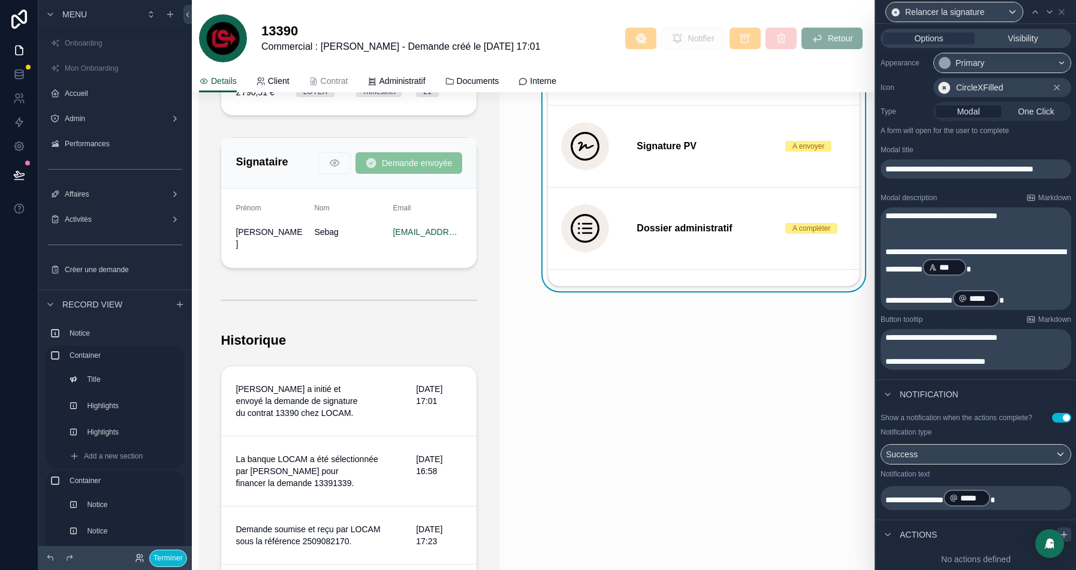
click at [1068, 532] on div at bounding box center [1063, 534] width 14 height 14
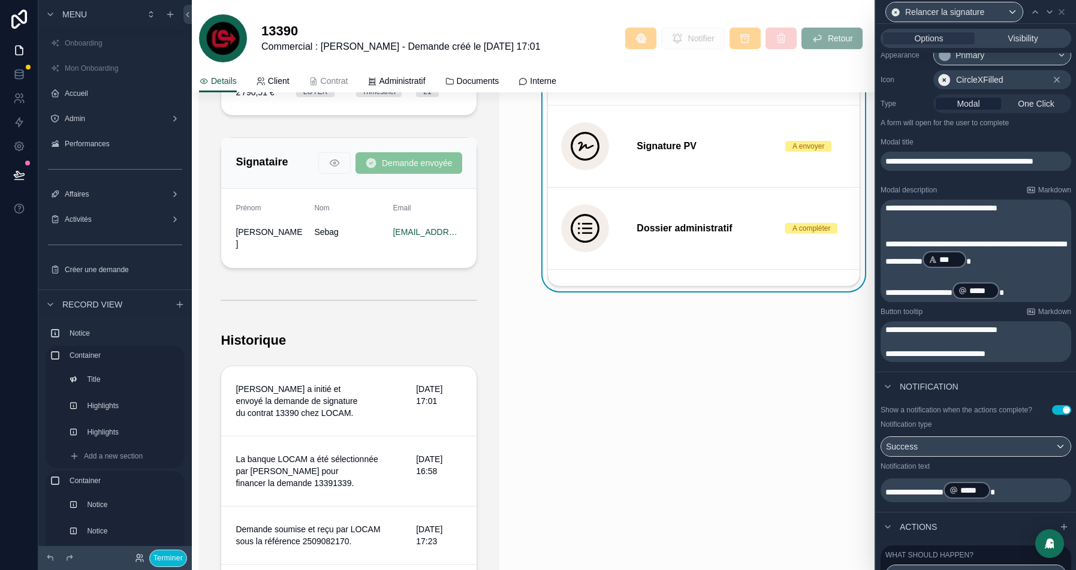
scroll to position [171, 0]
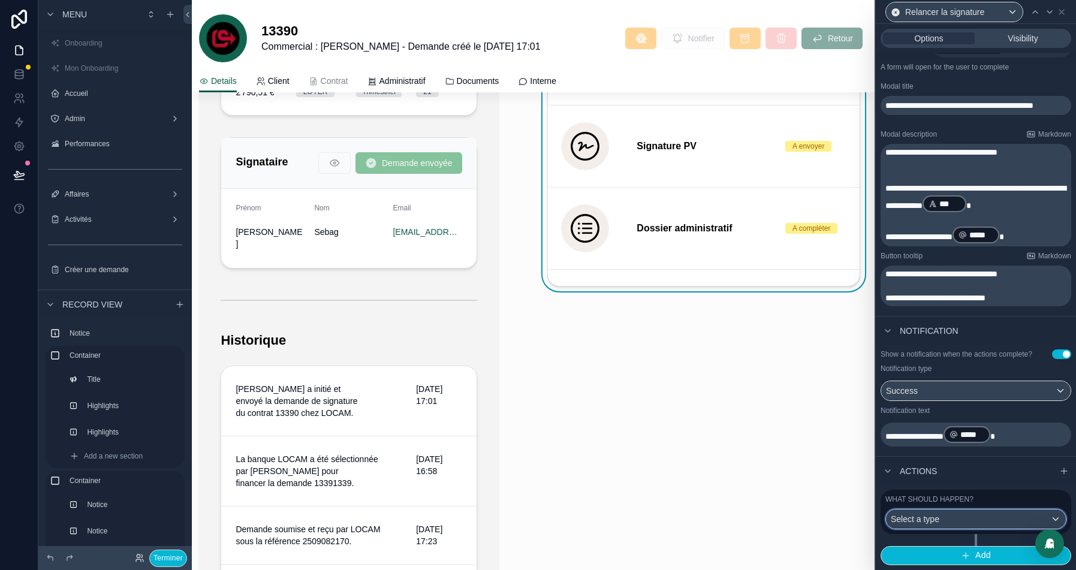
click at [959, 519] on div "Select a type" at bounding box center [976, 518] width 180 height 19
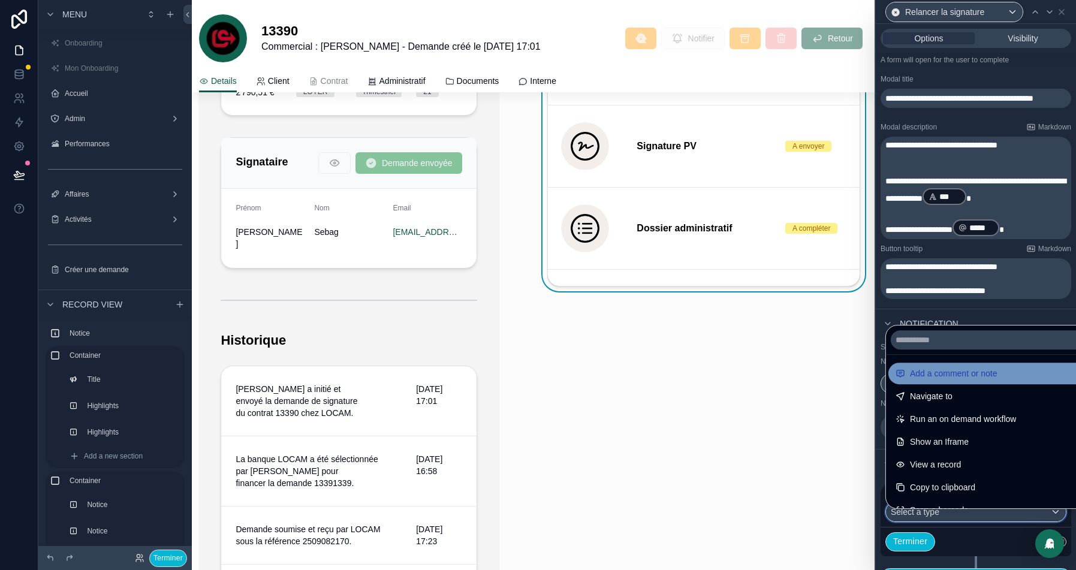
scroll to position [70, 0]
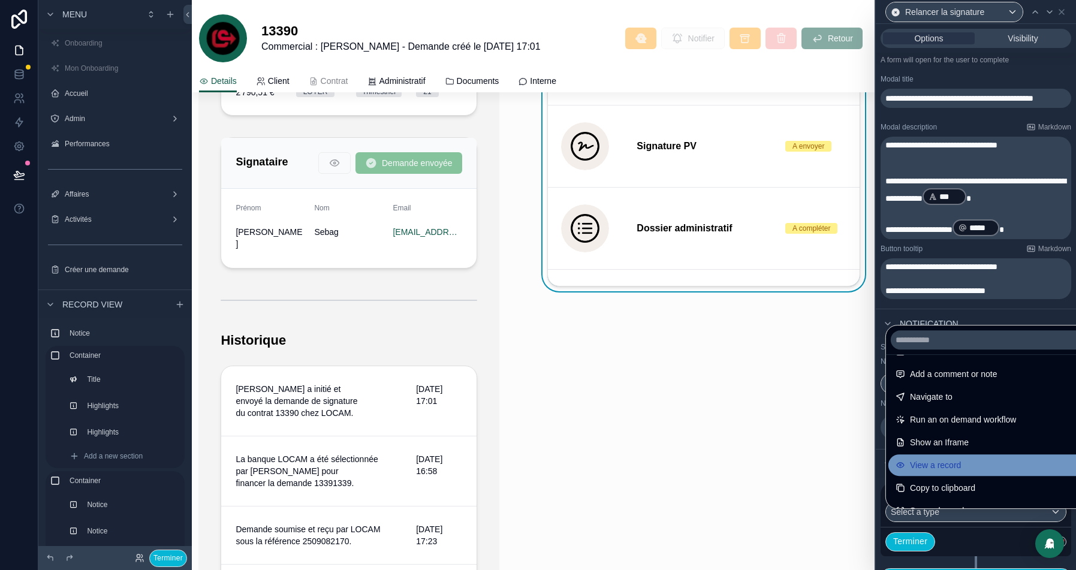
click at [943, 461] on span "View a record" at bounding box center [935, 465] width 51 height 14
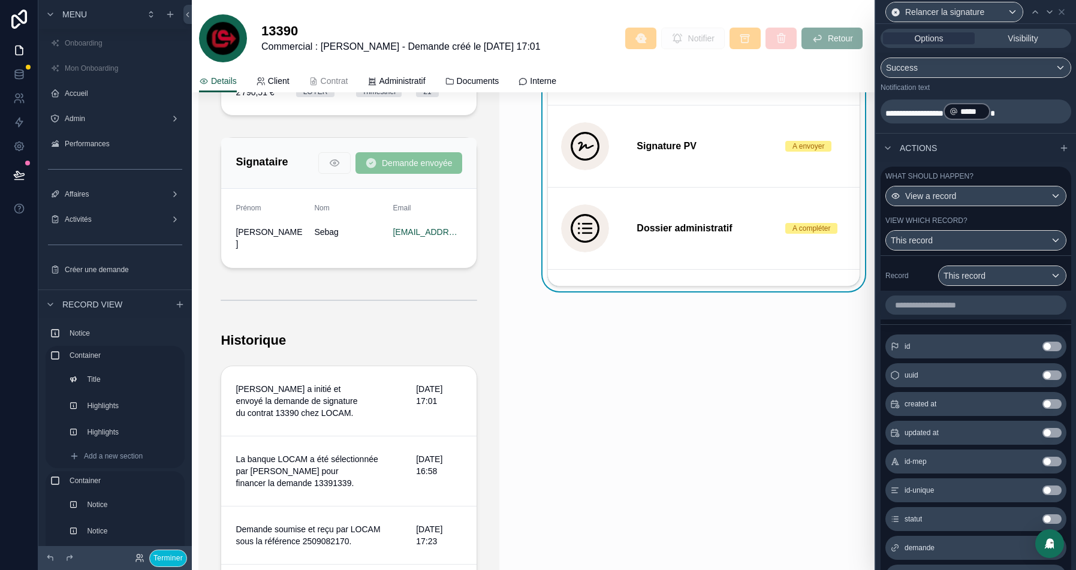
scroll to position [628, 0]
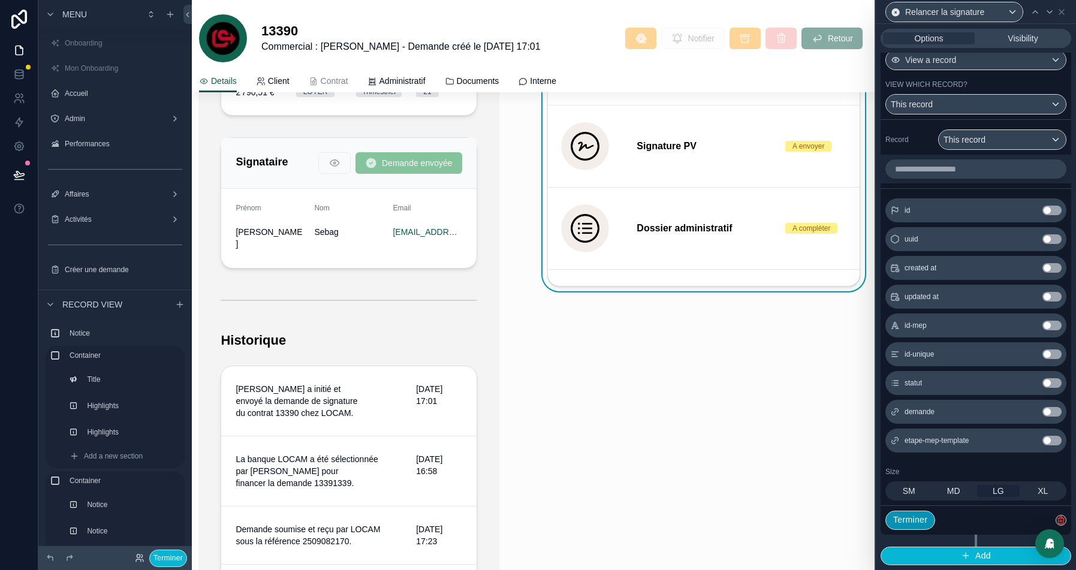
click at [926, 524] on button "Terminer" at bounding box center [910, 519] width 50 height 19
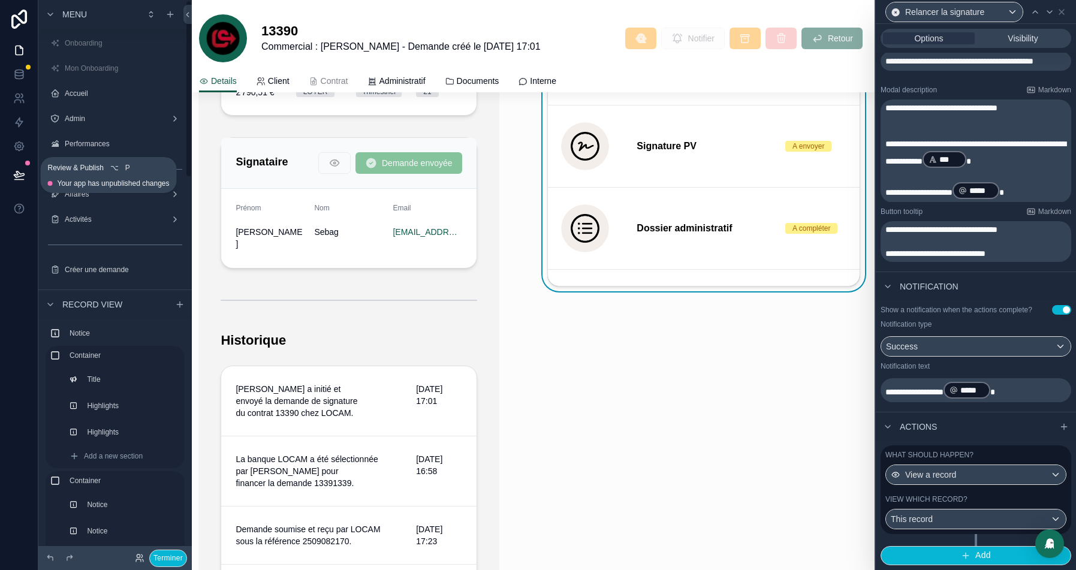
click at [19, 172] on icon at bounding box center [19, 175] width 12 height 12
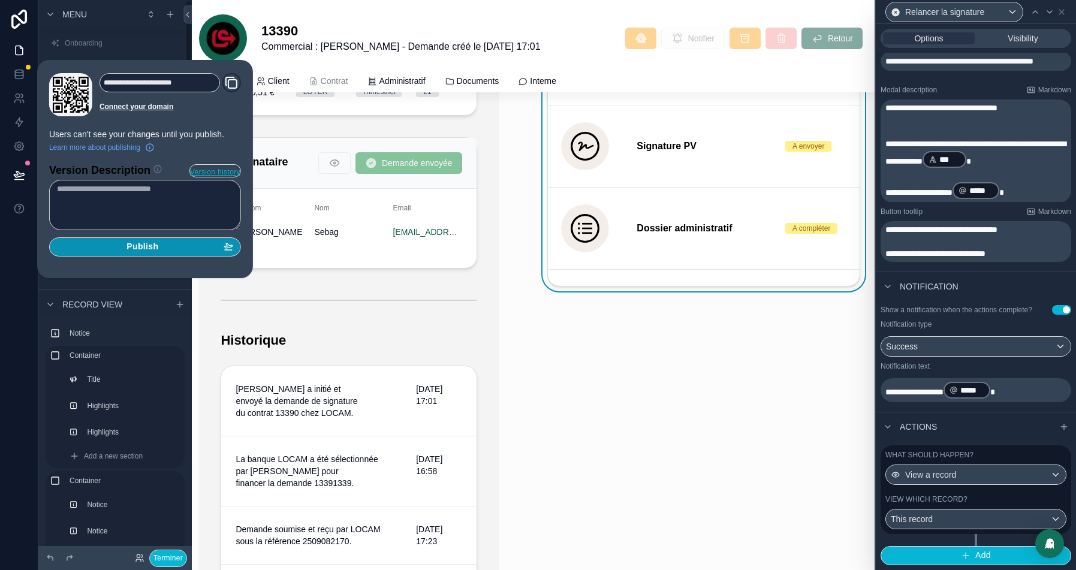
click at [161, 241] on div "Publish" at bounding box center [145, 246] width 176 height 11
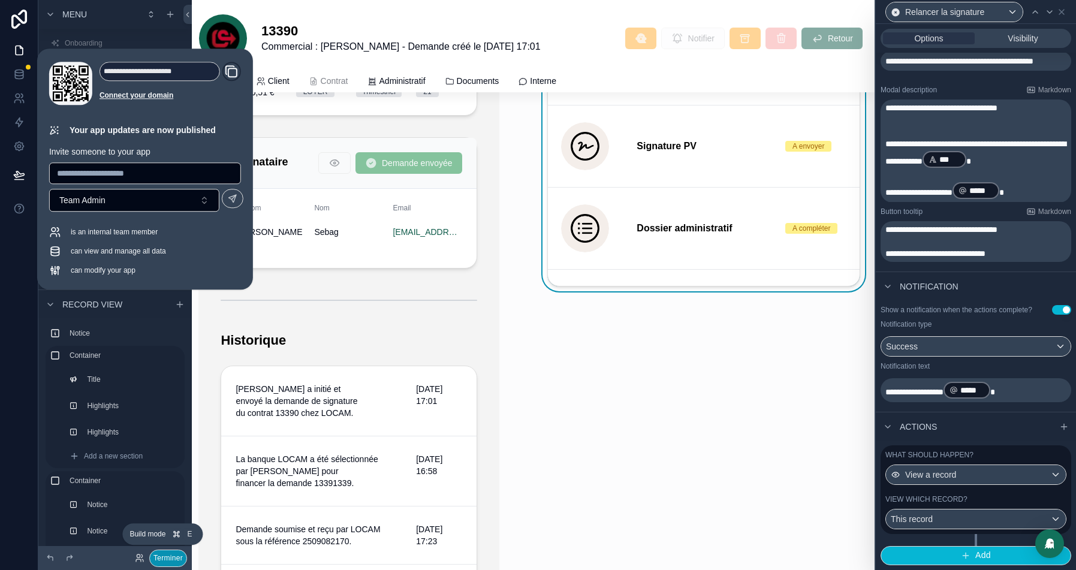
click at [167, 558] on button "Terminer" at bounding box center [168, 557] width 38 height 17
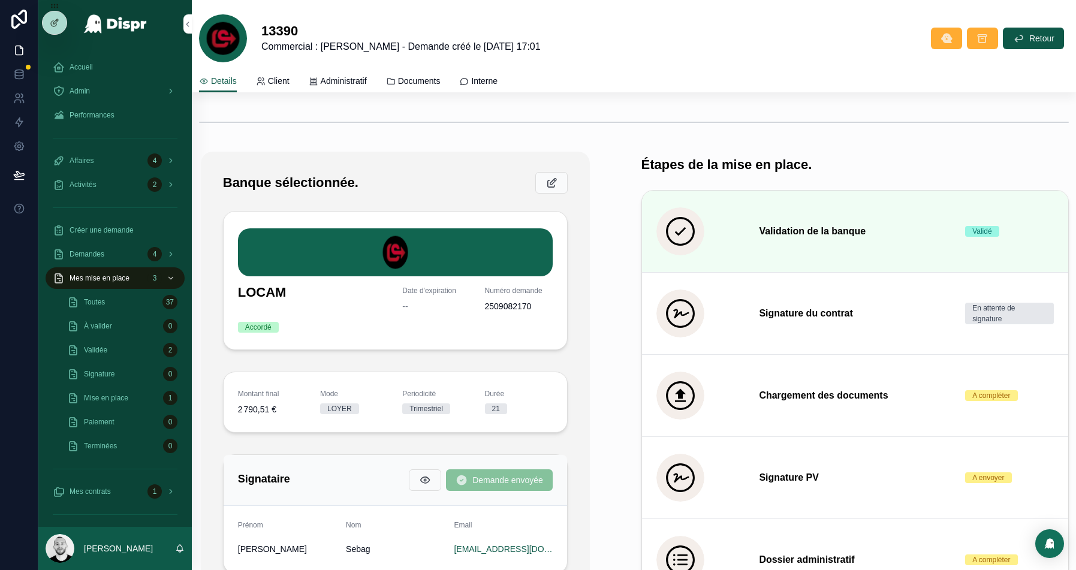
scroll to position [279, 0]
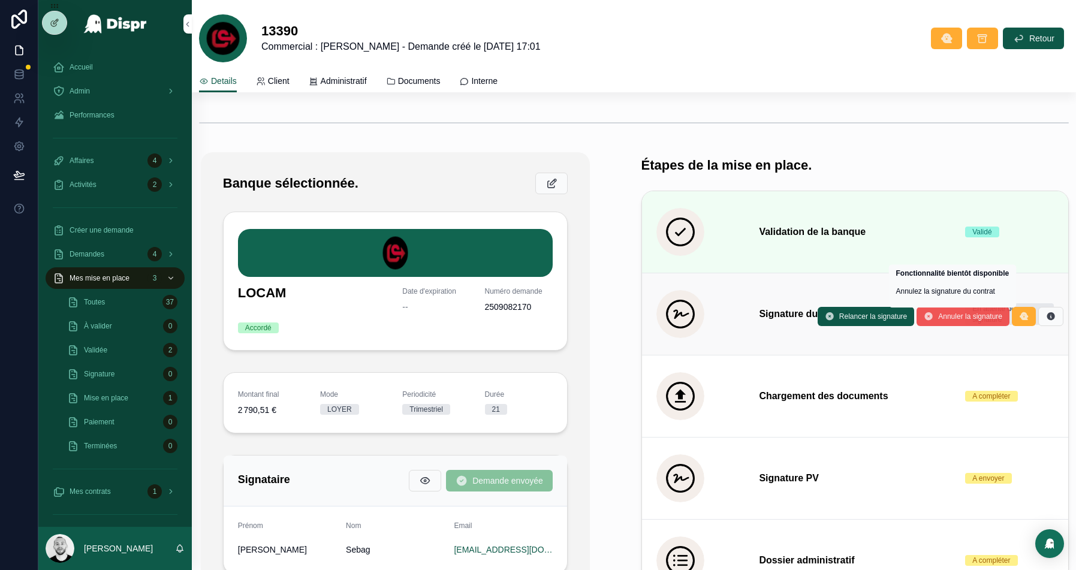
click at [972, 316] on span "Annuler la signature" at bounding box center [970, 317] width 64 height 10
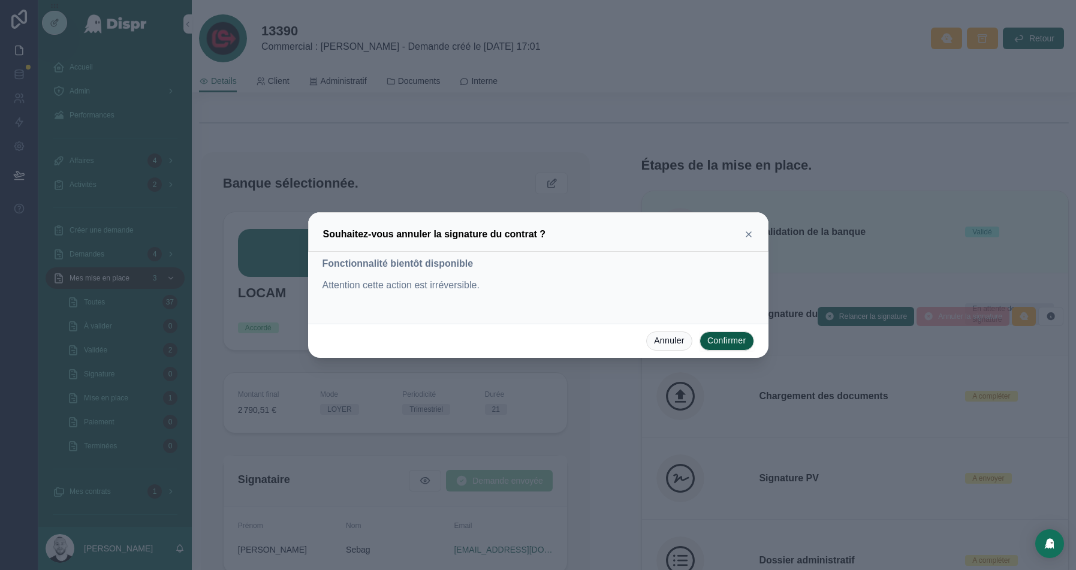
click at [750, 236] on icon at bounding box center [748, 234] width 5 height 5
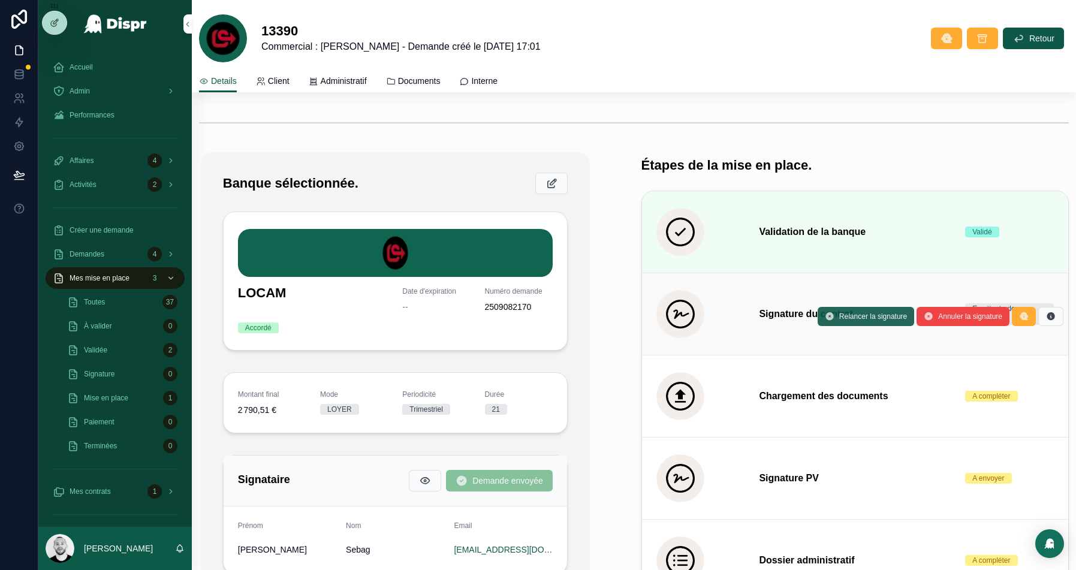
click at [875, 319] on span "Relancer la signature" at bounding box center [873, 317] width 68 height 10
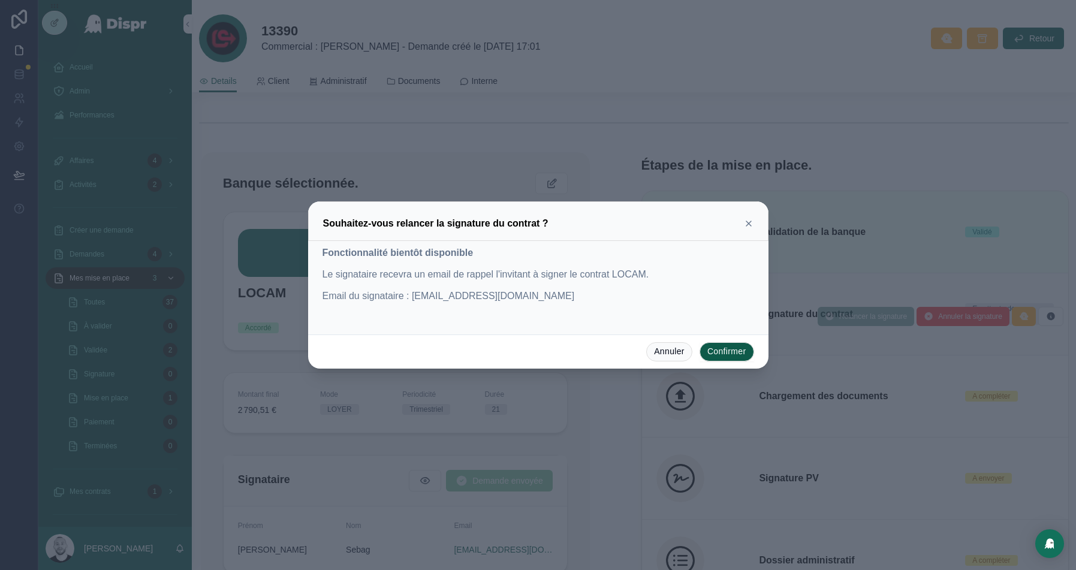
click at [750, 225] on icon at bounding box center [749, 224] width 10 height 10
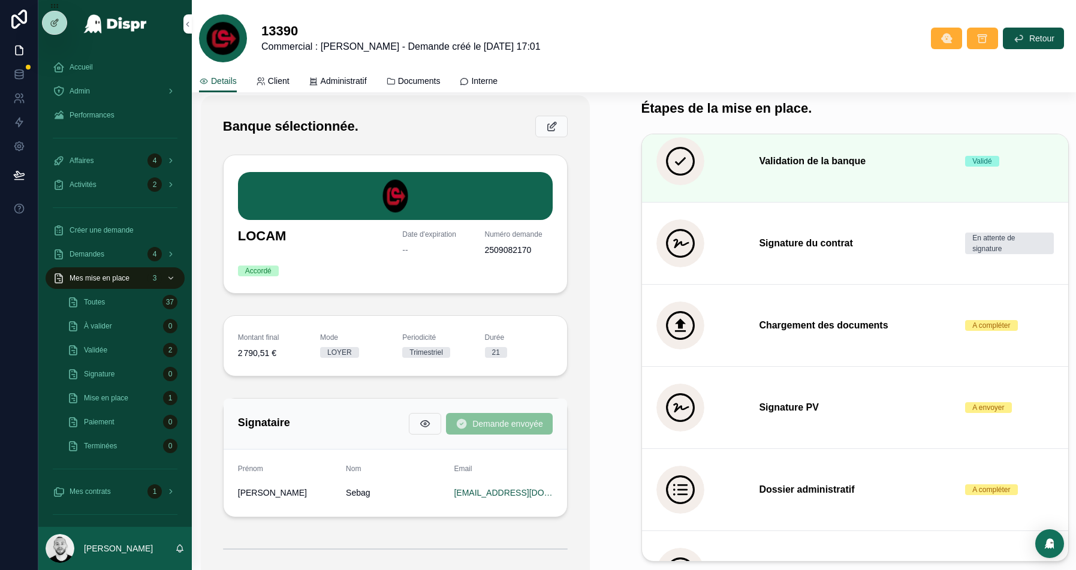
scroll to position [334, 0]
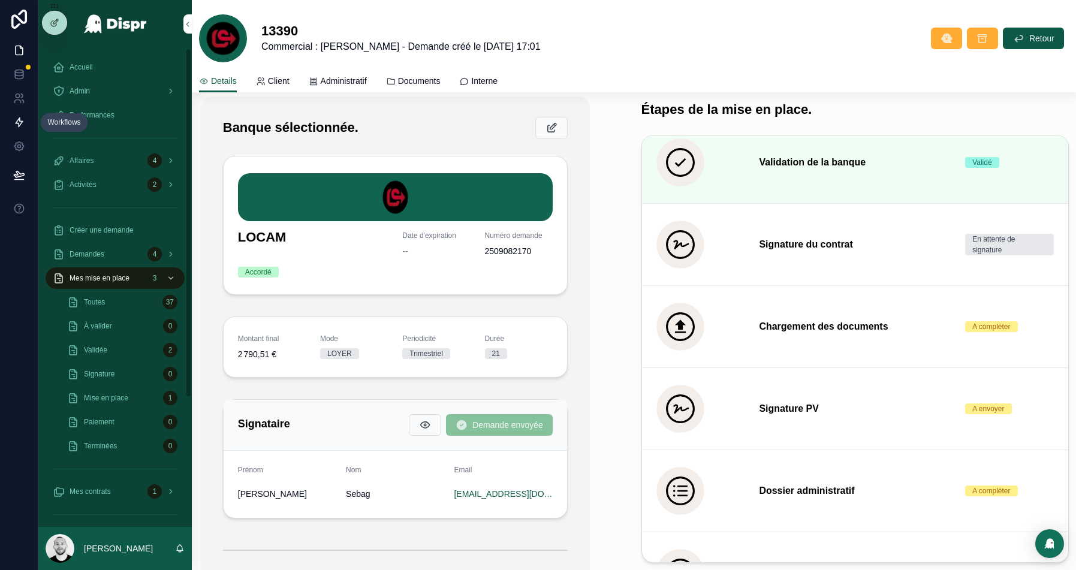
click at [26, 115] on link at bounding box center [19, 122] width 38 height 24
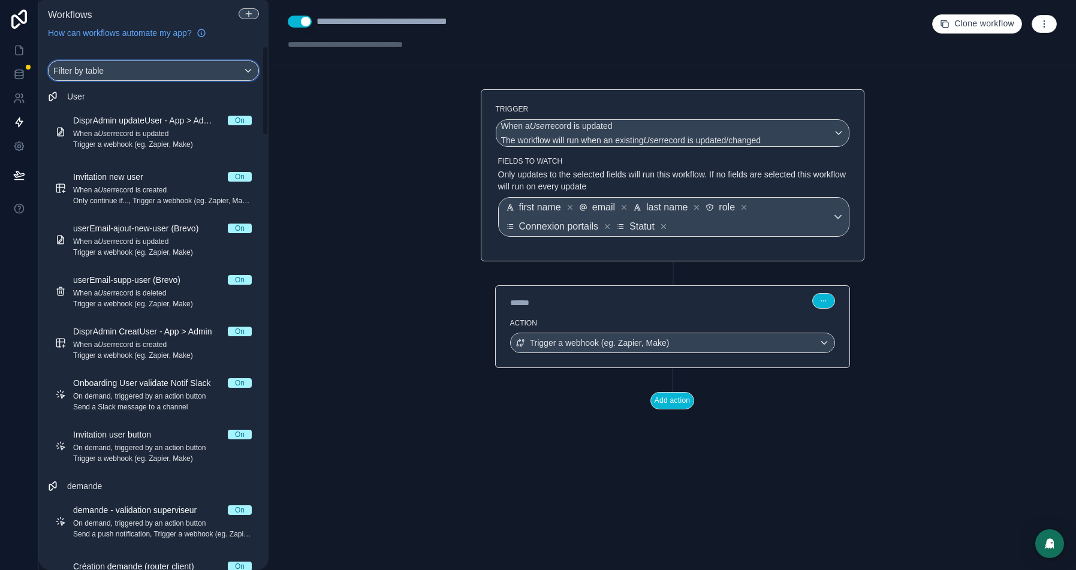
click at [188, 67] on div "Filter by table" at bounding box center [154, 70] width 210 height 19
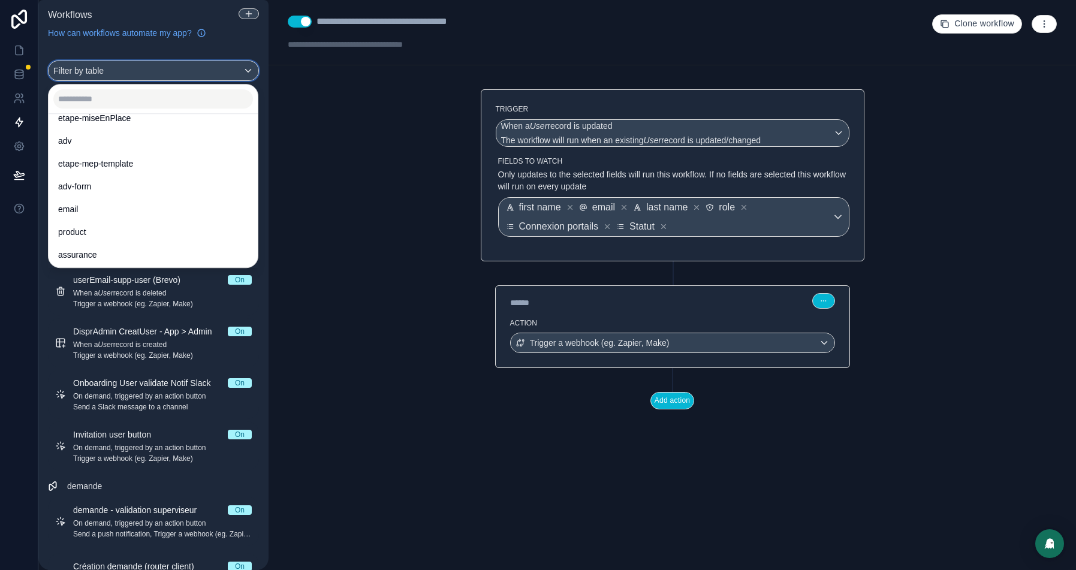
scroll to position [691, 0]
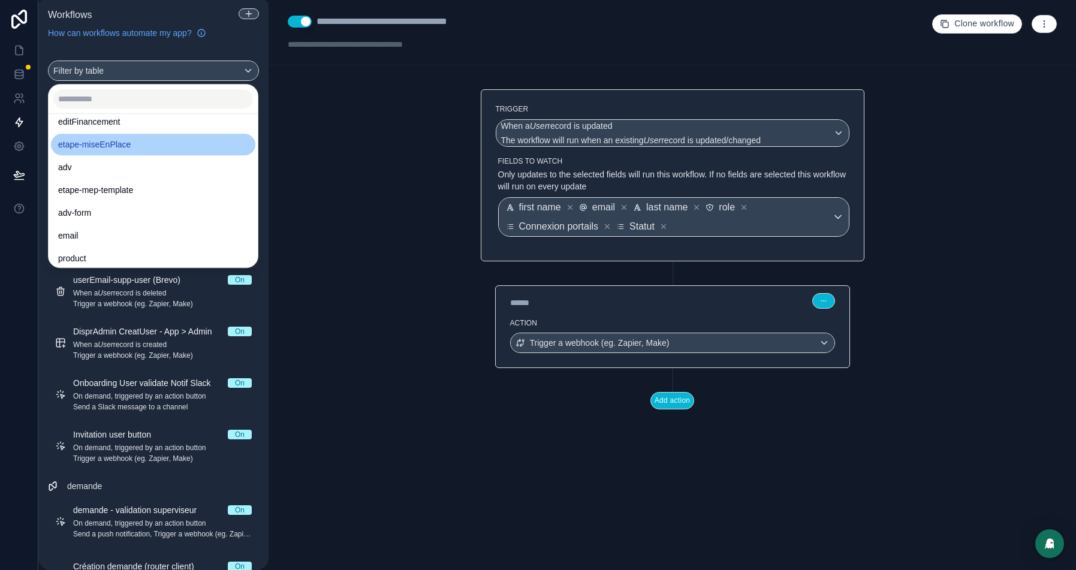
click at [141, 147] on div "etape-miseEnPlace" at bounding box center [153, 144] width 190 height 14
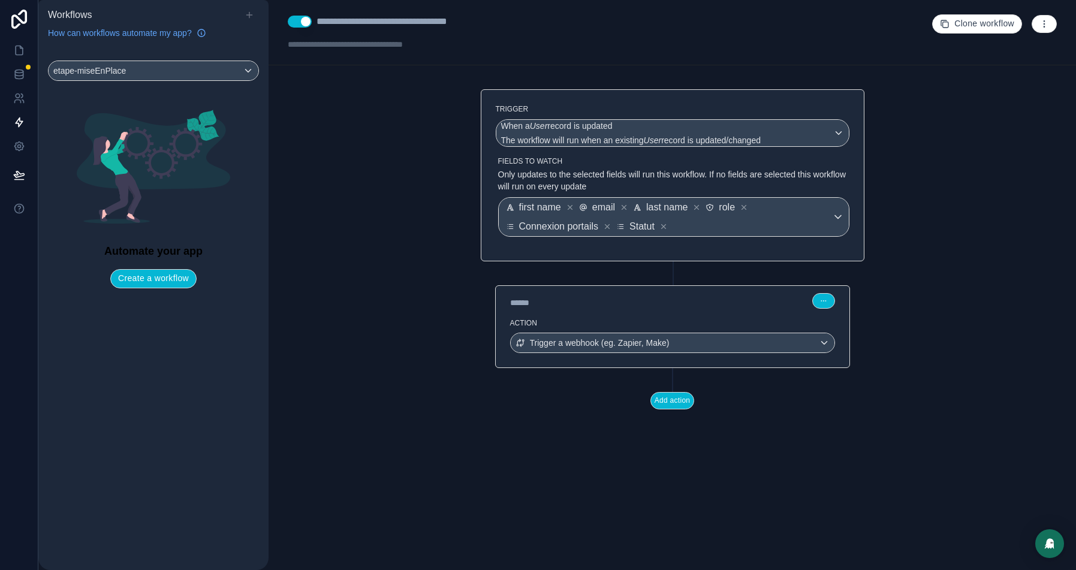
click at [252, 12] on icon at bounding box center [249, 15] width 10 height 10
click at [155, 282] on div "etape-miseEnPlace Automate your app Create a workflow" at bounding box center [153, 308] width 230 height 524
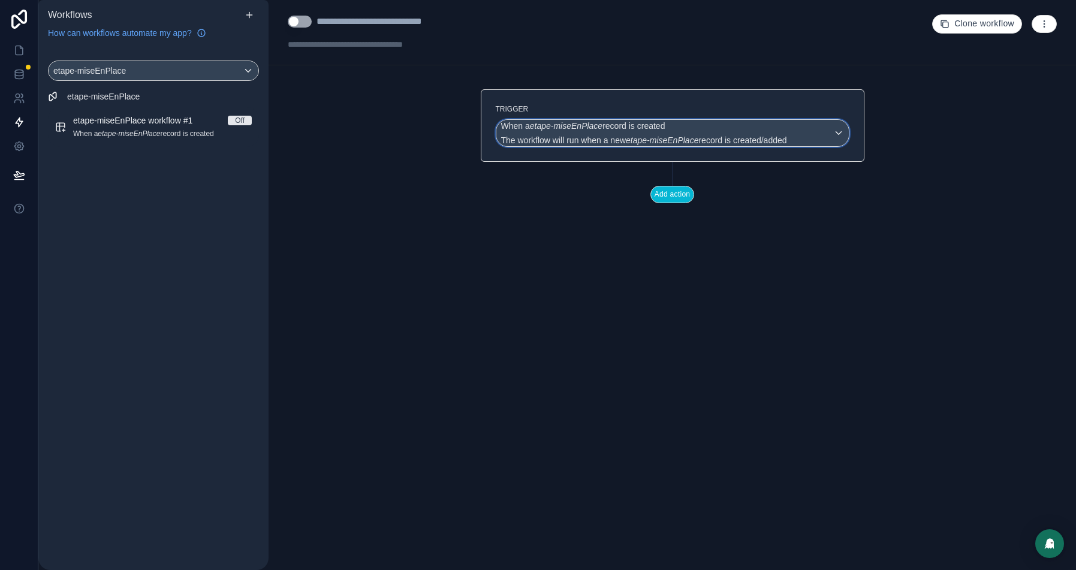
click at [593, 128] on em "etape-miseEnPlace" at bounding box center [566, 126] width 72 height 10
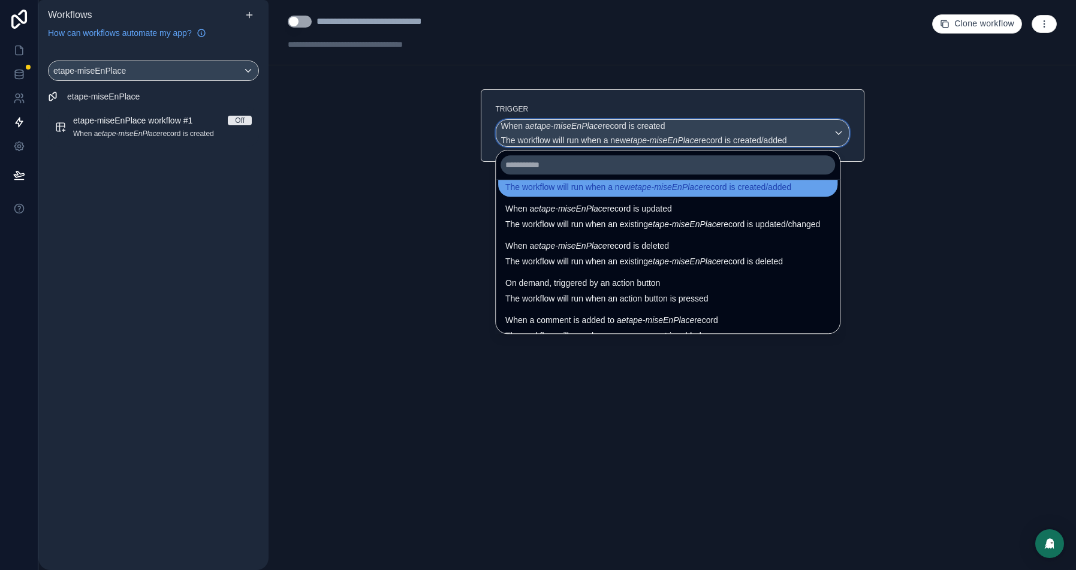
scroll to position [43, 0]
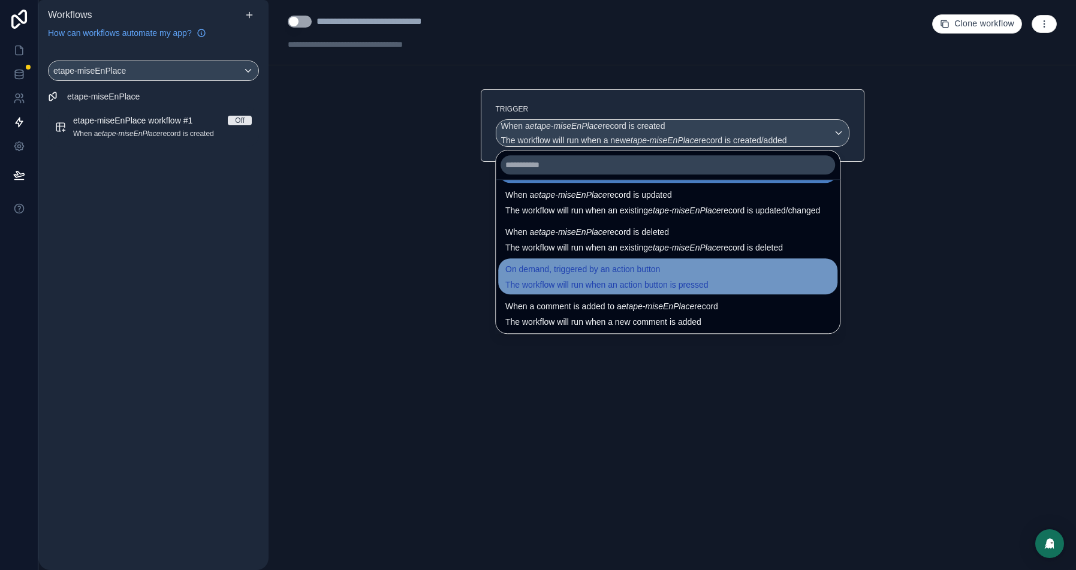
click at [593, 271] on span "On demand, triggered by an action button" at bounding box center [582, 269] width 155 height 14
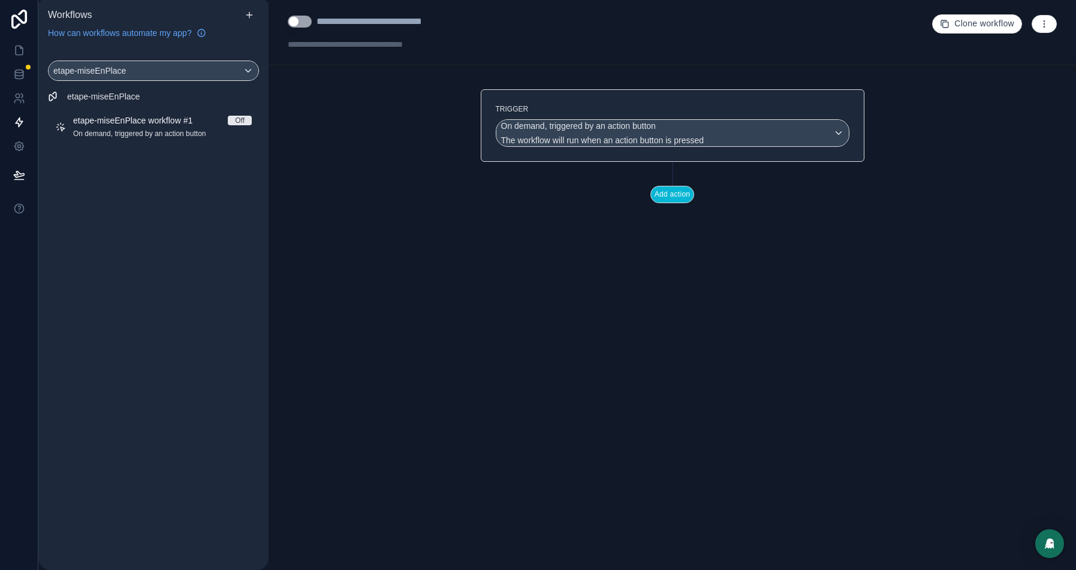
click at [361, 20] on div "**********" at bounding box center [397, 21] width 162 height 14
type div "**********"
click at [295, 22] on button "Use setting" at bounding box center [300, 22] width 24 height 12
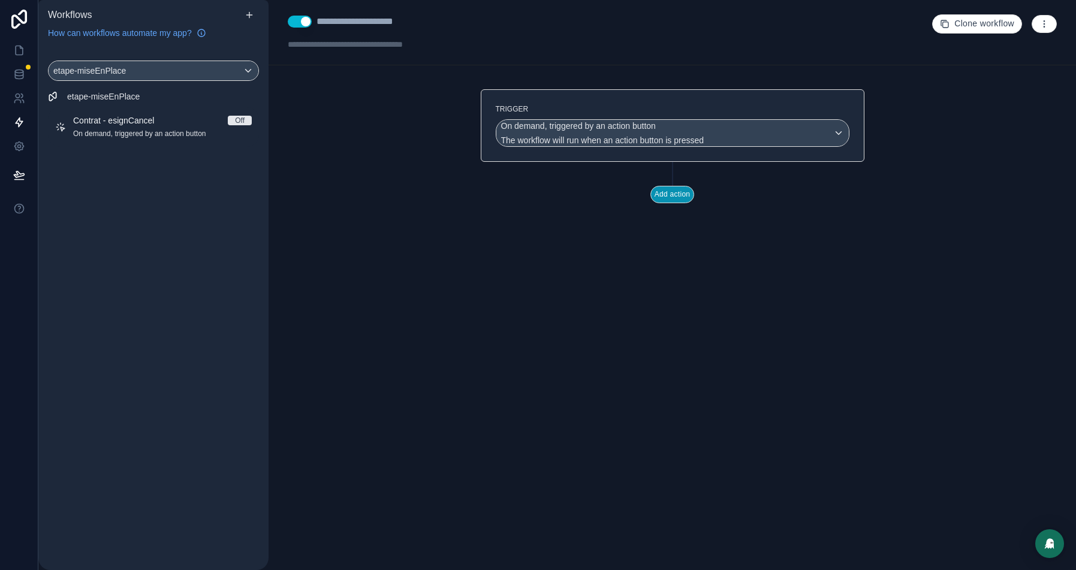
click at [671, 191] on button "Add action" at bounding box center [672, 194] width 44 height 17
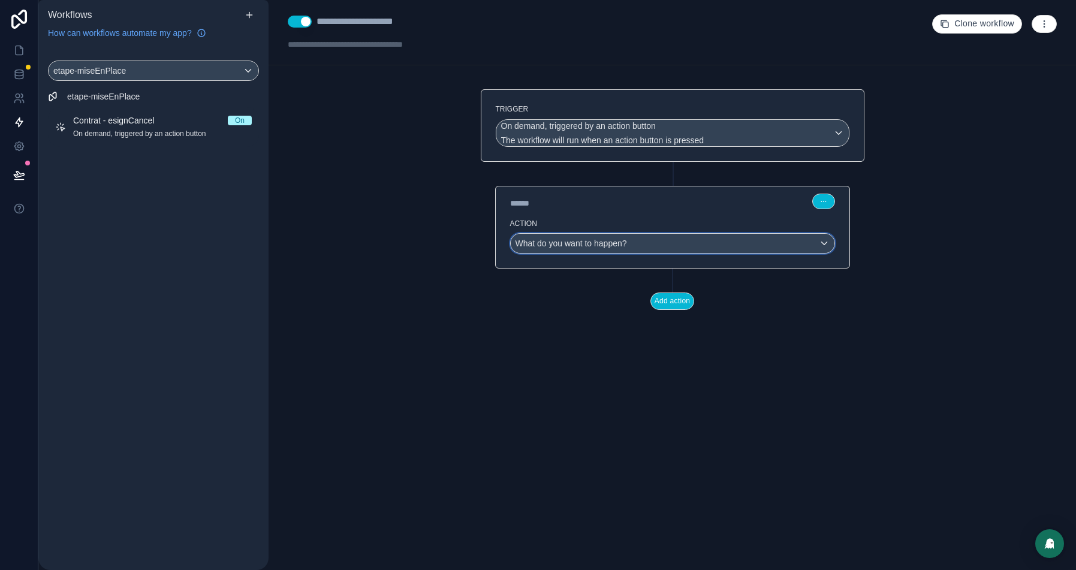
click at [693, 244] on div "What do you want to happen?" at bounding box center [672, 243] width 324 height 19
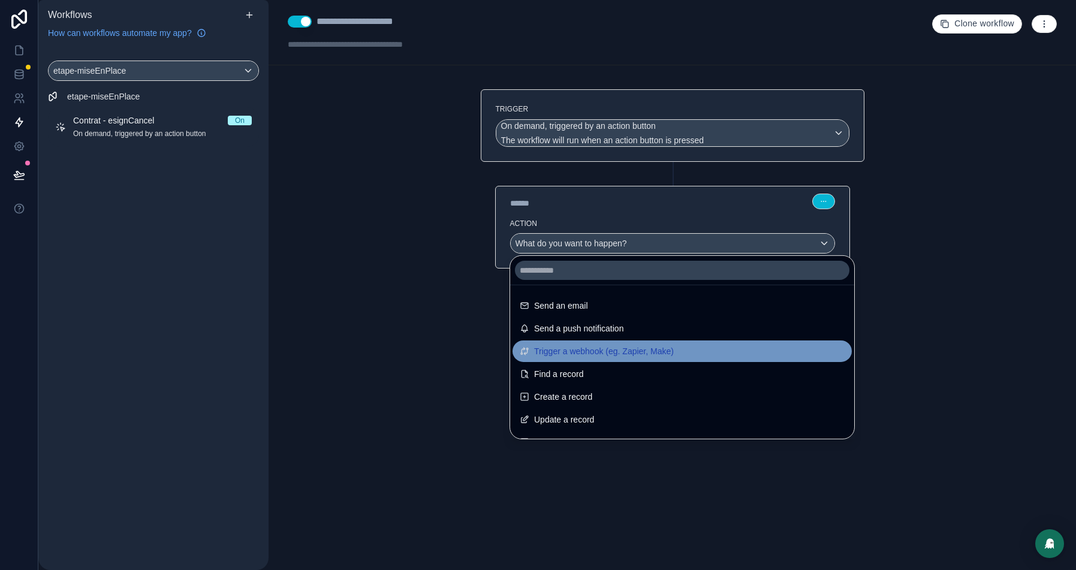
click at [608, 349] on span "Trigger a webhook (eg. Zapier, Make)" at bounding box center [604, 351] width 140 height 14
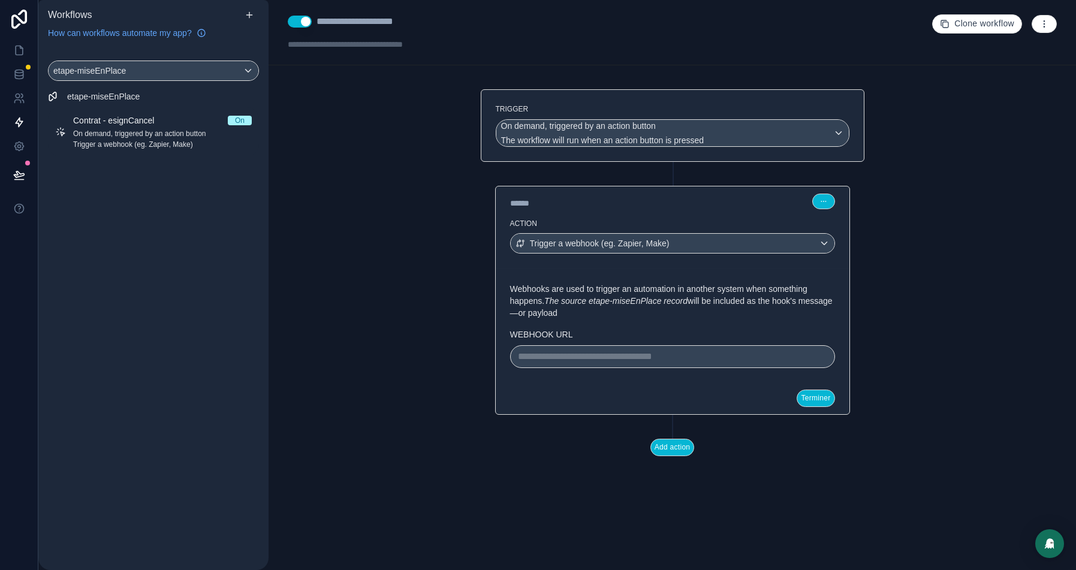
click at [635, 364] on div "**********" at bounding box center [672, 356] width 325 height 23
click at [649, 358] on p "**********" at bounding box center [672, 356] width 309 height 14
click at [395, 23] on div "**********" at bounding box center [372, 21] width 113 height 14
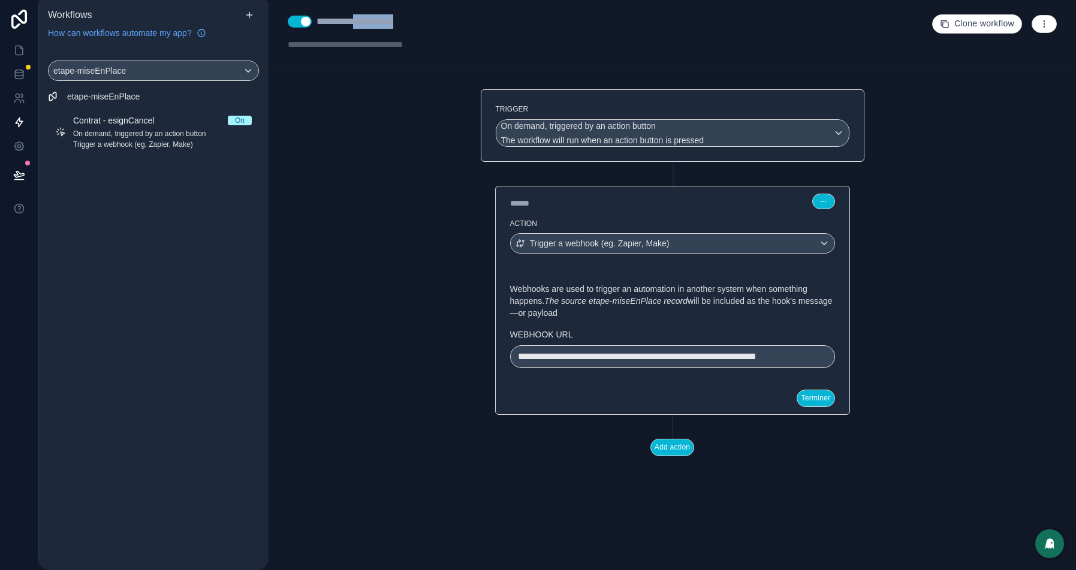
type div "**********"
copy div "**********"
click at [591, 364] on p "**********" at bounding box center [672, 356] width 309 height 14
click at [812, 406] on button "Terminer" at bounding box center [815, 397] width 38 height 17
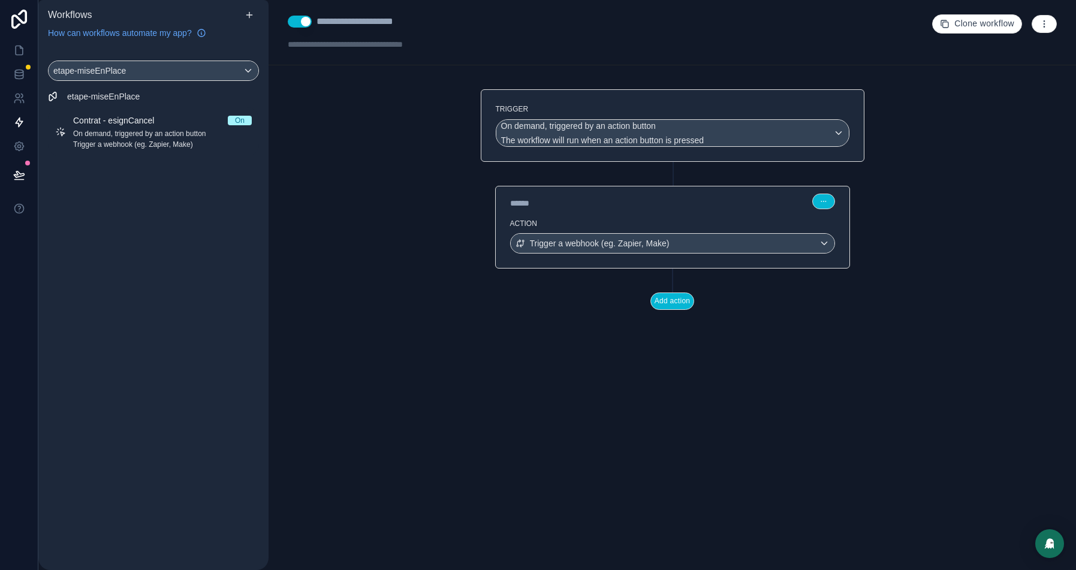
click at [1049, 26] on button "button" at bounding box center [1043, 24] width 25 height 18
click at [1022, 51] on span "Test workflow" at bounding box center [1012, 52] width 58 height 10
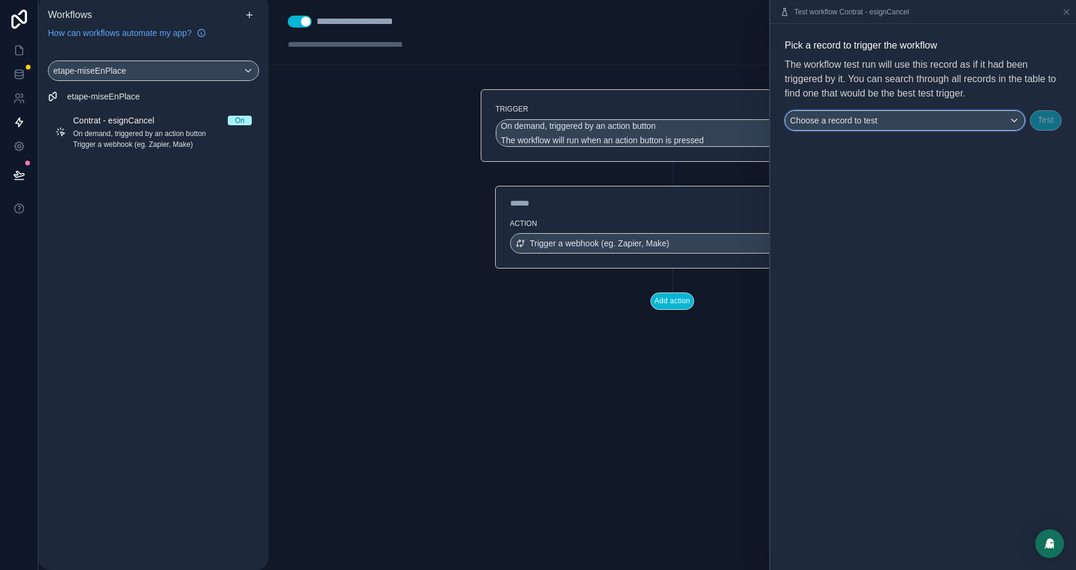
click at [959, 122] on div "Choose a record to test" at bounding box center [904, 120] width 239 height 19
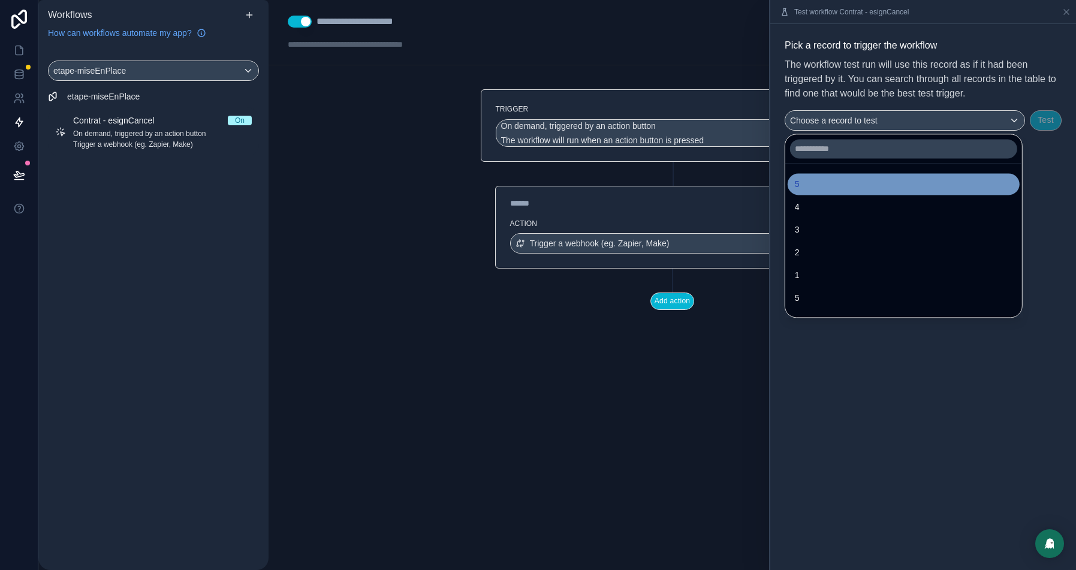
click at [841, 182] on div "5" at bounding box center [902, 184] width 217 height 14
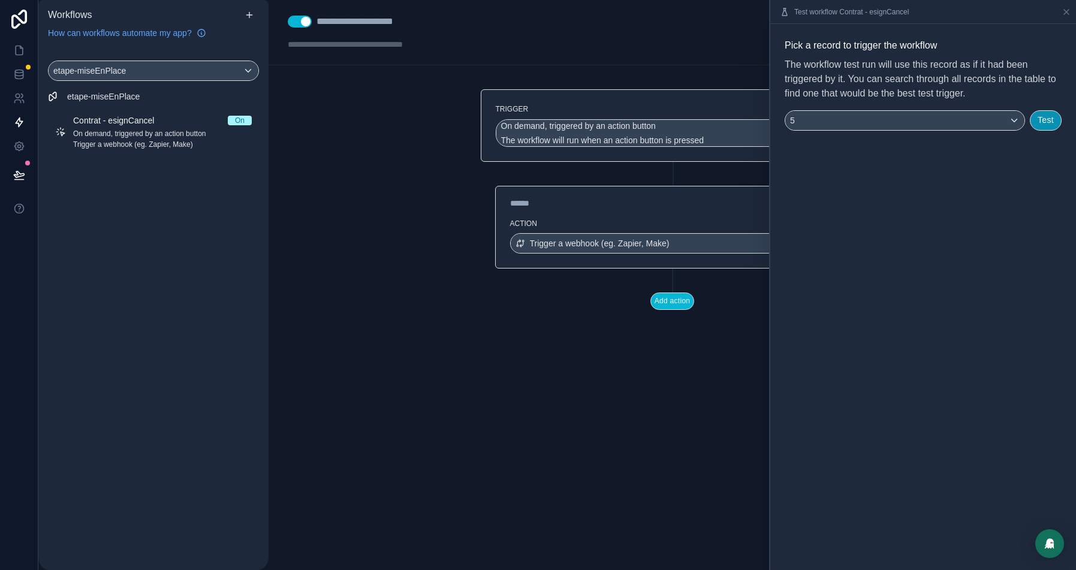
click at [1041, 122] on button "Test" at bounding box center [1045, 120] width 32 height 20
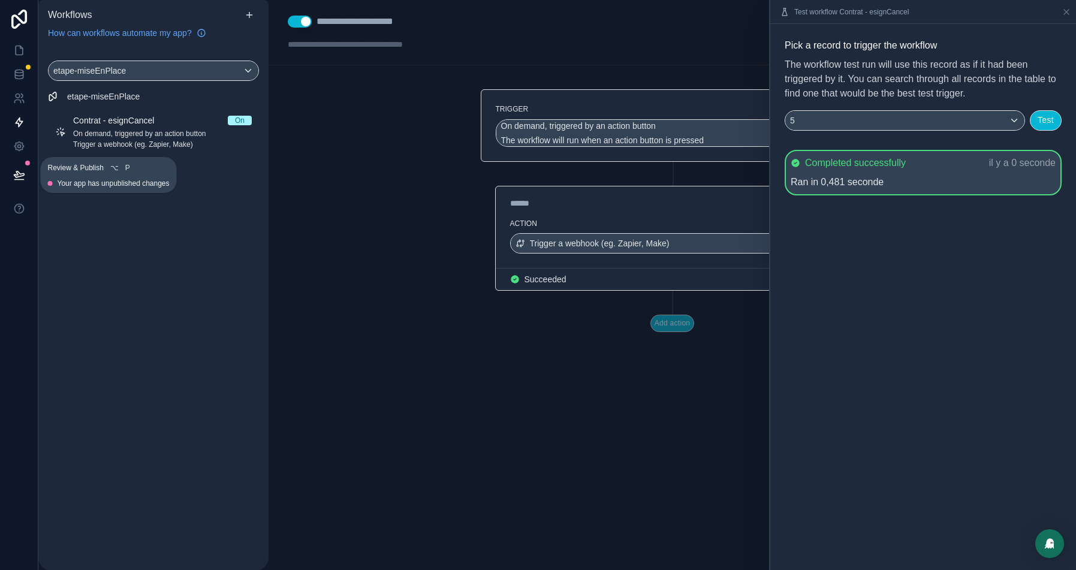
click at [14, 174] on icon at bounding box center [19, 174] width 10 height 6
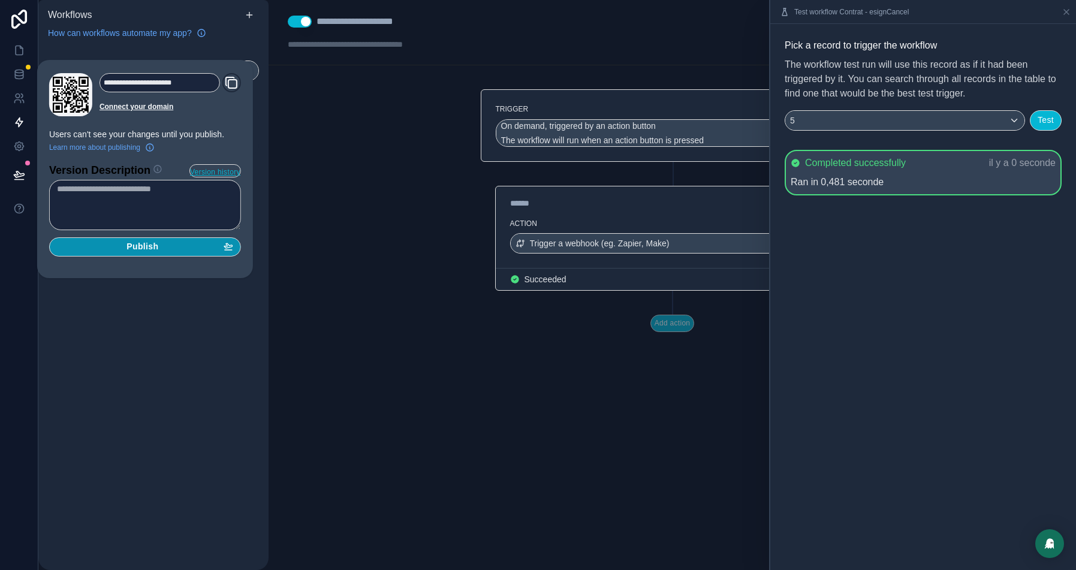
click at [184, 247] on div "Publish" at bounding box center [145, 246] width 176 height 11
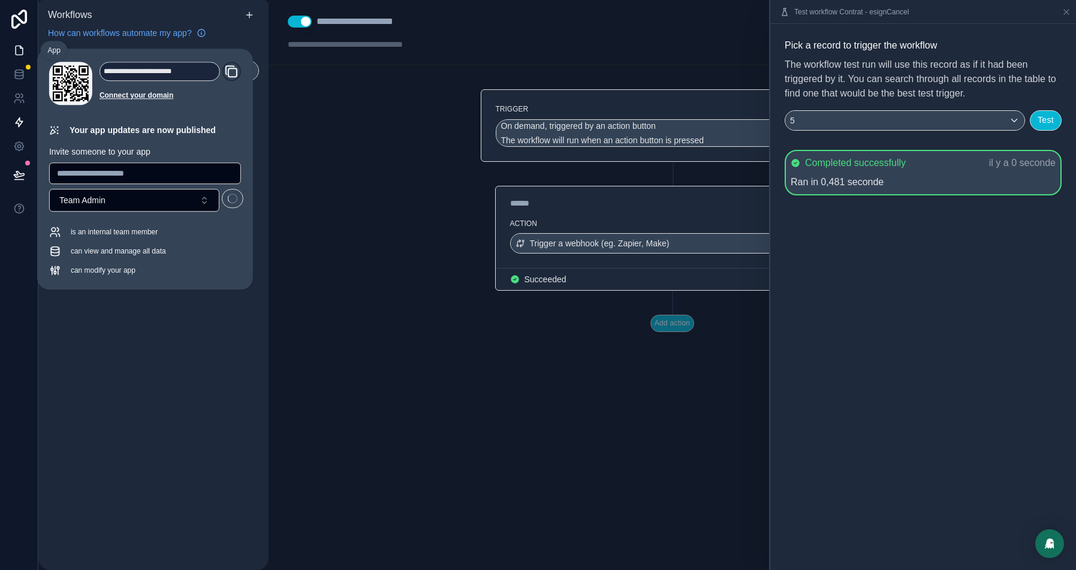
click at [11, 42] on link at bounding box center [19, 50] width 38 height 24
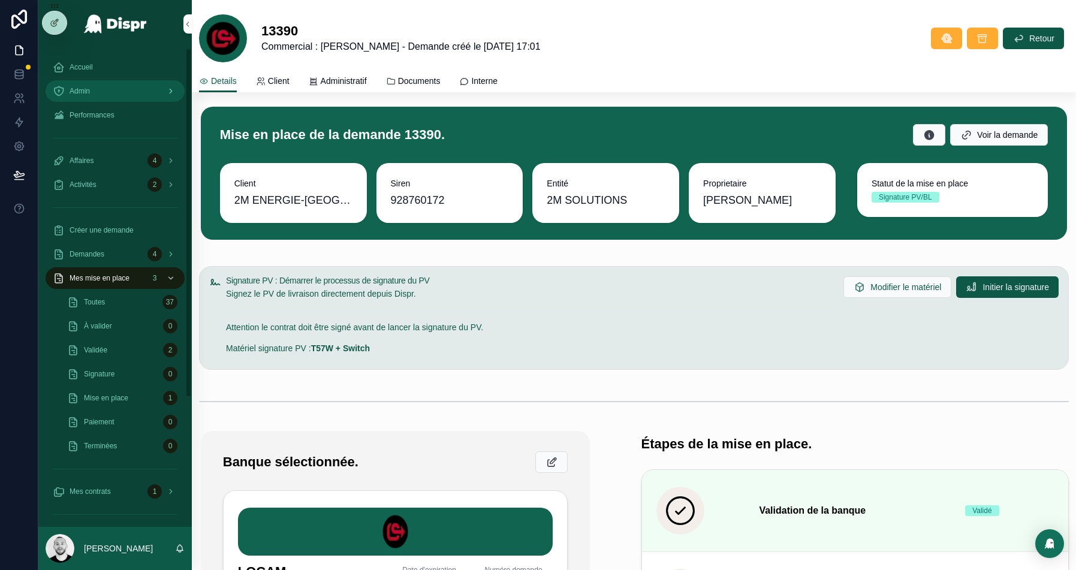
click at [119, 97] on div "Admin" at bounding box center [115, 90] width 125 height 19
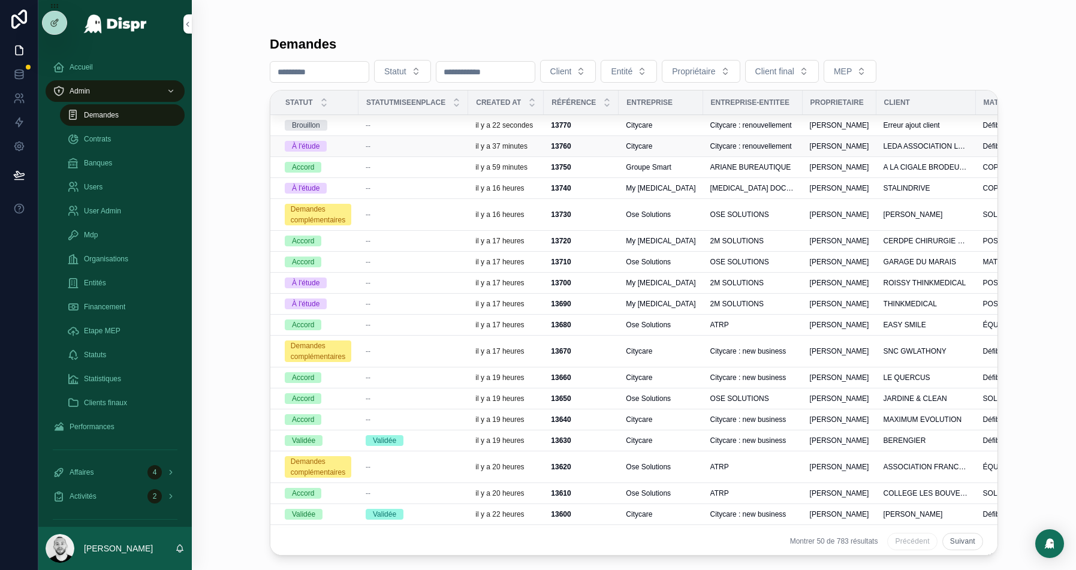
click at [379, 146] on div "--" at bounding box center [412, 146] width 95 height 10
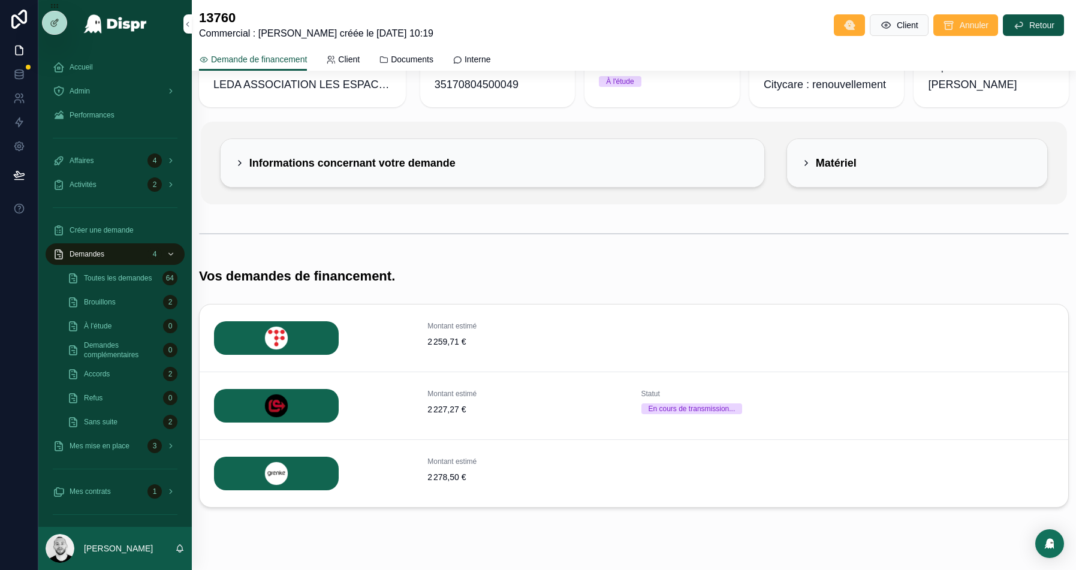
scroll to position [51, 0]
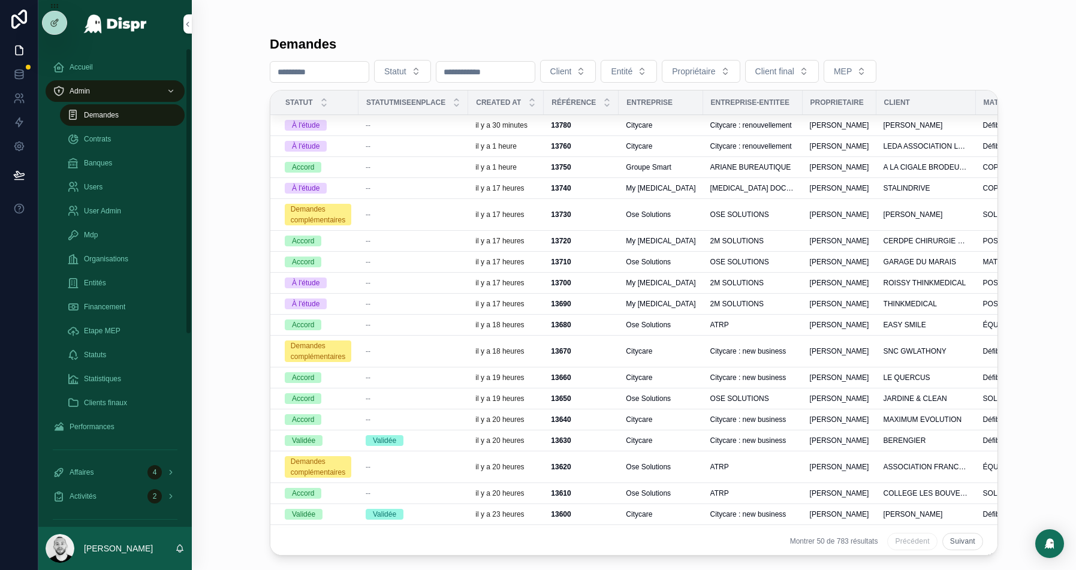
click at [104, 122] on div "Demandes" at bounding box center [122, 114] width 110 height 19
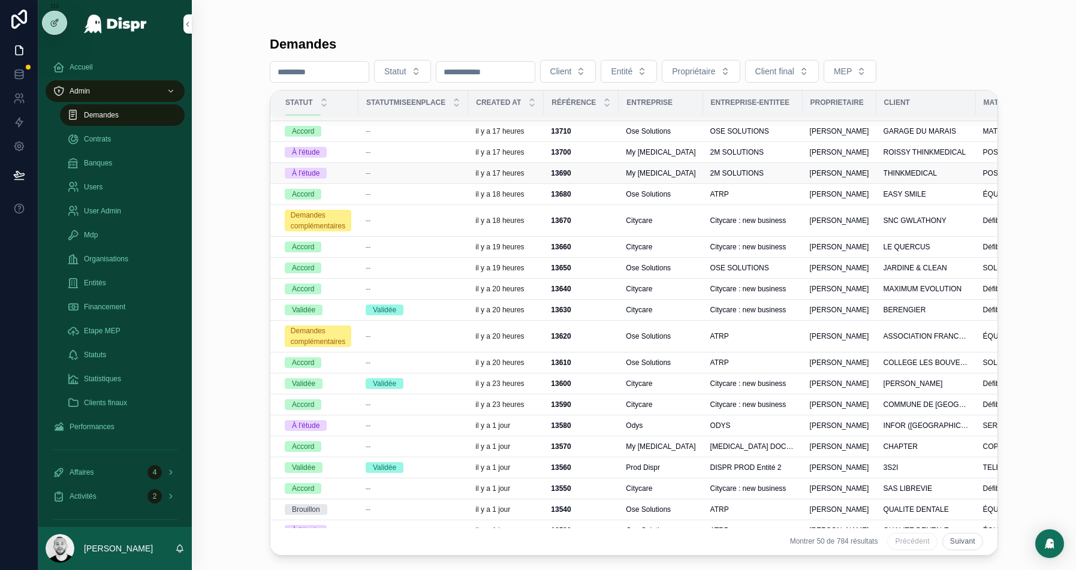
scroll to position [162, 0]
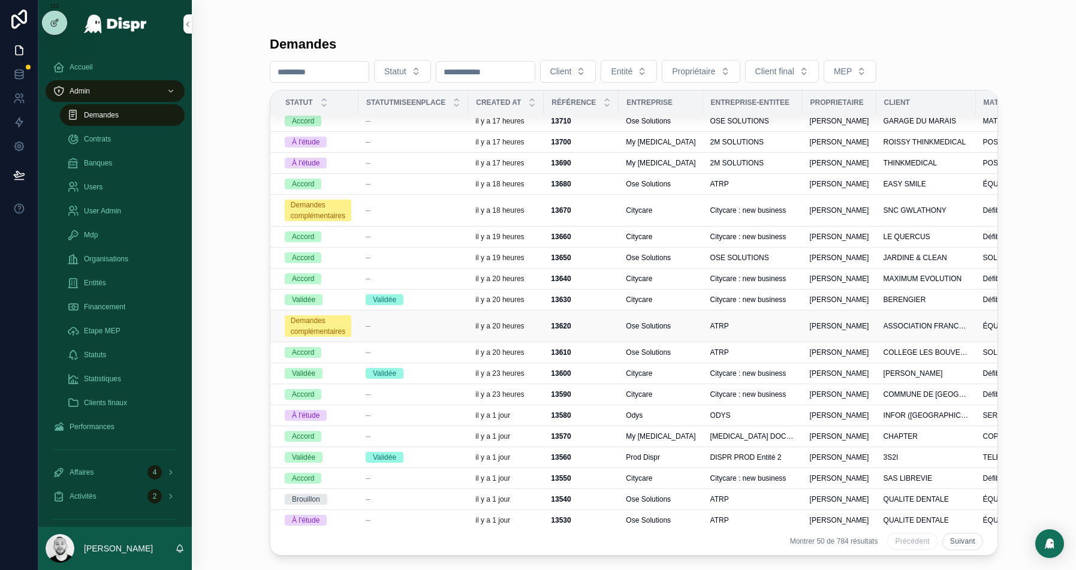
click at [401, 327] on td "--" at bounding box center [413, 326] width 110 height 32
click at [448, 310] on td "--" at bounding box center [413, 326] width 110 height 32
click at [434, 313] on td "--" at bounding box center [413, 326] width 110 height 32
click at [454, 321] on div "--" at bounding box center [412, 326] width 95 height 10
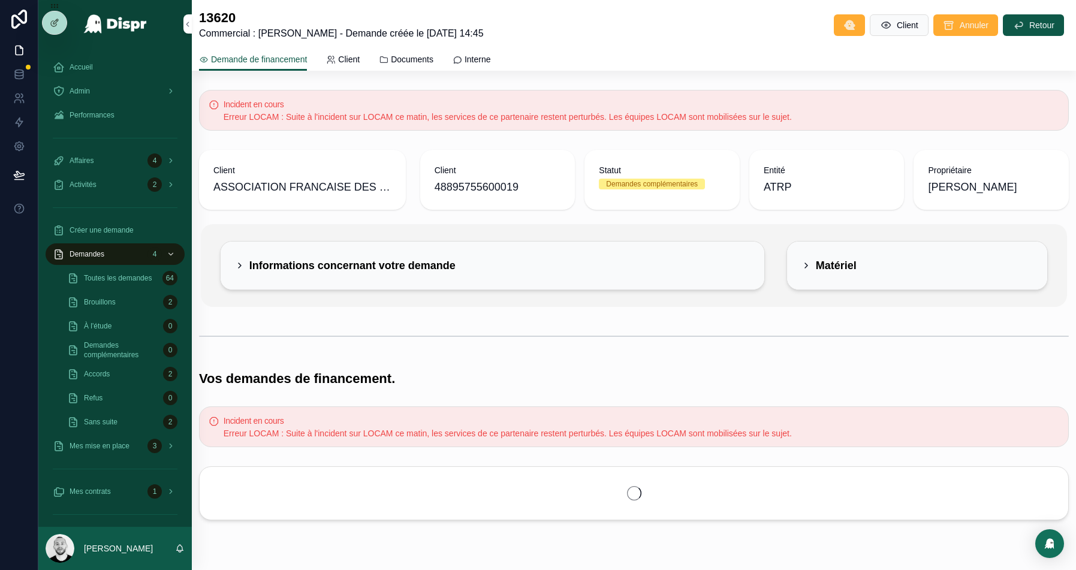
scroll to position [49, 0]
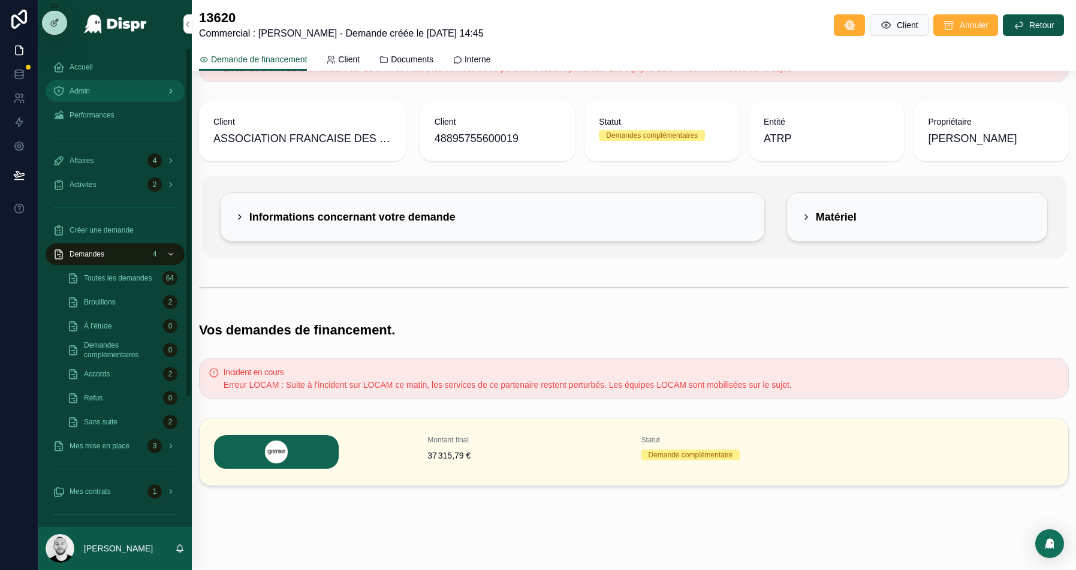
click at [98, 85] on div "Admin" at bounding box center [115, 90] width 125 height 19
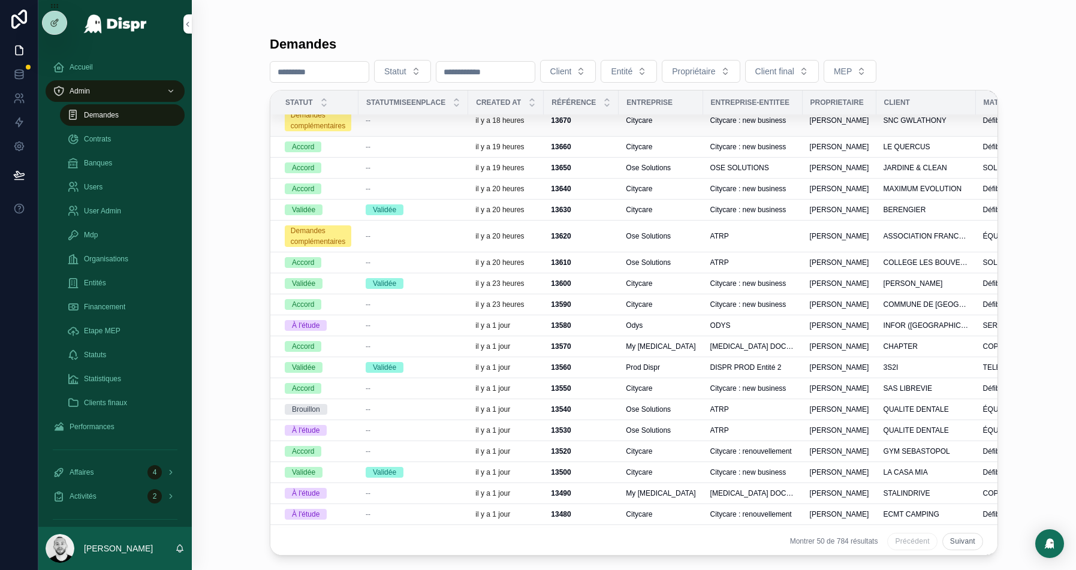
scroll to position [237, 0]
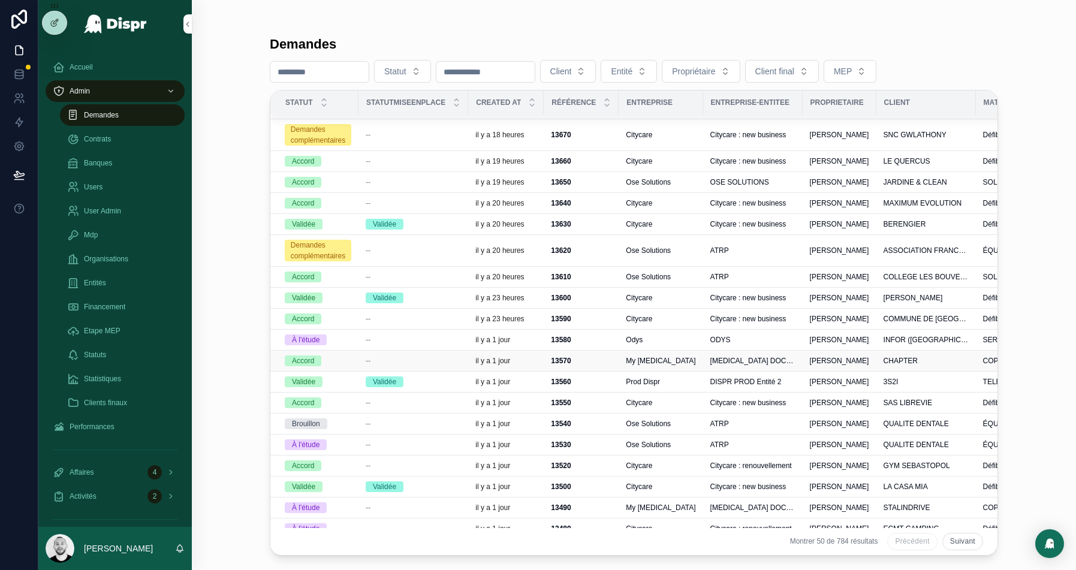
click at [410, 356] on div "--" at bounding box center [412, 361] width 95 height 10
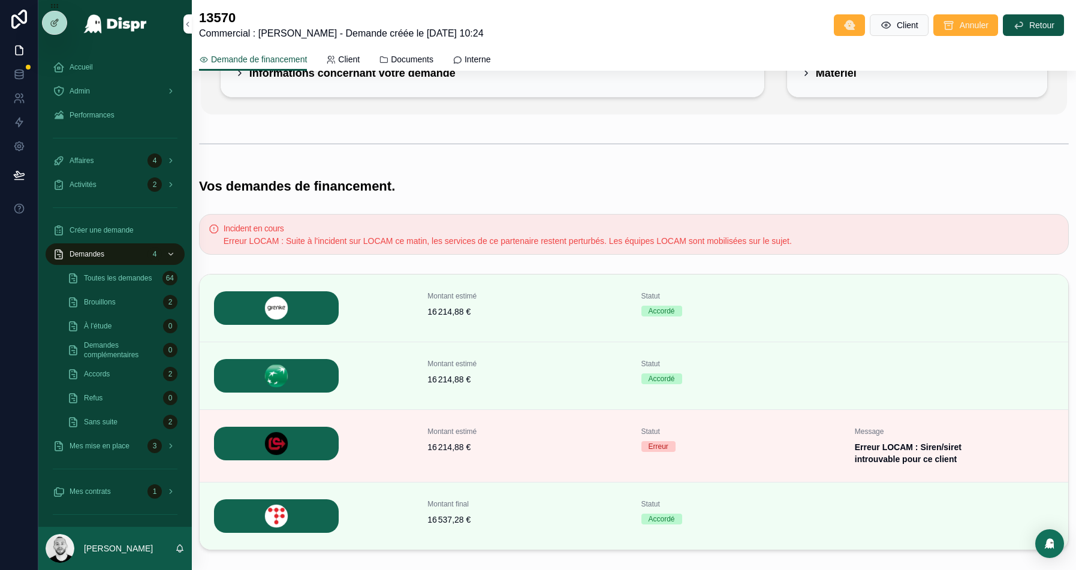
scroll to position [255, 0]
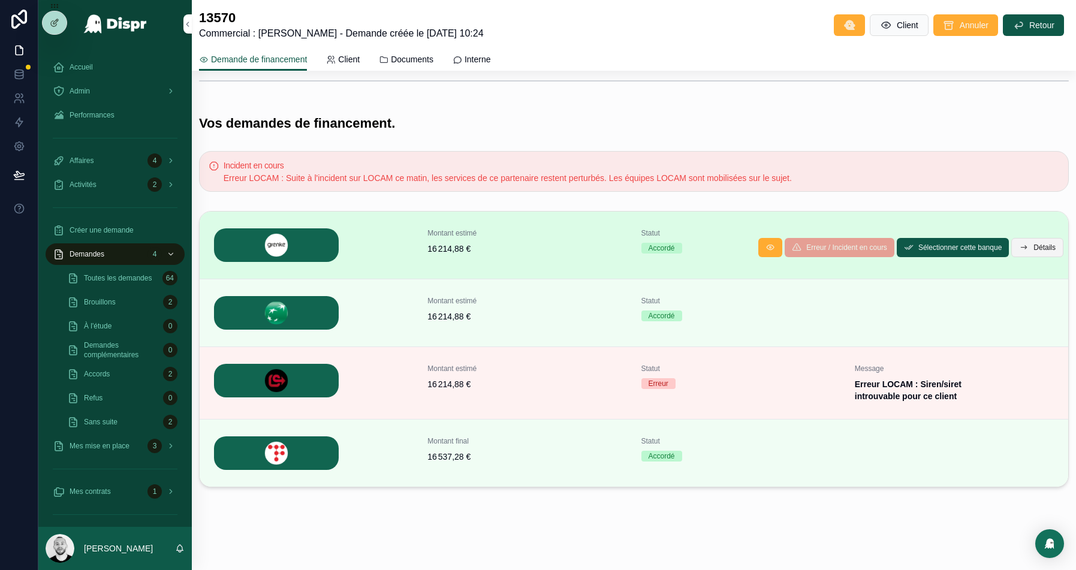
click at [1033, 246] on span "Détails" at bounding box center [1044, 248] width 22 height 10
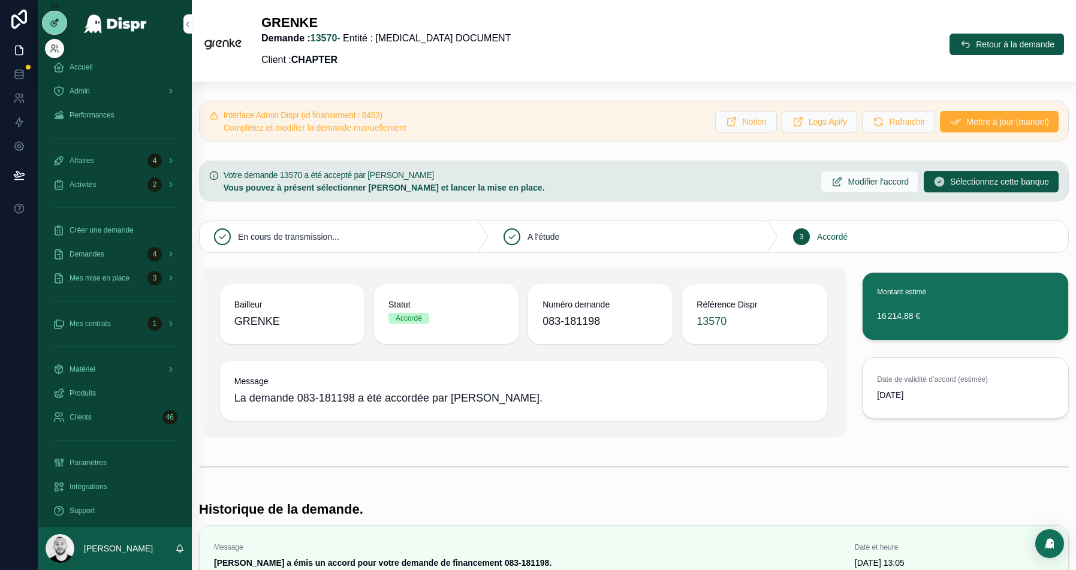
click at [58, 29] on div at bounding box center [55, 22] width 24 height 23
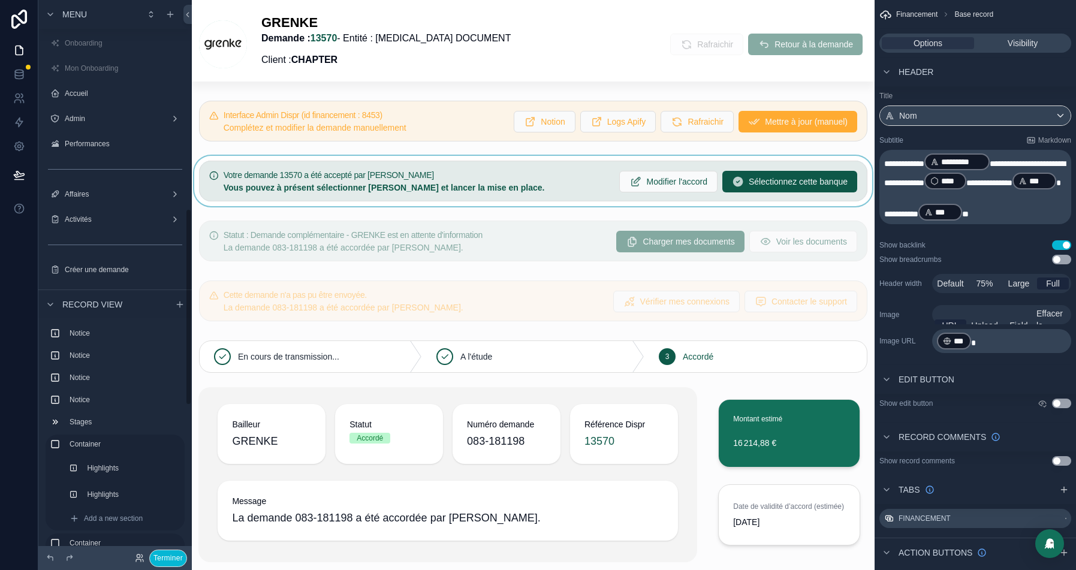
scroll to position [589, 0]
click at [505, 182] on div "scrollable content" at bounding box center [533, 181] width 682 height 50
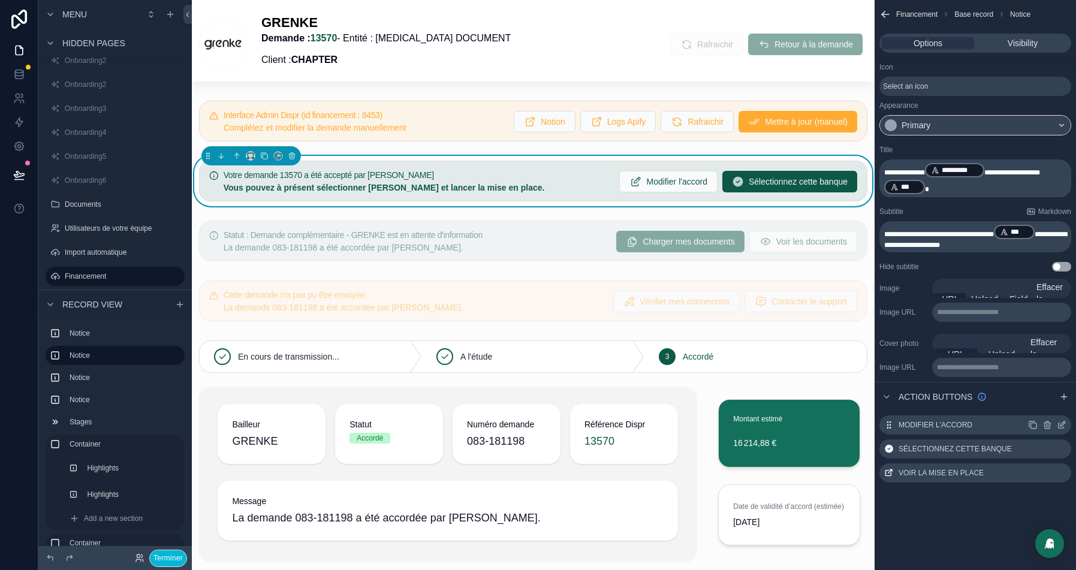
click at [1062, 425] on icon "scrollable content" at bounding box center [1062, 423] width 5 height 5
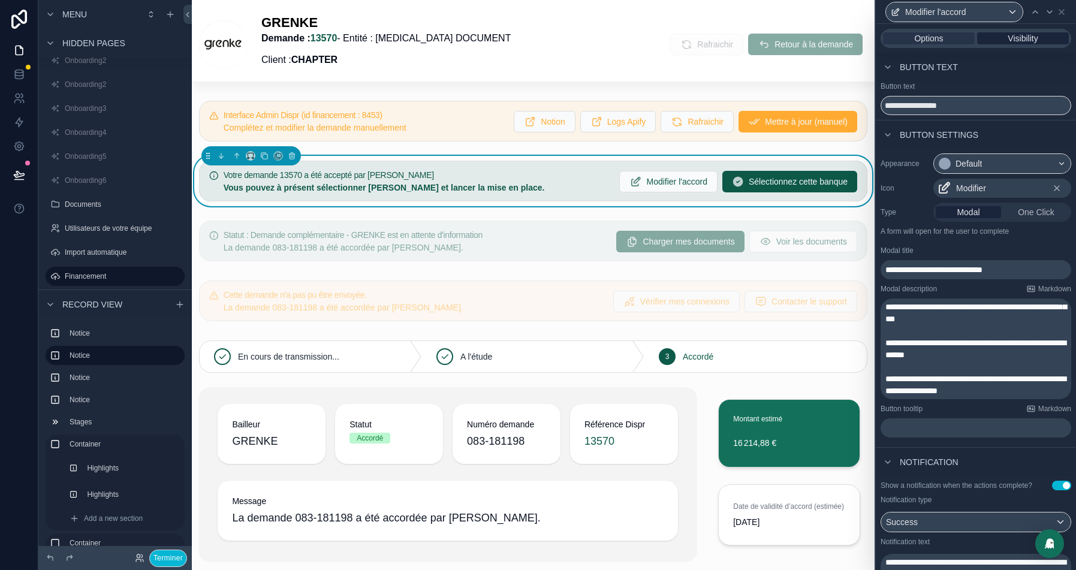
click at [1033, 34] on span "Visibility" at bounding box center [1022, 38] width 30 height 12
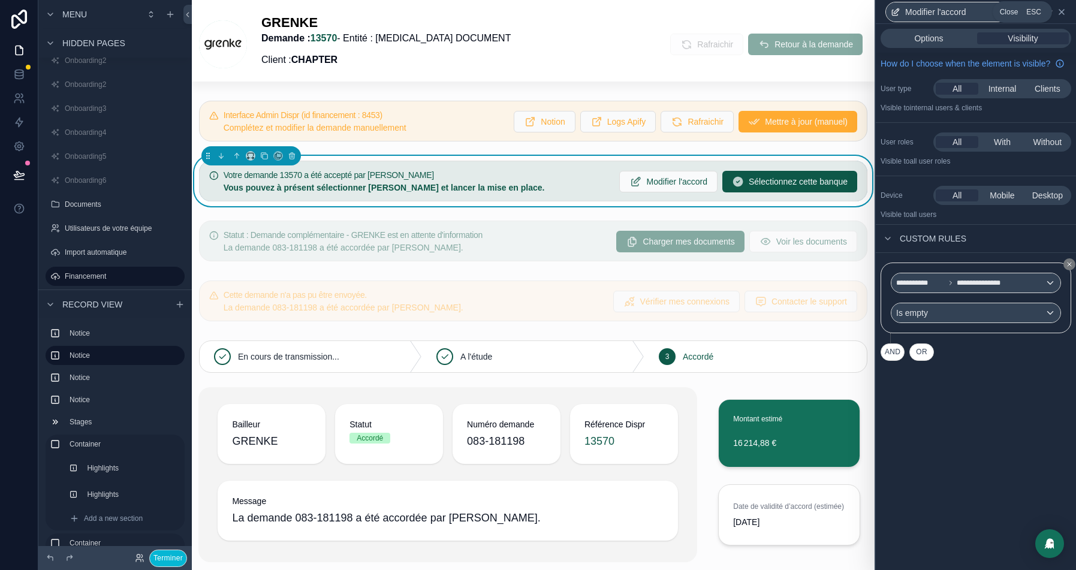
click at [1059, 8] on icon at bounding box center [1061, 12] width 10 height 10
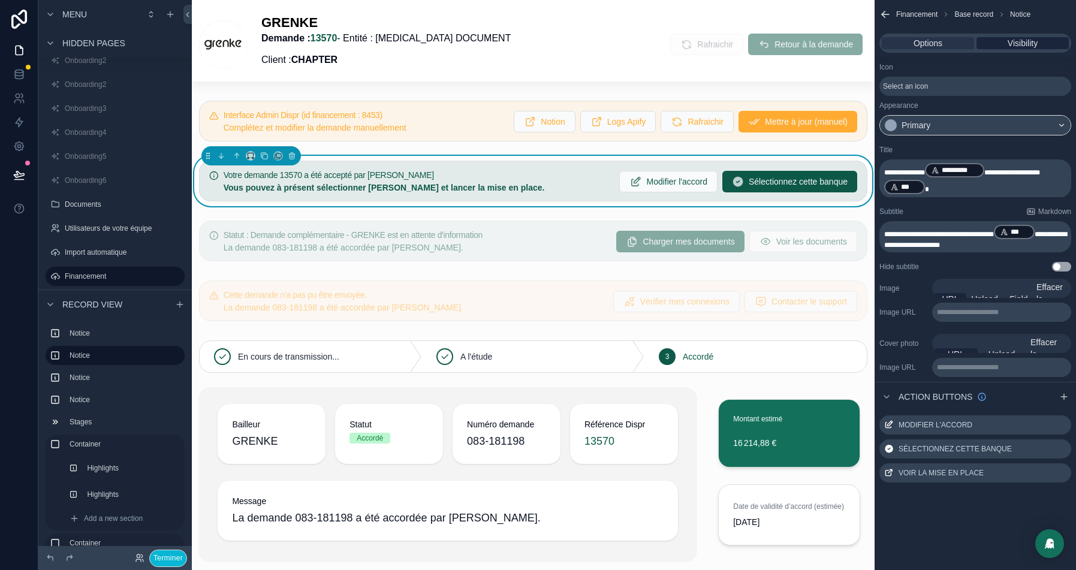
click at [1028, 38] on span "Visibility" at bounding box center [1022, 43] width 30 height 12
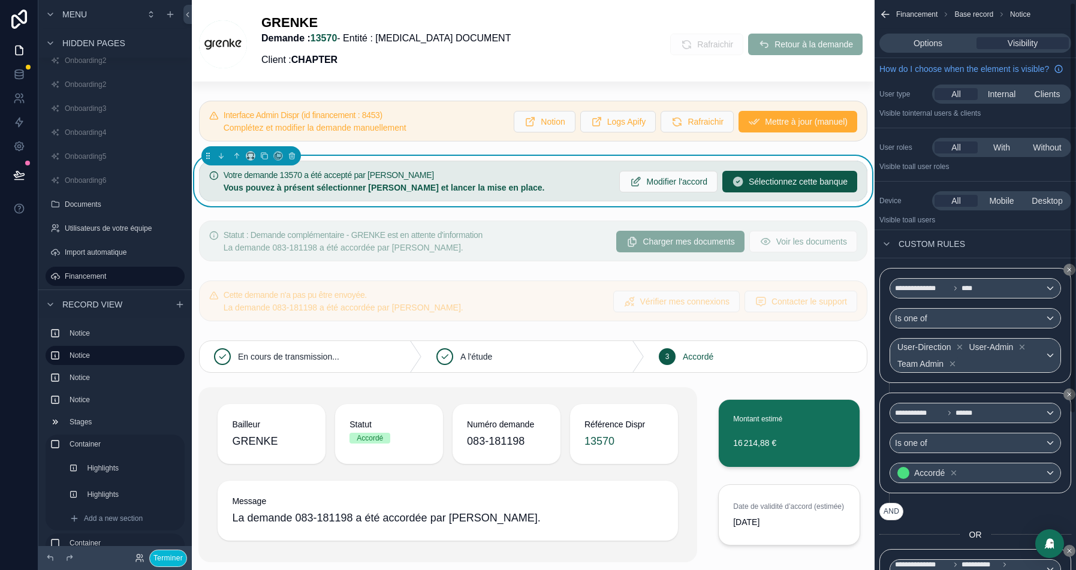
scroll to position [44, 0]
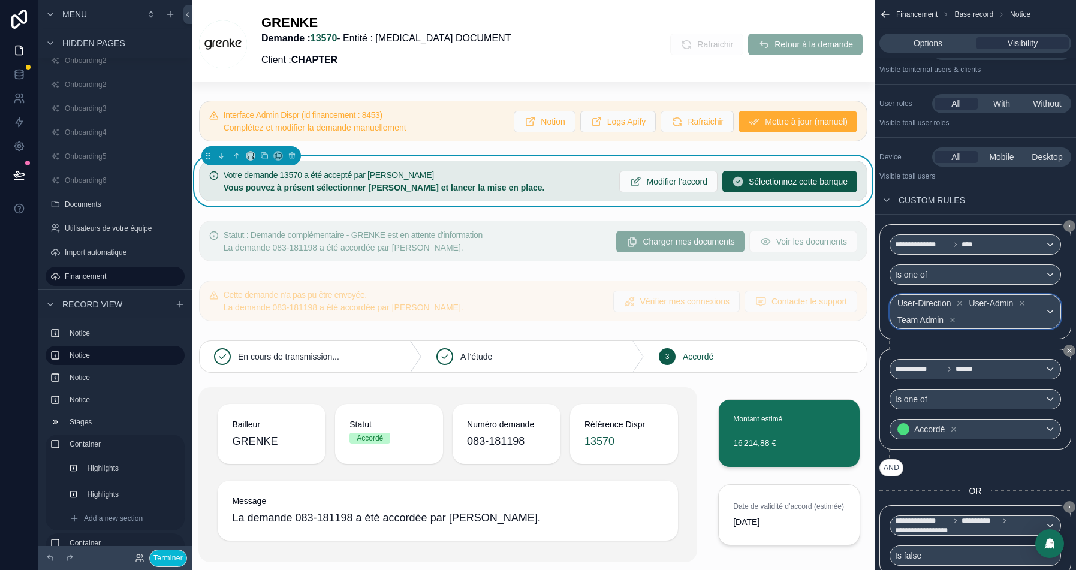
click at [1049, 328] on div "User-Direction User-Admin Team Admin" at bounding box center [975, 312] width 170 height 34
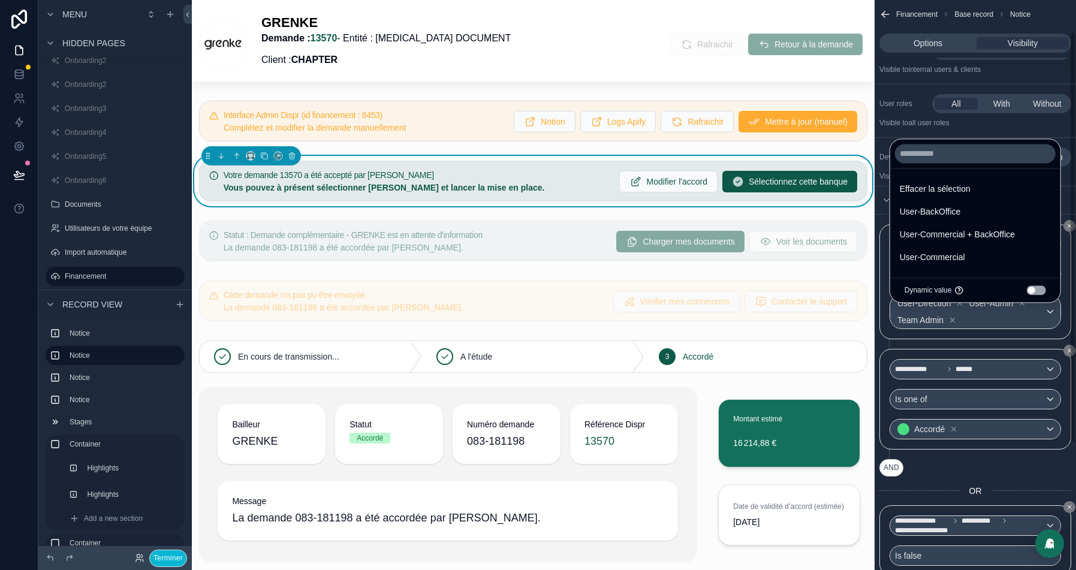
click at [974, 478] on div "scrollable content" at bounding box center [538, 285] width 1076 height 570
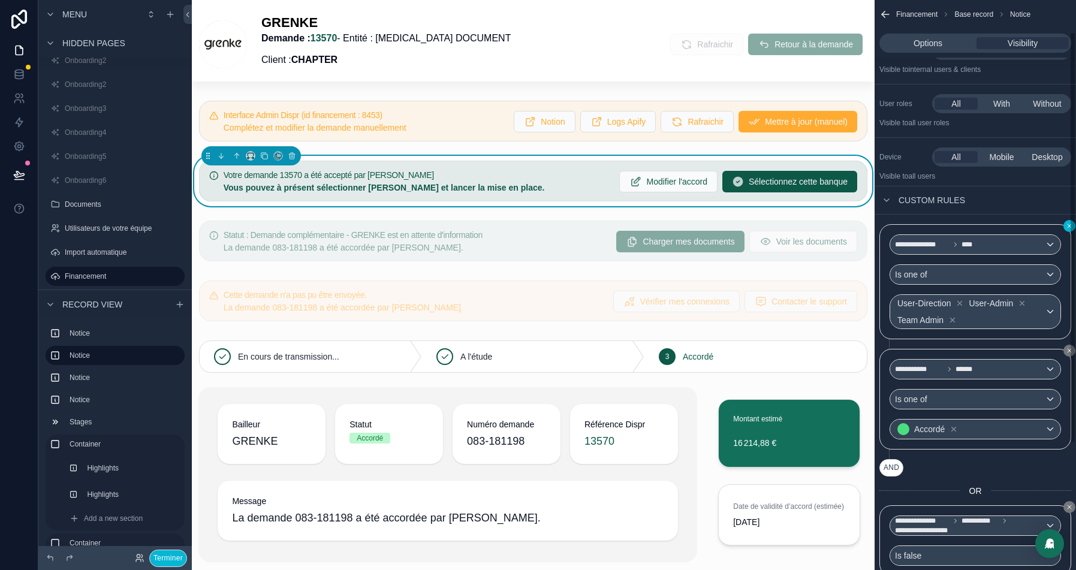
click at [1070, 237] on div "**********" at bounding box center [974, 285] width 201 height 570
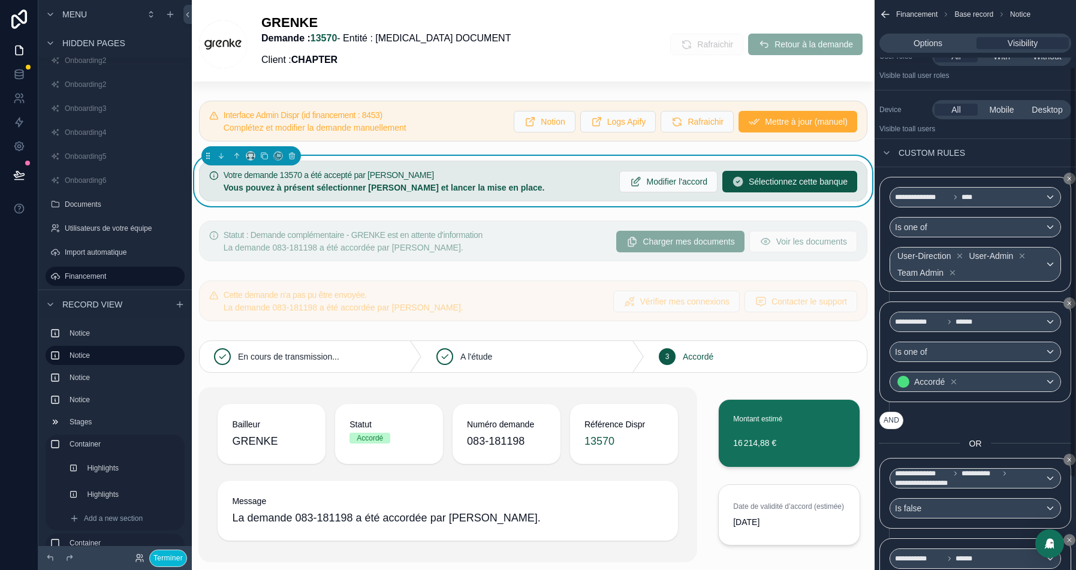
scroll to position [93, 0]
click at [1070, 189] on div "**********" at bounding box center [974, 285] width 201 height 570
click at [1067, 180] on icon "scrollable content" at bounding box center [1068, 176] width 7 height 7
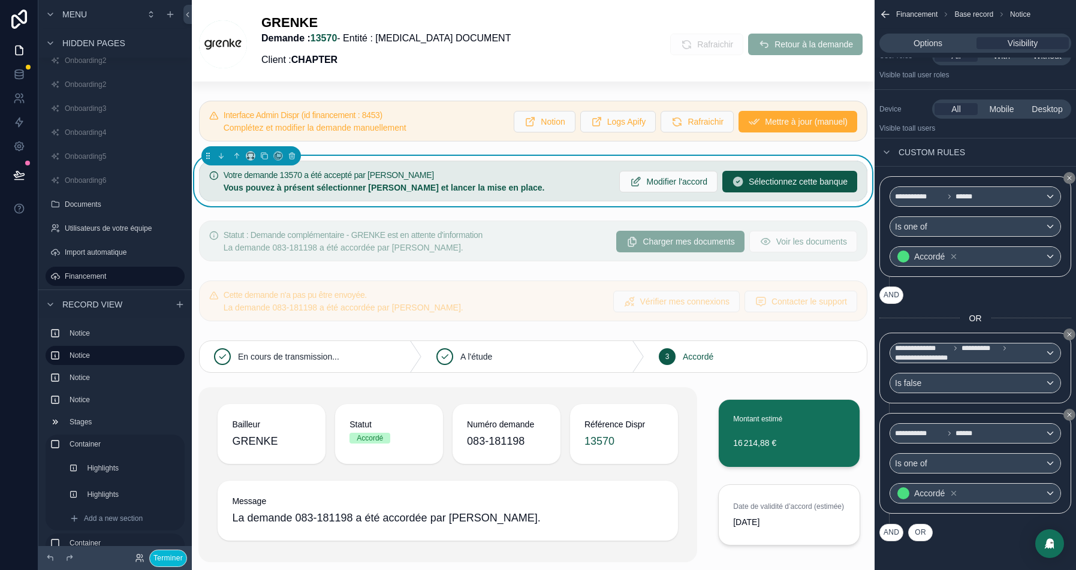
scroll to position [96, 0]
click at [1067, 338] on icon "scrollable content" at bounding box center [1068, 334] width 7 height 7
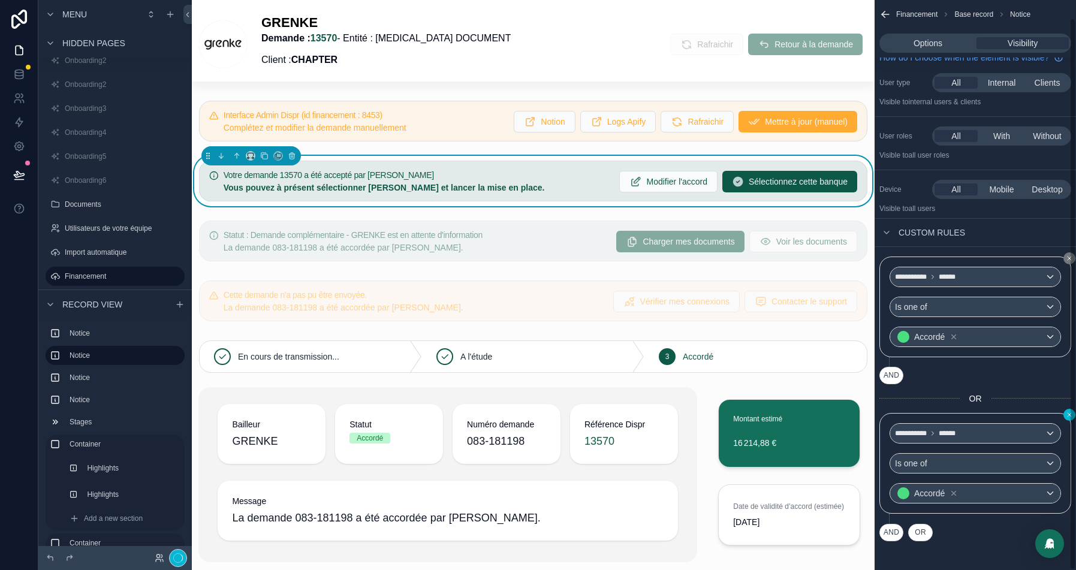
scroll to position [18, 0]
click at [1068, 418] on icon "scrollable content" at bounding box center [1068, 414] width 7 height 7
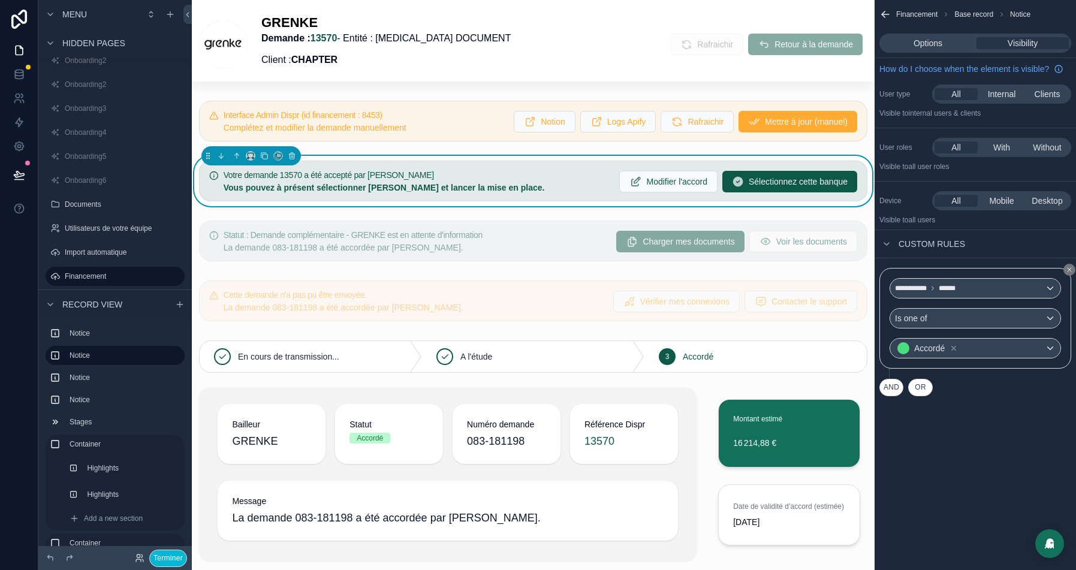
scroll to position [0, 0]
click at [20, 169] on icon at bounding box center [19, 175] width 12 height 12
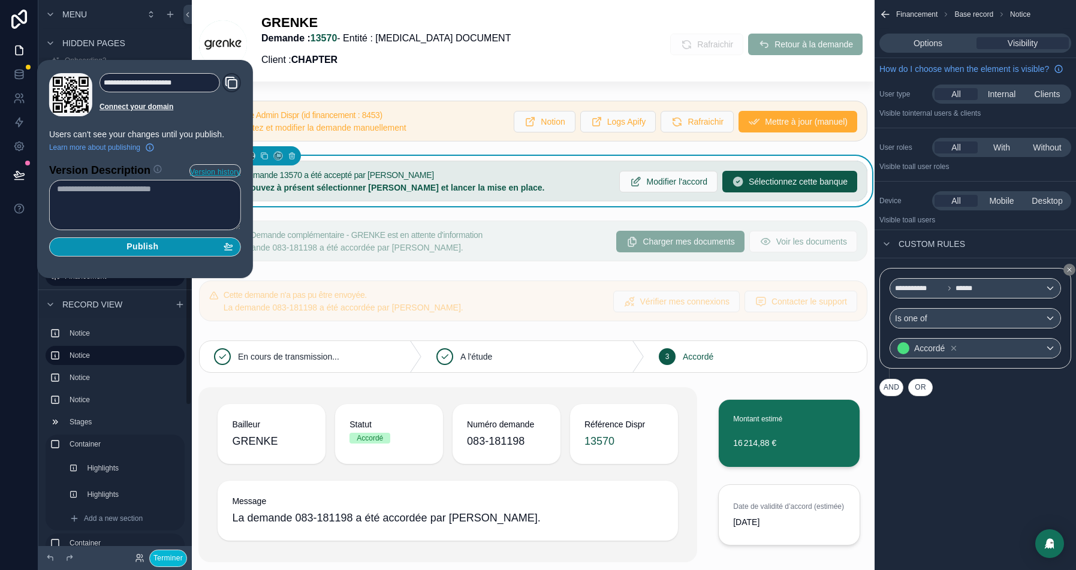
click at [185, 243] on div "Publish" at bounding box center [145, 246] width 176 height 11
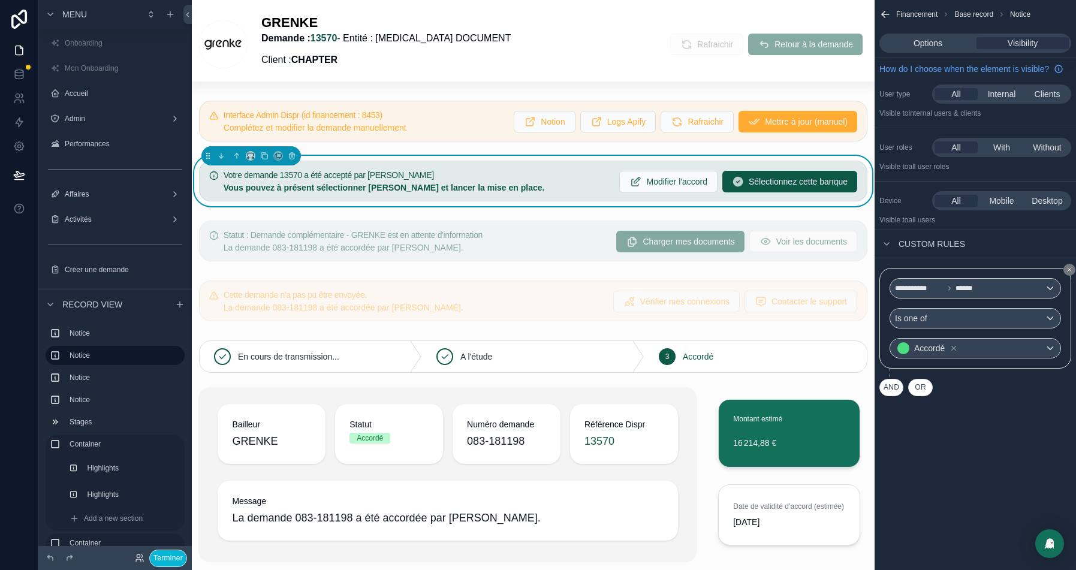
click at [99, 129] on div "Admin" at bounding box center [114, 119] width 153 height 22
click at [104, 123] on label "Admin" at bounding box center [113, 119] width 96 height 10
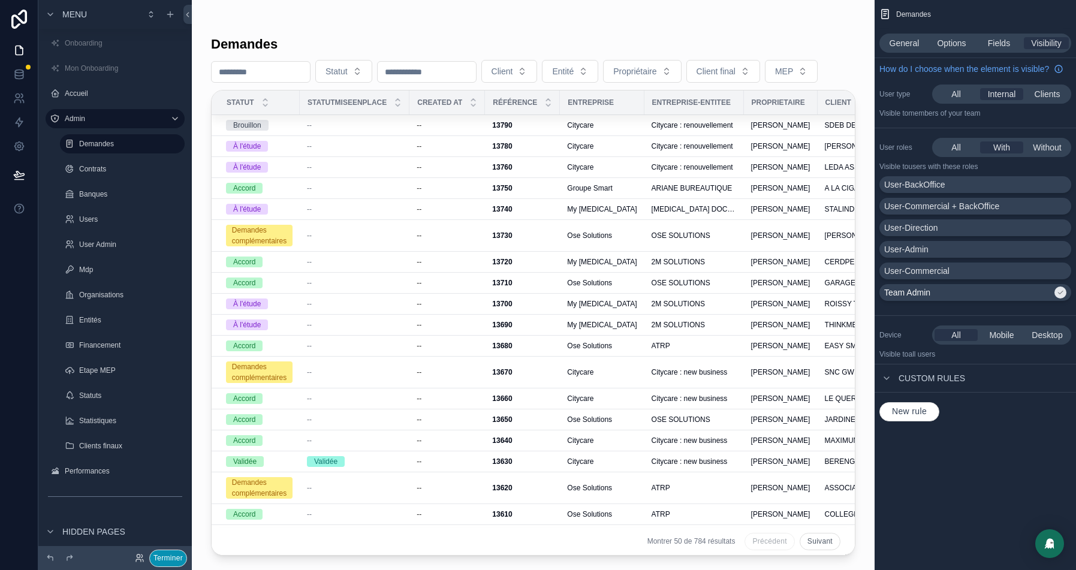
click at [164, 560] on button "Terminer" at bounding box center [168, 557] width 38 height 17
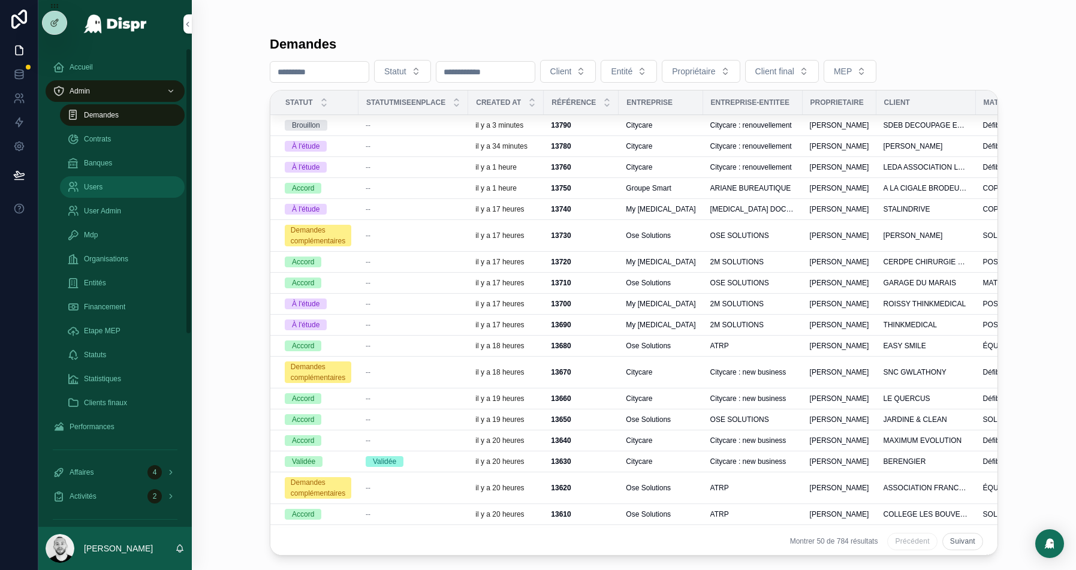
click at [88, 188] on span "Users" at bounding box center [93, 187] width 19 height 10
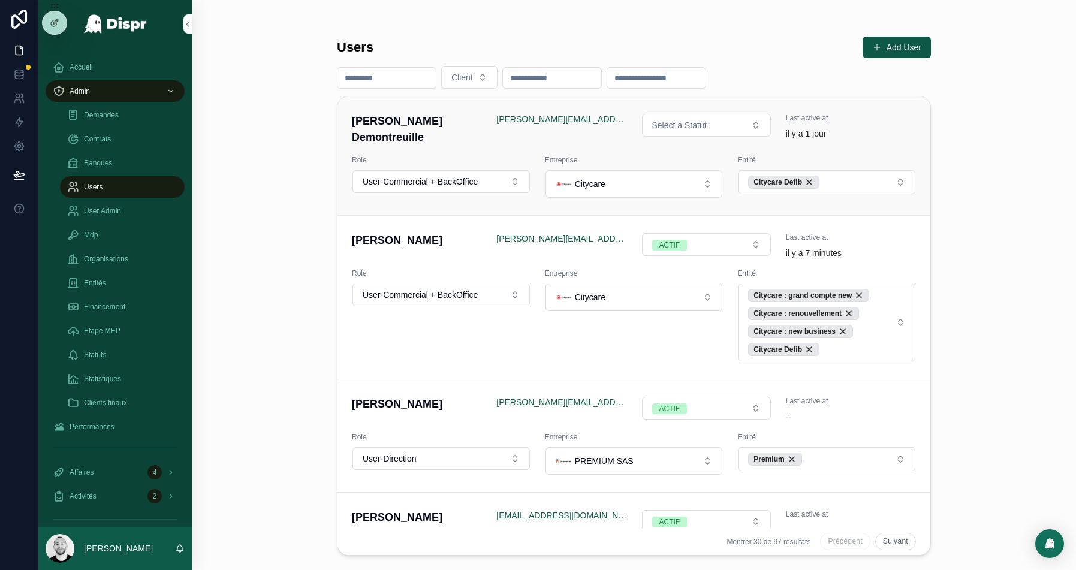
click at [872, 120] on span "Last active at" at bounding box center [851, 118] width 130 height 10
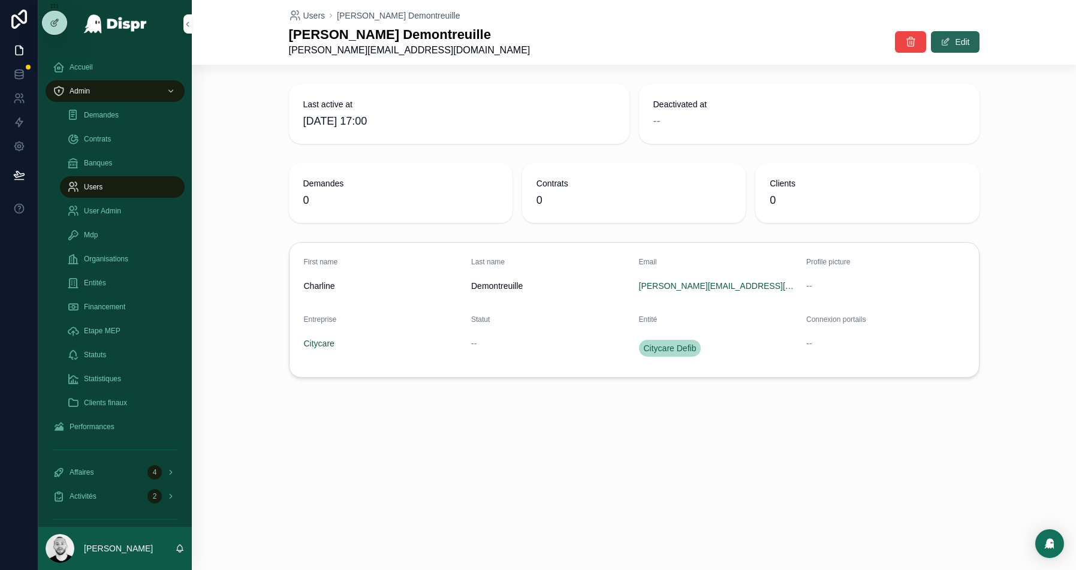
click at [953, 43] on button "Edit" at bounding box center [955, 42] width 48 height 22
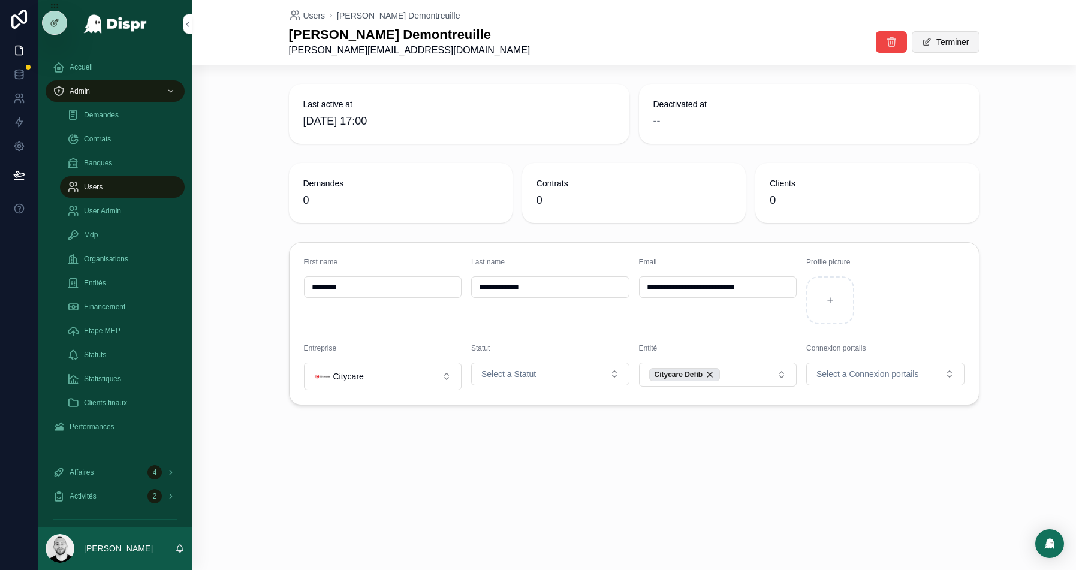
click at [933, 44] on button "Terminer" at bounding box center [944, 42] width 67 height 22
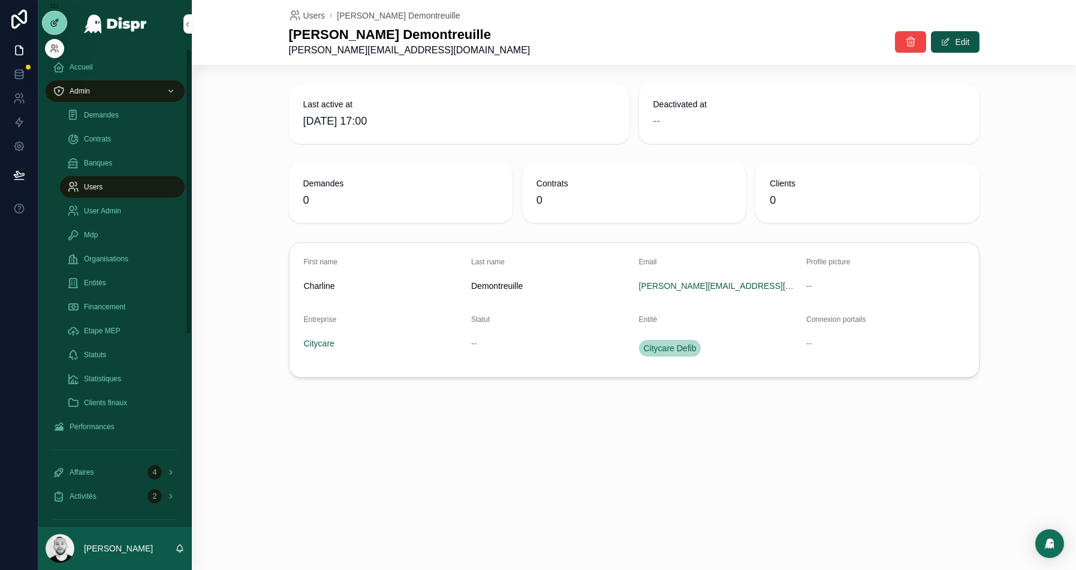
click at [53, 20] on icon at bounding box center [55, 23] width 10 height 10
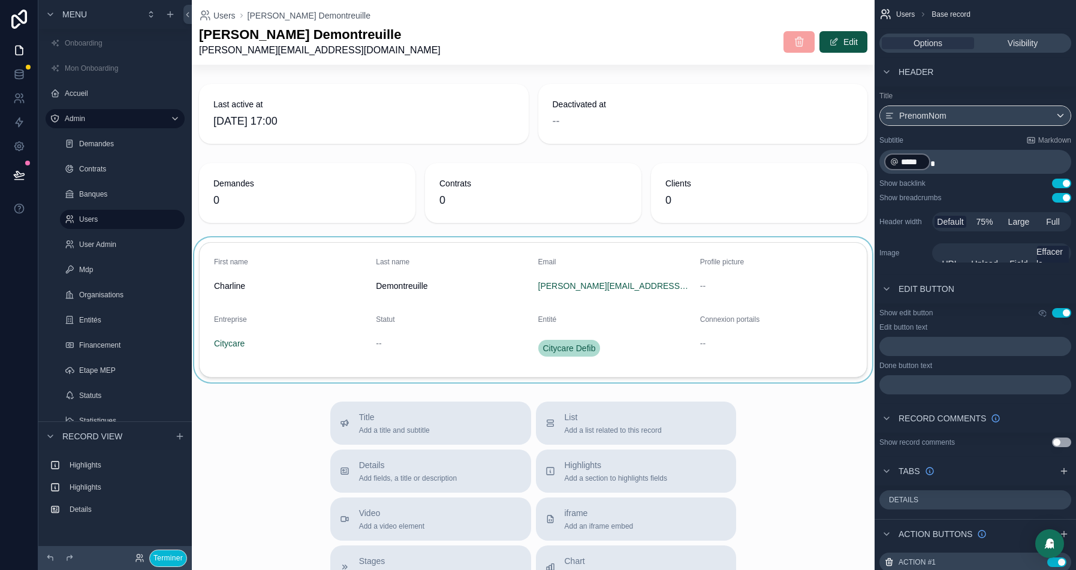
click at [494, 273] on div "scrollable content" at bounding box center [533, 309] width 682 height 145
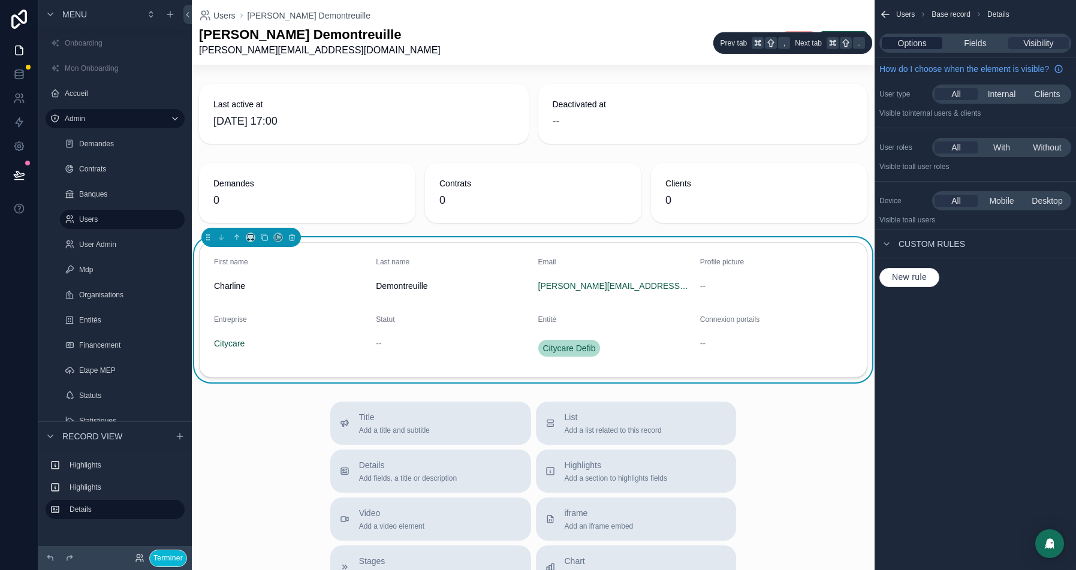
click at [887, 39] on div "Options" at bounding box center [911, 43] width 61 height 12
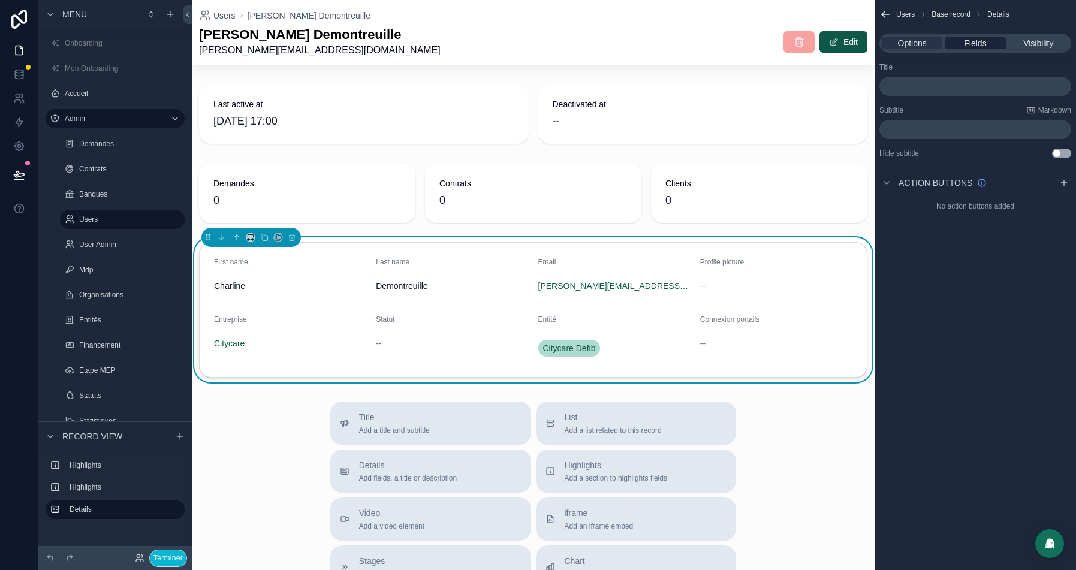
click at [967, 37] on span "Fields" at bounding box center [974, 43] width 22 height 12
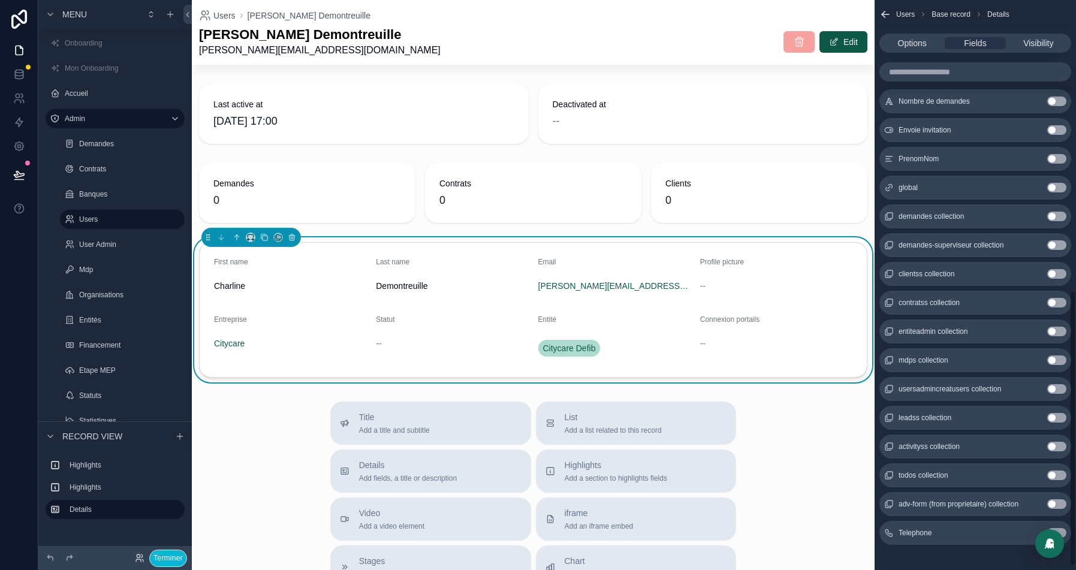
scroll to position [606, 0]
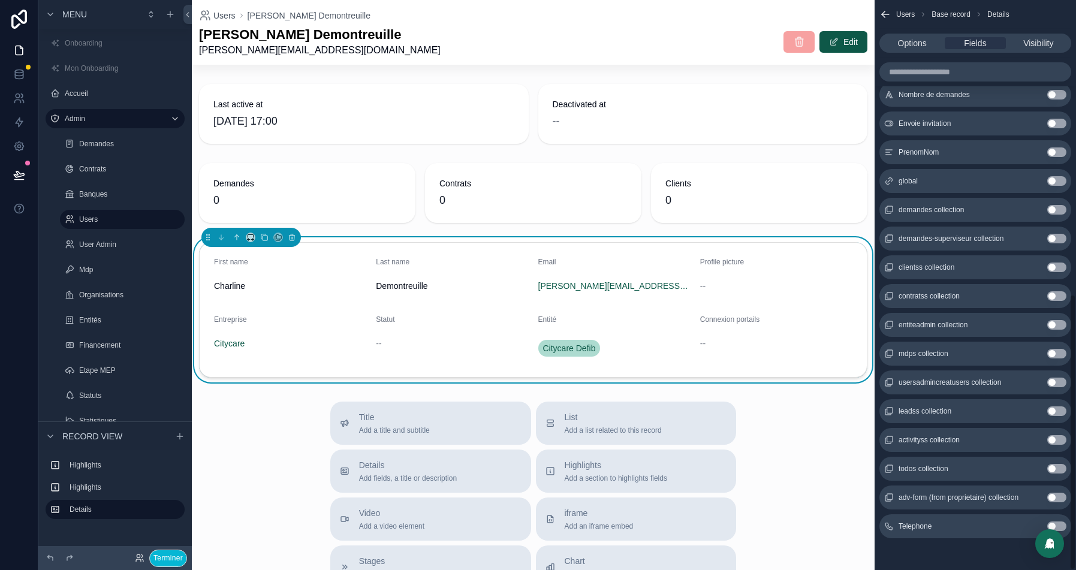
click at [1061, 524] on button "Use setting" at bounding box center [1056, 526] width 19 height 10
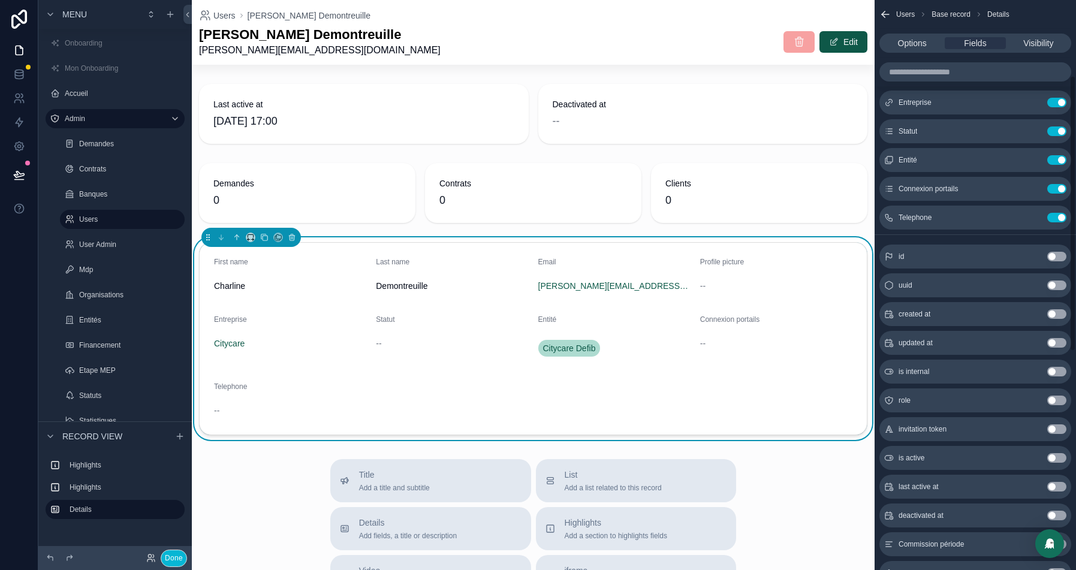
scroll to position [0, 0]
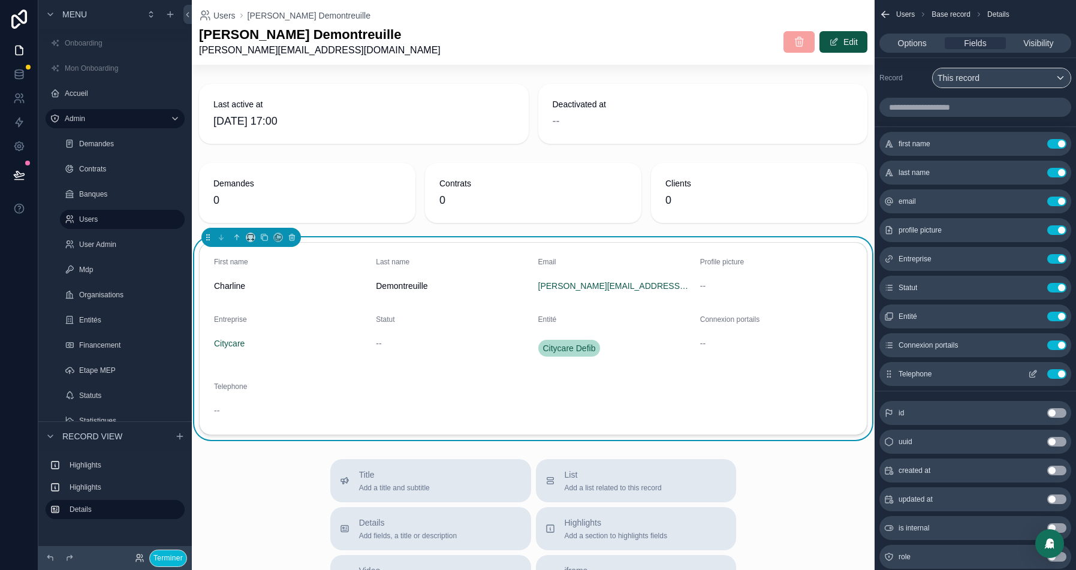
click at [1035, 375] on icon "scrollable content" at bounding box center [1033, 374] width 10 height 10
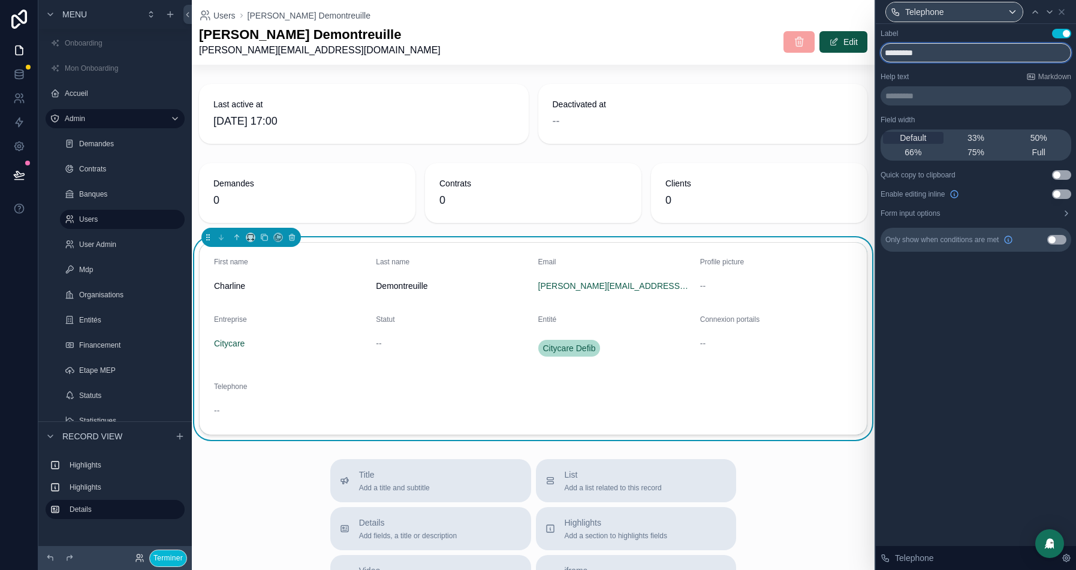
click at [892, 55] on input "*********" at bounding box center [975, 52] width 191 height 19
type input "*********"
click at [1062, 7] on icon at bounding box center [1061, 12] width 10 height 10
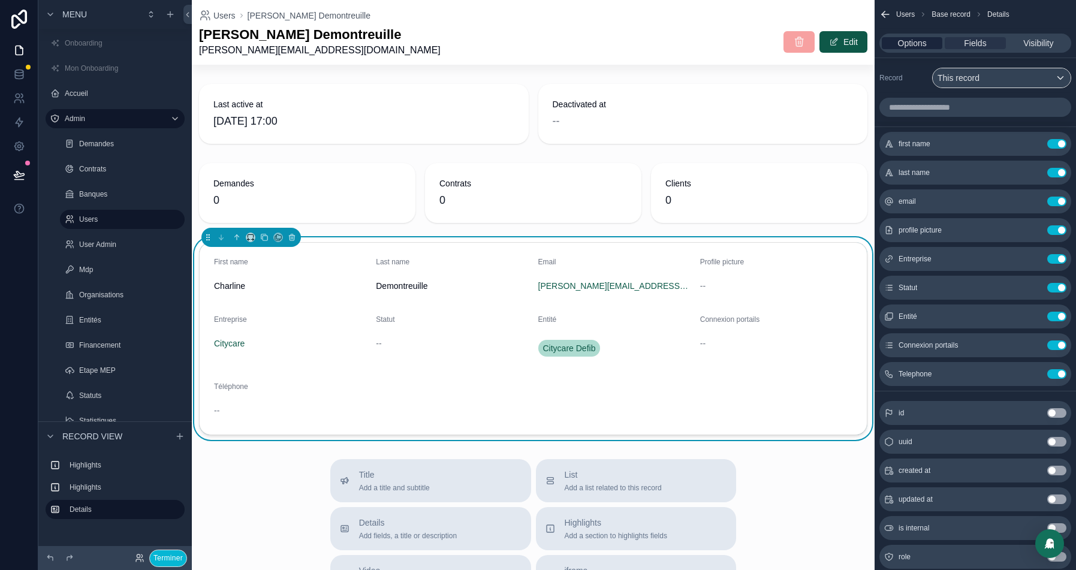
click at [909, 43] on span "Options" at bounding box center [912, 43] width 29 height 12
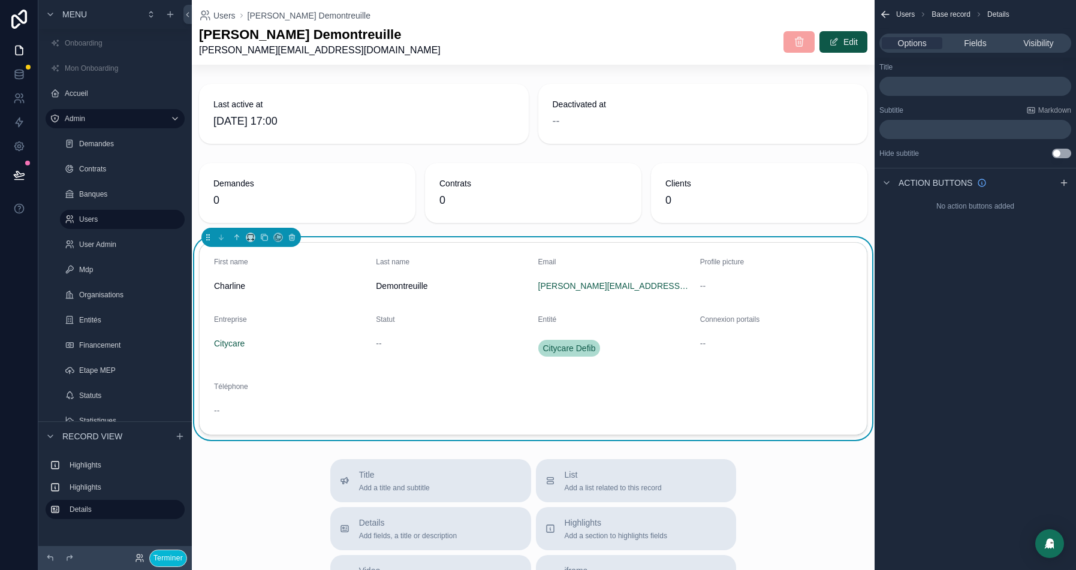
click at [636, 53] on div "[PERSON_NAME] Demontreuille [PERSON_NAME][EMAIL_ADDRESS][DOMAIN_NAME] Edit" at bounding box center [533, 41] width 668 height 31
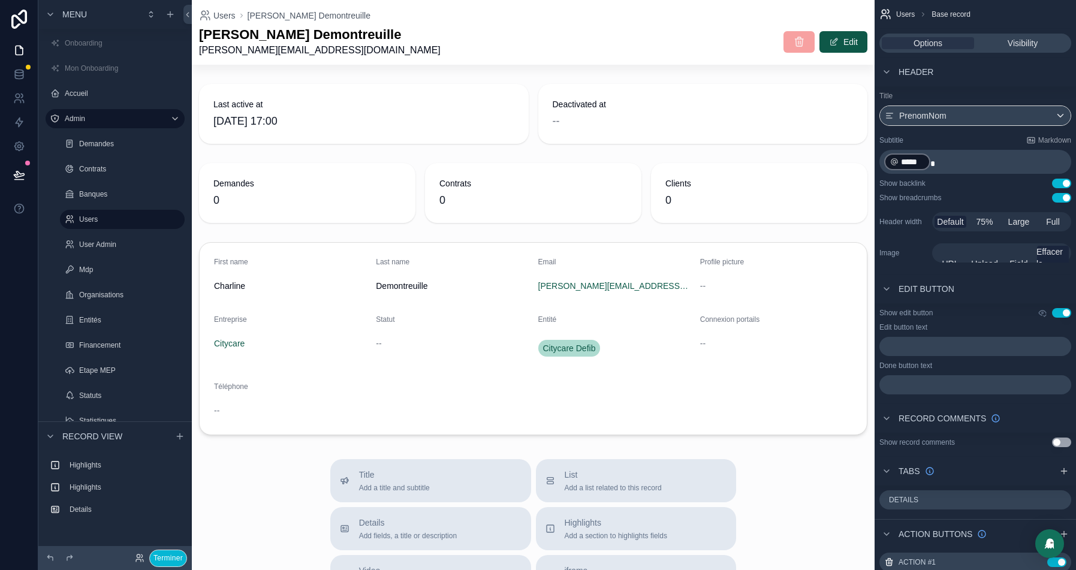
click at [917, 348] on p "﻿" at bounding box center [976, 347] width 185 height 10
click at [916, 386] on p "﻿" at bounding box center [976, 385] width 185 height 10
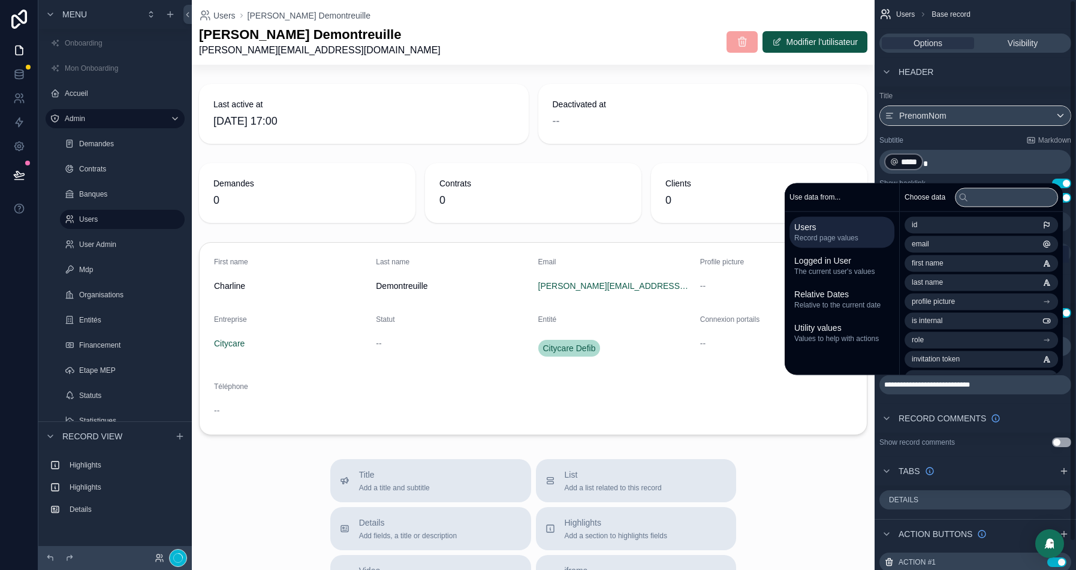
click at [13, 176] on icon at bounding box center [19, 175] width 12 height 12
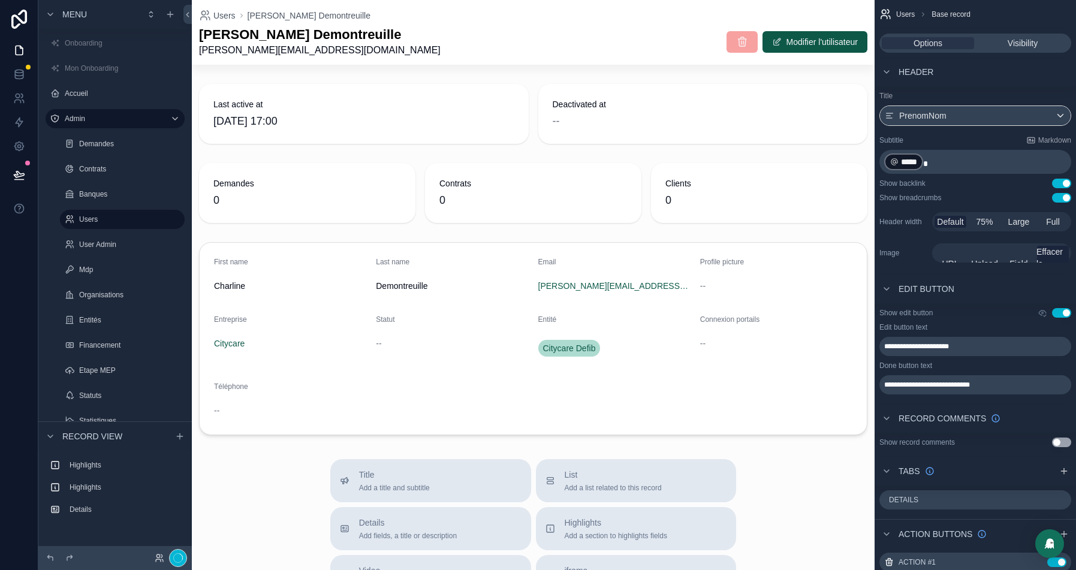
click at [20, 174] on icon at bounding box center [19, 174] width 10 height 6
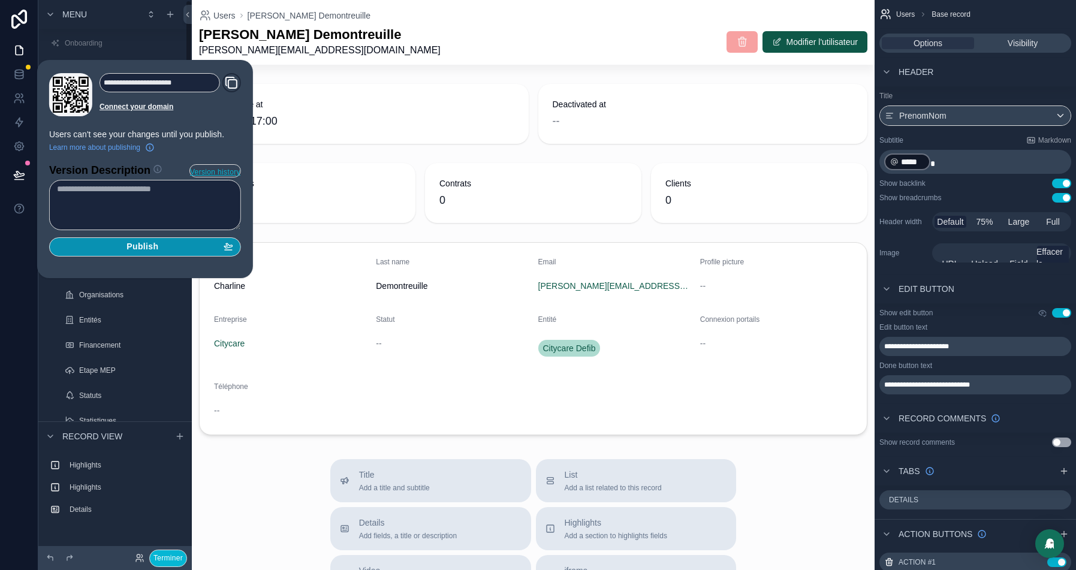
click at [177, 245] on div "Publish" at bounding box center [145, 246] width 176 height 11
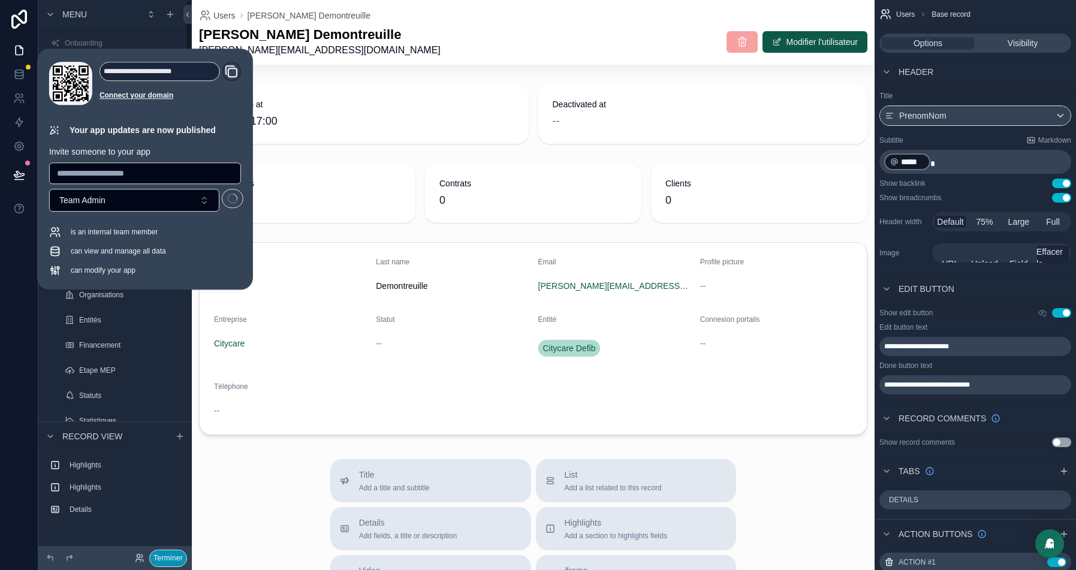
click at [168, 553] on button "Terminer" at bounding box center [168, 557] width 38 height 17
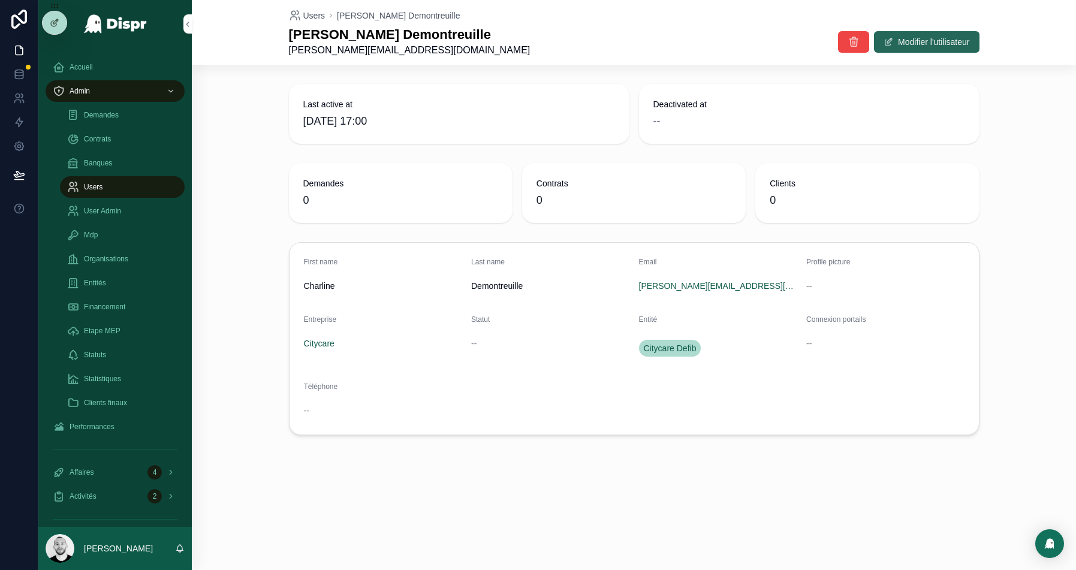
click at [910, 44] on button "Modifier l'utilisateur" at bounding box center [926, 42] width 105 height 22
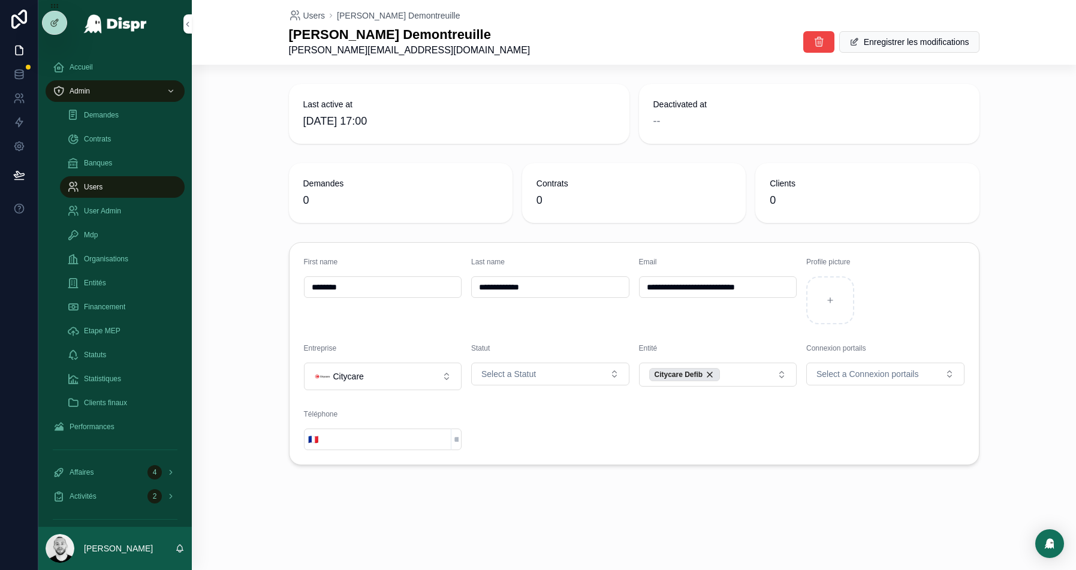
click at [356, 442] on input "scrollable content" at bounding box center [386, 439] width 129 height 17
click at [388, 440] on input "scrollable content" at bounding box center [386, 439] width 129 height 17
type input "*"
click at [316, 437] on button "🇫🇷" at bounding box center [312, 439] width 17 height 22
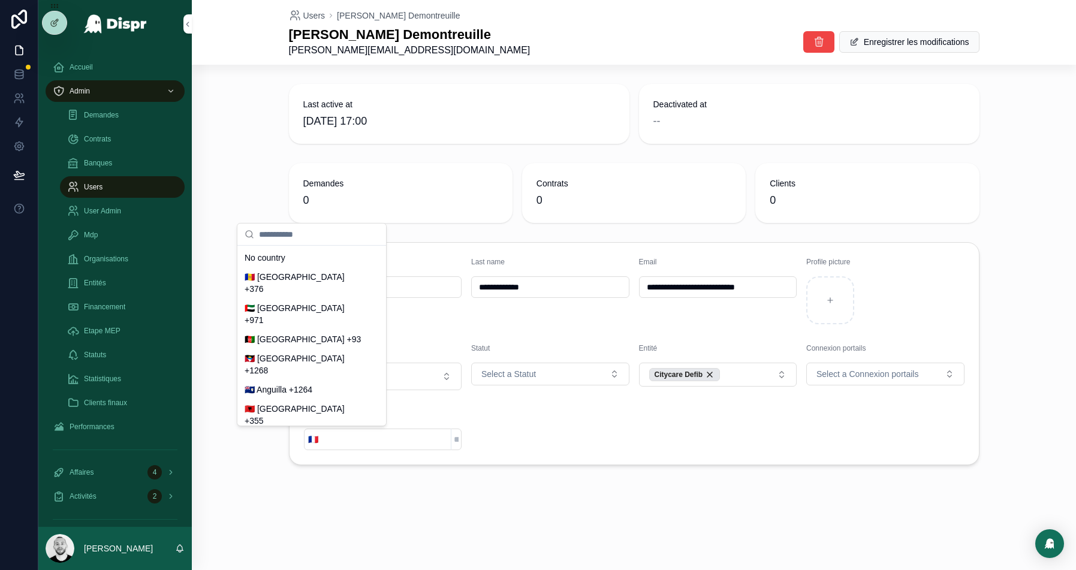
click at [621, 426] on form "**********" at bounding box center [633, 354] width 689 height 222
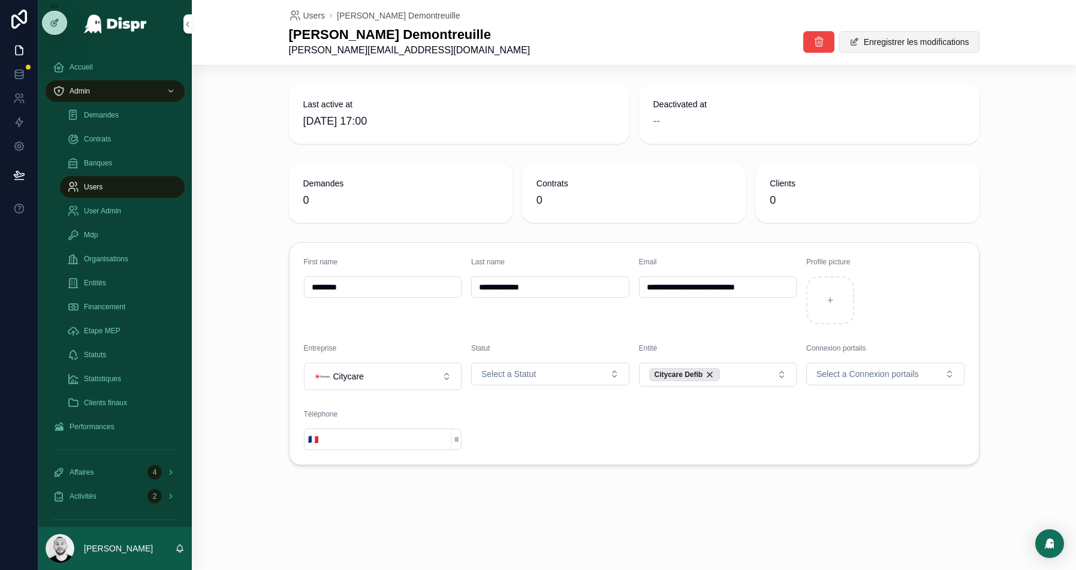
click at [886, 40] on button "Enregistrer les modifications" at bounding box center [909, 42] width 140 height 22
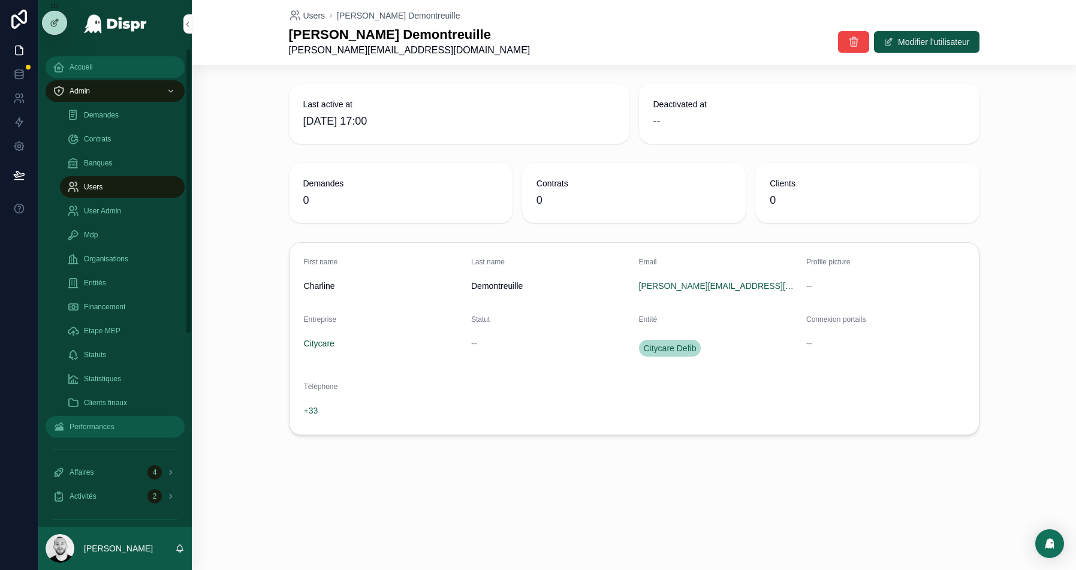
click at [92, 65] on span "Accueil" at bounding box center [81, 67] width 23 height 10
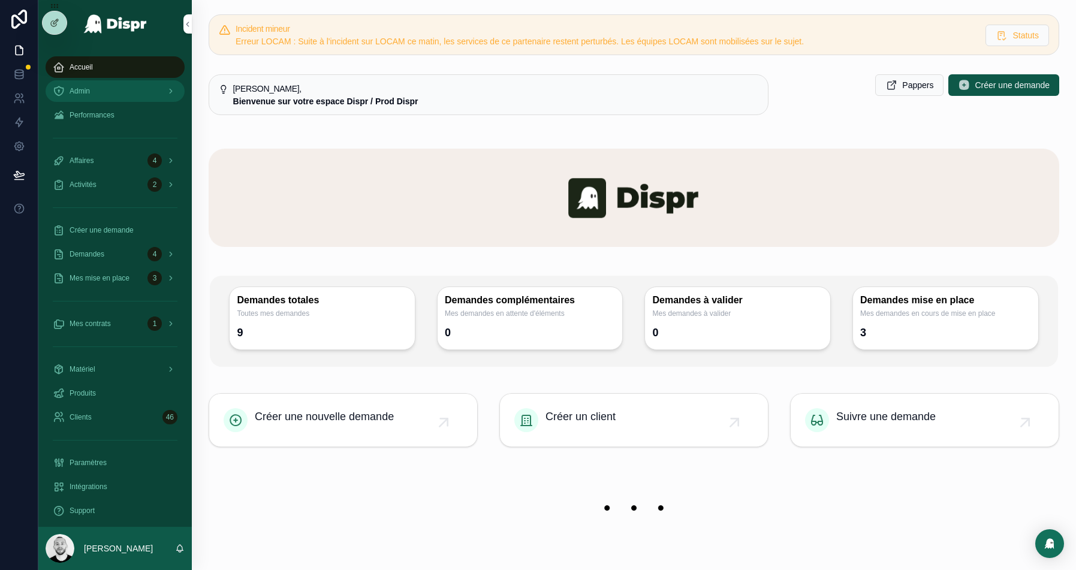
click at [99, 86] on div "Admin" at bounding box center [115, 90] width 125 height 19
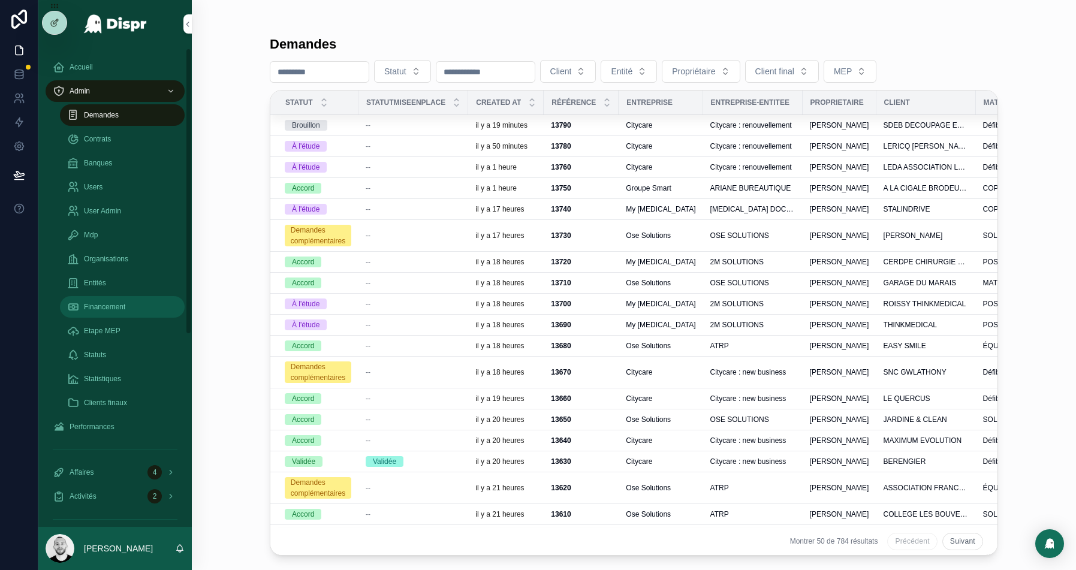
click at [102, 298] on div "Financement" at bounding box center [122, 306] width 110 height 19
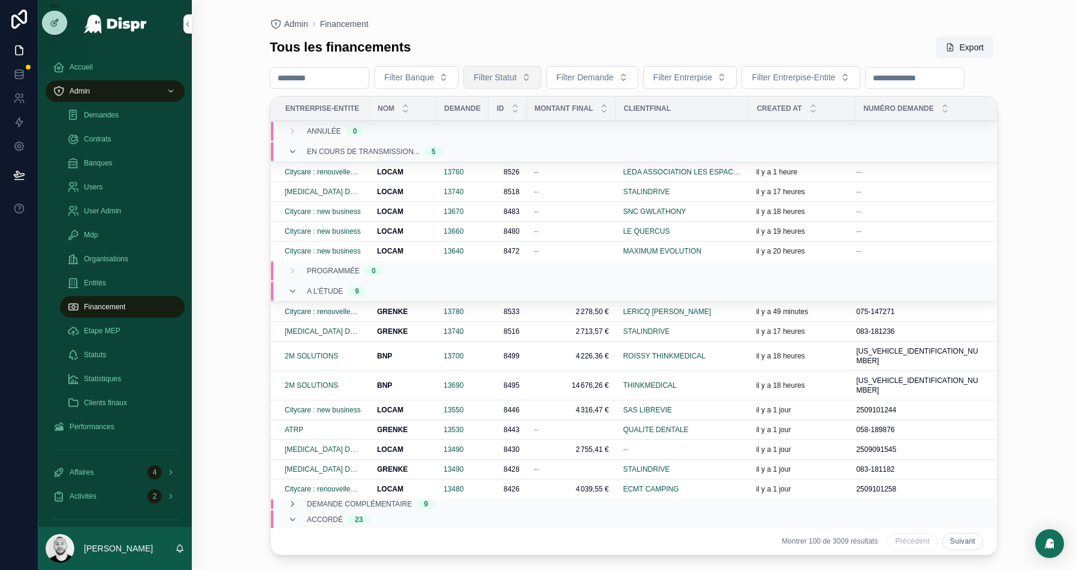
click at [516, 75] on span "Filter Statut" at bounding box center [494, 77] width 43 height 12
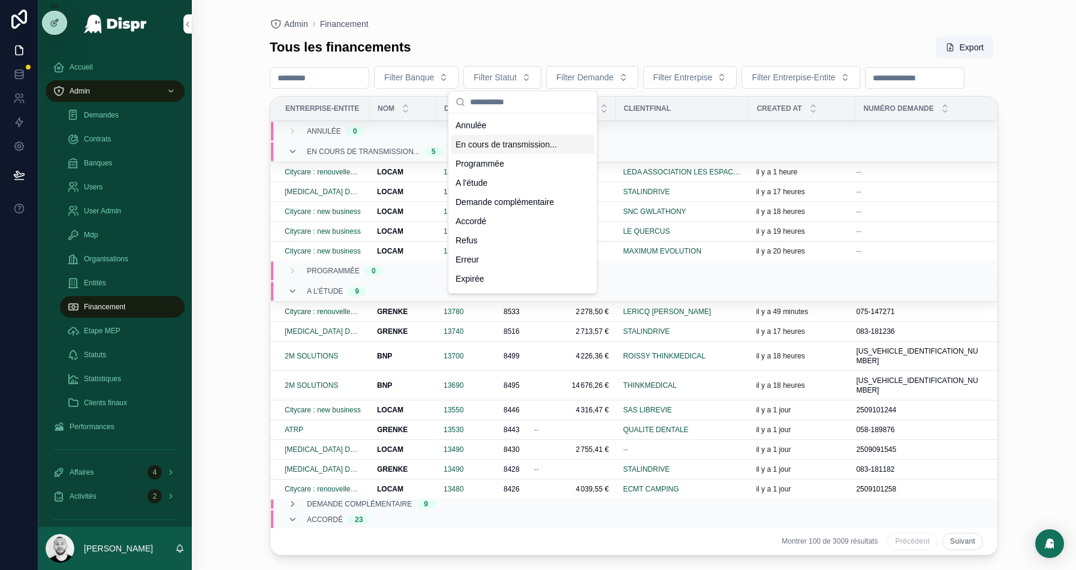
click at [530, 144] on div "En cours de transmission..." at bounding box center [523, 144] width 144 height 19
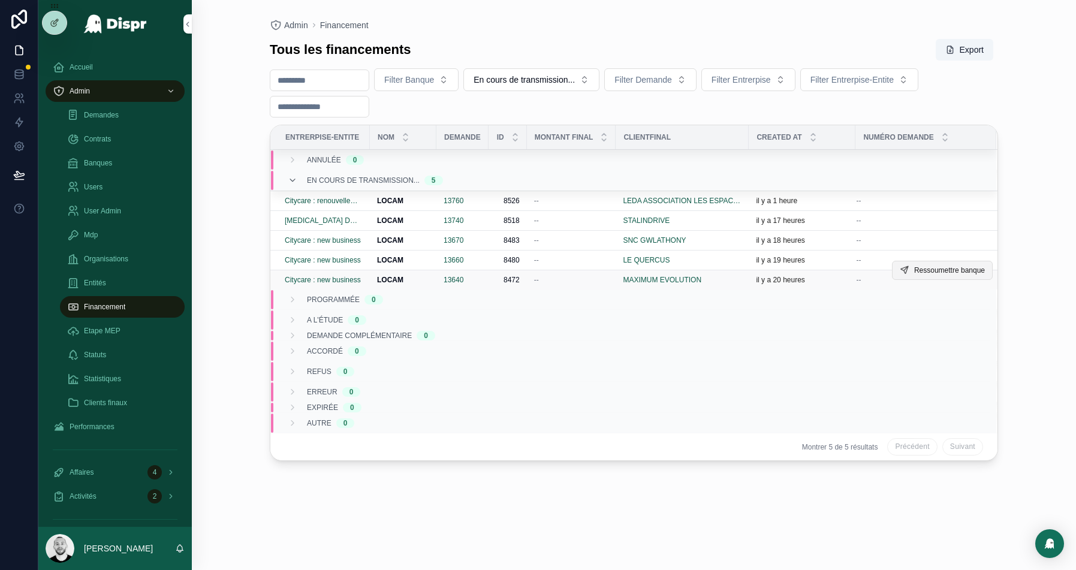
click at [950, 267] on span "Ressoumettre banque" at bounding box center [949, 270] width 71 height 10
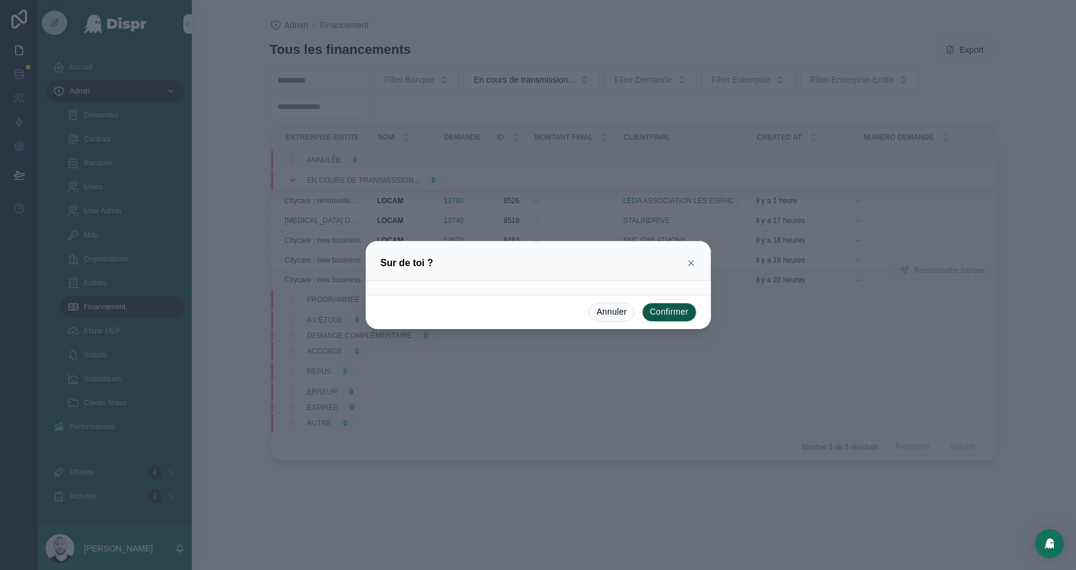
click at [664, 308] on button "Confirmer" at bounding box center [669, 312] width 55 height 19
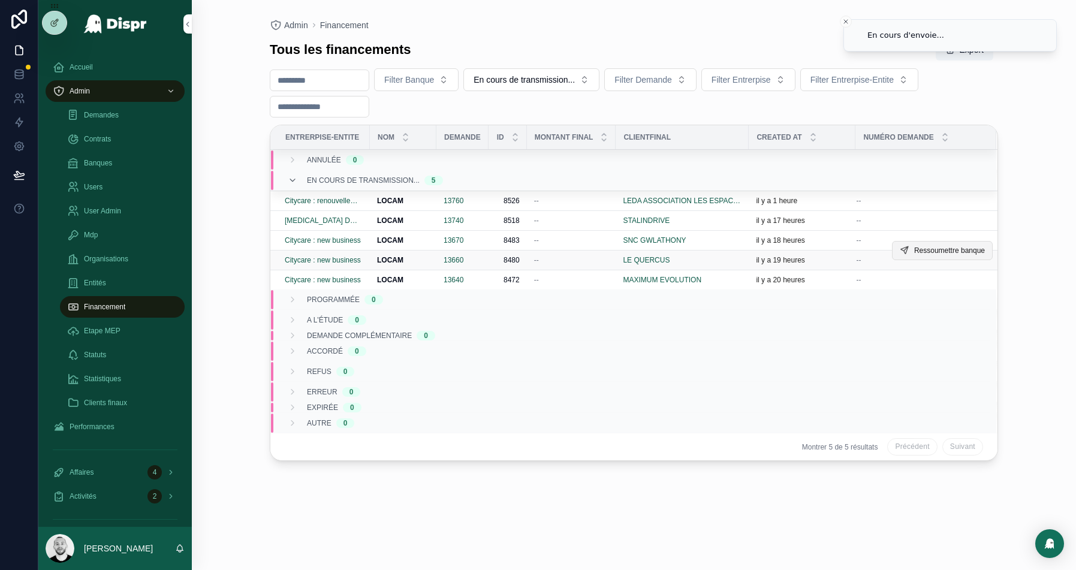
click at [945, 250] on span "Ressoumettre banque" at bounding box center [949, 251] width 71 height 10
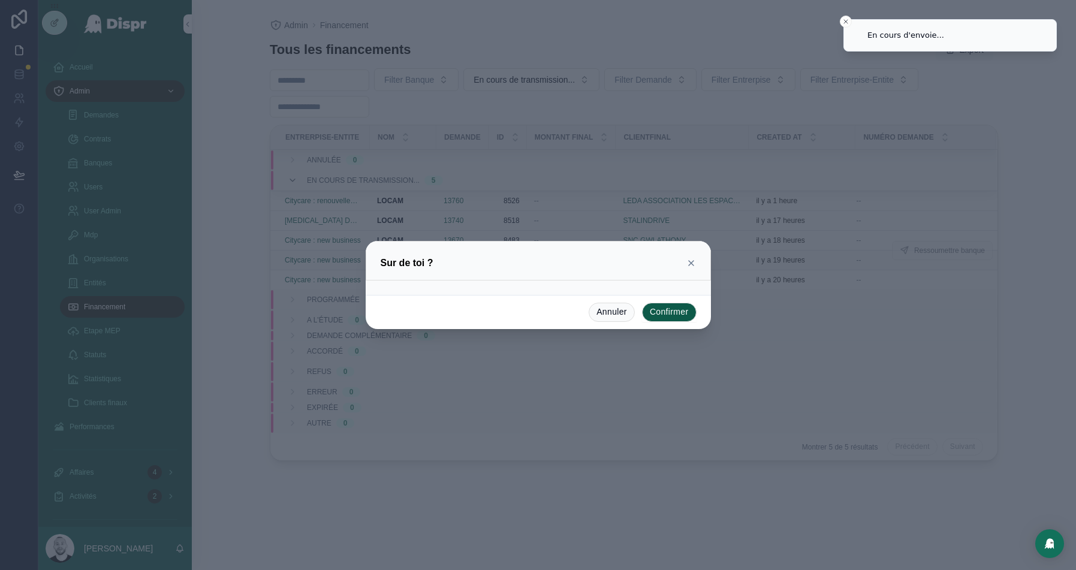
click at [678, 312] on button "Confirmer" at bounding box center [669, 312] width 55 height 19
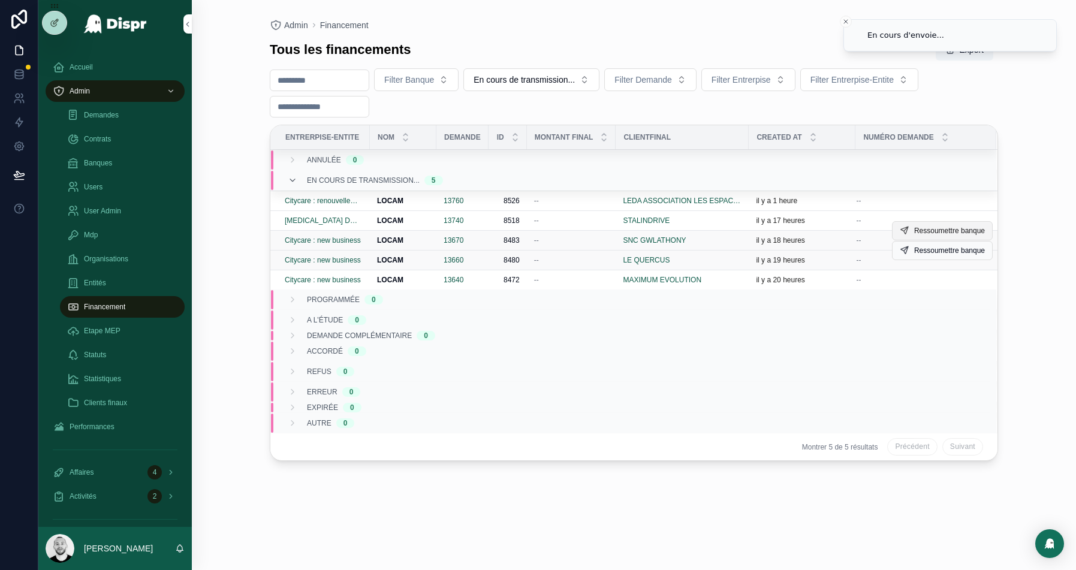
click at [941, 229] on span "Ressoumettre banque" at bounding box center [949, 231] width 71 height 10
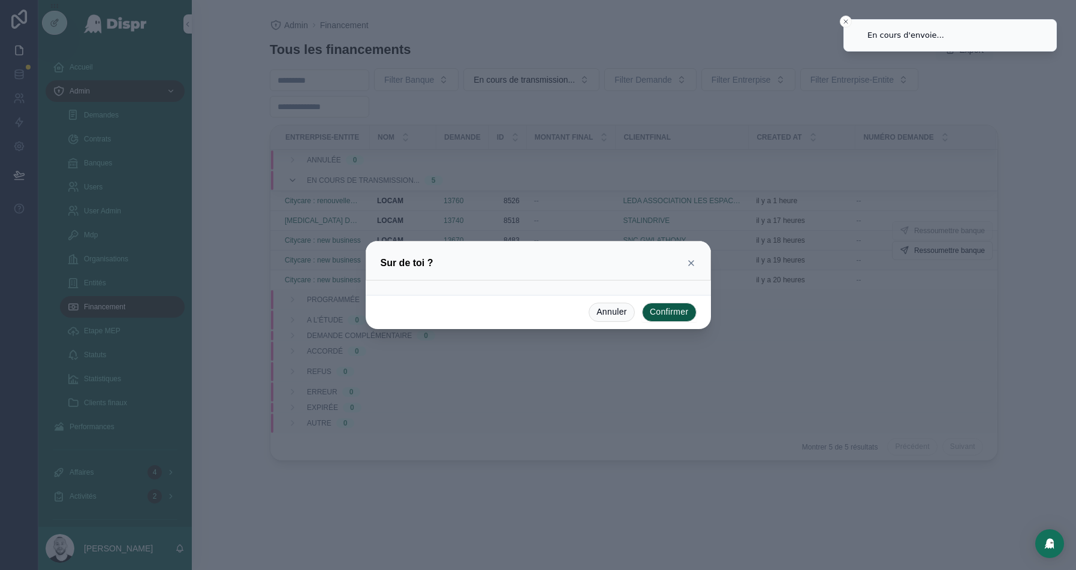
click at [671, 309] on button "Confirmer" at bounding box center [669, 312] width 55 height 19
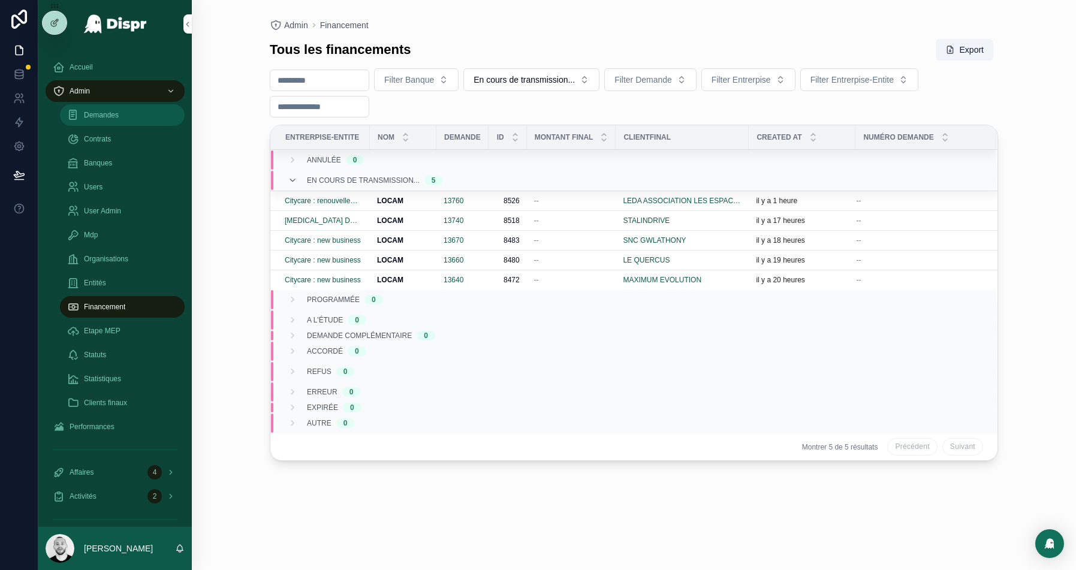
click at [93, 113] on span "Demandes" at bounding box center [101, 115] width 35 height 10
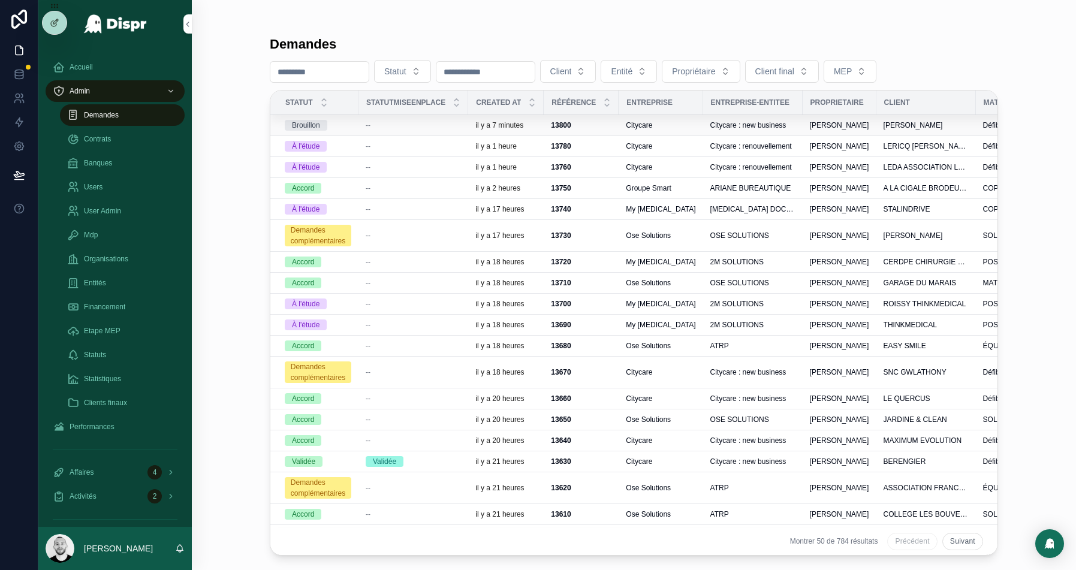
click at [406, 125] on div "--" at bounding box center [412, 125] width 95 height 10
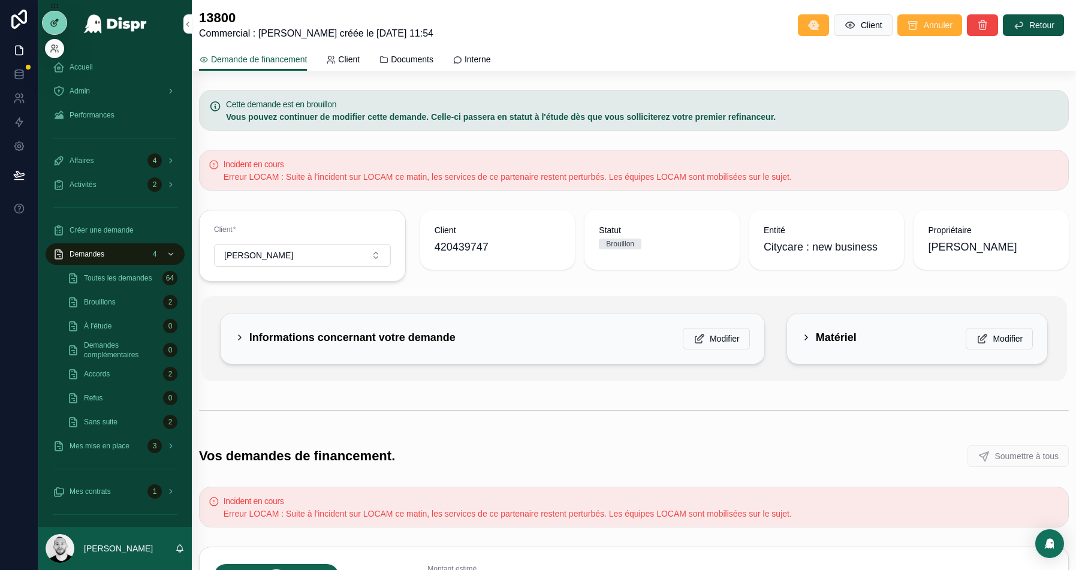
click at [64, 25] on div at bounding box center [55, 22] width 24 height 23
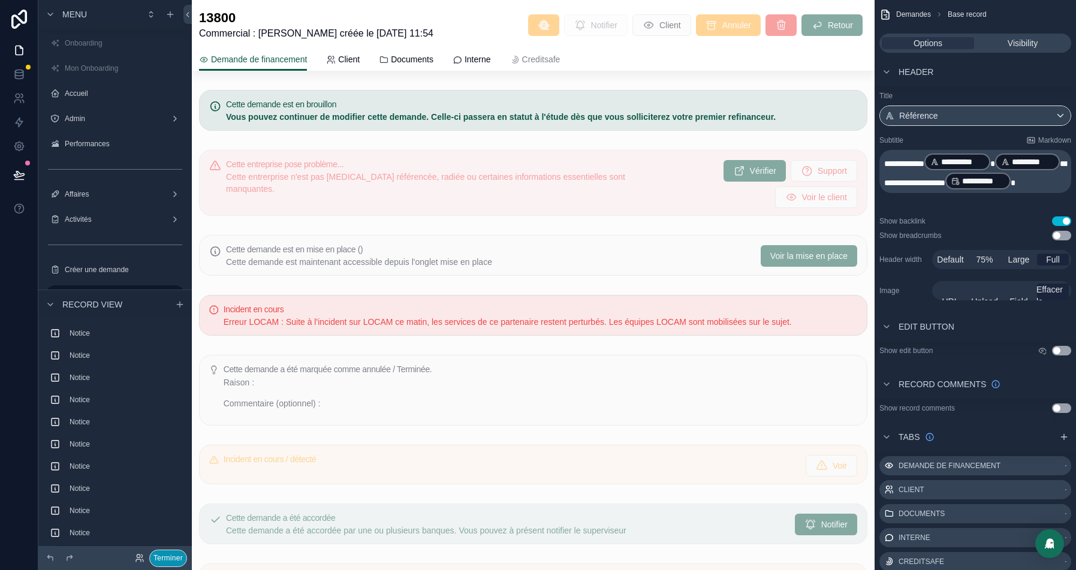
click at [158, 563] on button "Terminer" at bounding box center [168, 557] width 38 height 17
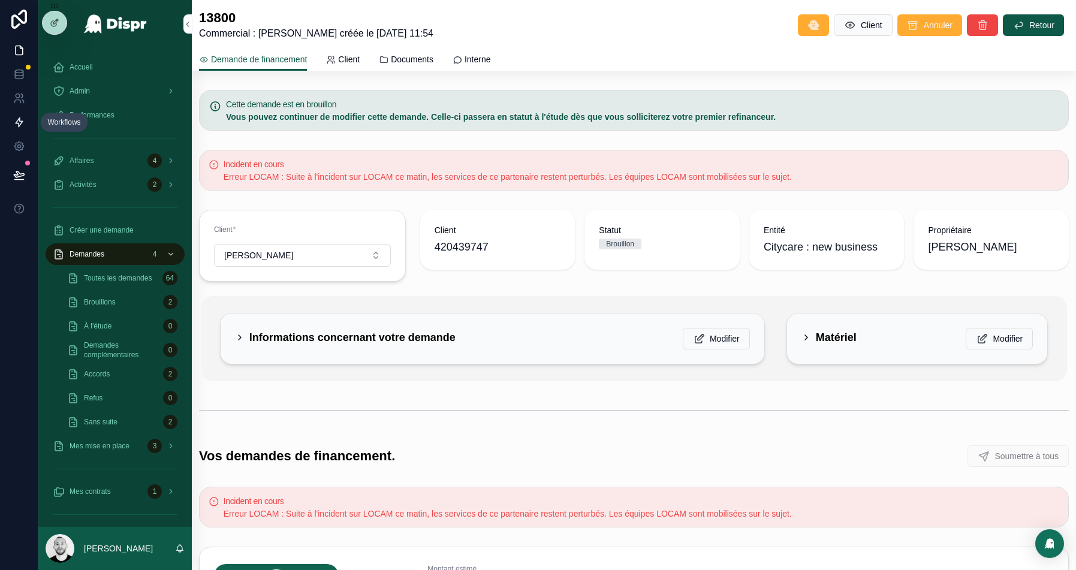
click at [17, 122] on icon at bounding box center [19, 122] width 12 height 12
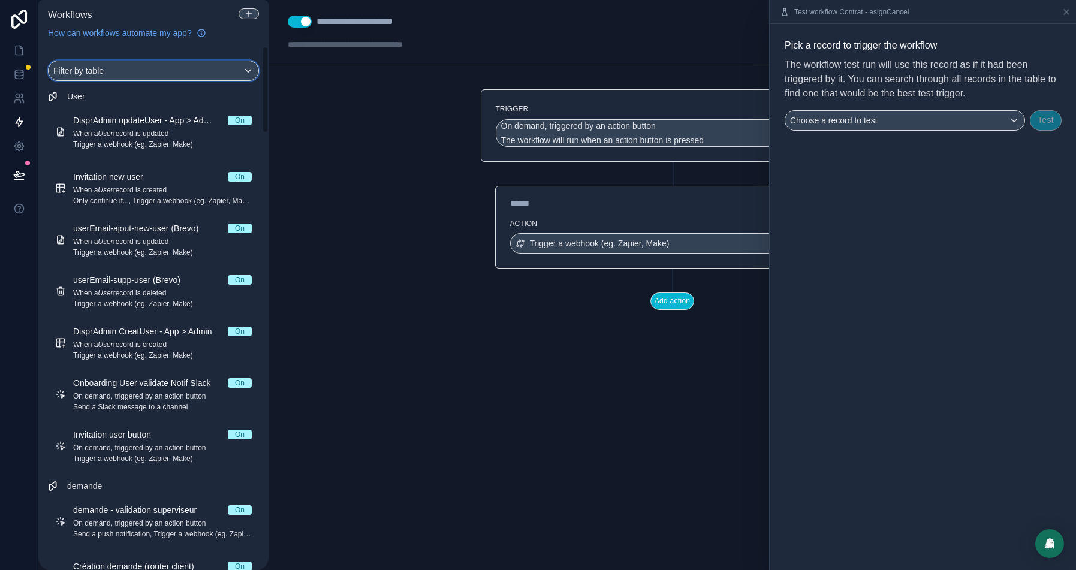
click at [144, 72] on div "Filter by table" at bounding box center [154, 70] width 210 height 19
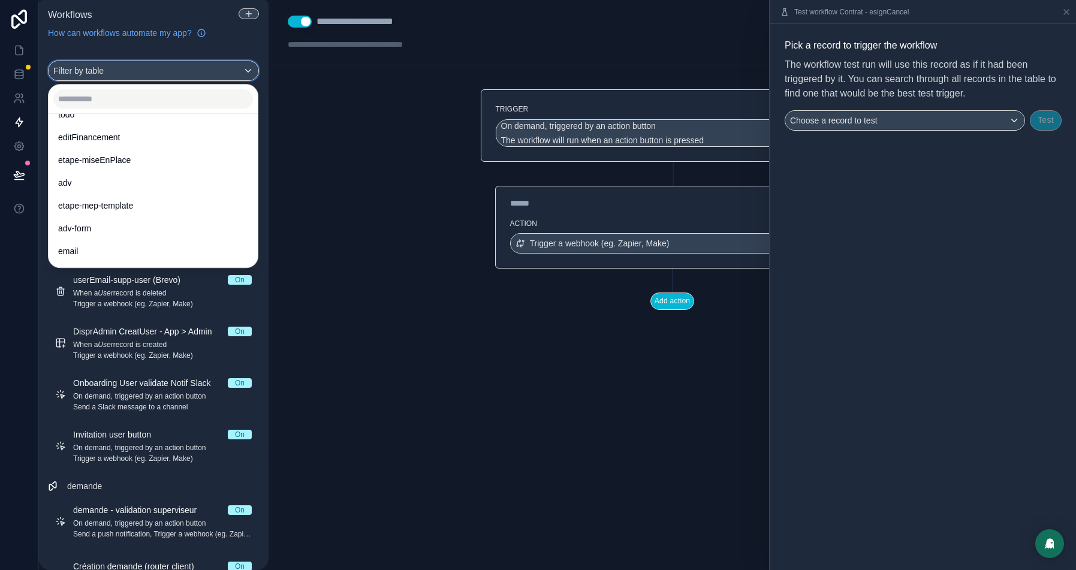
scroll to position [674, 0]
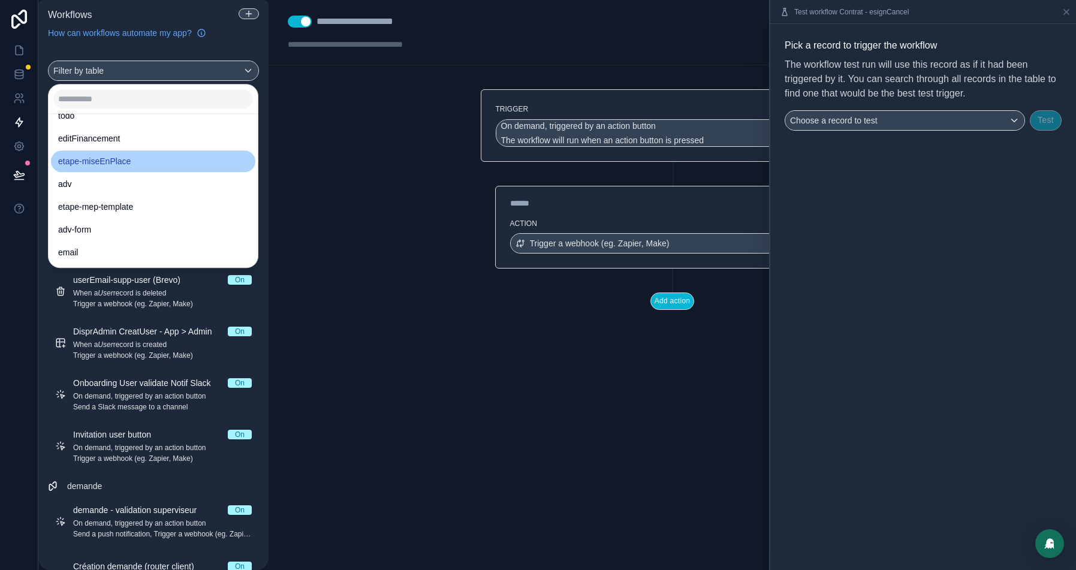
click at [116, 161] on span "etape-miseEnPlace" at bounding box center [94, 161] width 72 height 14
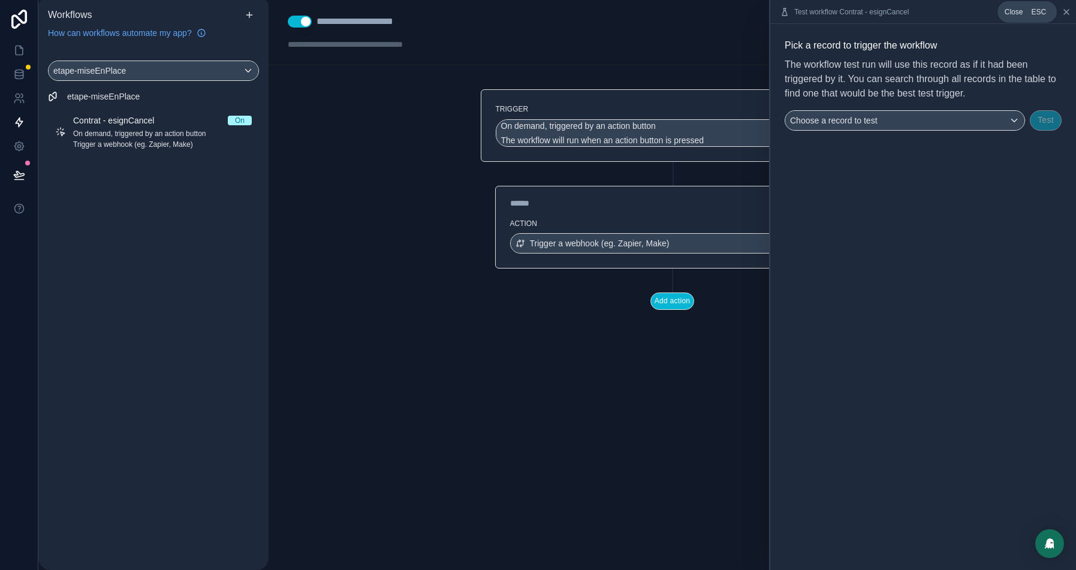
click at [1067, 11] on icon at bounding box center [1066, 12] width 5 height 5
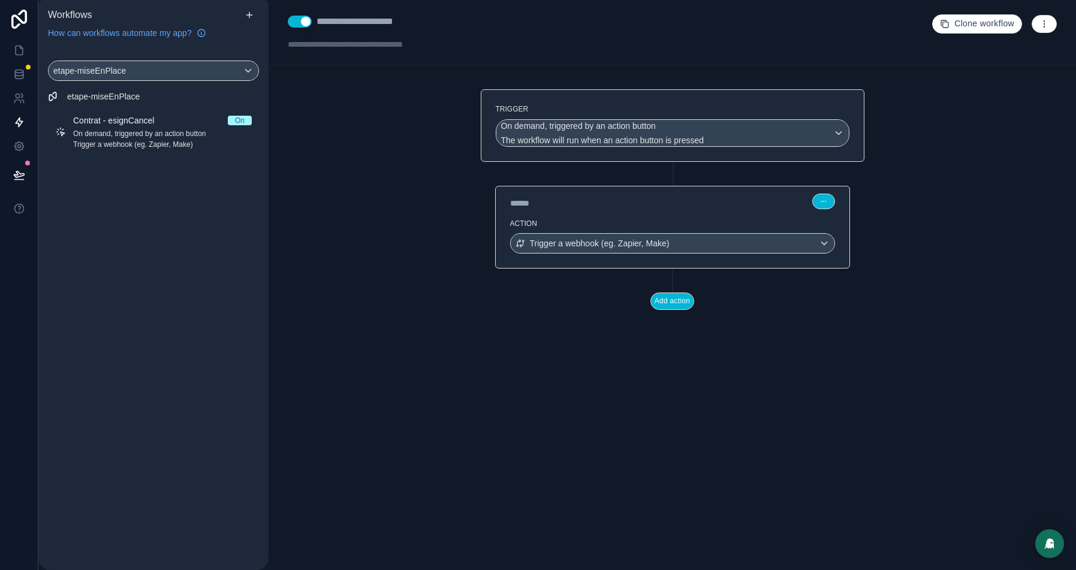
click at [977, 23] on span "Clone workflow" at bounding box center [984, 24] width 60 height 11
click at [297, 19] on button "Use setting" at bounding box center [300, 22] width 24 height 12
drag, startPoint x: 361, startPoint y: 19, endPoint x: 297, endPoint y: 19, distance: 63.5
click at [297, 19] on div "**********" at bounding box center [380, 21] width 185 height 14
click at [401, 23] on div "**********" at bounding box center [372, 21] width 113 height 14
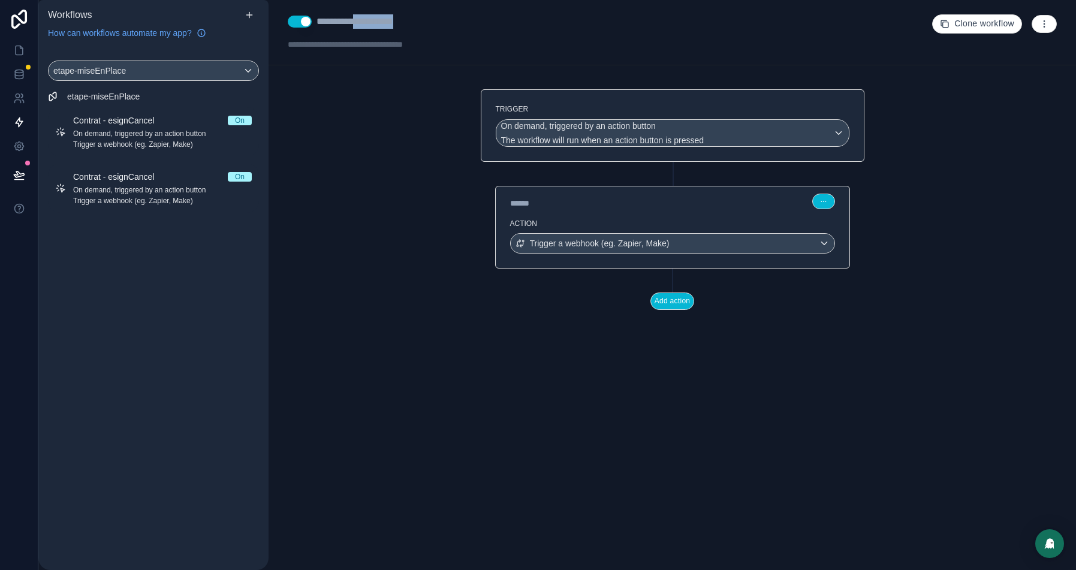
click at [401, 23] on div "**********" at bounding box center [372, 21] width 113 height 14
type div "**********"
click at [624, 202] on div "******" at bounding box center [600, 203] width 180 height 12
click at [608, 244] on span "Trigger a webhook (eg. Zapier, Make)" at bounding box center [600, 243] width 140 height 12
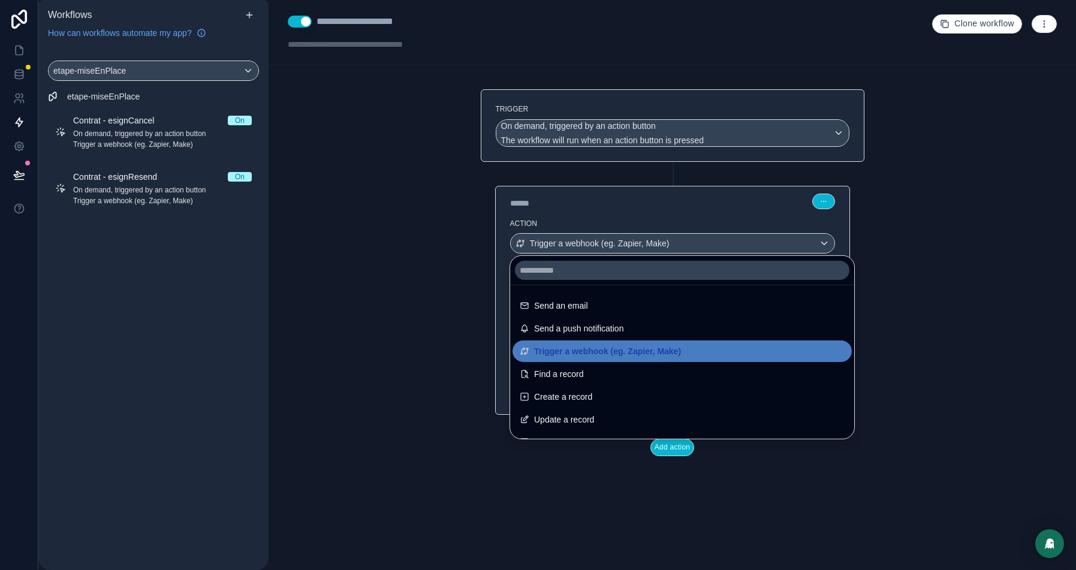
click at [926, 254] on div at bounding box center [538, 285] width 1076 height 570
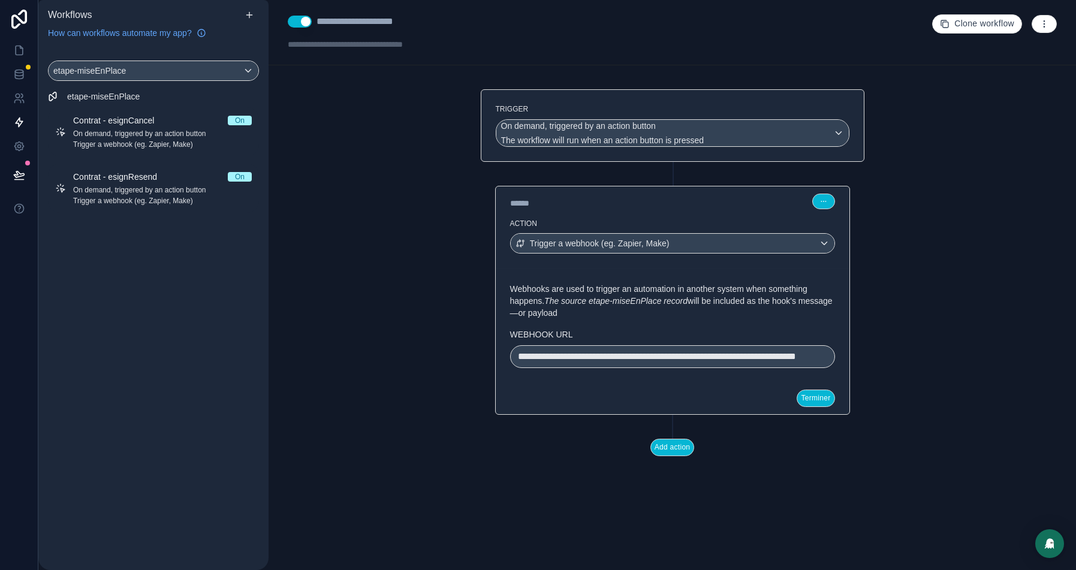
click at [604, 361] on span "**********" at bounding box center [657, 356] width 278 height 9
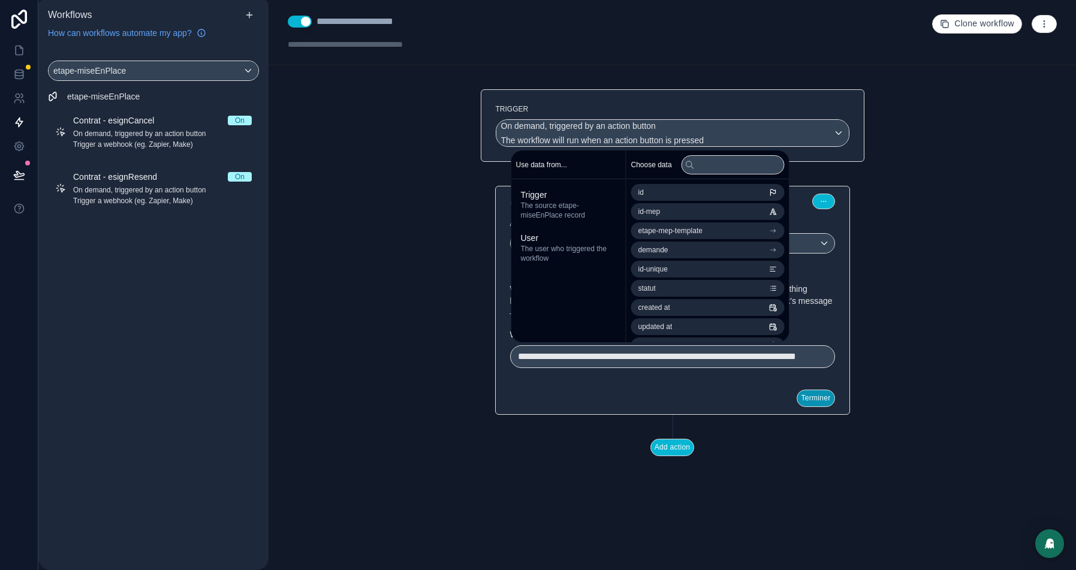
click at [818, 407] on button "Terminer" at bounding box center [815, 397] width 38 height 17
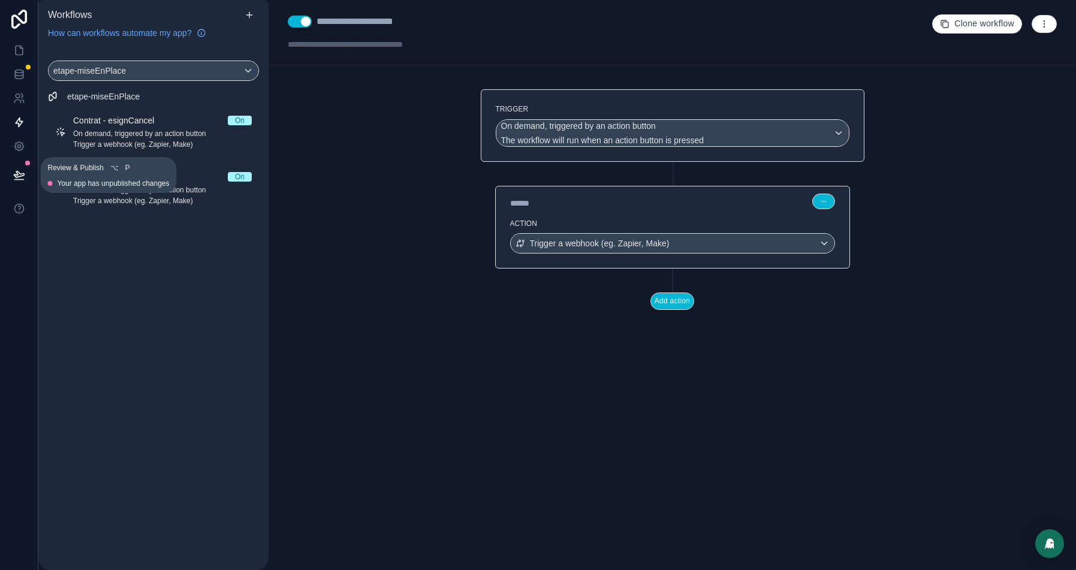
click at [24, 175] on icon at bounding box center [19, 175] width 12 height 12
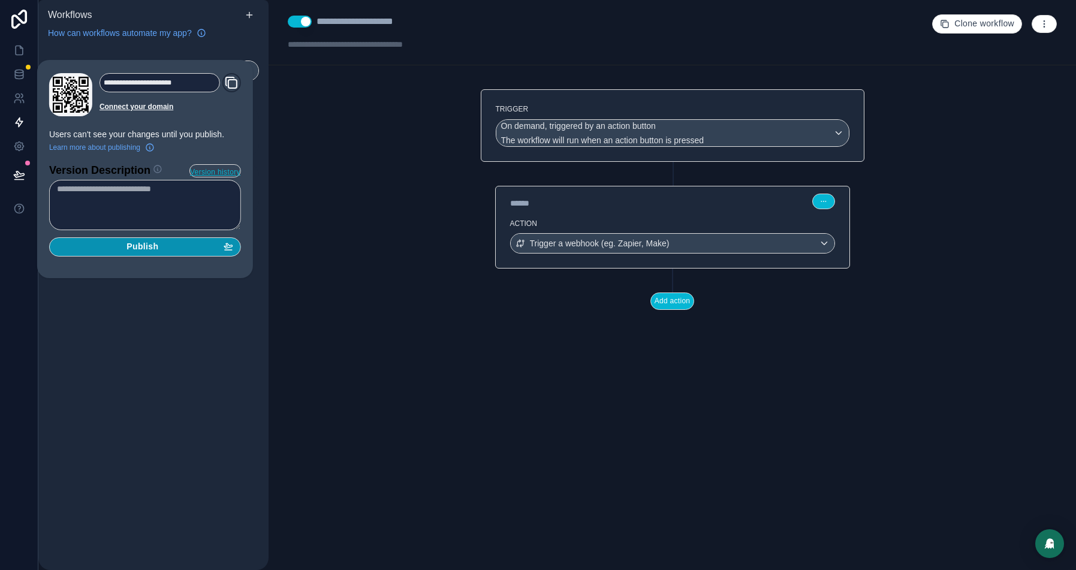
click at [146, 244] on span "Publish" at bounding box center [142, 246] width 32 height 11
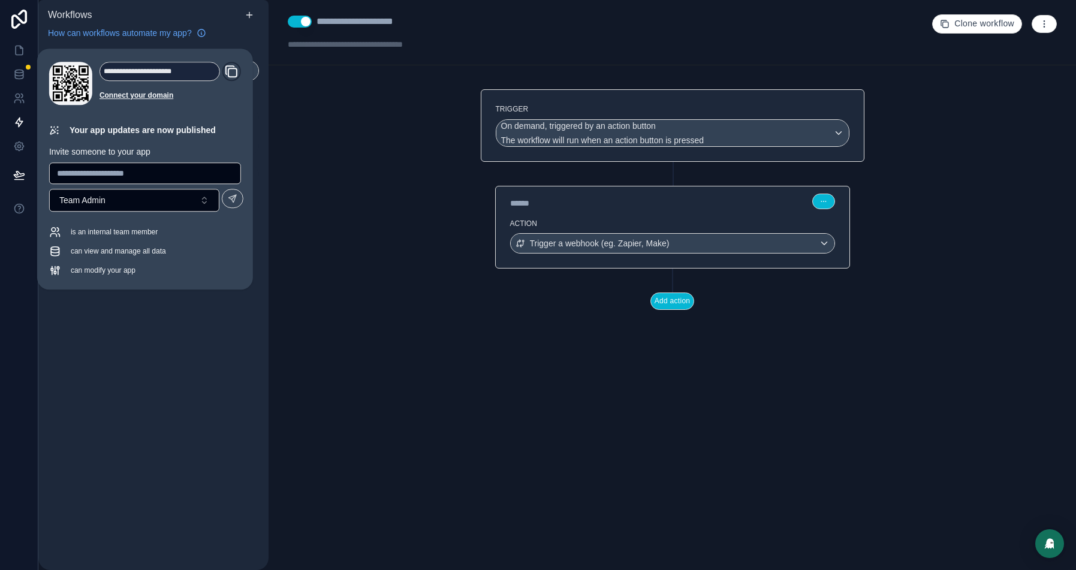
click at [369, 172] on div "**********" at bounding box center [671, 285] width 807 height 570
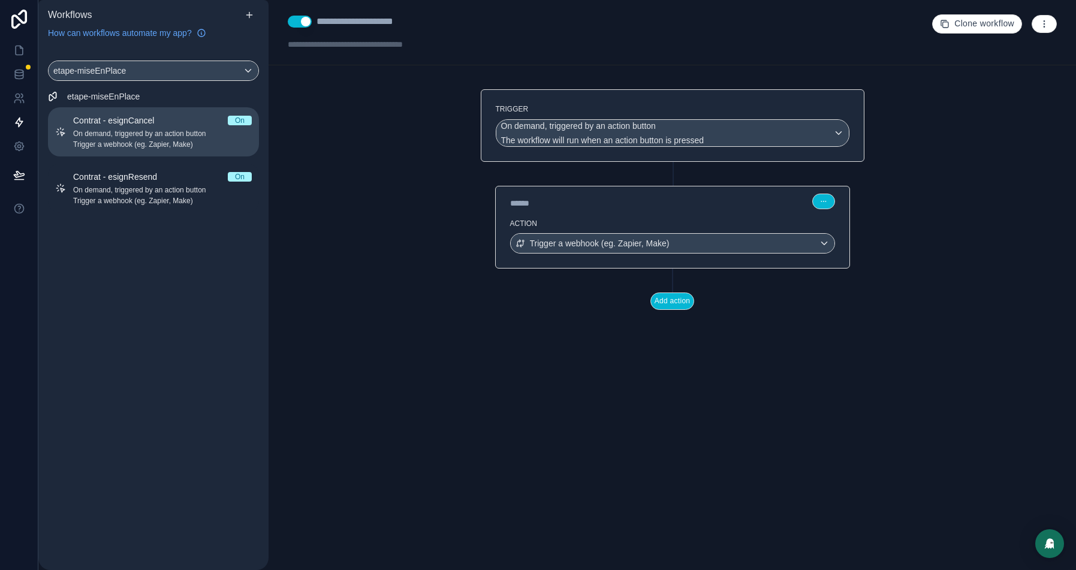
click at [135, 130] on span "On demand, triggered by an action button" at bounding box center [162, 134] width 179 height 10
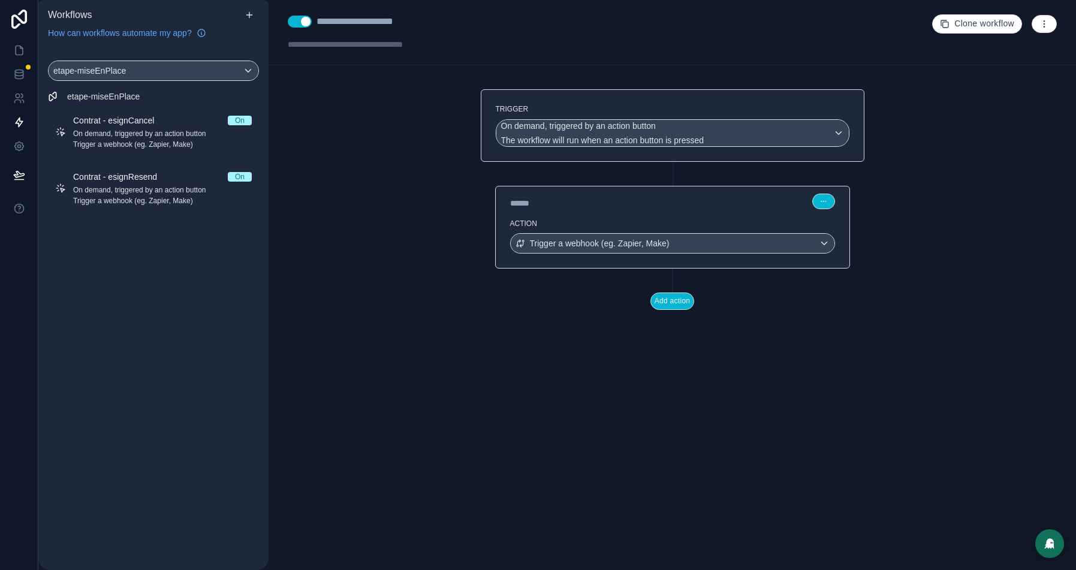
click at [403, 17] on div "**********" at bounding box center [372, 21] width 113 height 14
copy div "**********"
click at [318, 236] on div "**********" at bounding box center [671, 285] width 807 height 570
click at [373, 25] on div "**********" at bounding box center [372, 21] width 113 height 14
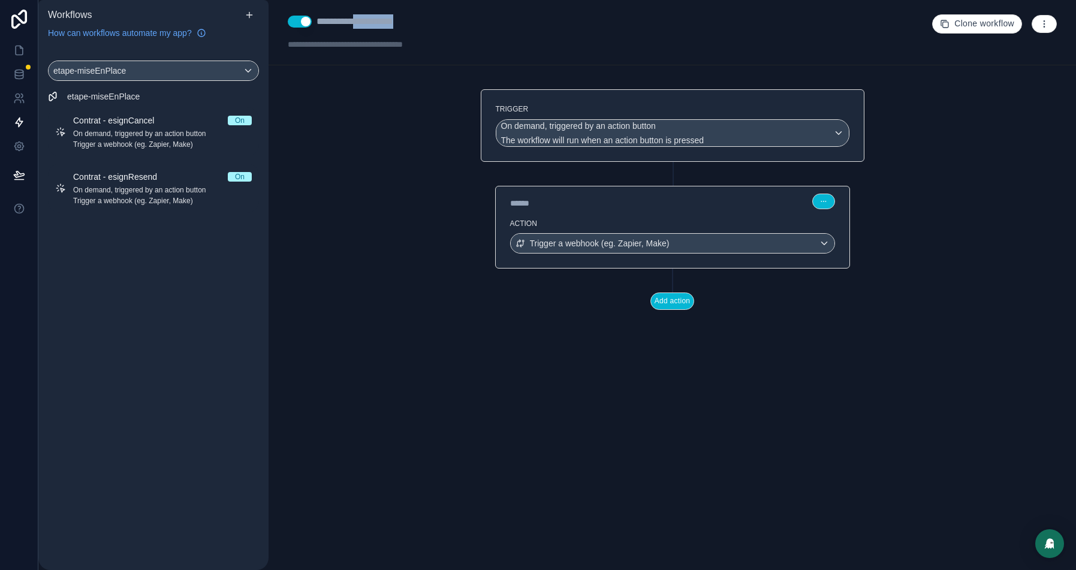
click at [373, 25] on div "**********" at bounding box center [372, 21] width 113 height 14
copy div "**********"
click at [19, 53] on icon at bounding box center [19, 50] width 12 height 12
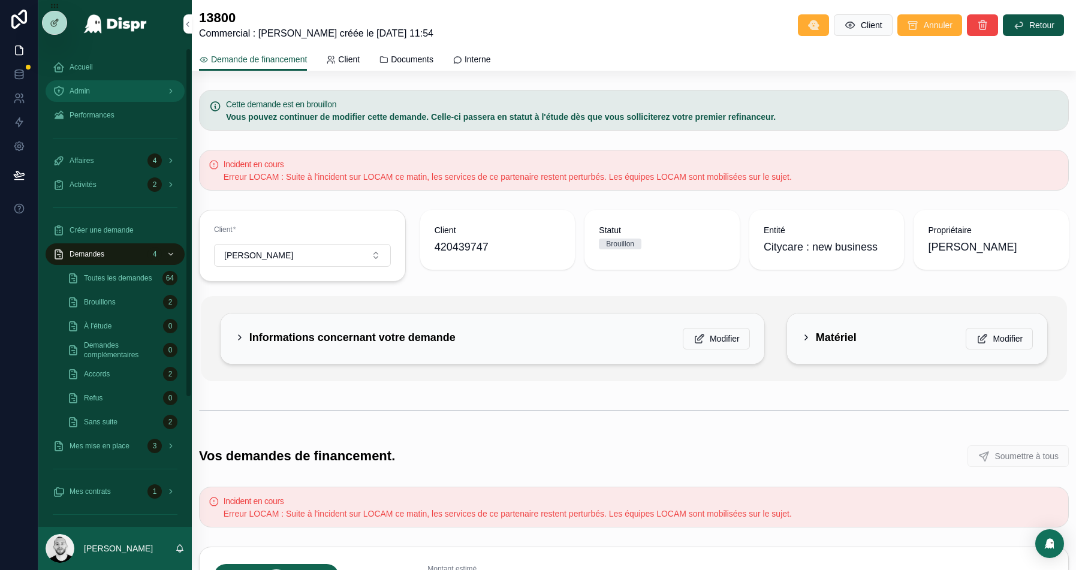
click at [102, 82] on div "Admin" at bounding box center [115, 90] width 125 height 19
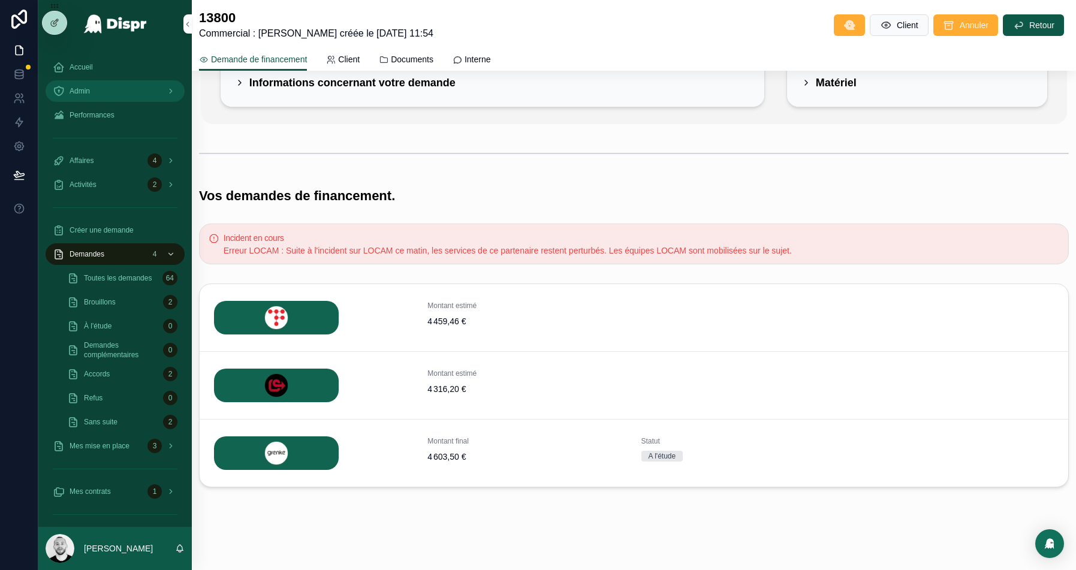
scroll to position [183, 0]
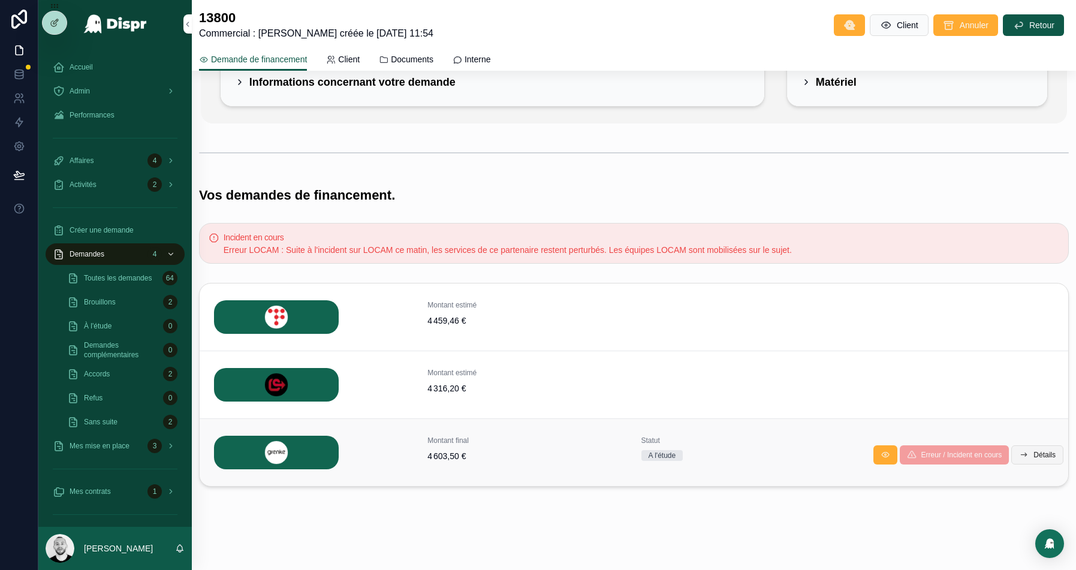
click at [1027, 454] on button "Détails" at bounding box center [1037, 454] width 52 height 19
